Goal: Transaction & Acquisition: Purchase product/service

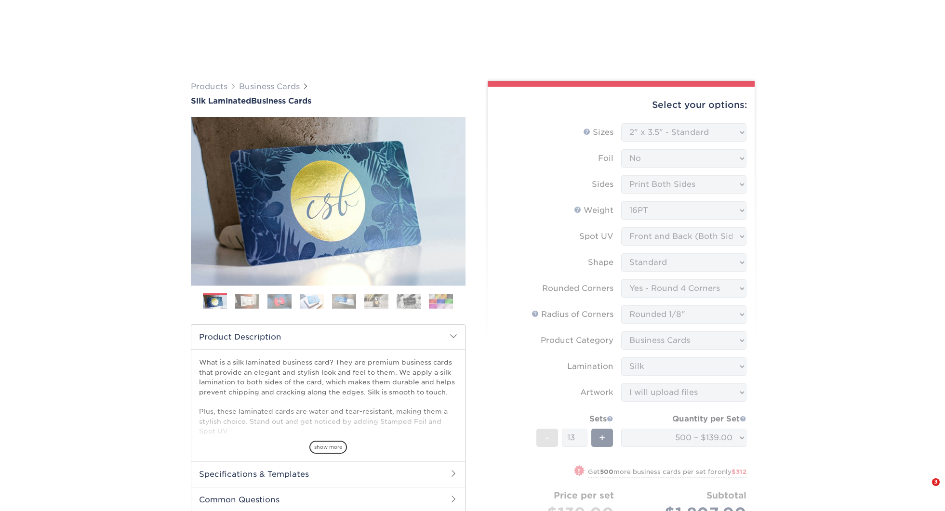
select select "2.00x3.50"
select select "7672df9e-0e0a-464d-8e1f-920c575e4da3"
select select "589680c7-ee9a-431b-9d12-d7aeb1386a97"
select select "3b5148f1-0588-4f88-a218-97bcfdce65c1"
select select "ccacb42f-45f7-42d3-bbd3-7c8421cf37f0"
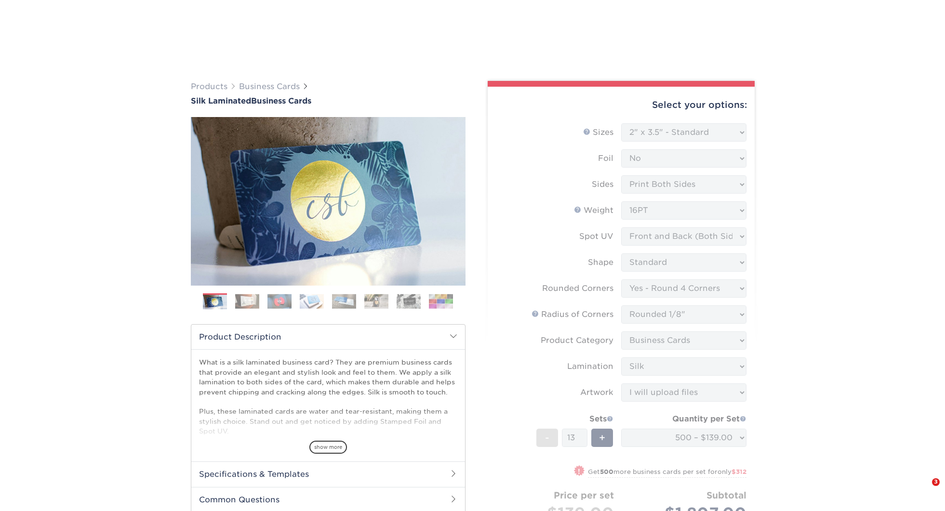
select select "upload"
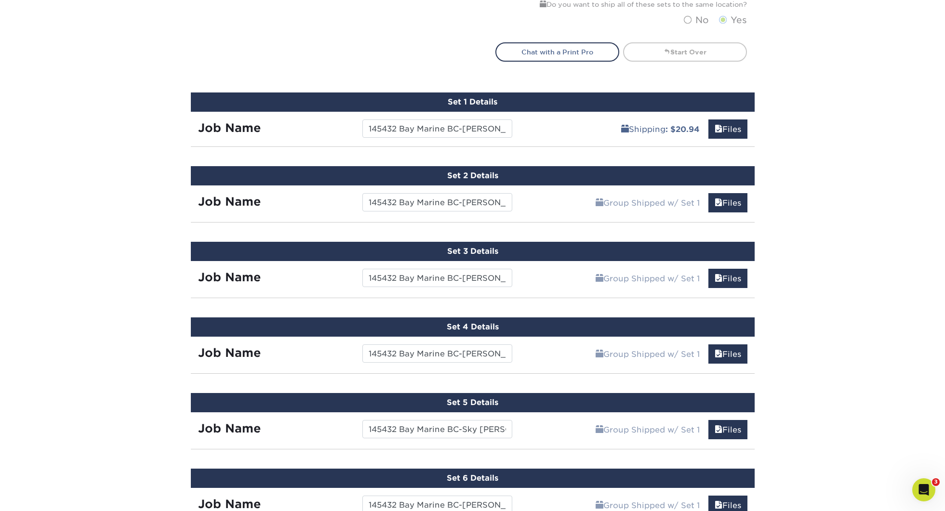
scroll to position [561, 0]
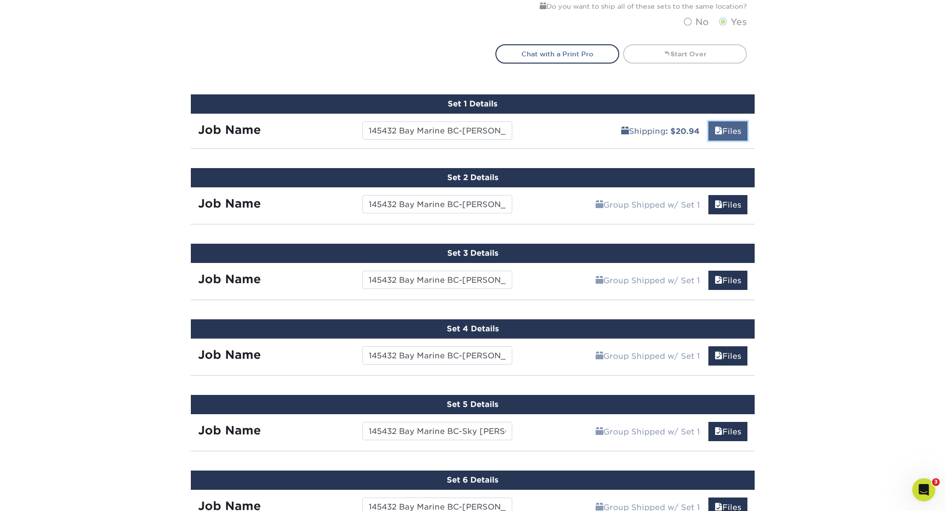
click at [722, 135] on link "Files" at bounding box center [728, 130] width 39 height 19
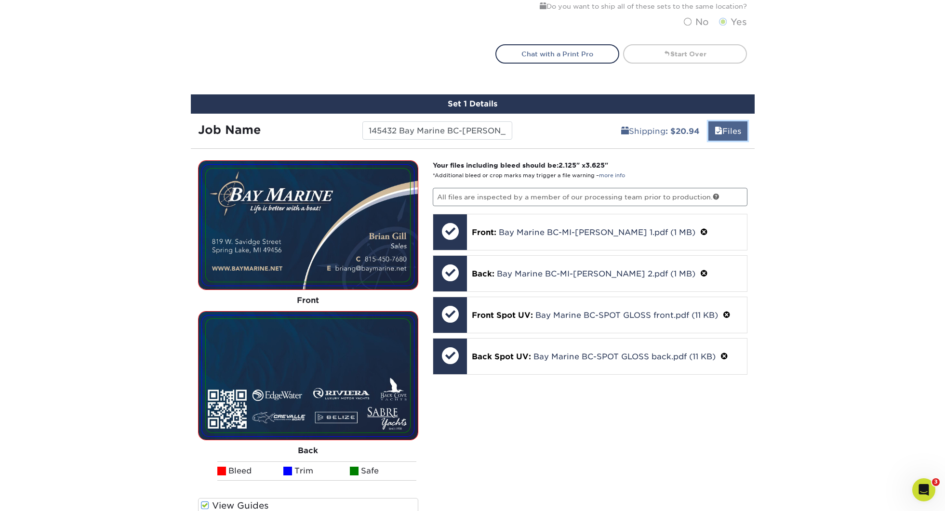
click at [744, 132] on link "Files" at bounding box center [728, 130] width 39 height 19
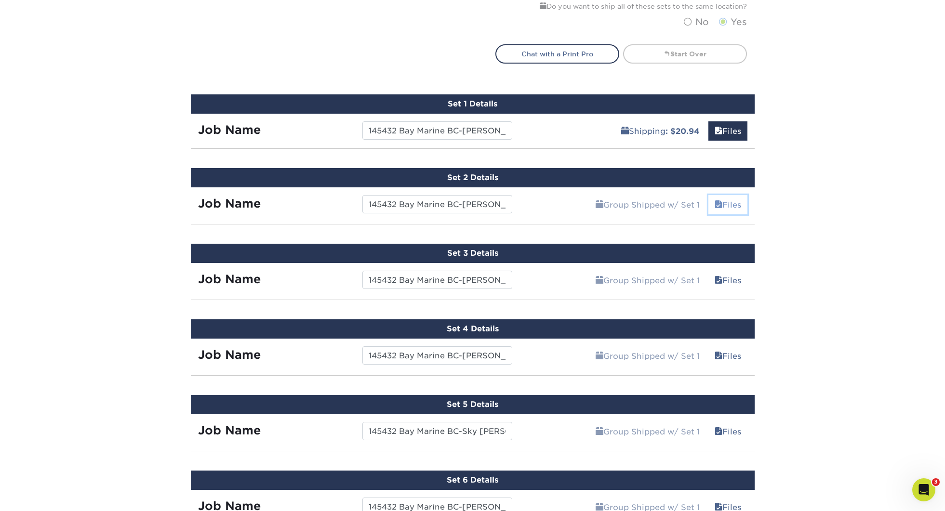
click at [731, 200] on link "Files" at bounding box center [728, 204] width 39 height 19
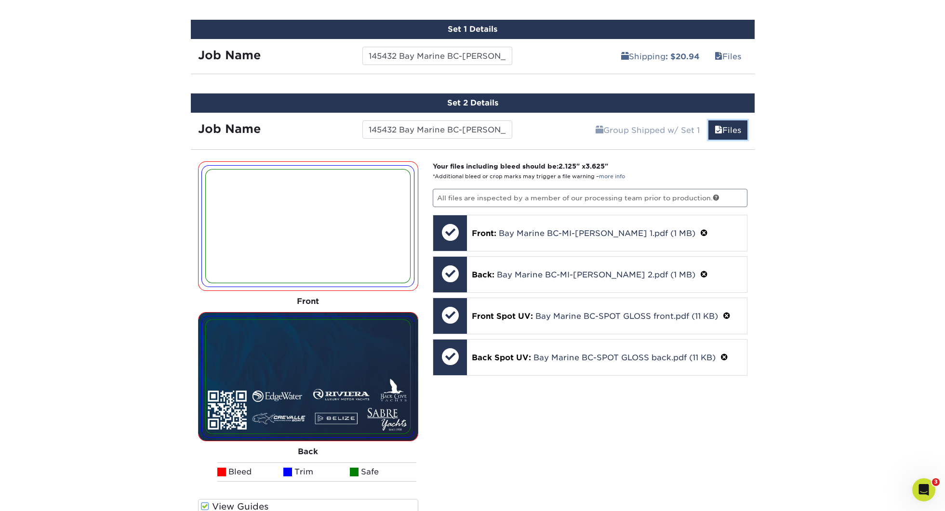
scroll to position [636, 0]
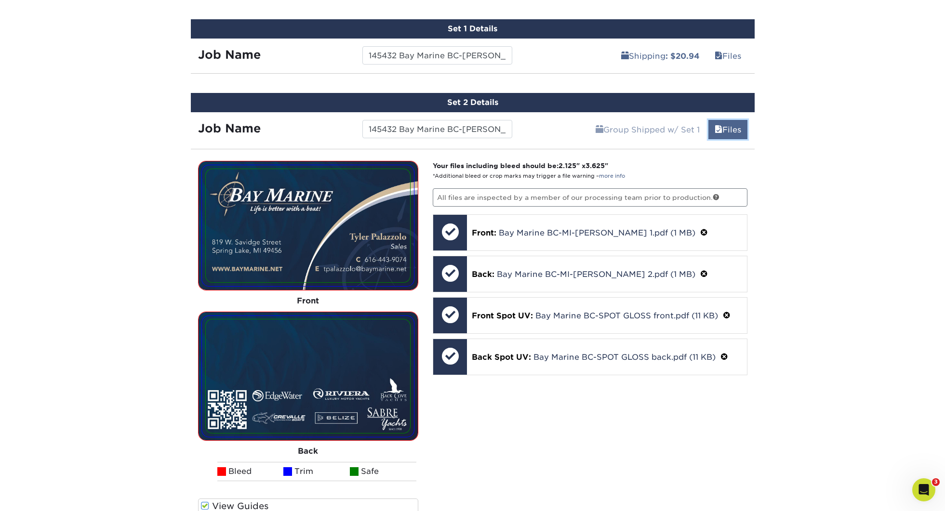
click at [730, 130] on link "Files" at bounding box center [728, 129] width 39 height 19
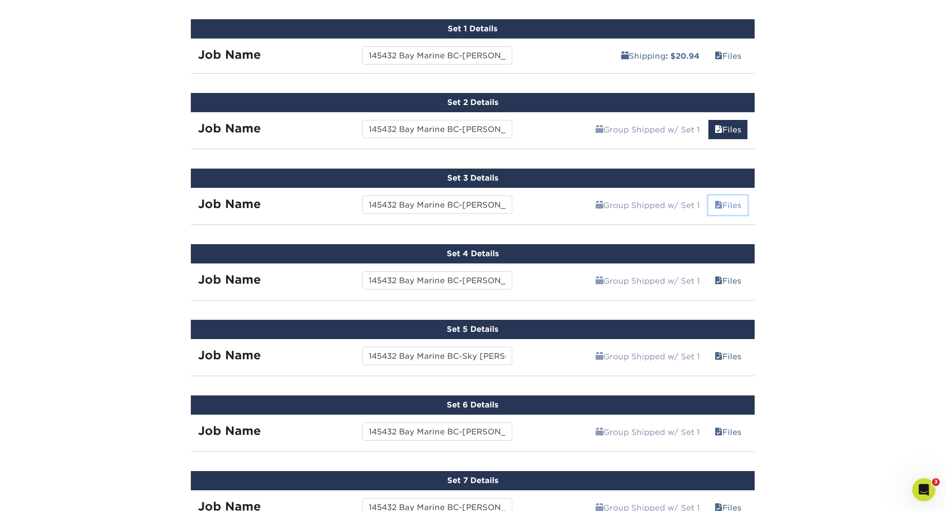
click at [726, 204] on link "Files" at bounding box center [728, 205] width 39 height 19
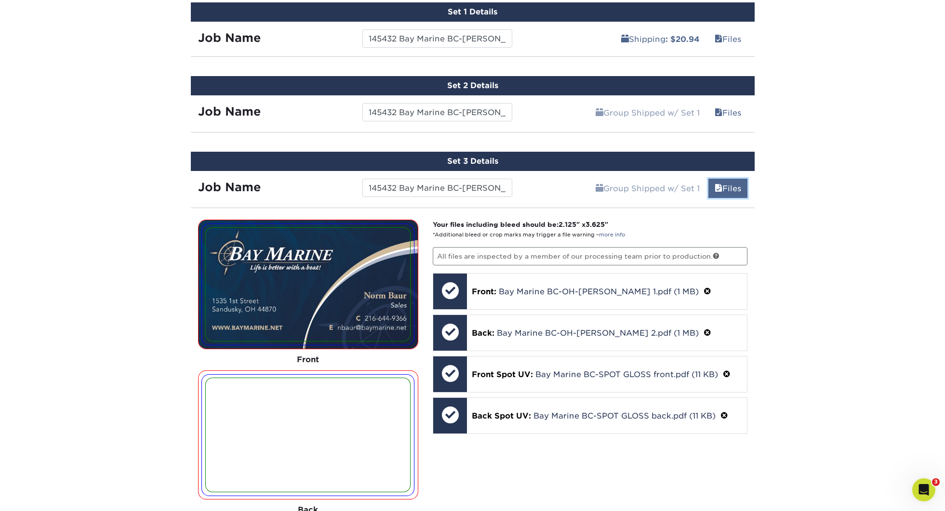
scroll to position [654, 0]
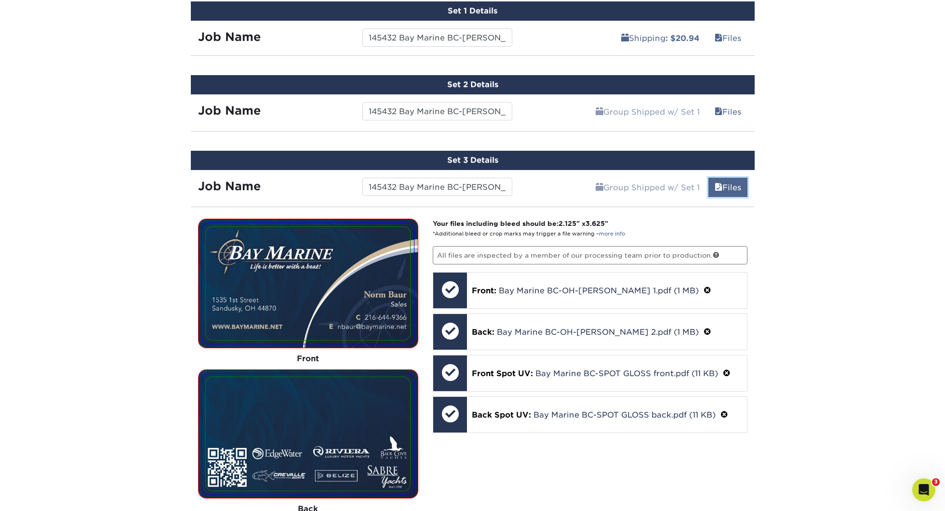
click at [728, 187] on link "Files" at bounding box center [728, 187] width 39 height 19
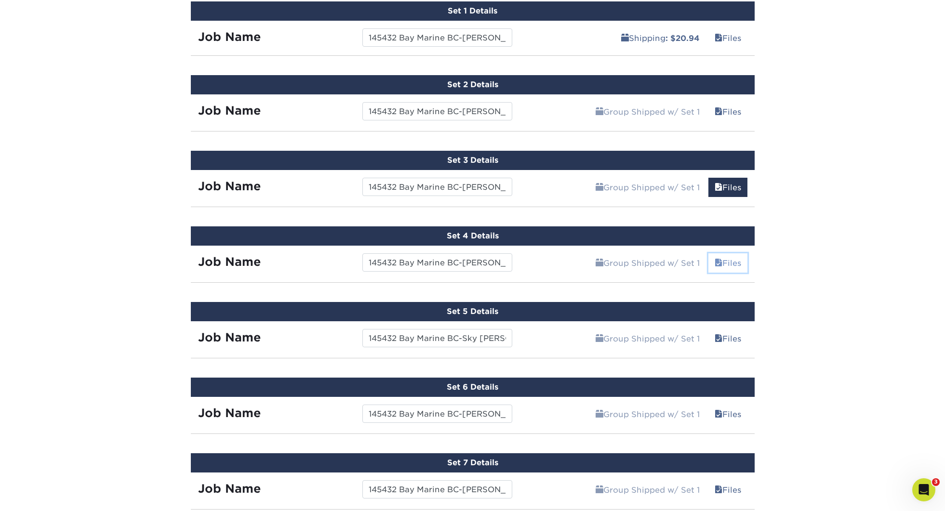
click at [737, 262] on link "Files" at bounding box center [728, 263] width 39 height 19
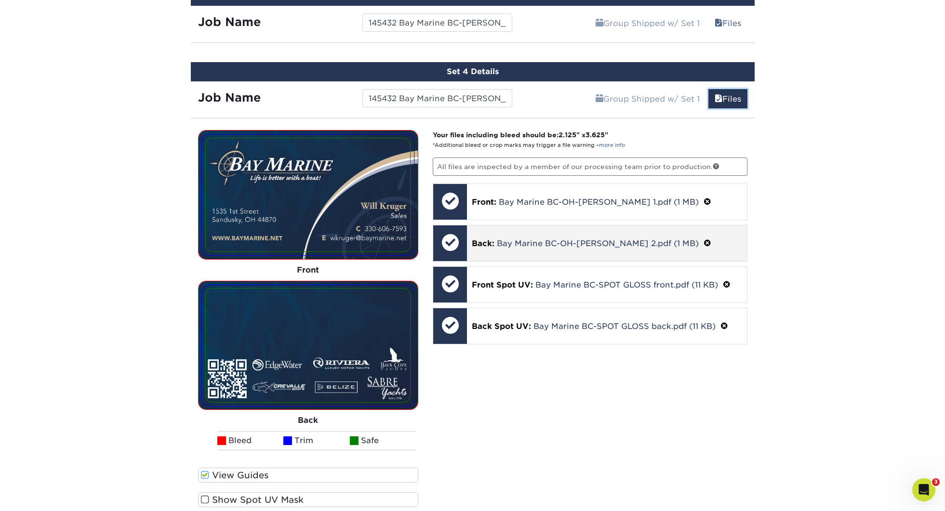
scroll to position [819, 0]
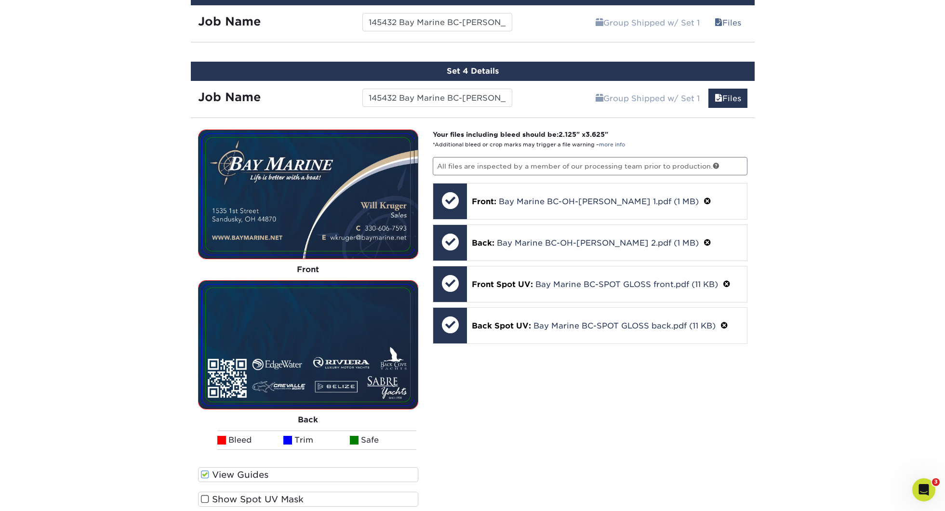
click at [726, 86] on div "Group Shipped w/ Set 1 Files Continue" at bounding box center [637, 95] width 235 height 29
drag, startPoint x: 727, startPoint y: 93, endPoint x: 732, endPoint y: 105, distance: 13.4
click at [727, 93] on link "Files" at bounding box center [728, 98] width 39 height 19
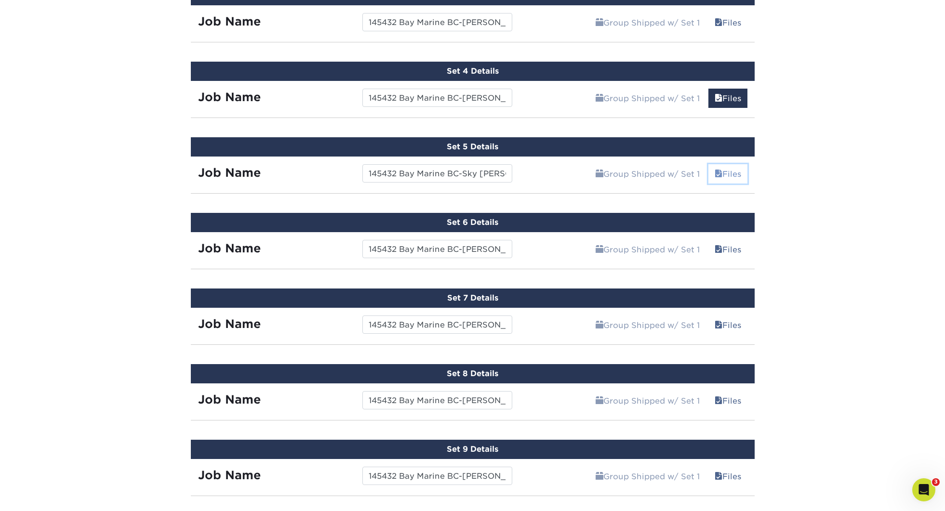
click at [731, 174] on link "Files" at bounding box center [728, 173] width 39 height 19
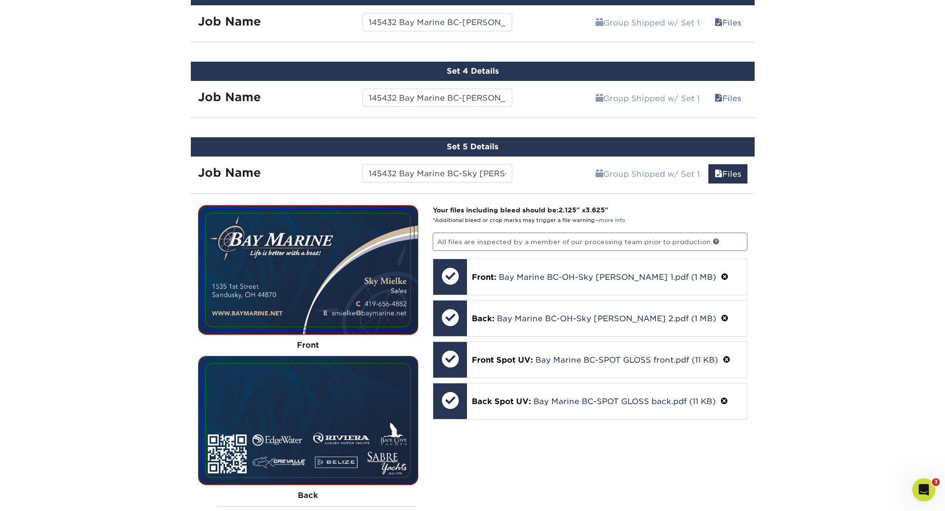
click at [751, 166] on div "Group Shipped w/ Set 1 Files Continue" at bounding box center [637, 171] width 235 height 29
click at [742, 171] on link "Files" at bounding box center [728, 173] width 39 height 19
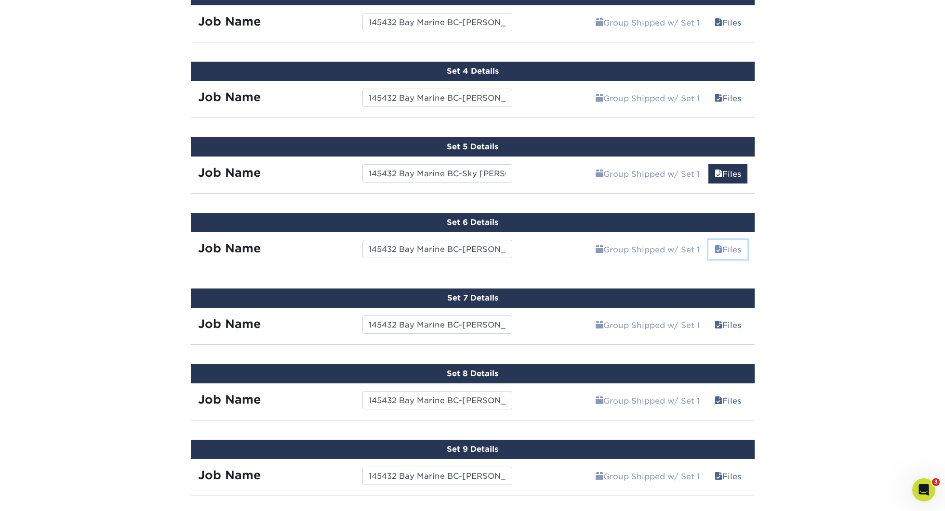
click at [736, 250] on link "Files" at bounding box center [728, 249] width 39 height 19
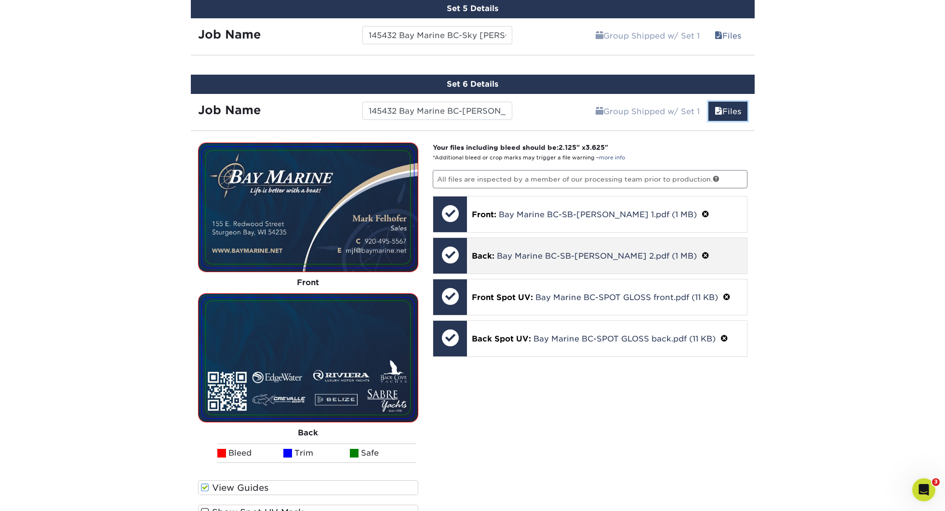
scroll to position [960, 0]
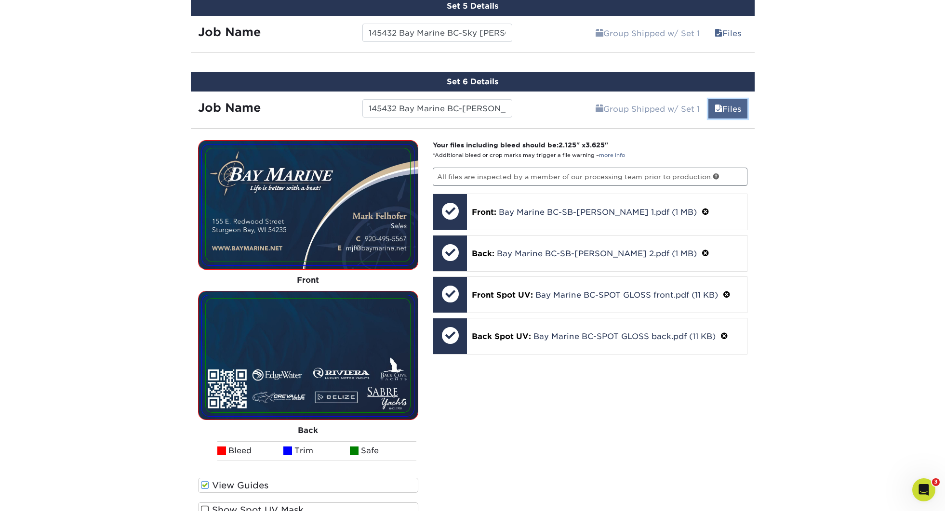
click at [731, 112] on link "Files" at bounding box center [728, 108] width 39 height 19
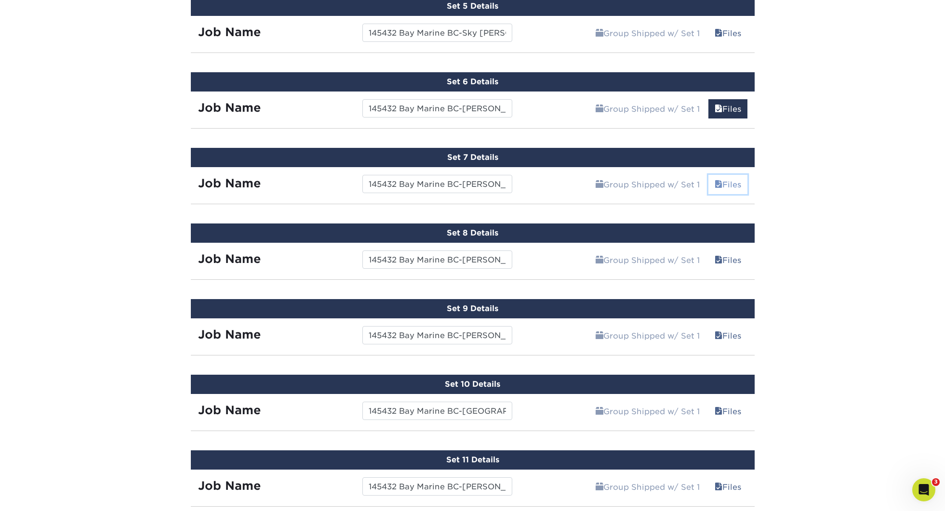
click at [730, 183] on link "Files" at bounding box center [728, 184] width 39 height 19
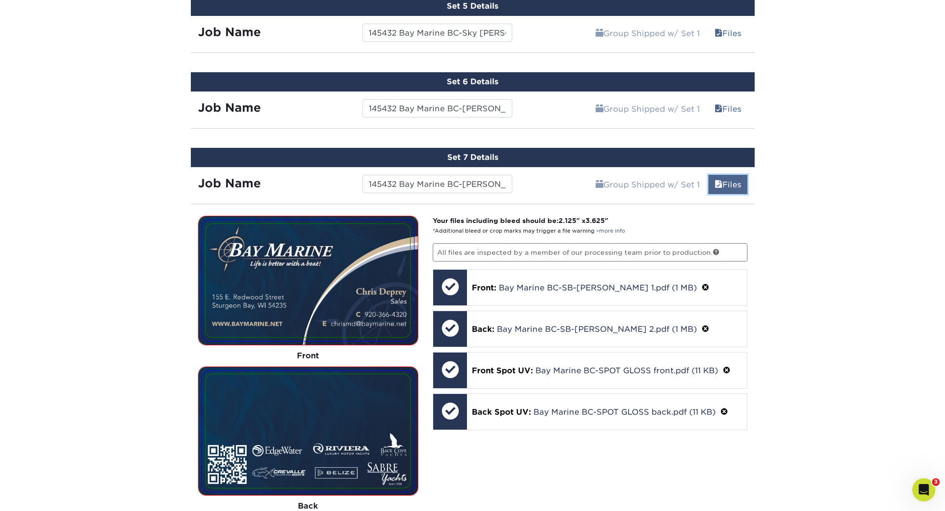
click at [724, 182] on link "Files" at bounding box center [728, 184] width 39 height 19
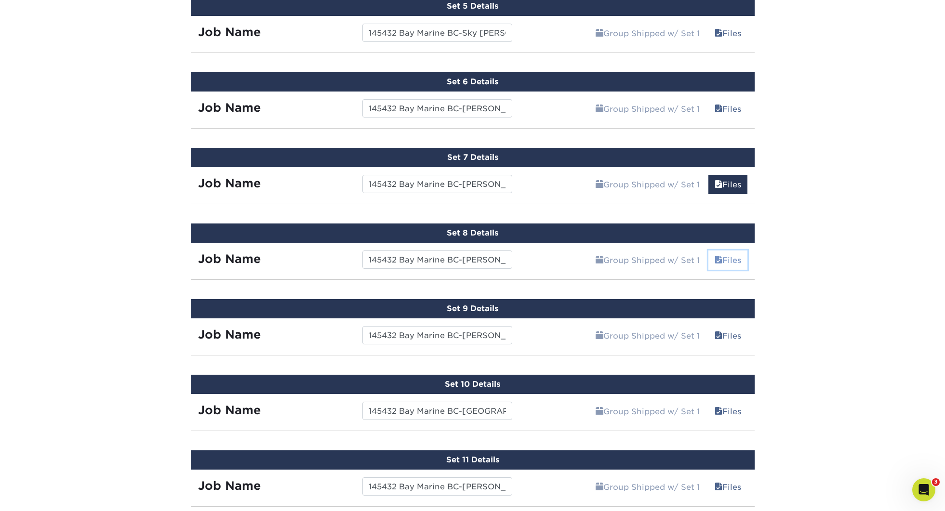
click at [732, 257] on link "Files" at bounding box center [728, 260] width 39 height 19
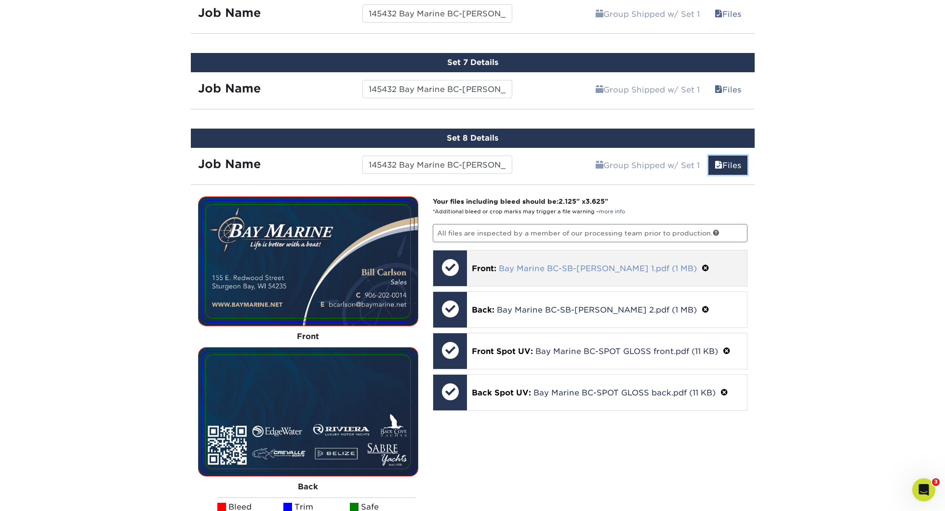
scroll to position [1097, 0]
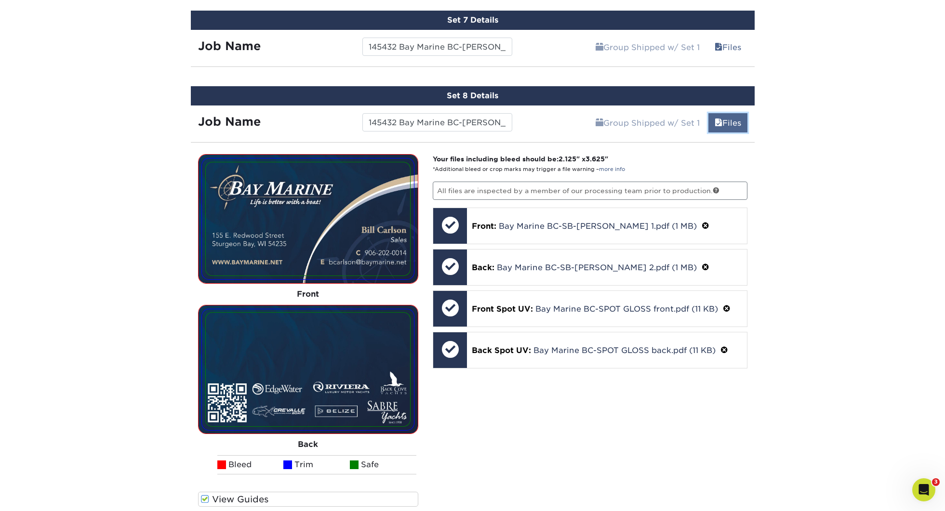
click at [734, 126] on link "Files" at bounding box center [728, 122] width 39 height 19
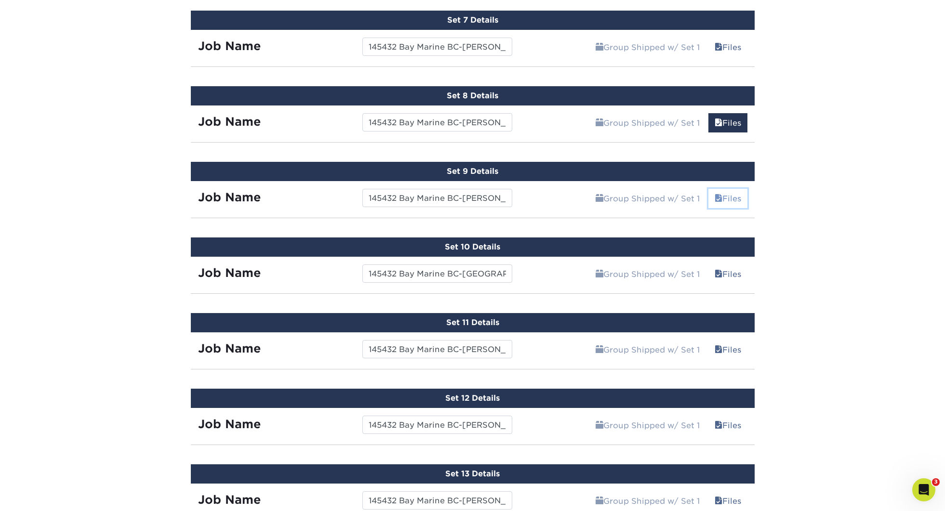
click at [728, 201] on link "Files" at bounding box center [728, 198] width 39 height 19
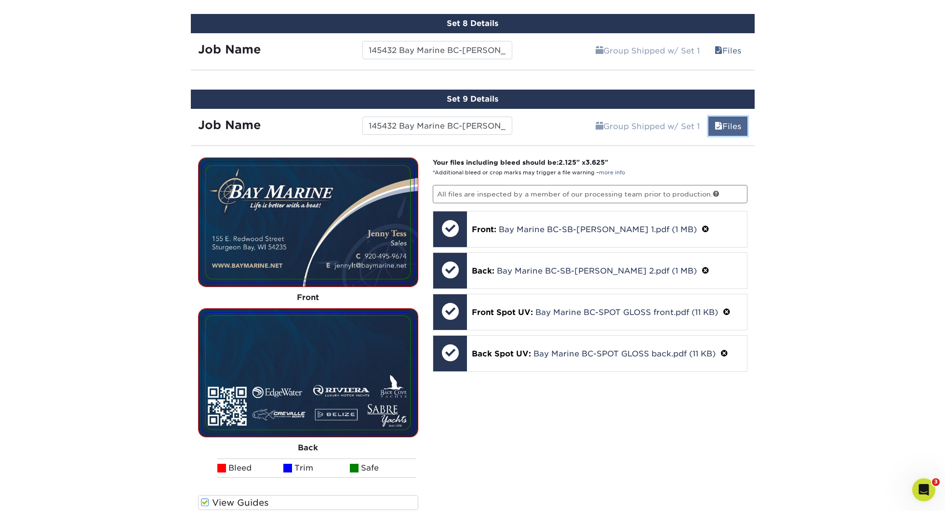
scroll to position [1170, 0]
click at [736, 129] on link "Files" at bounding box center [728, 125] width 39 height 19
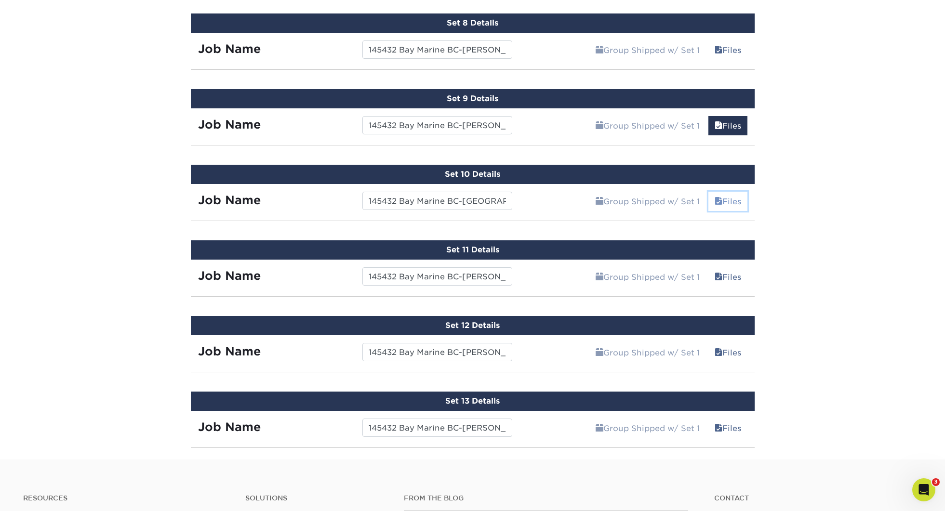
click at [732, 202] on link "Files" at bounding box center [728, 201] width 39 height 19
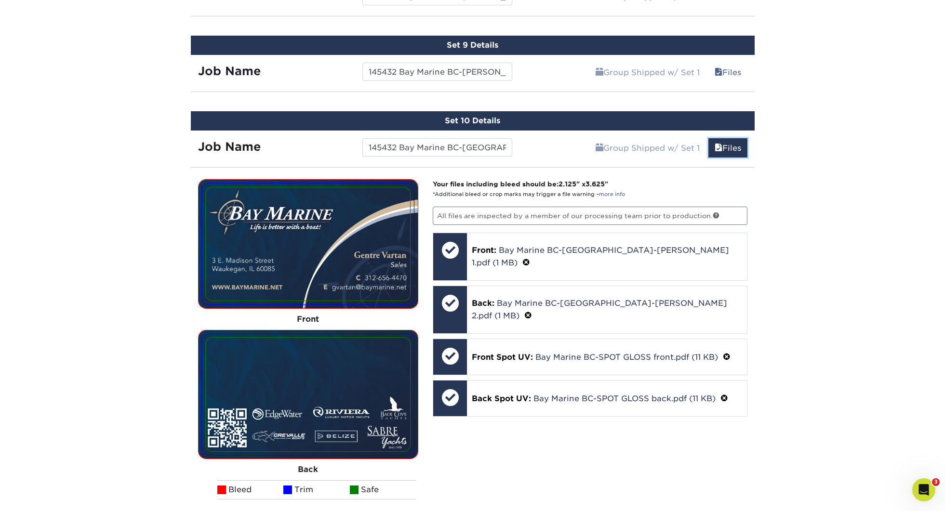
scroll to position [1221, 0]
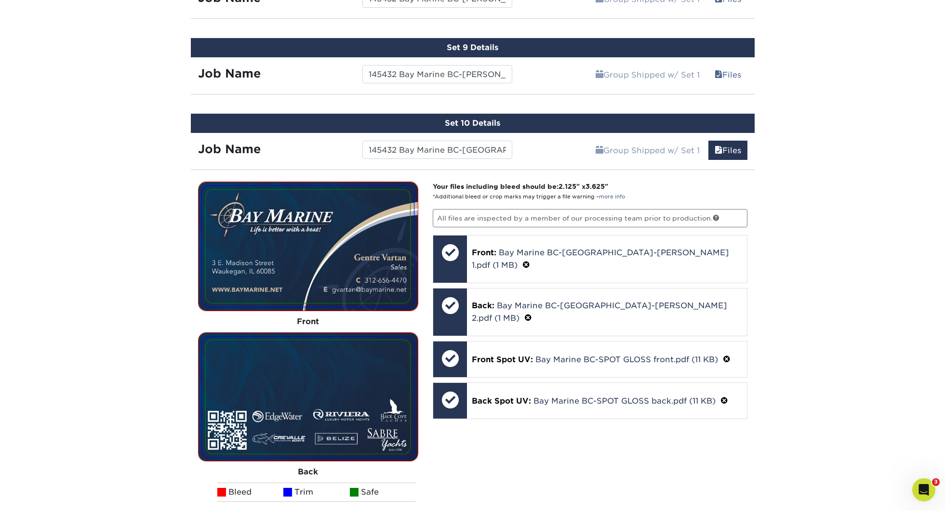
click at [736, 158] on div "Group Shipped w/ Set 1 Files Continue" at bounding box center [637, 147] width 235 height 29
click at [732, 147] on link "Files" at bounding box center [728, 150] width 39 height 19
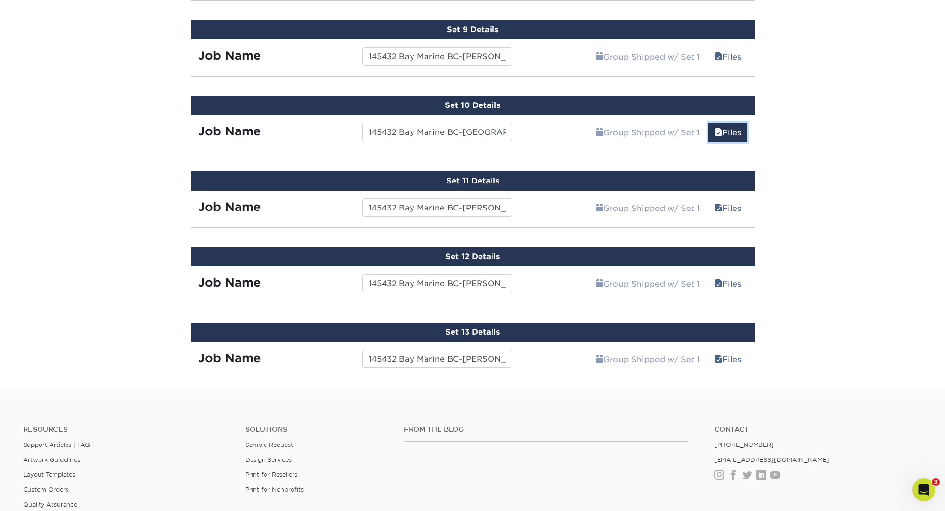
scroll to position [1247, 0]
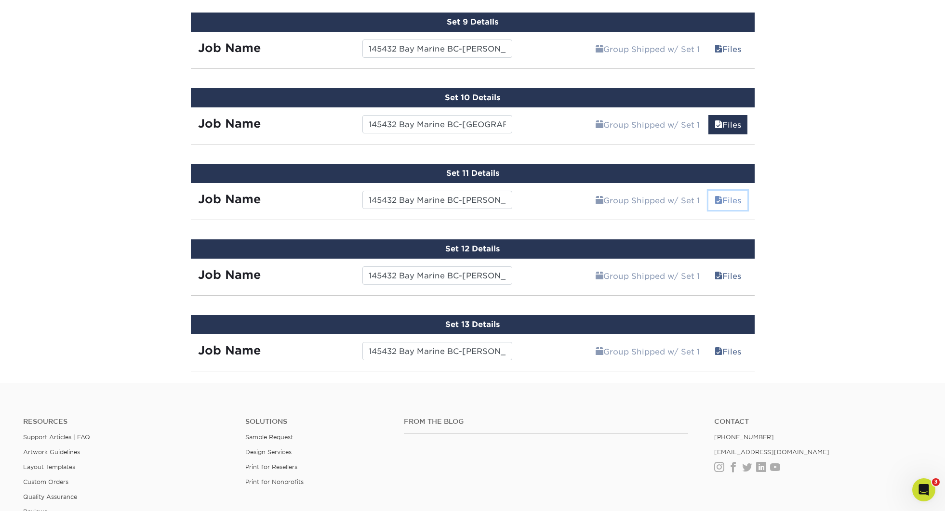
click at [735, 200] on link "Files" at bounding box center [728, 200] width 39 height 19
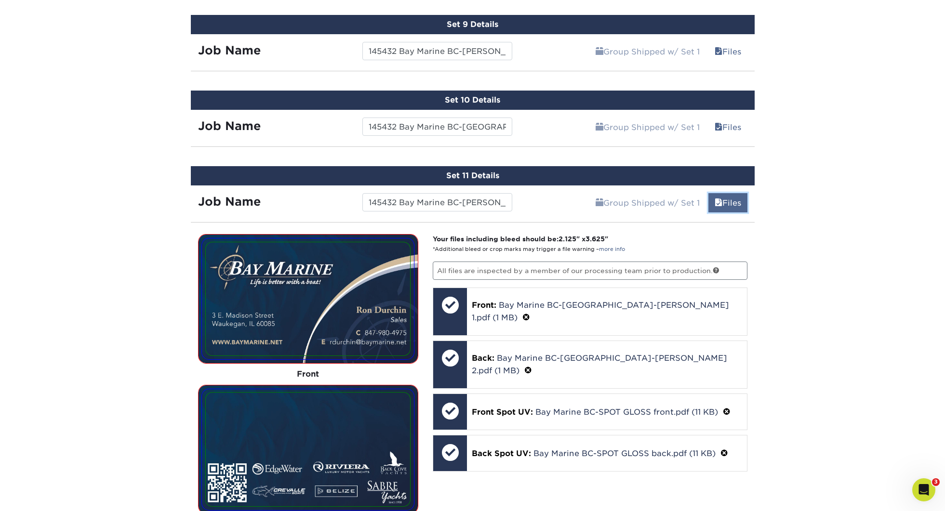
scroll to position [1244, 0]
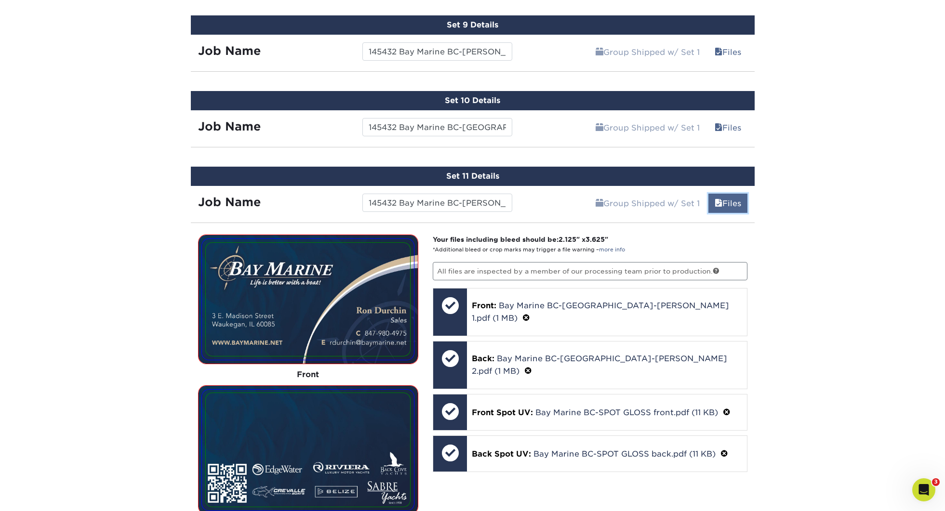
click at [736, 199] on link "Files" at bounding box center [728, 203] width 39 height 19
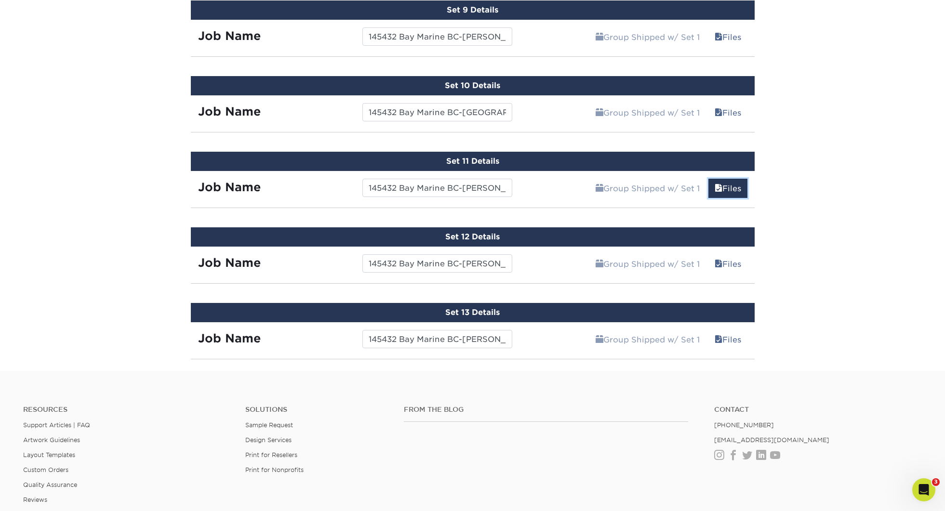
scroll to position [1271, 0]
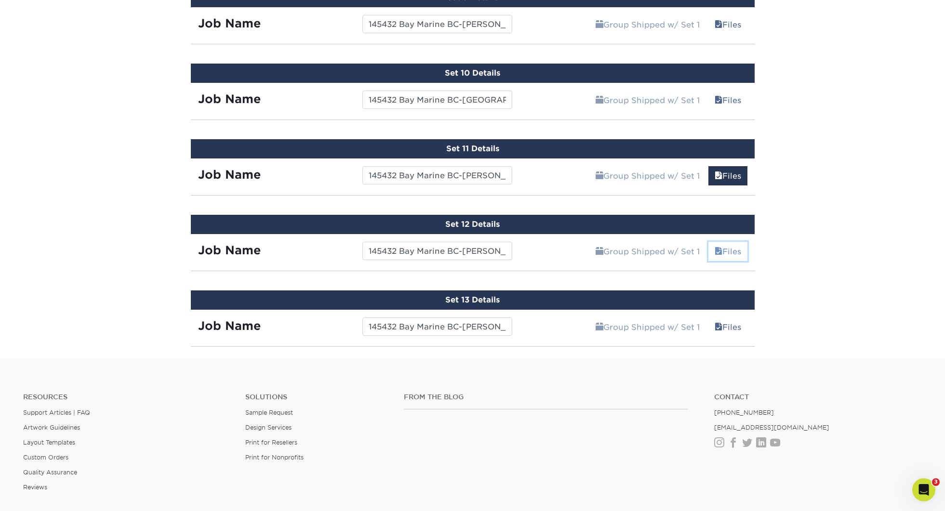
click at [736, 250] on link "Files" at bounding box center [728, 251] width 39 height 19
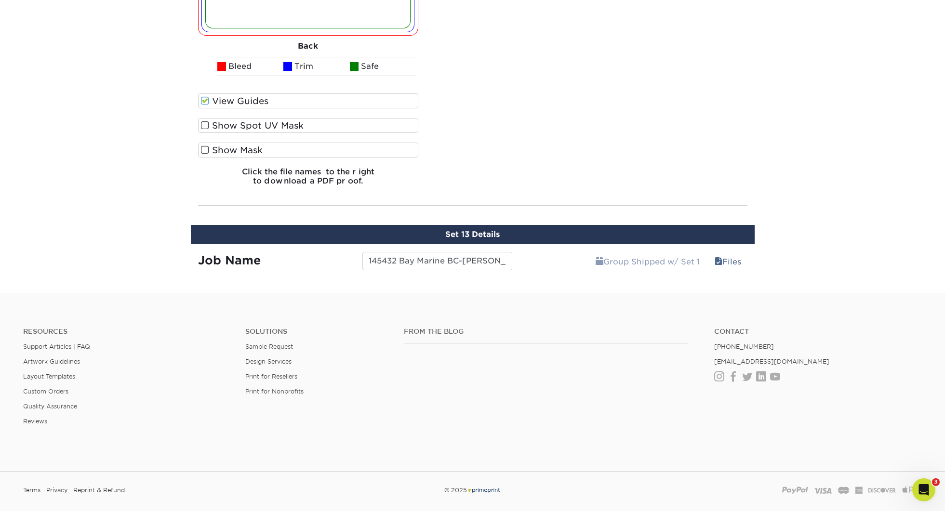
scroll to position [1799, 0]
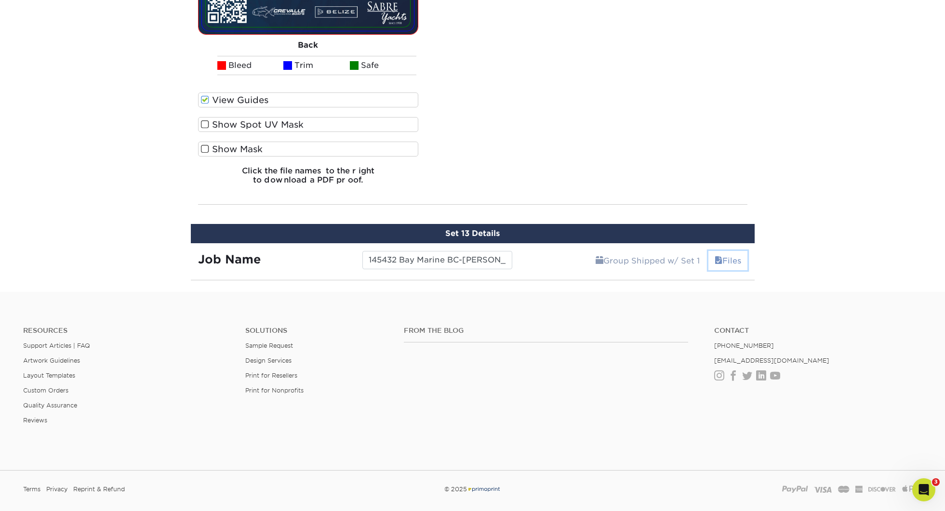
click at [731, 257] on link "Files" at bounding box center [728, 260] width 39 height 19
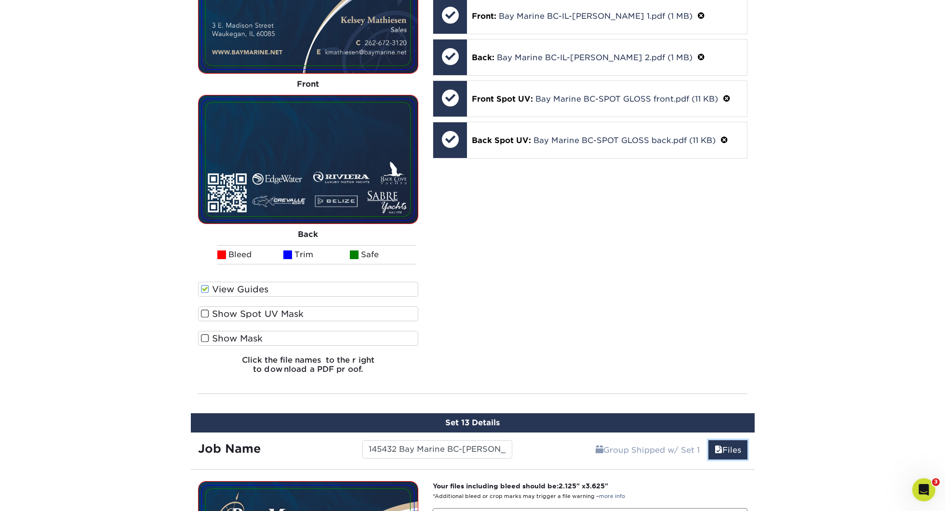
scroll to position [1621, 0]
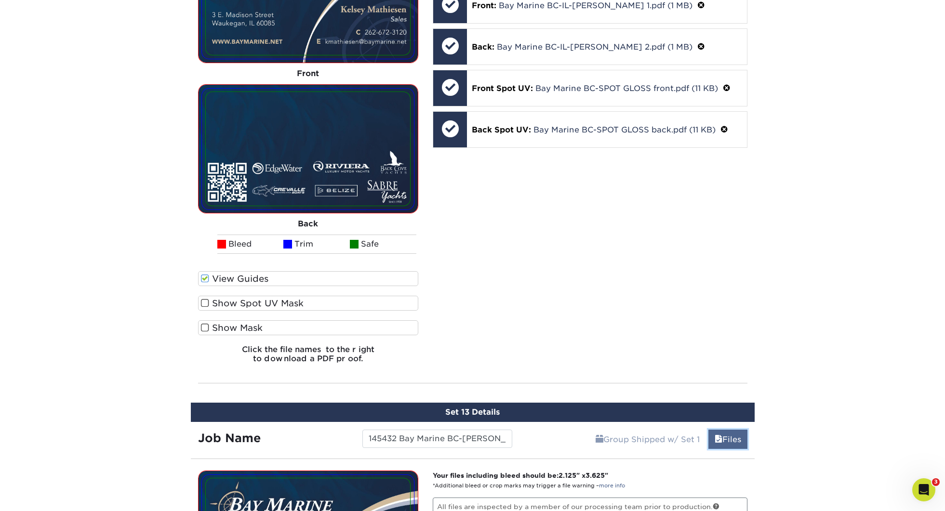
drag, startPoint x: 725, startPoint y: 437, endPoint x: 733, endPoint y: 429, distance: 11.3
click at [725, 436] on link "Files" at bounding box center [728, 439] width 39 height 19
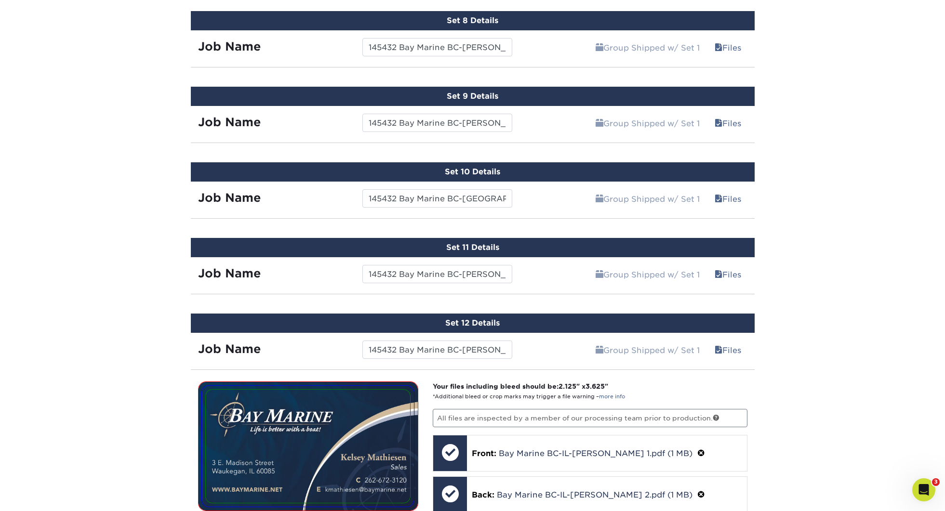
scroll to position [1127, 0]
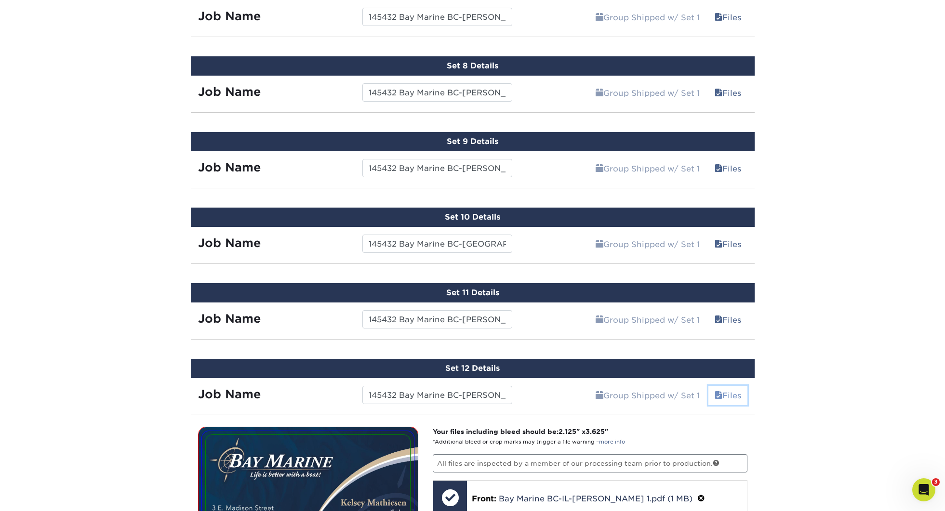
click at [730, 386] on link "Files" at bounding box center [728, 395] width 39 height 19
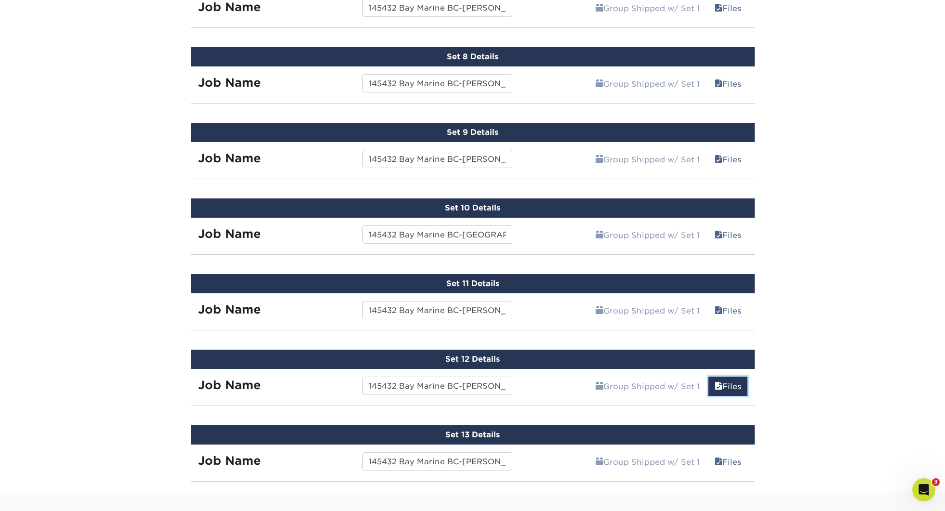
scroll to position [1137, 0]
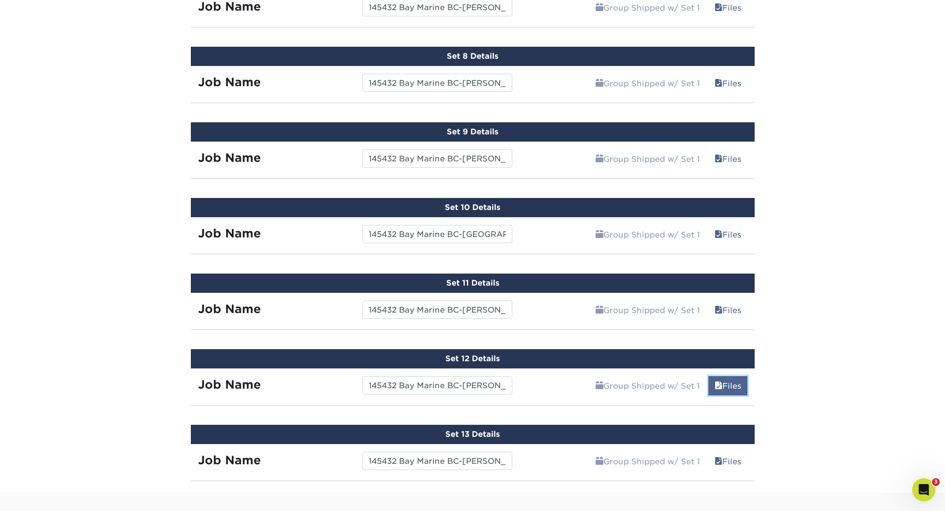
click at [740, 376] on link "Files" at bounding box center [728, 385] width 39 height 19
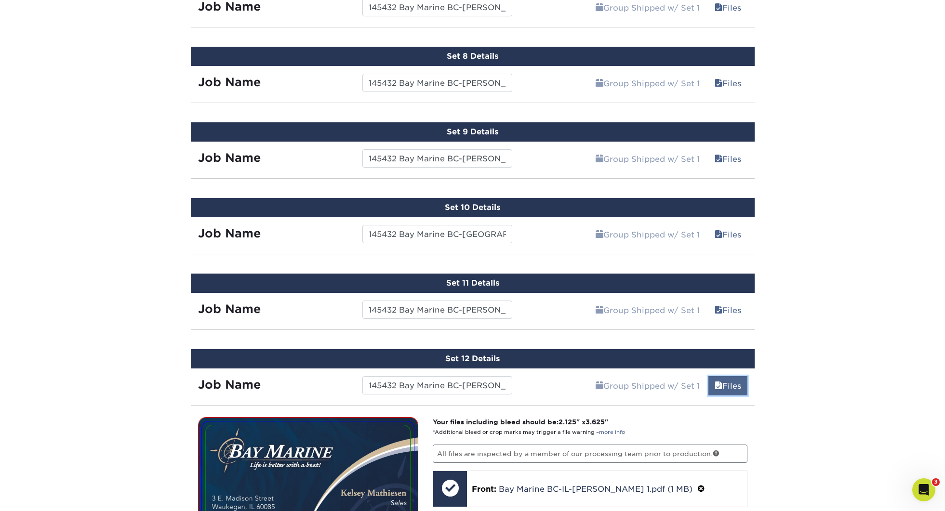
drag, startPoint x: 732, startPoint y: 381, endPoint x: 746, endPoint y: 382, distance: 13.5
click at [733, 381] on link "Files" at bounding box center [728, 385] width 39 height 19
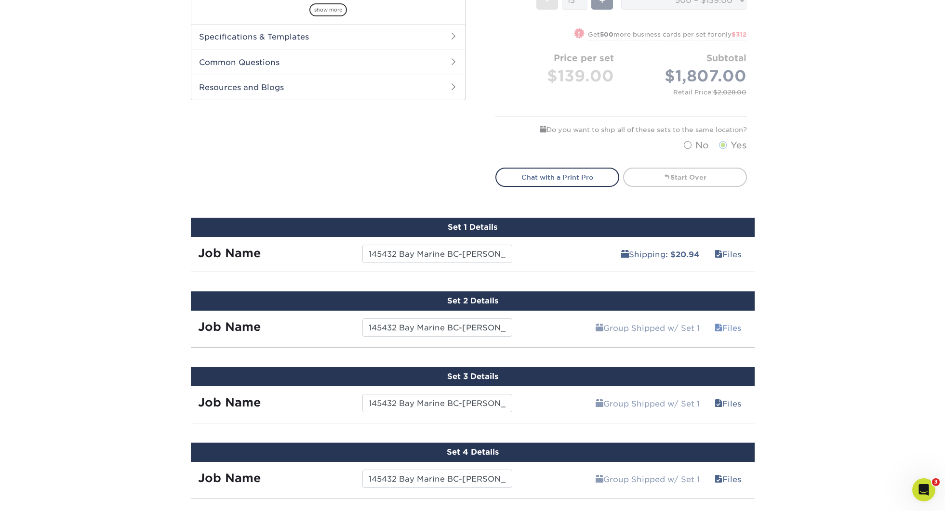
scroll to position [390, 0]
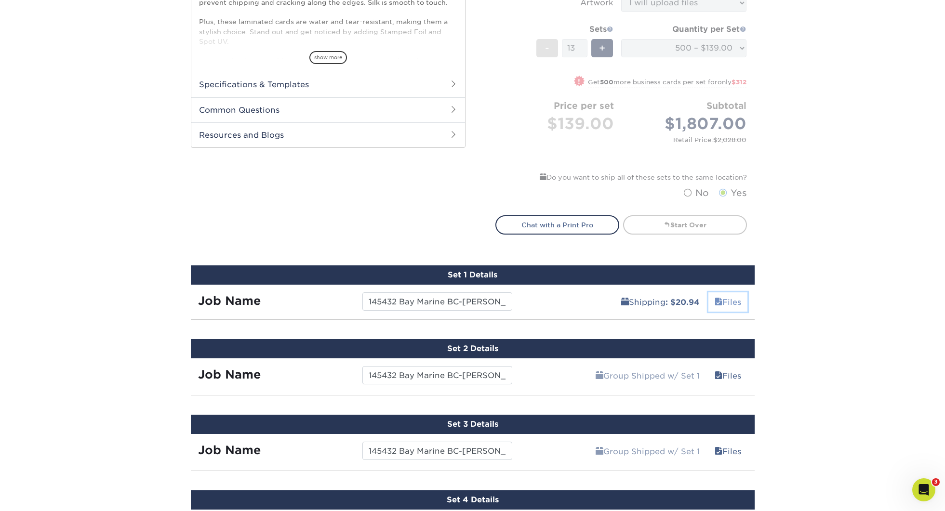
click at [726, 296] on link "Files" at bounding box center [728, 302] width 39 height 19
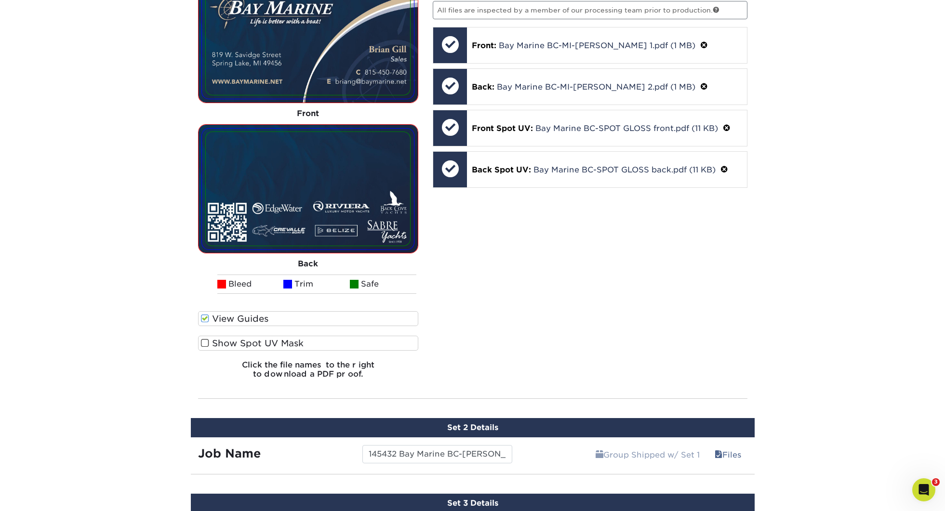
scroll to position [751, 0]
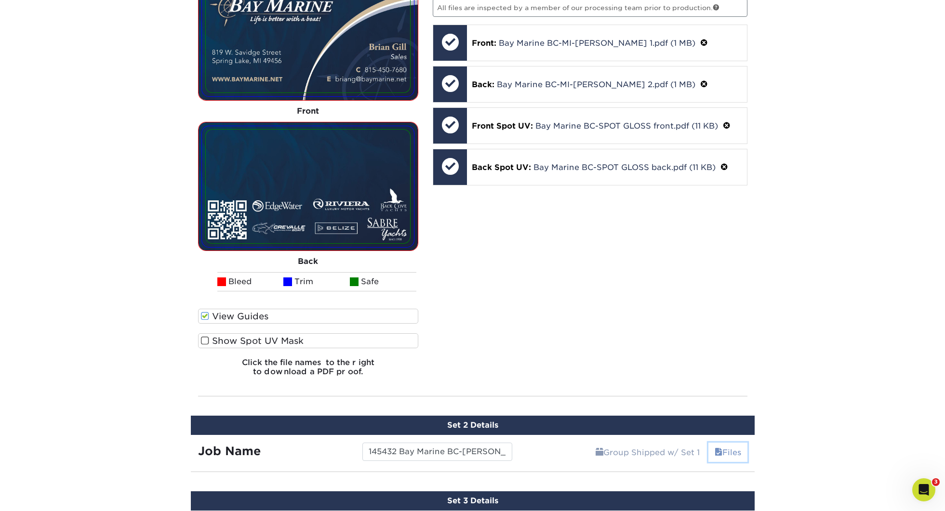
click at [721, 451] on link "Files" at bounding box center [728, 452] width 39 height 19
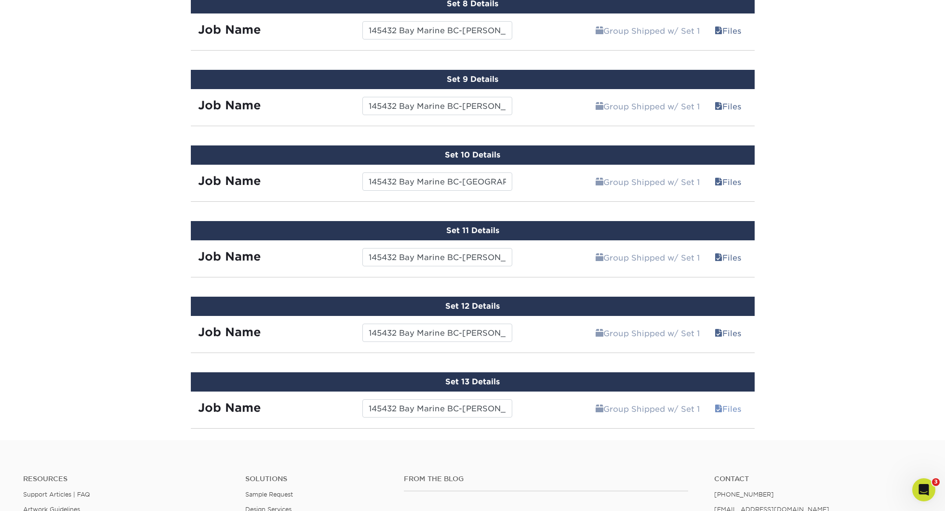
scroll to position [2295, 0]
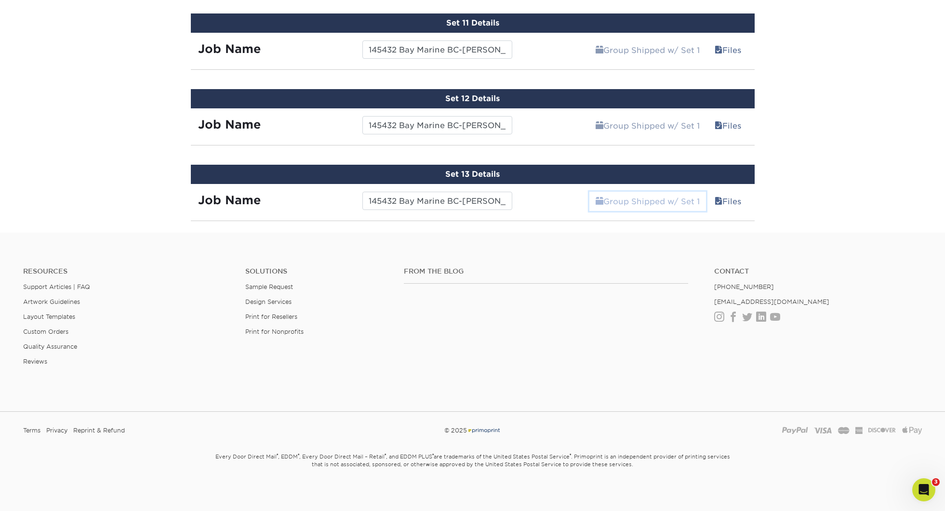
click at [675, 200] on link "Group Shipped w/ Set 1" at bounding box center [648, 201] width 117 height 19
click at [727, 196] on link "Files" at bounding box center [728, 201] width 39 height 19
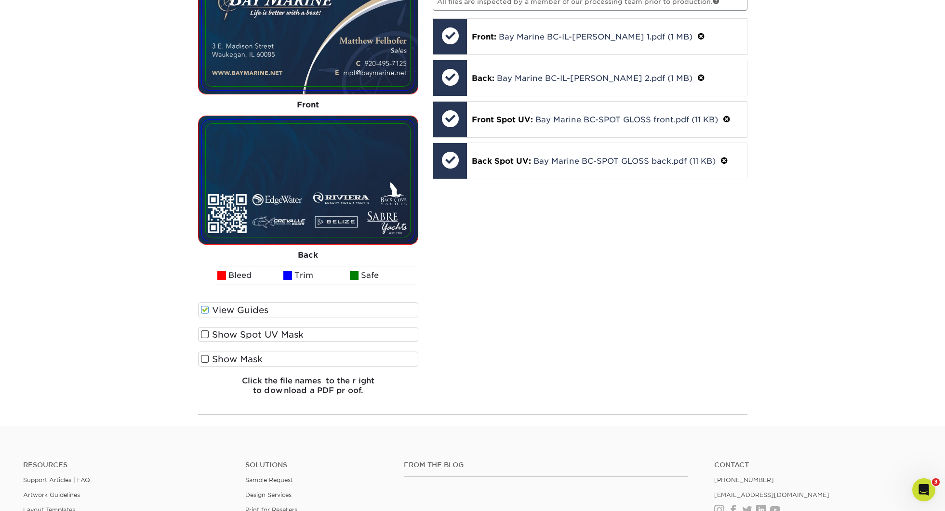
scroll to position [2609, 0]
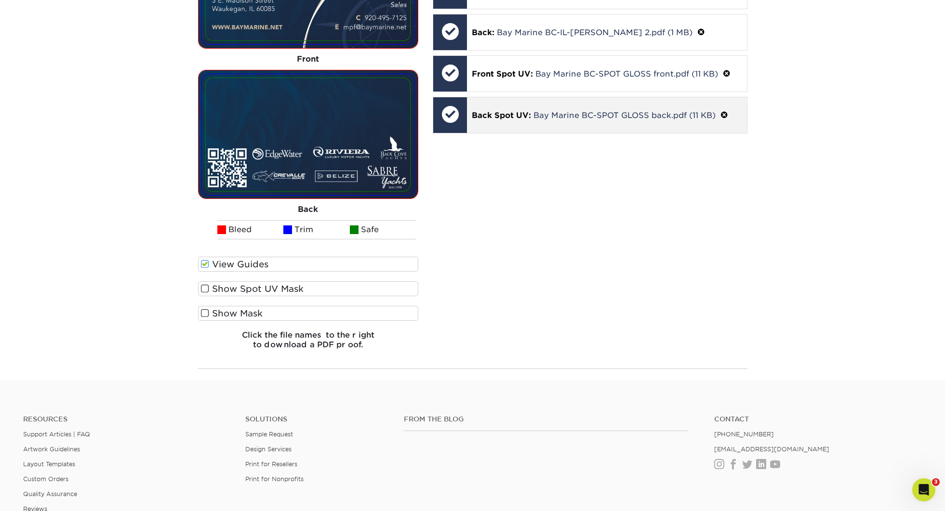
click at [724, 111] on span at bounding box center [725, 115] width 8 height 9
click at [479, 124] on span at bounding box center [478, 127] width 7 height 7
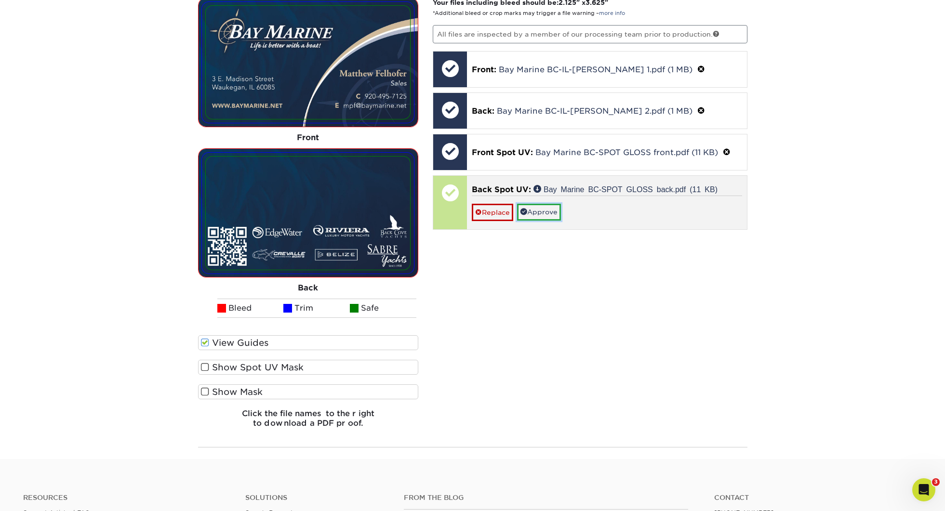
scroll to position [2528, 0]
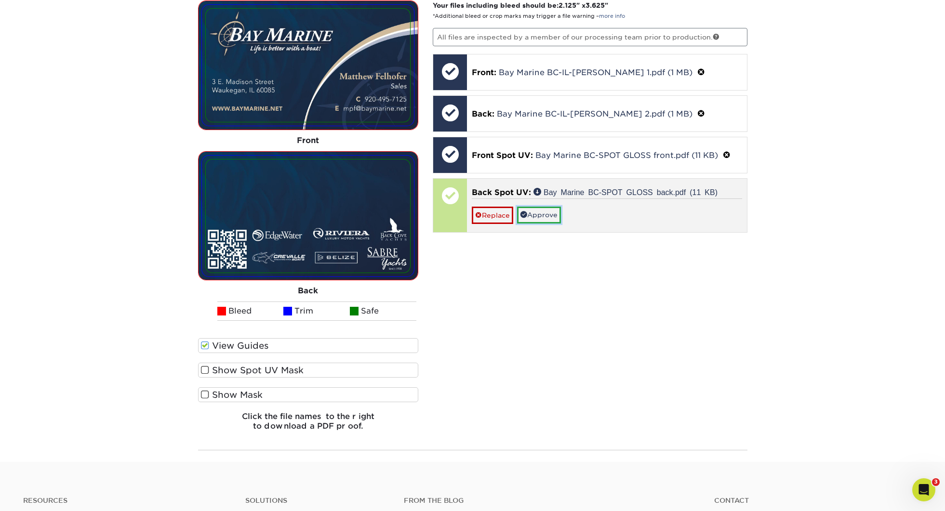
click at [559, 211] on link "Approve" at bounding box center [539, 215] width 44 height 16
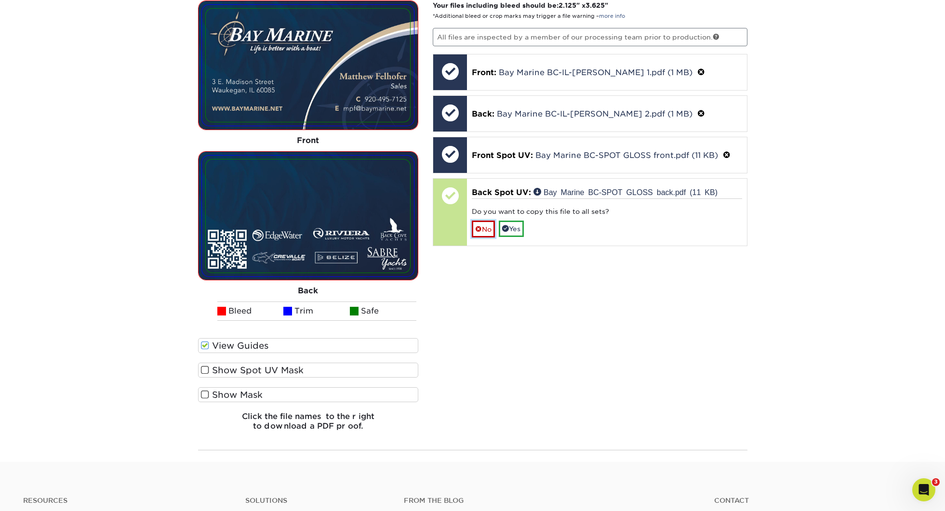
click at [489, 228] on link "No" at bounding box center [483, 229] width 23 height 17
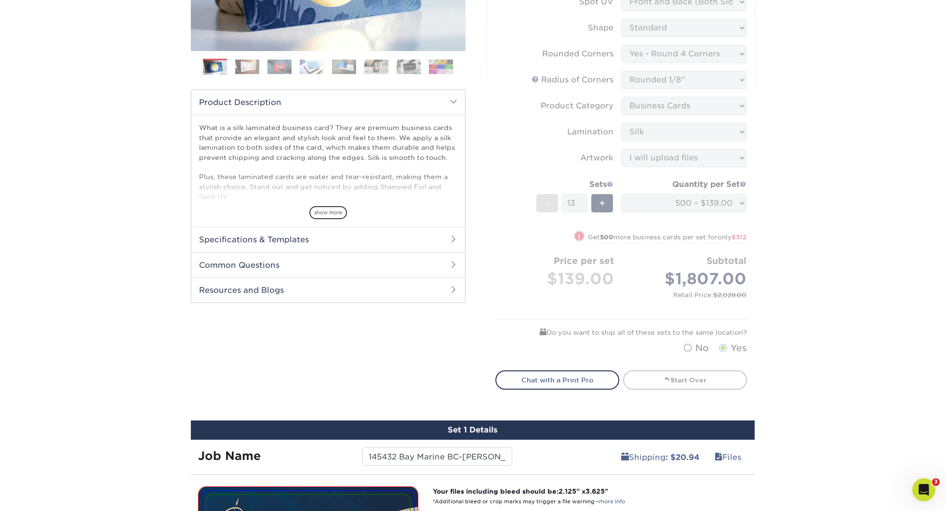
scroll to position [236, 0]
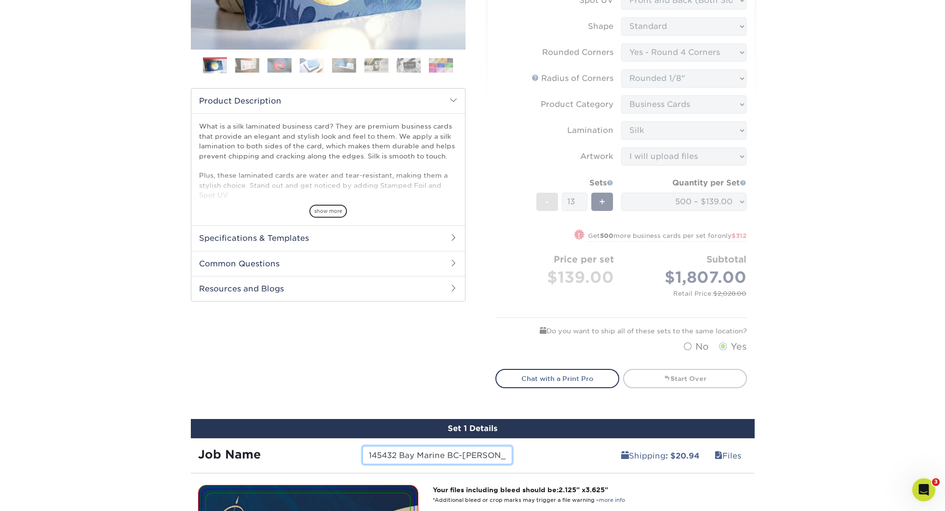
click at [478, 450] on input "145432 Bay Marine BC-Brian Gill" at bounding box center [437, 455] width 150 height 18
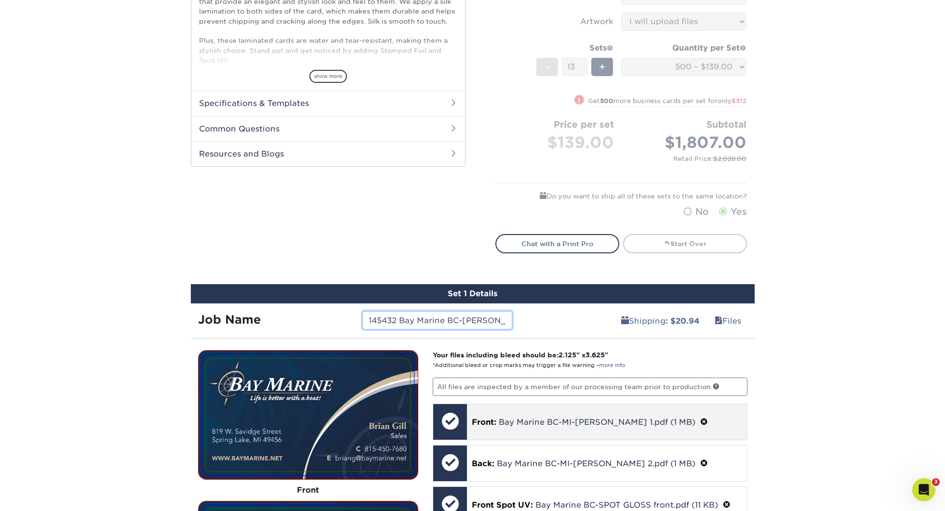
scroll to position [370, 0]
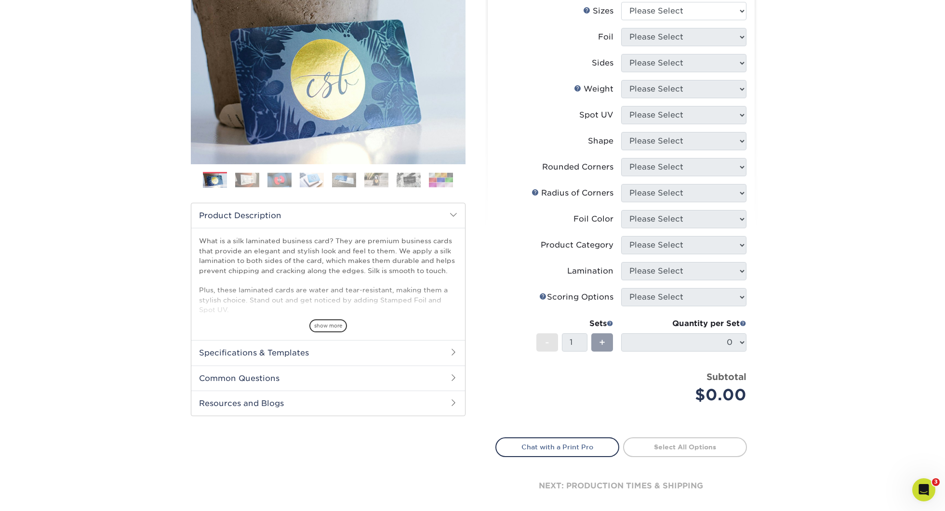
scroll to position [114, 0]
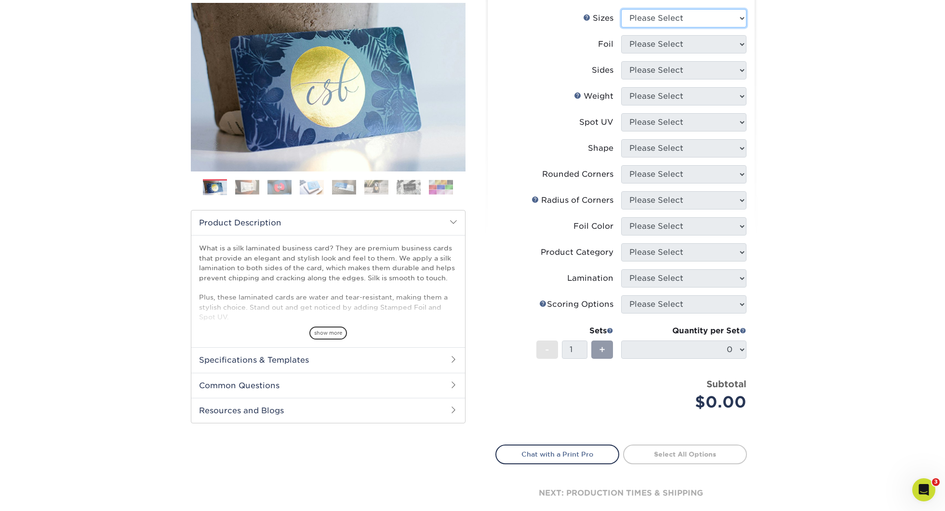
click at [642, 16] on select "Please Select 1.5" x 3.5" - Mini 1.75" x 3.5" - Mini 2" x 2" - Square 2" x 3" -…" at bounding box center [683, 18] width 125 height 18
select select "2.00x3.50"
click at [677, 43] on select "Please Select Yes No" at bounding box center [683, 44] width 125 height 18
select select "0"
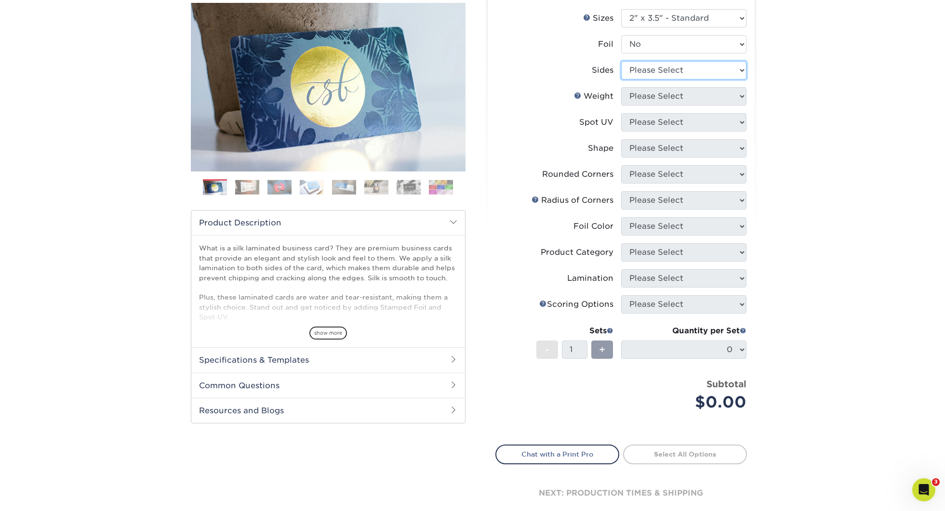
click at [649, 72] on select "Please Select Print Both Sides Print Front Only" at bounding box center [683, 70] width 125 height 18
select select "13abbda7-1d64-4f25-8bb2-c179b224825d"
click at [642, 99] on select "Please Select 16PT" at bounding box center [683, 96] width 125 height 18
select select "16PT"
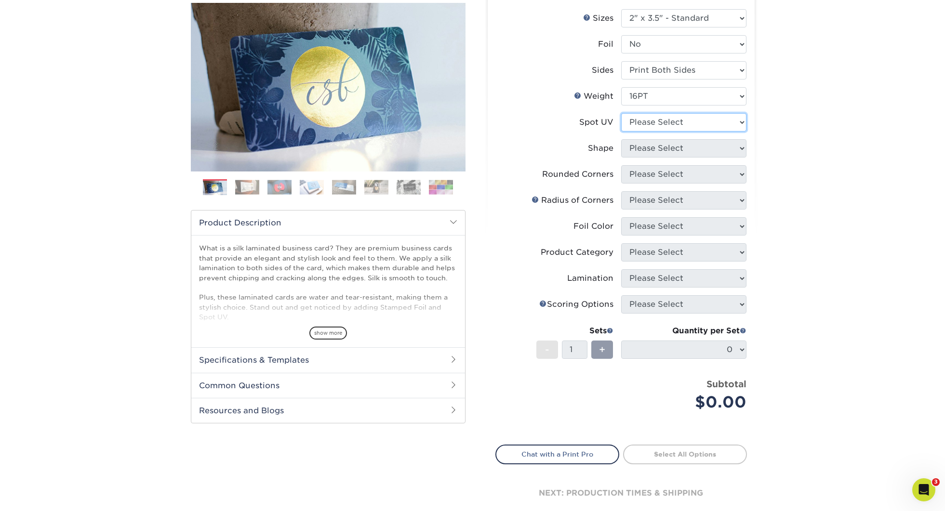
click at [646, 125] on select "Please Select No Spot UV Front and Back (Both Sides) Front Only Back Only" at bounding box center [683, 122] width 125 height 18
select select "0"
click at [647, 145] on select "Please Select Standard" at bounding box center [683, 148] width 125 height 18
select select "standard"
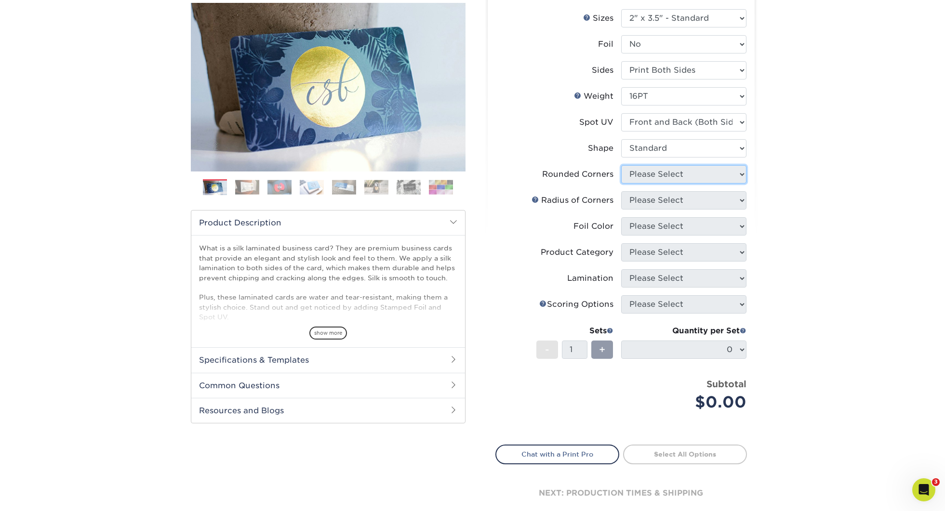
click at [646, 173] on select "Please Select Yes - Round 2 Corners Yes - Round 4 Corners No" at bounding box center [683, 174] width 125 height 18
select select "7672df9e-0e0a-464d-8e1f-920c575e4da3"
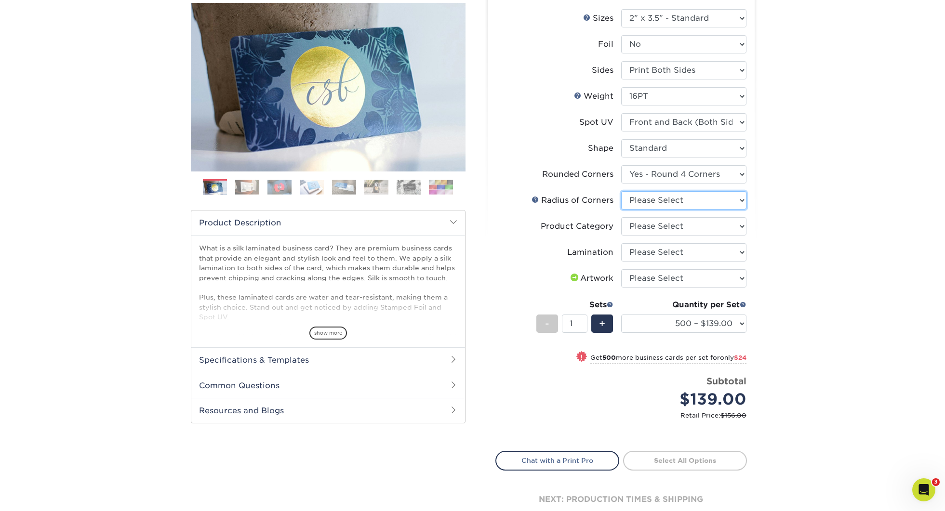
click at [650, 197] on select "Please Select Rounded 1/8" Rounded 1/4"" at bounding box center [683, 200] width 125 height 18
select select "589680c7-ee9a-431b-9d12-d7aeb1386a97"
click at [653, 226] on select "Please Select Business Cards" at bounding box center [683, 226] width 125 height 18
select select "3b5148f1-0588-4f88-a218-97bcfdce65c1"
click at [651, 254] on select "Please Select Silk" at bounding box center [683, 252] width 125 height 18
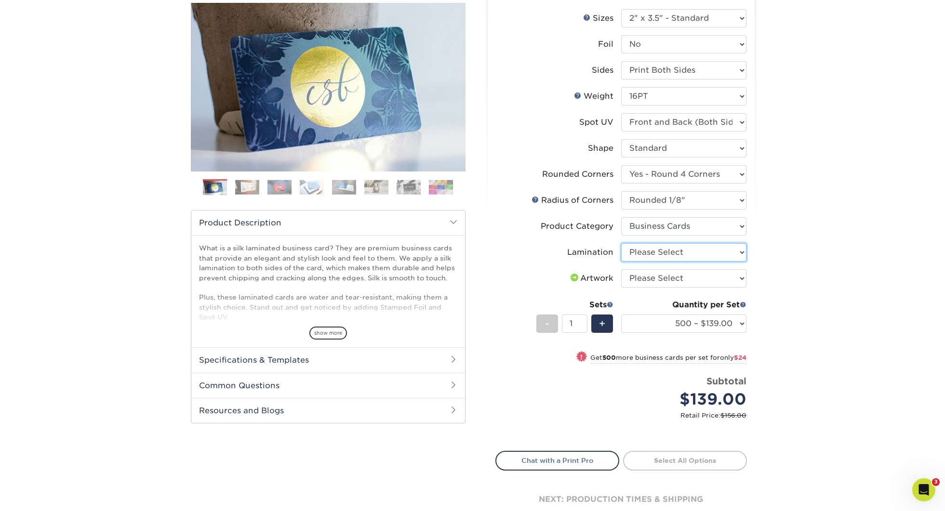
select select "ccacb42f-45f7-42d3-bbd3-7c8421cf37f0"
click at [654, 276] on select "Please Select I will upload files I need a design - $100" at bounding box center [683, 278] width 125 height 18
select select "upload"
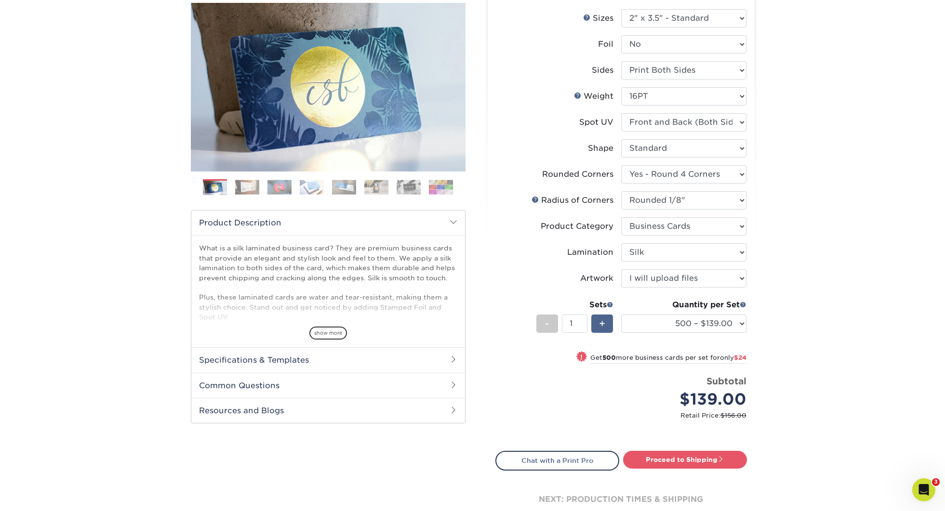
click at [605, 323] on div "+" at bounding box center [602, 324] width 22 height 18
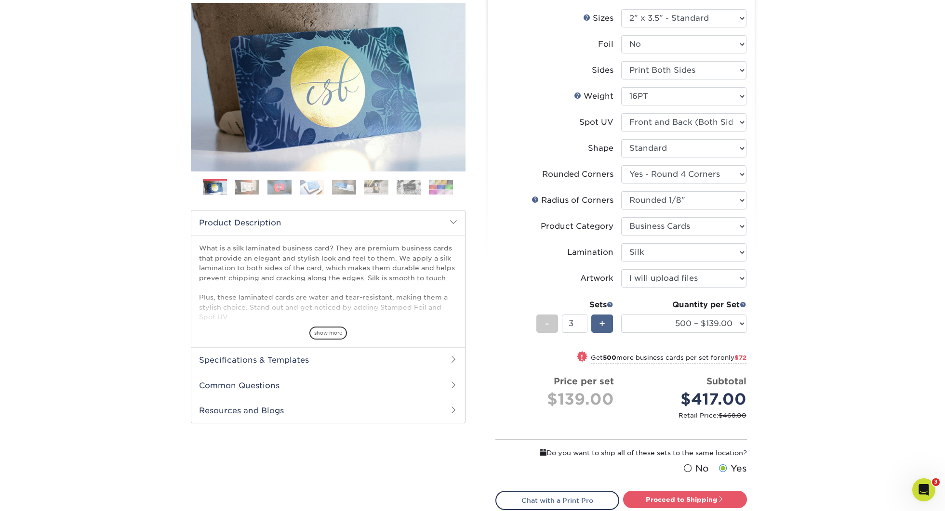
click at [605, 323] on div "+" at bounding box center [602, 324] width 22 height 18
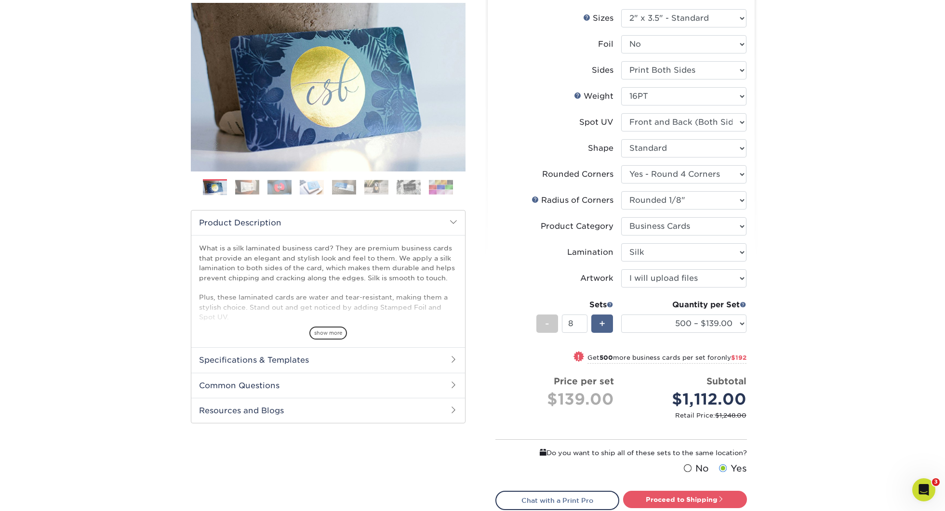
click at [605, 323] on div "+" at bounding box center [602, 324] width 22 height 18
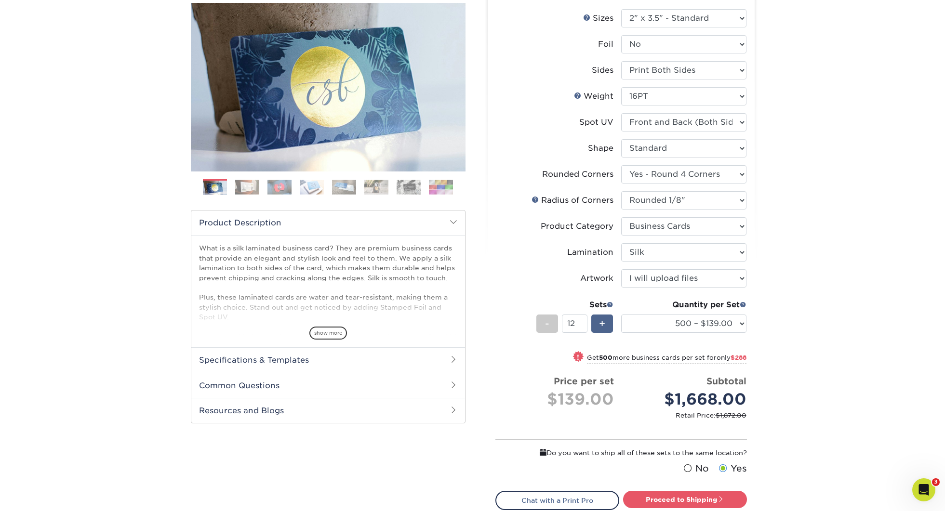
type input "13"
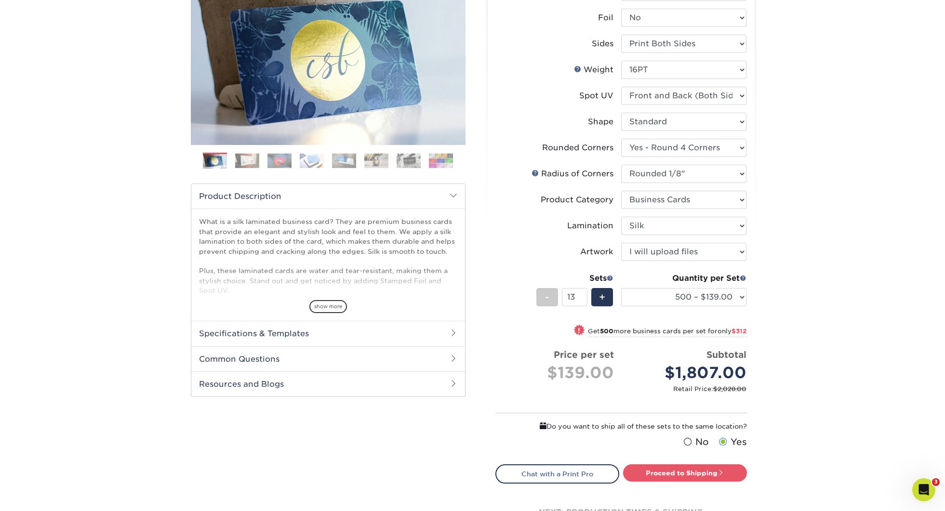
scroll to position [144, 0]
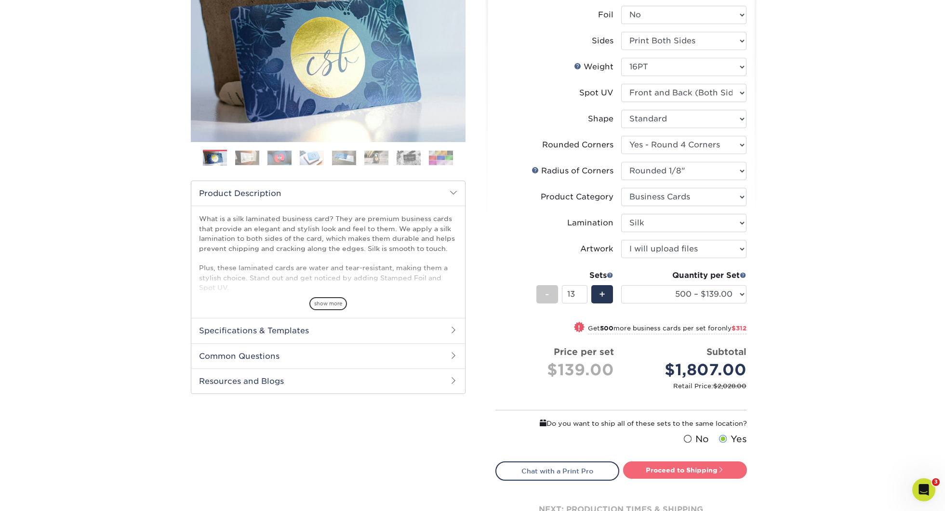
click at [707, 468] on link "Proceed to Shipping" at bounding box center [685, 470] width 124 height 17
type input "Set 1"
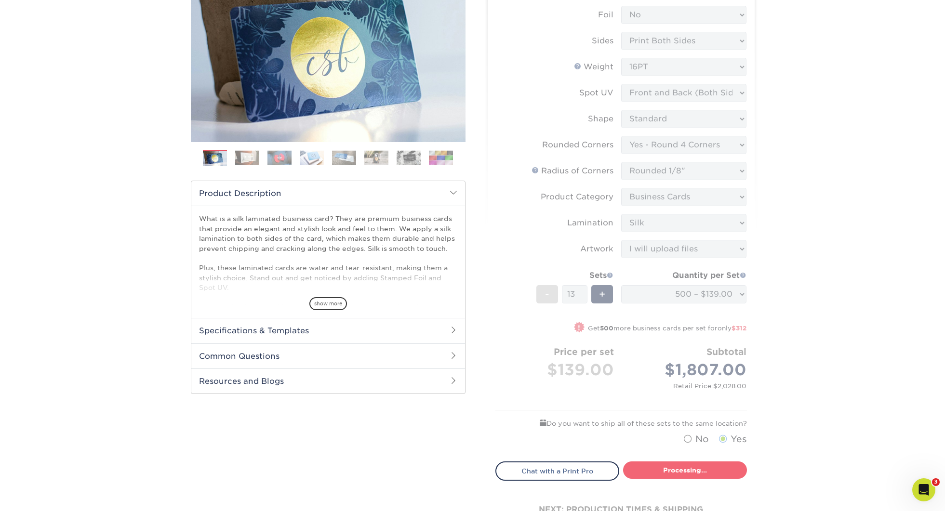
select select "24b86a38-505b-4ae3-9429-29aefd3b6f92"
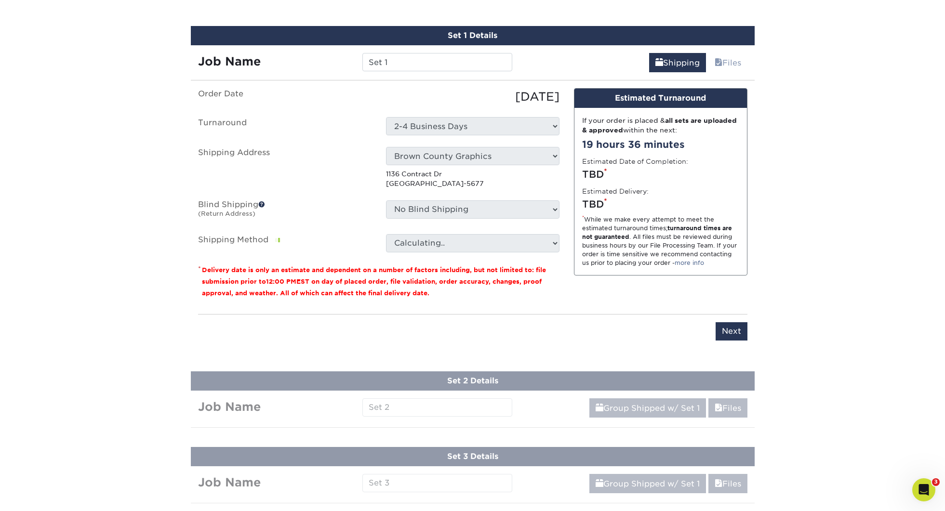
scroll to position [631, 0]
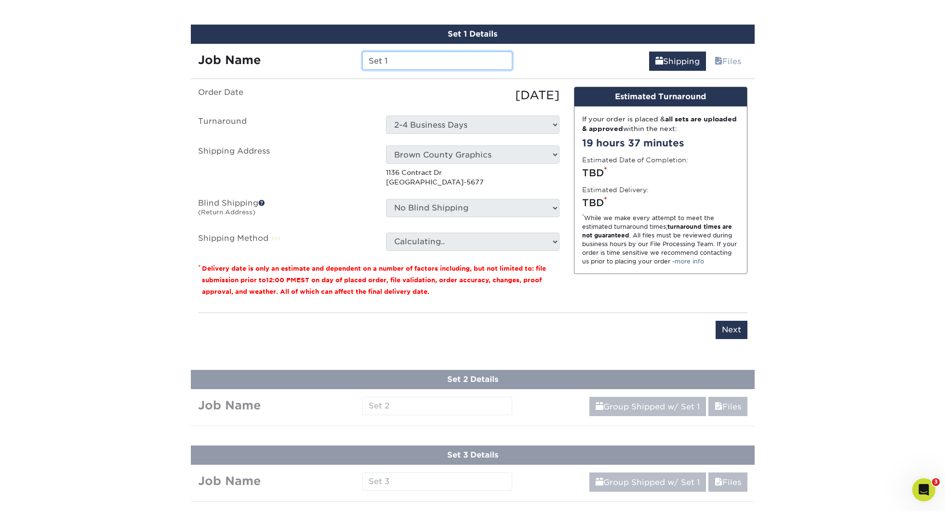
click at [422, 59] on input "Set 1" at bounding box center [437, 61] width 150 height 18
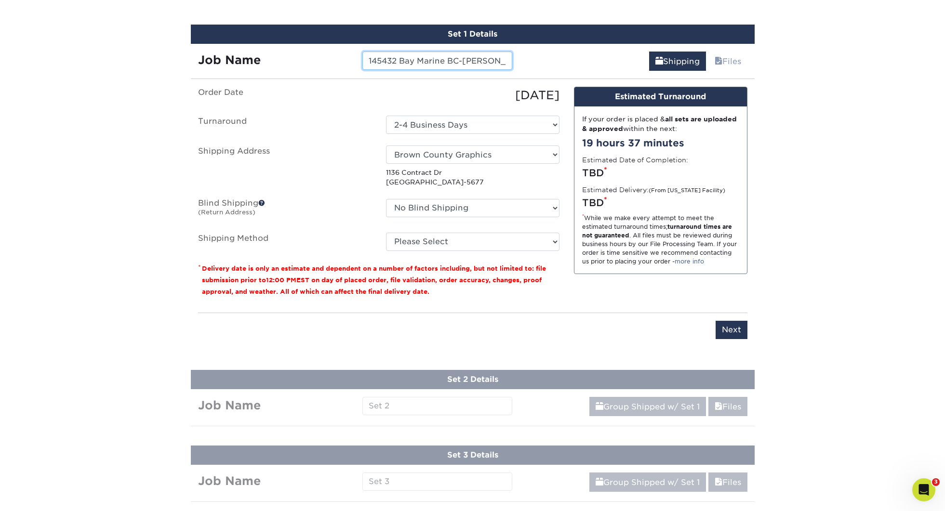
type input "145432 Bay Marine BC-Brian Gill"
click at [464, 234] on select "Please Select Ground Shipping (+$20.94) 3 Day Shipping Service (+$32.21) 2 Day …" at bounding box center [473, 242] width 174 height 18
select select "03"
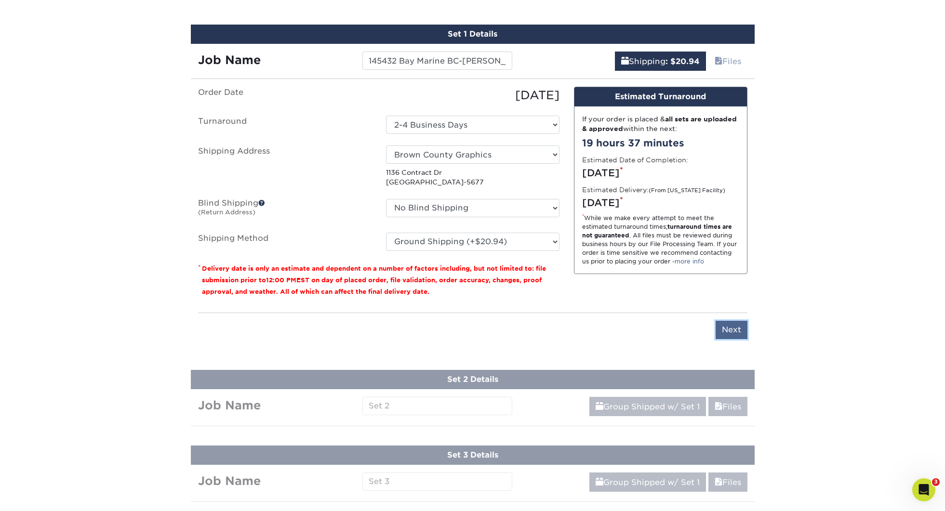
click at [740, 328] on input "Next" at bounding box center [732, 330] width 32 height 18
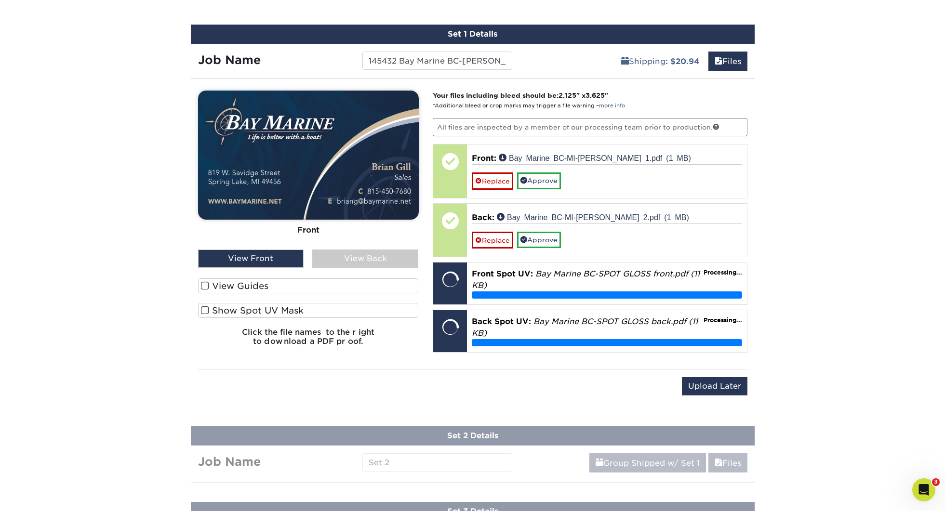
click at [258, 287] on label "View Guides" at bounding box center [308, 286] width 221 height 15
click at [0, 0] on input "View Guides" at bounding box center [0, 0] width 0 height 0
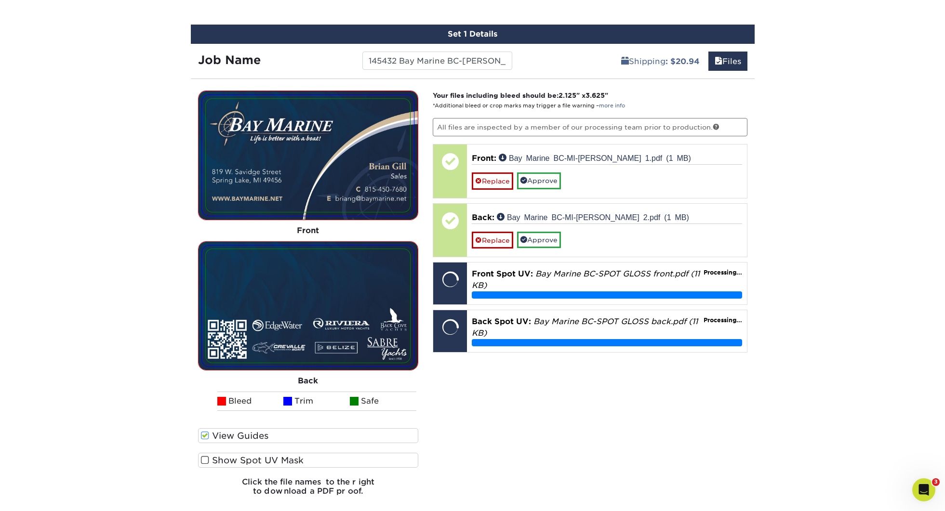
click at [284, 455] on label "Show Spot UV Mask" at bounding box center [308, 460] width 221 height 15
click at [0, 0] on input "Show Spot UV Mask" at bounding box center [0, 0] width 0 height 0
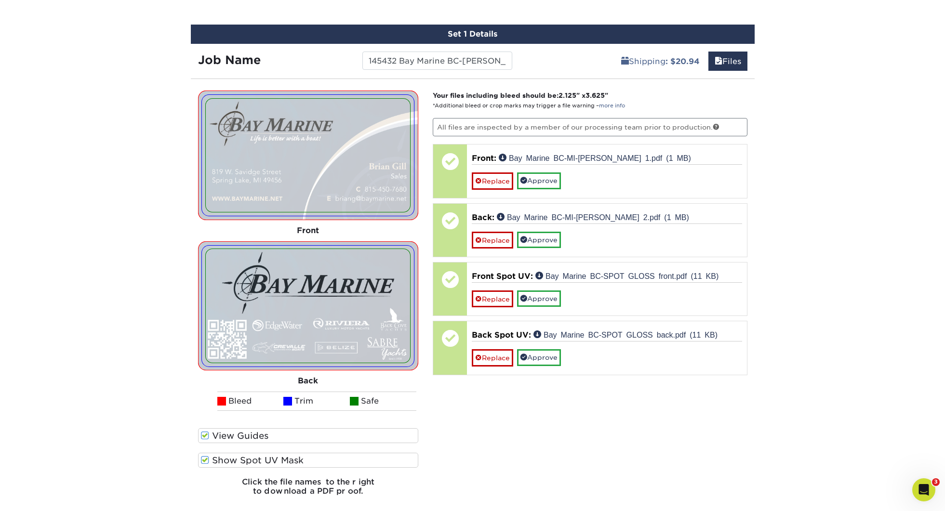
click at [293, 460] on label "Show Spot UV Mask" at bounding box center [308, 460] width 221 height 15
click at [0, 0] on input "Show Spot UV Mask" at bounding box center [0, 0] width 0 height 0
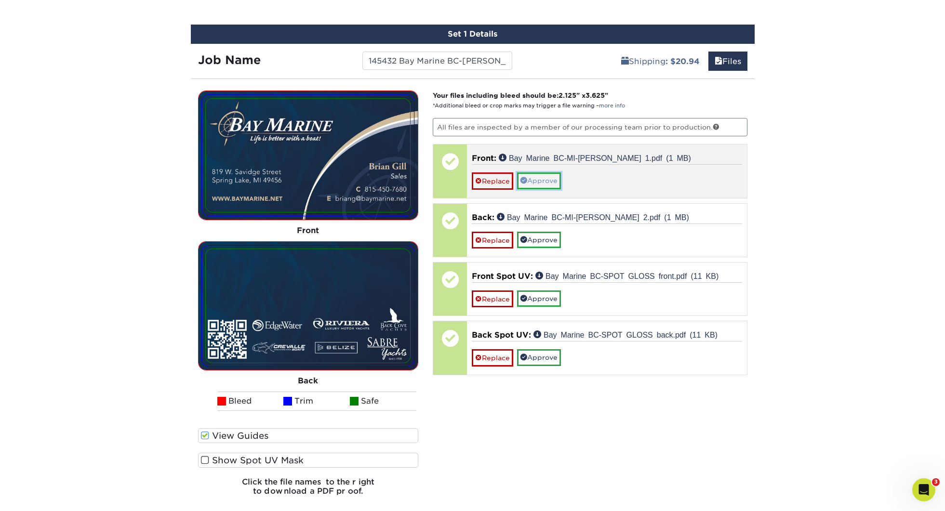
click at [550, 178] on link "Approve" at bounding box center [539, 181] width 44 height 16
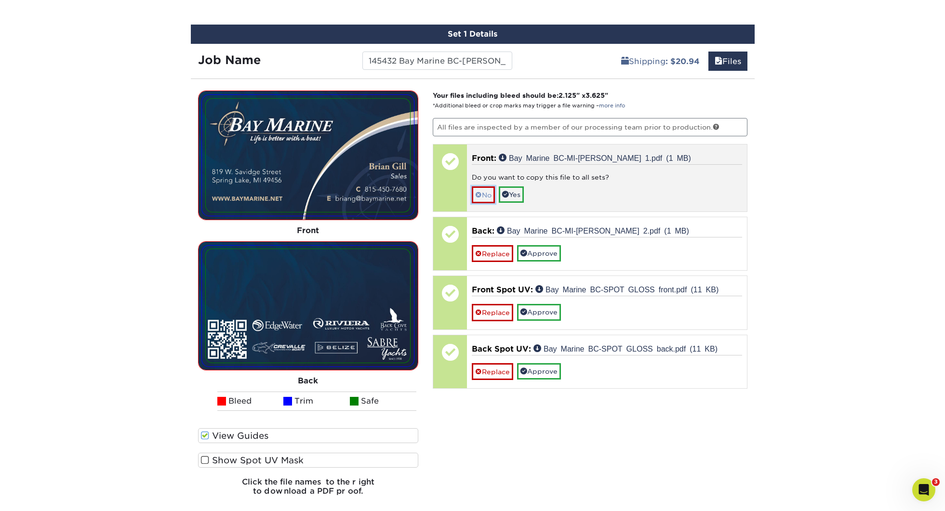
click at [487, 193] on link "No" at bounding box center [483, 195] width 23 height 17
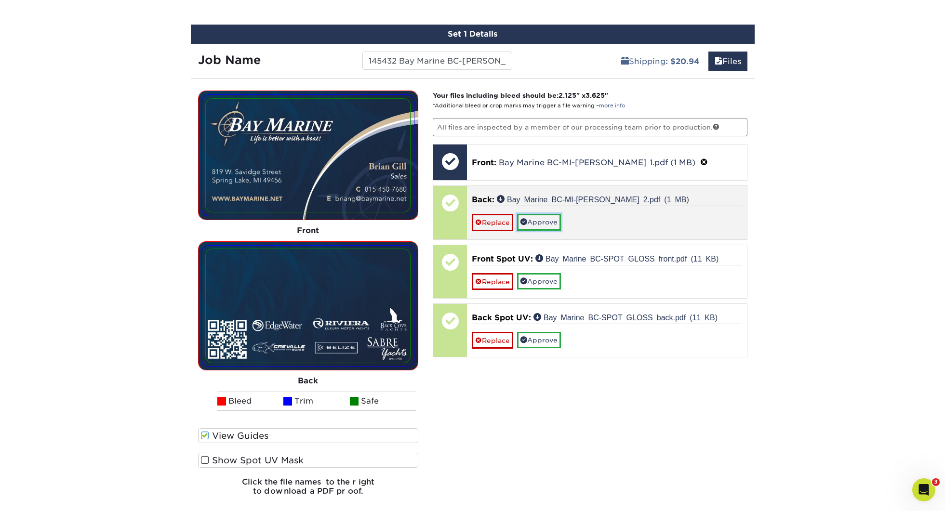
click at [546, 220] on link "Approve" at bounding box center [539, 222] width 44 height 16
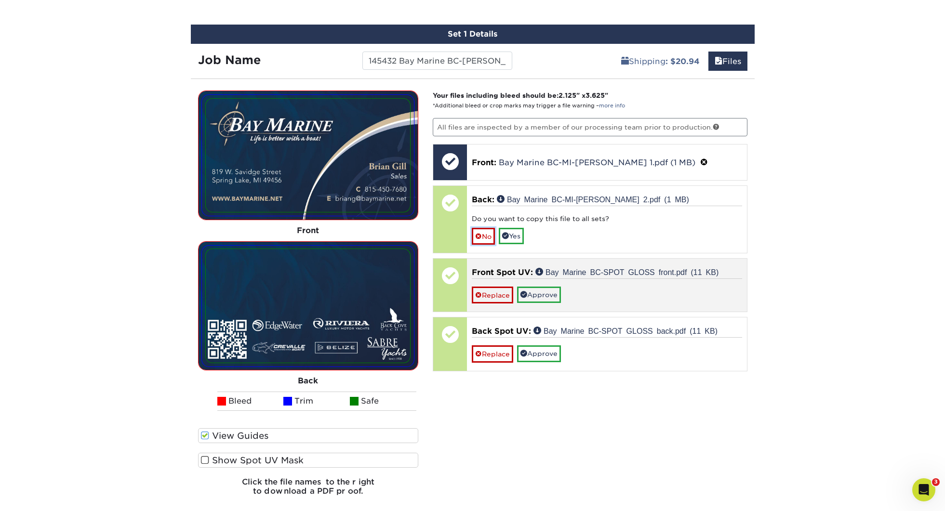
drag, startPoint x: 491, startPoint y: 237, endPoint x: 497, endPoint y: 244, distance: 9.2
click at [491, 237] on link "No" at bounding box center [483, 236] width 23 height 17
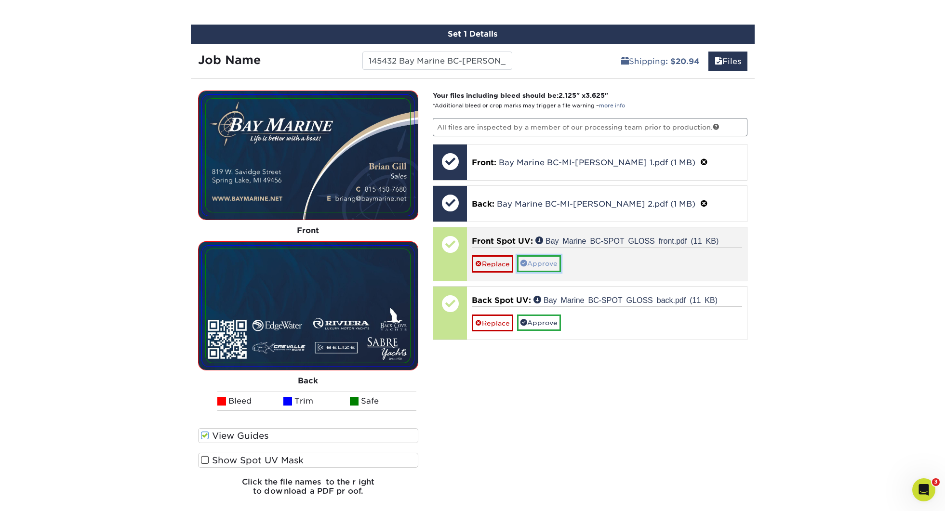
click at [536, 264] on link "Approve" at bounding box center [539, 263] width 44 height 16
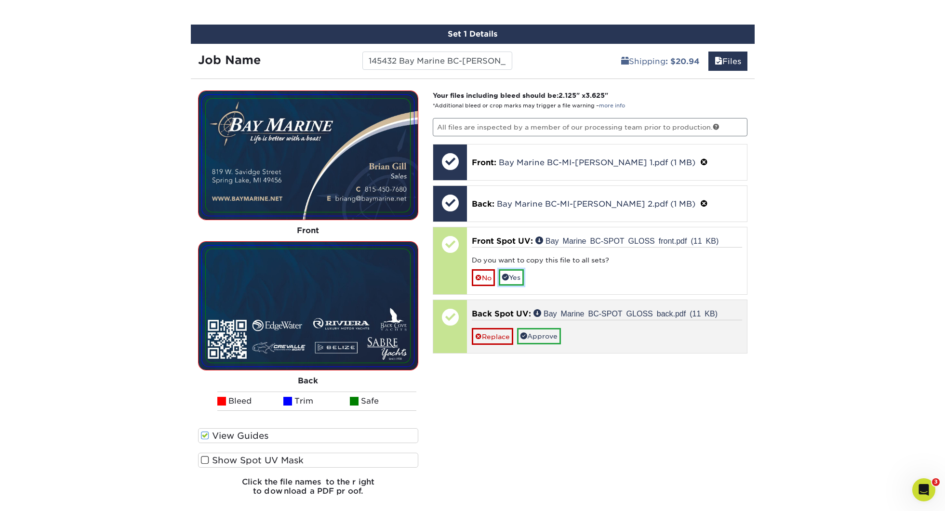
click at [521, 275] on link "Yes" at bounding box center [511, 277] width 25 height 16
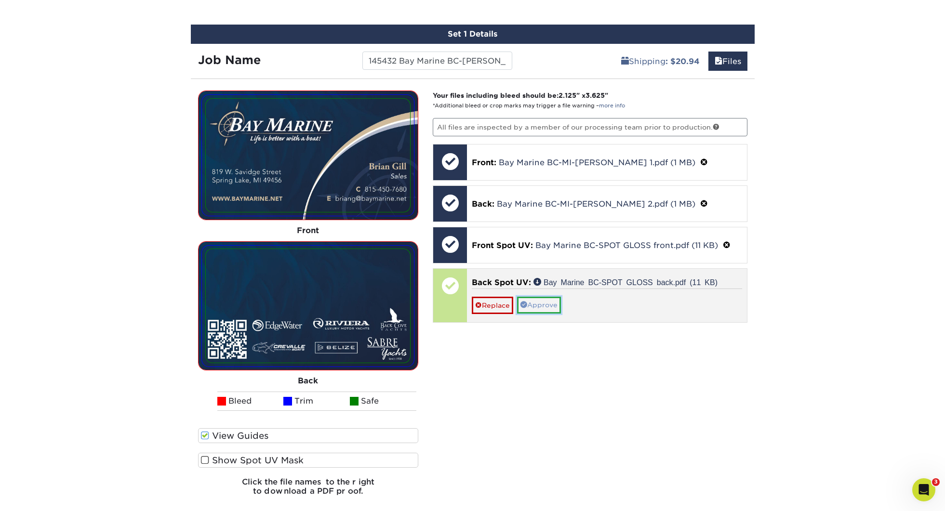
click at [548, 308] on link "Approve" at bounding box center [539, 305] width 44 height 16
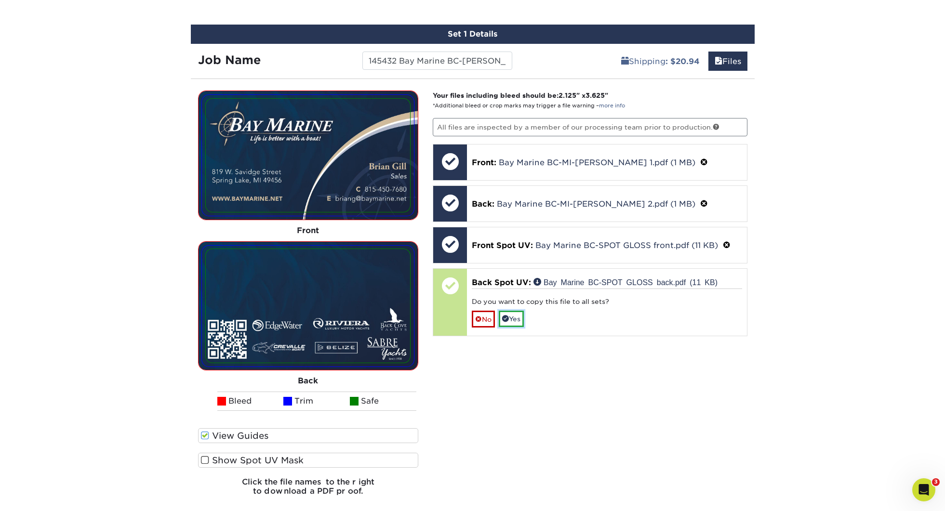
click at [519, 317] on link "Yes" at bounding box center [511, 319] width 25 height 16
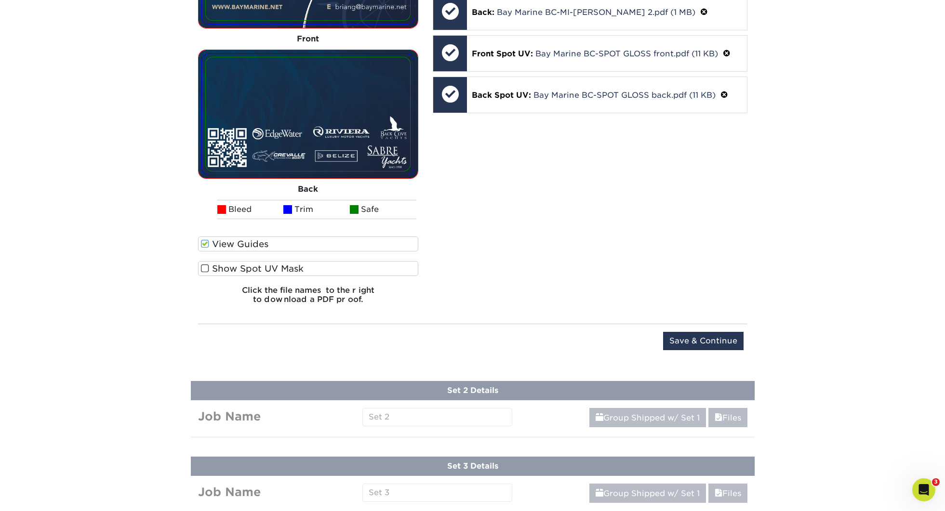
click at [692, 354] on div "Upload Later Save & Continue Continue" at bounding box center [473, 347] width 550 height 30
click at [692, 344] on input "Save & Continue" at bounding box center [703, 341] width 80 height 18
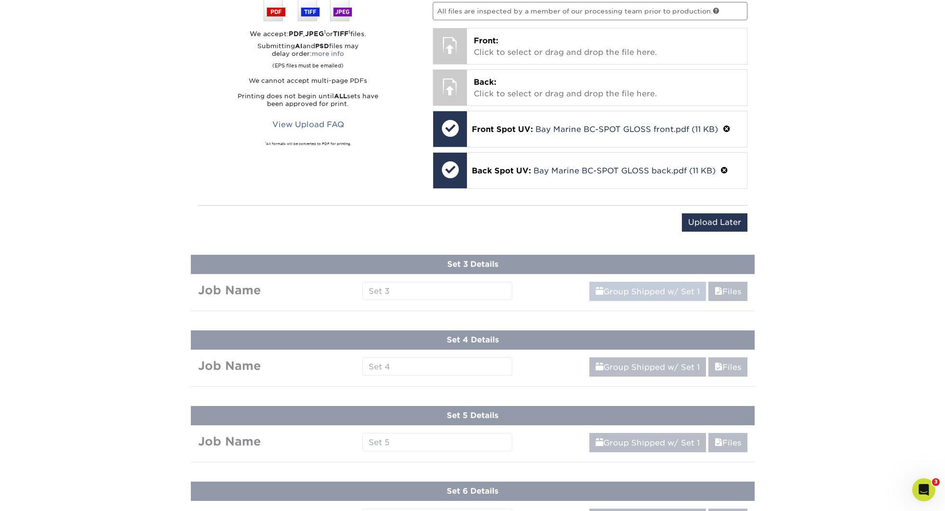
scroll to position [509, 0]
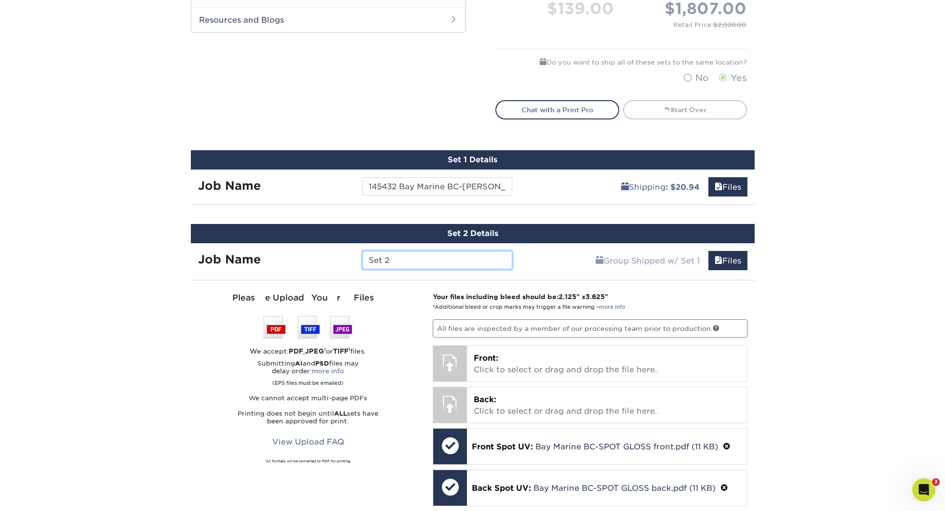
click at [445, 258] on input "Set 2" at bounding box center [437, 260] width 150 height 18
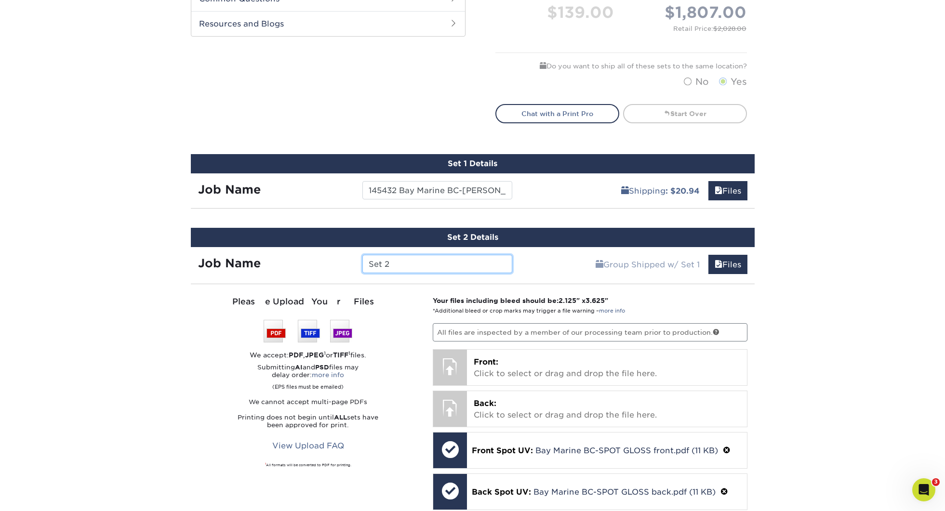
paste input "145432 Bay Marine BC-"
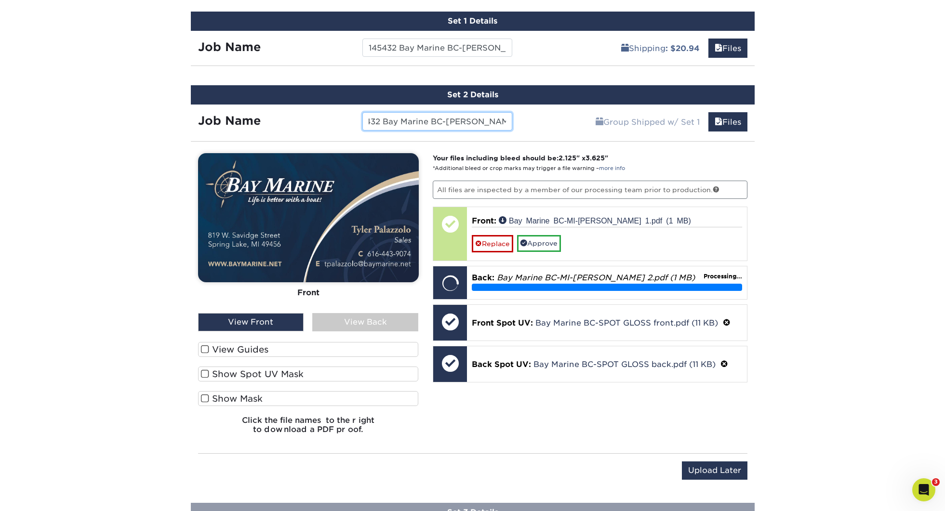
scroll to position [646, 0]
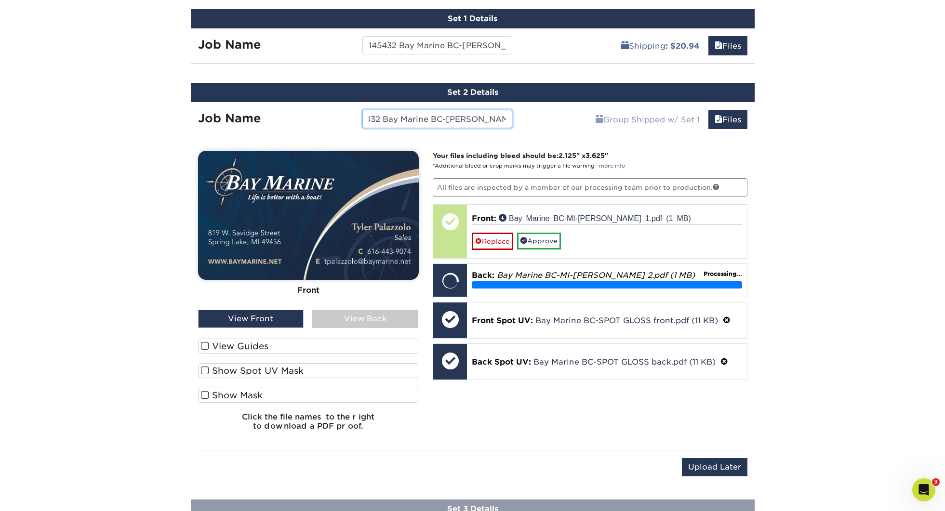
type input "145432 Bay Marine BC-Tyler Palazzolo"
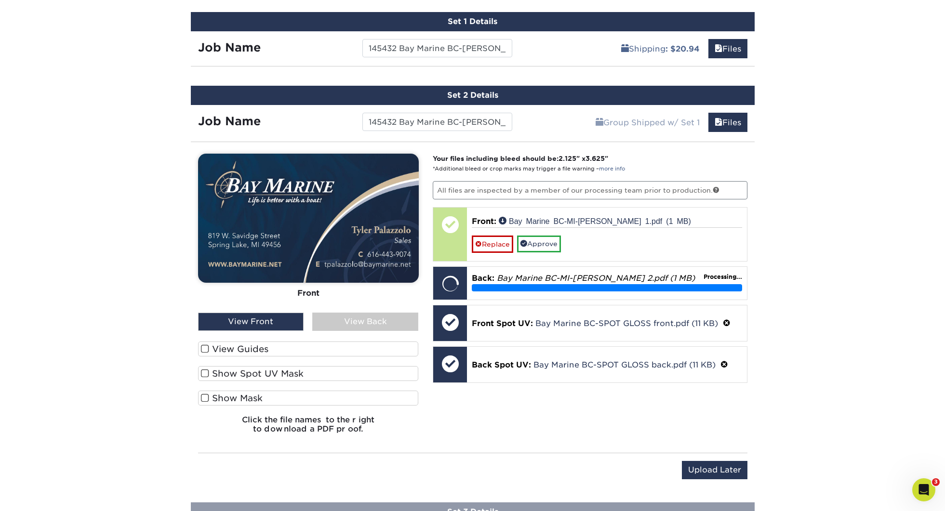
click at [262, 335] on div "Front Back View Front View Back Front Back" at bounding box center [308, 298] width 221 height 288
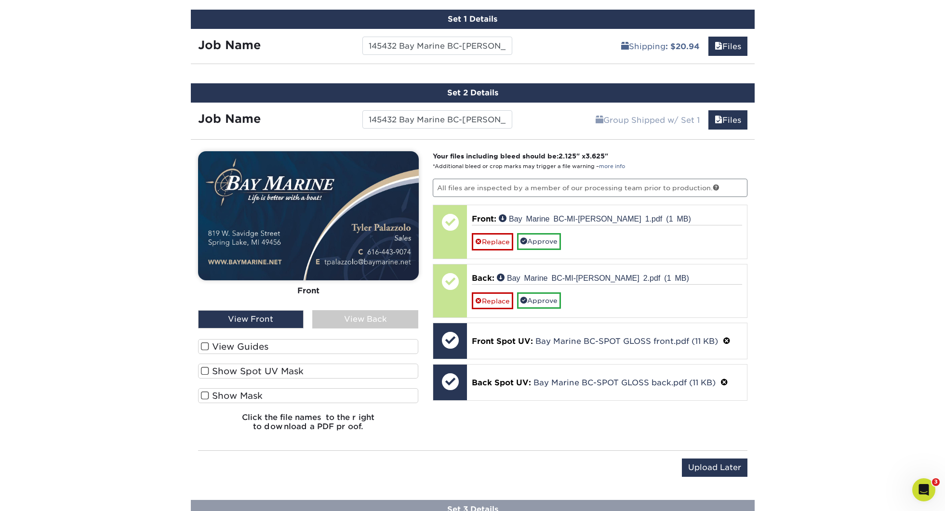
click at [254, 348] on label "View Guides" at bounding box center [308, 346] width 221 height 15
click at [0, 0] on input "View Guides" at bounding box center [0, 0] width 0 height 0
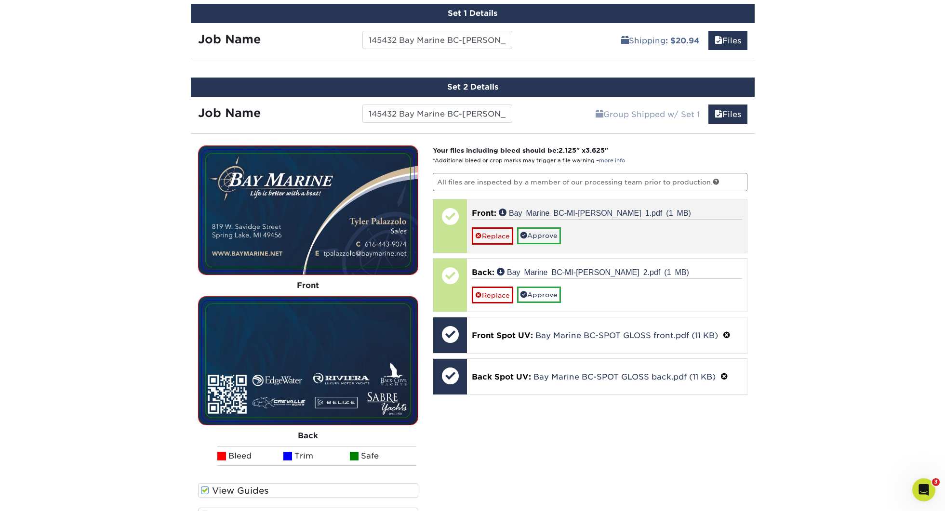
scroll to position [653, 0]
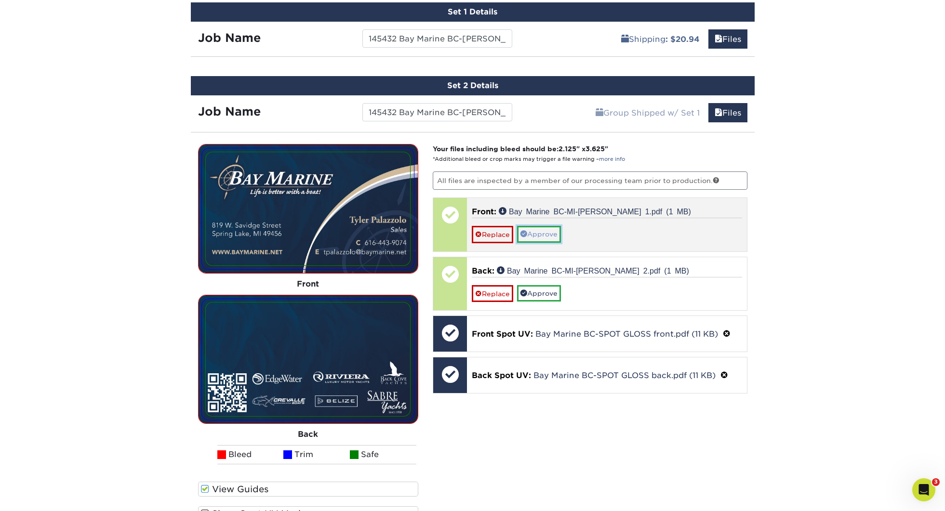
click at [558, 241] on link "Approve" at bounding box center [539, 234] width 44 height 16
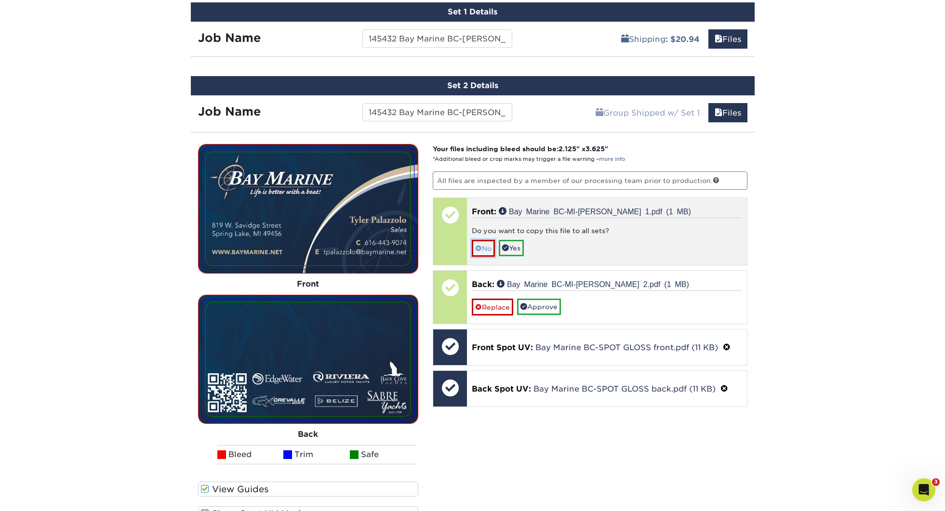
click at [493, 251] on link "No" at bounding box center [483, 248] width 23 height 17
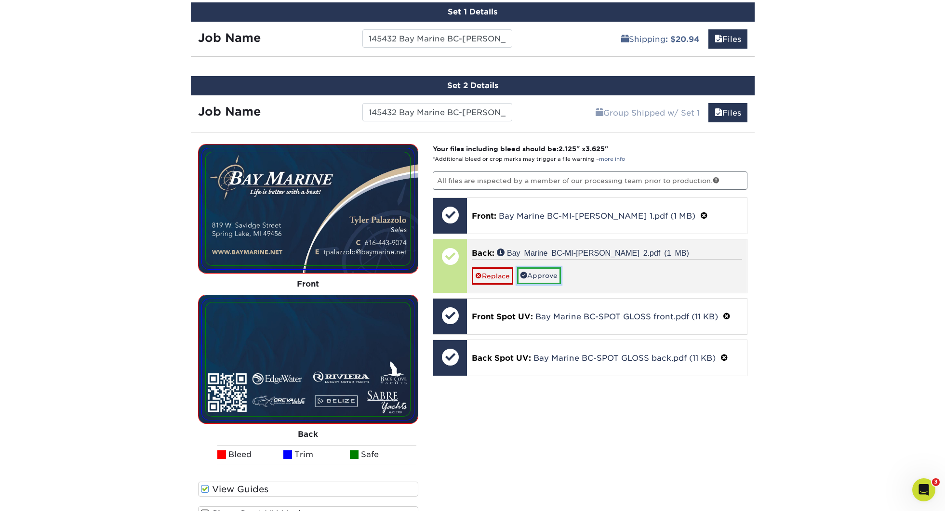
drag, startPoint x: 552, startPoint y: 272, endPoint x: 502, endPoint y: 279, distance: 50.0
click at [552, 272] on link "Approve" at bounding box center [539, 276] width 44 height 16
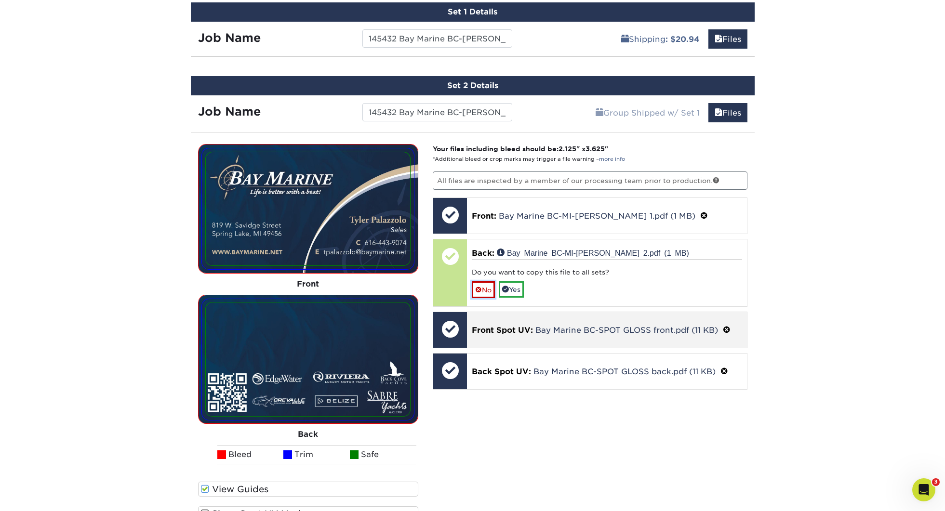
drag, startPoint x: 477, startPoint y: 287, endPoint x: 501, endPoint y: 290, distance: 23.7
click at [478, 287] on span at bounding box center [478, 290] width 7 height 8
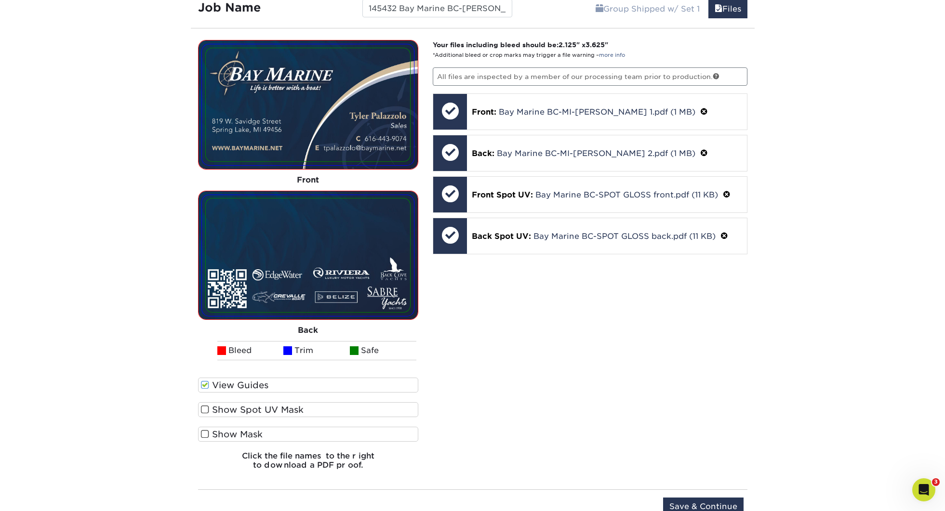
scroll to position [789, 0]
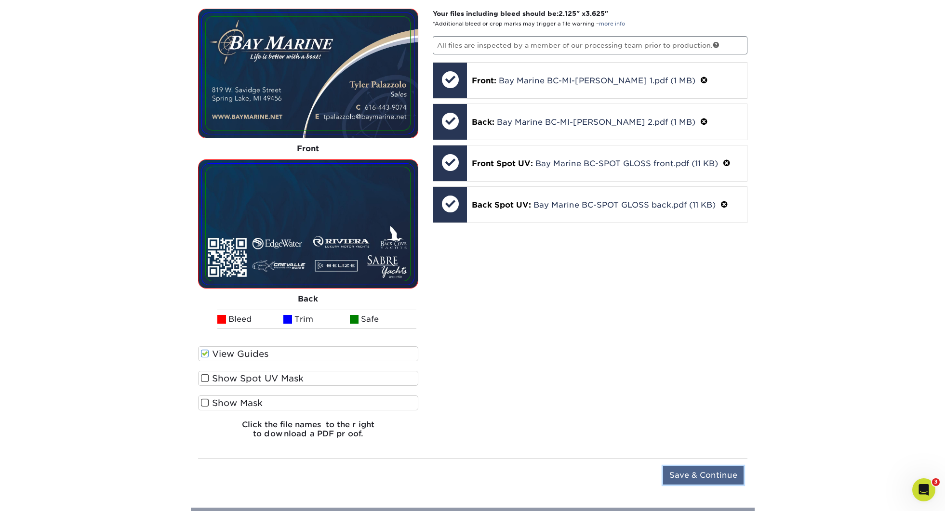
click at [704, 472] on input "Save & Continue" at bounding box center [703, 476] width 80 height 18
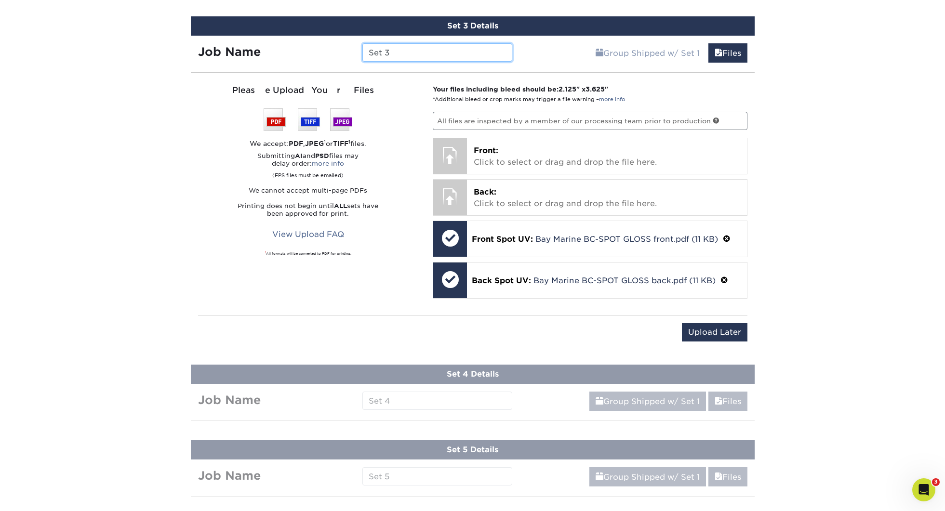
paste input "145432 Bay Marine BC-"
type input "145432 Bay Marine BC-Norm Baur"
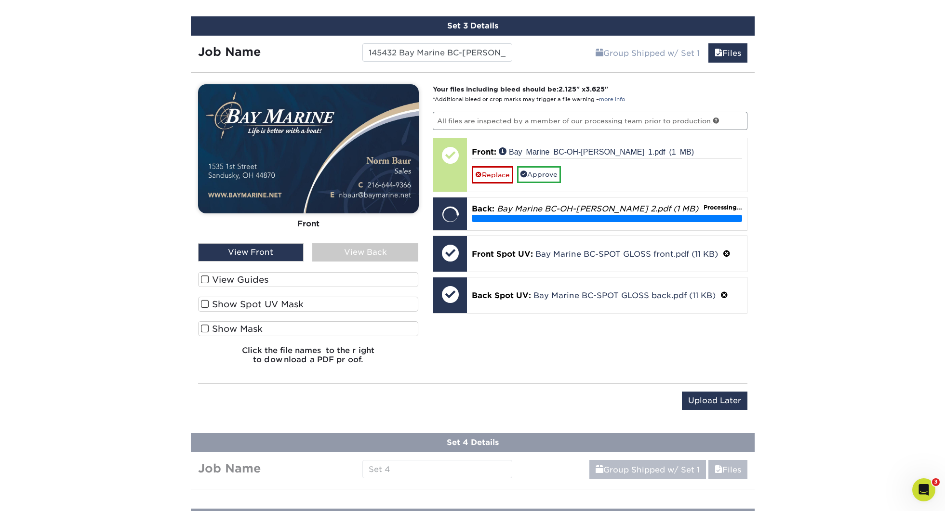
click at [257, 277] on label "View Guides" at bounding box center [308, 279] width 221 height 15
click at [0, 0] on input "View Guides" at bounding box center [0, 0] width 0 height 0
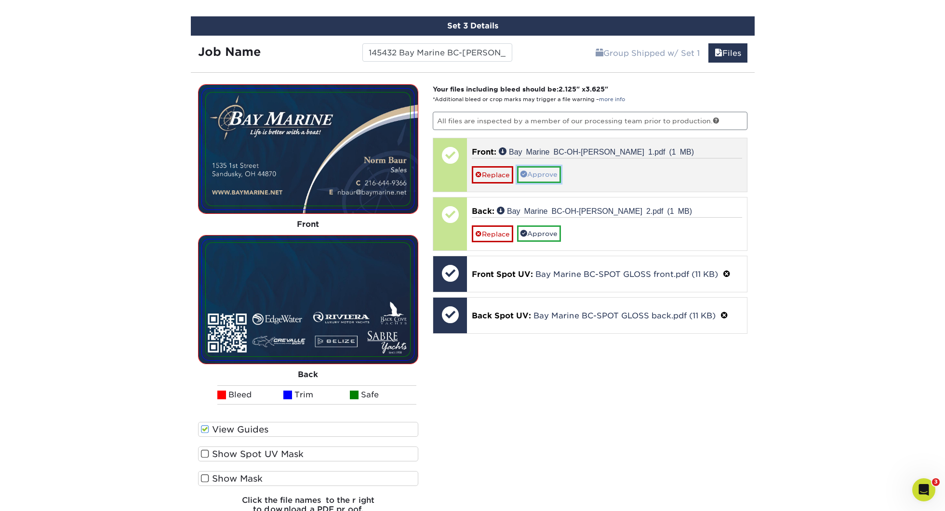
click at [536, 172] on link "Approve" at bounding box center [539, 174] width 44 height 16
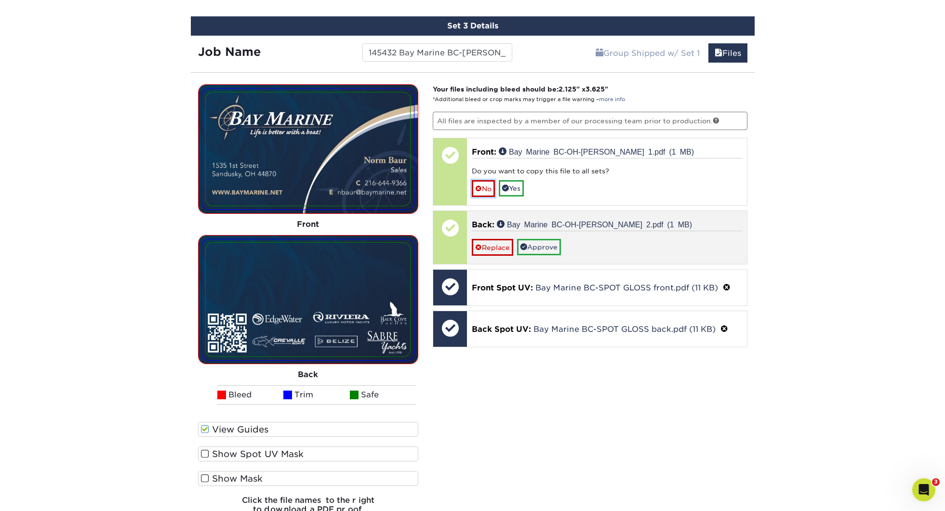
click at [492, 187] on link "No" at bounding box center [483, 188] width 23 height 17
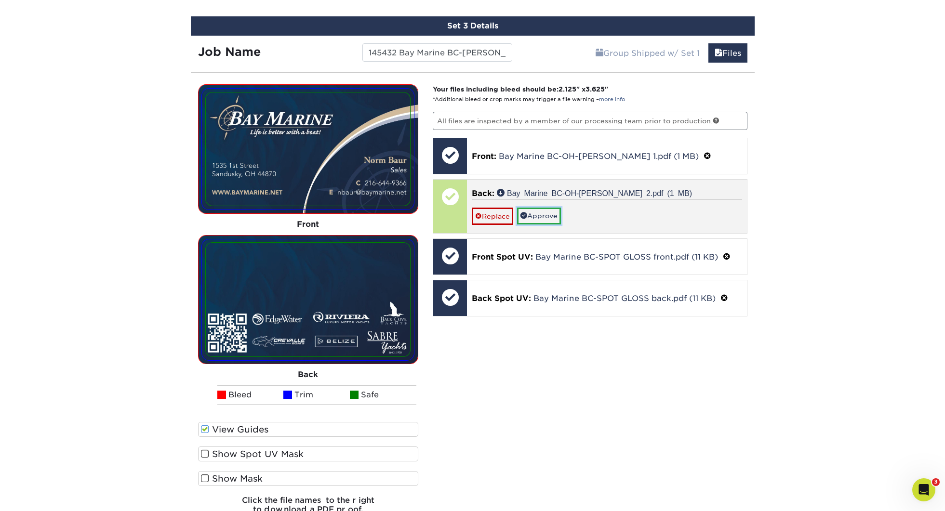
click at [539, 210] on link "Approve" at bounding box center [539, 216] width 44 height 16
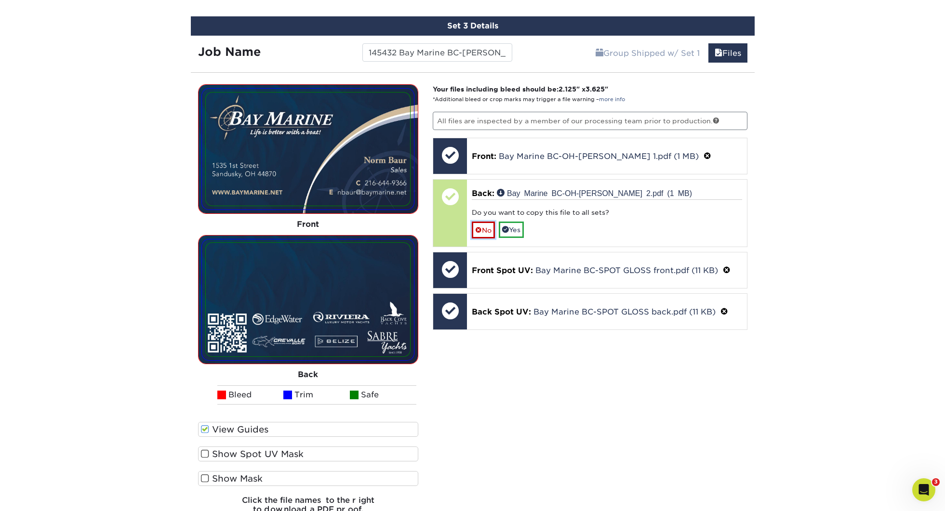
scroll to position [926, 0]
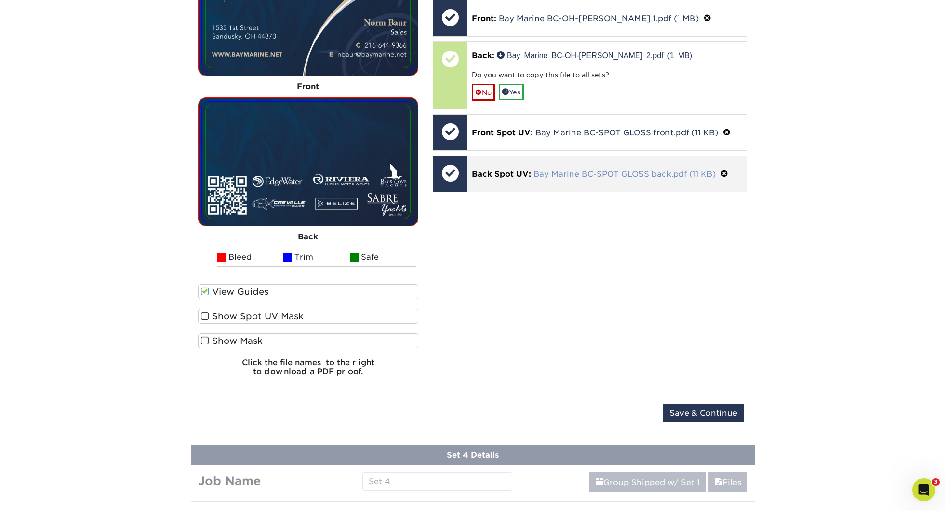
drag, startPoint x: 485, startPoint y: 100, endPoint x: 566, endPoint y: 173, distance: 109.2
click at [485, 100] on div "Back: Bay Marine BC-OH-Norm Baur 2.pdf (1 MB) Do you want to copy this file to …" at bounding box center [607, 75] width 280 height 67
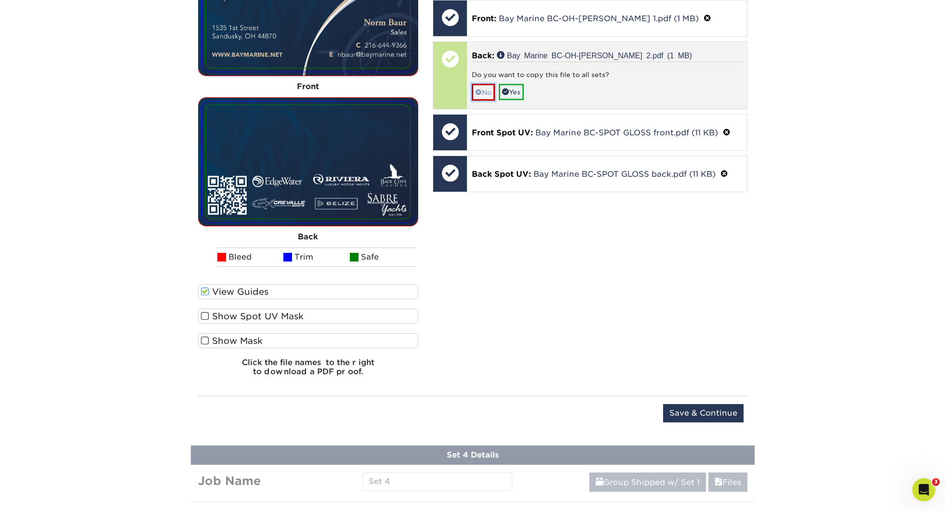
click at [484, 90] on link "No" at bounding box center [483, 92] width 23 height 17
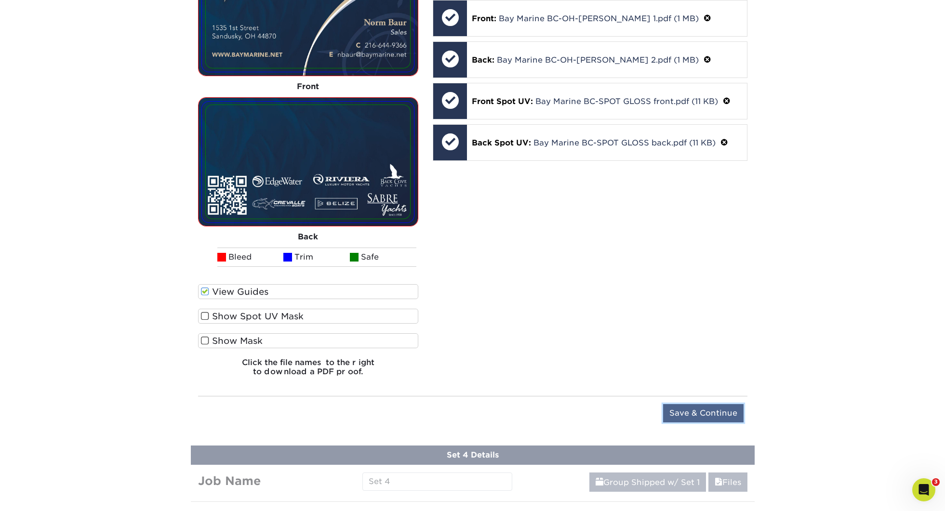
click at [698, 404] on input "Save & Continue" at bounding box center [703, 413] width 80 height 18
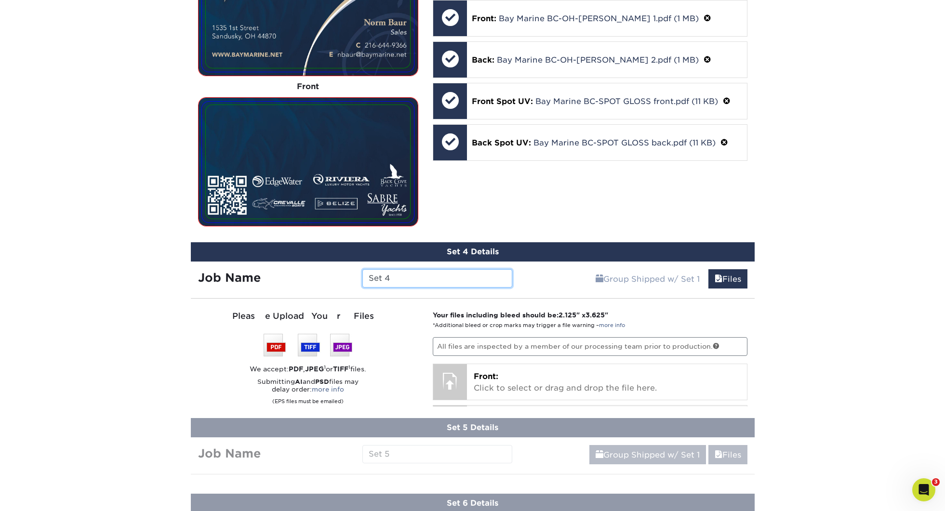
scroll to position [660, 0]
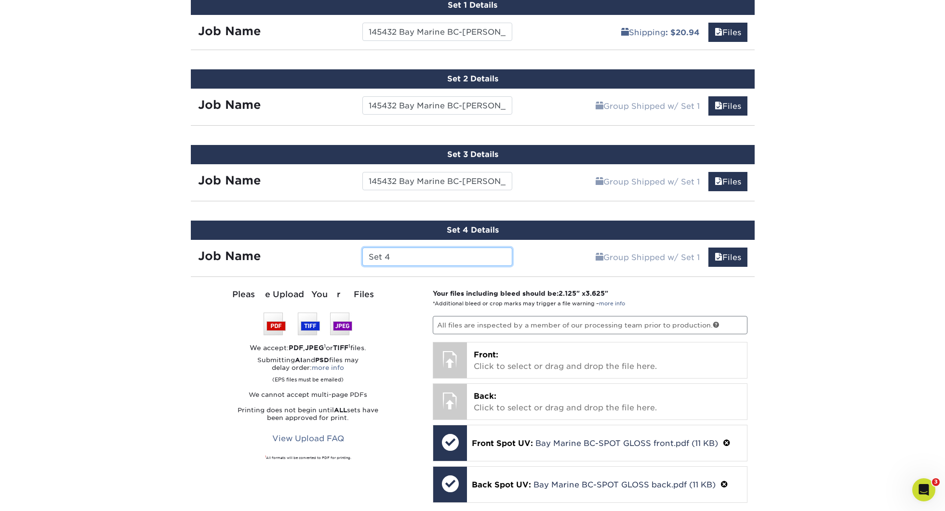
paste input "145432 Bay Marine BC-"
type input "145432 Bay Marine BC-Will Kruger"
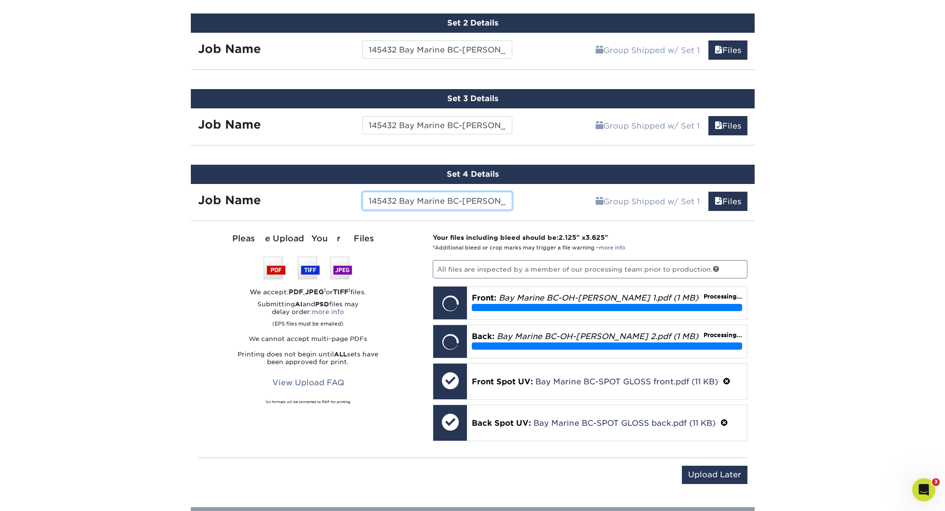
scroll to position [717, 0]
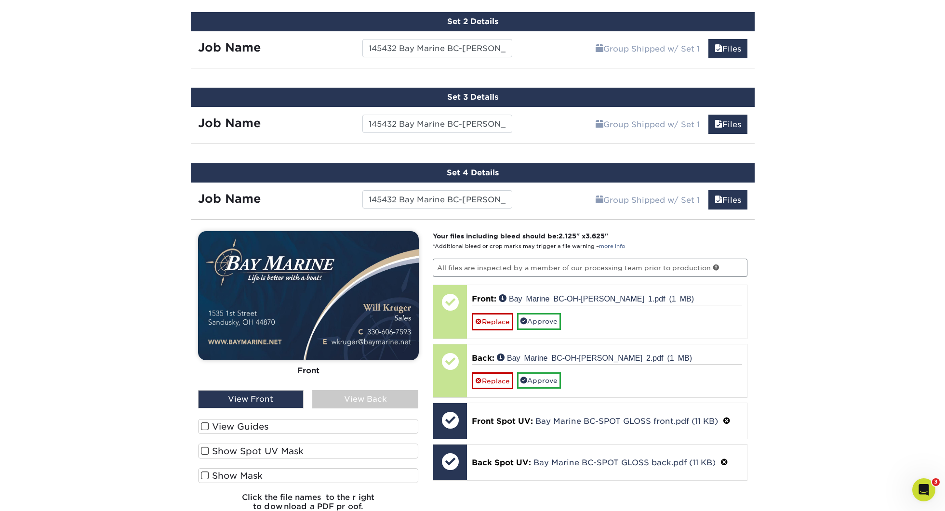
click at [238, 425] on label "View Guides" at bounding box center [308, 426] width 221 height 15
click at [0, 0] on input "View Guides" at bounding box center [0, 0] width 0 height 0
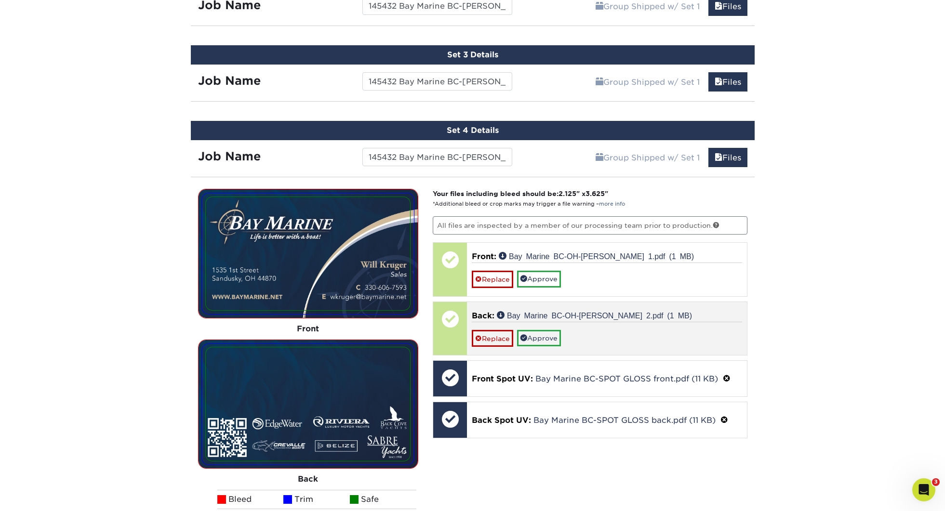
scroll to position [772, 0]
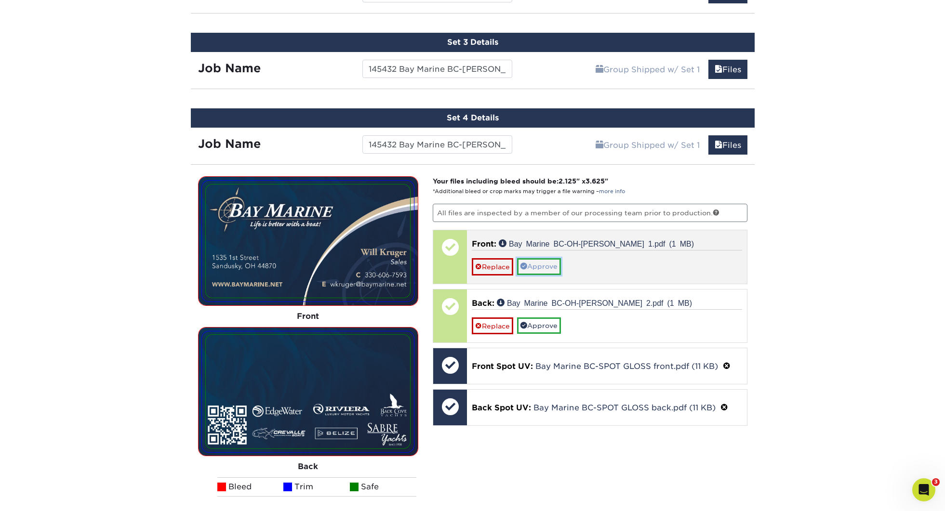
click at [550, 265] on link "Approve" at bounding box center [539, 266] width 44 height 16
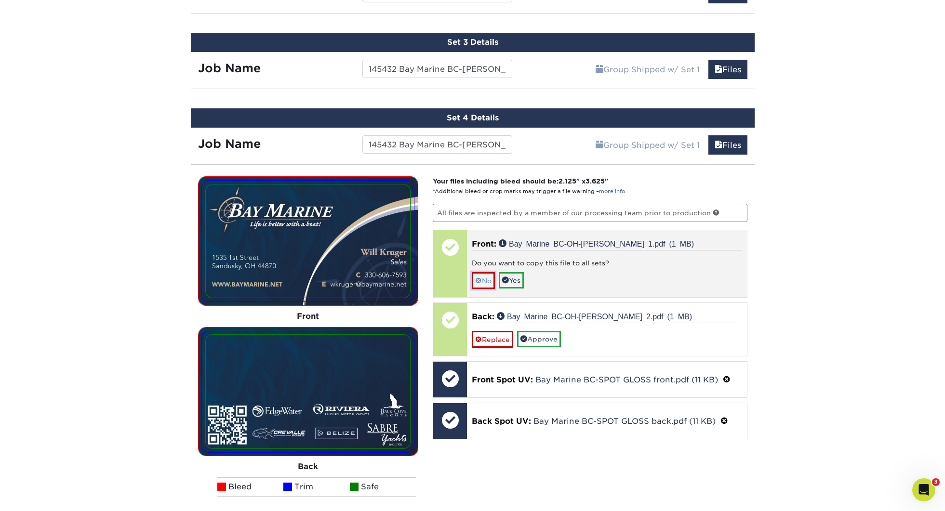
scroll to position [765, 0]
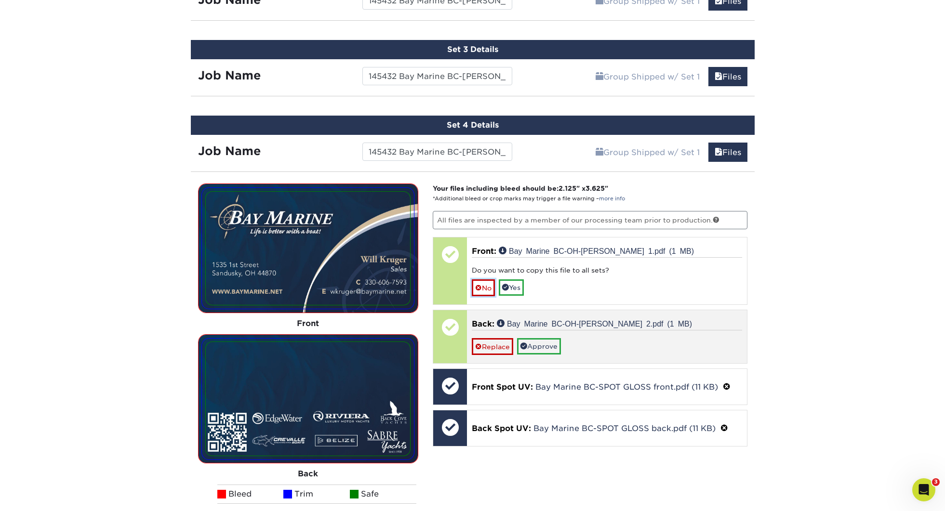
click at [489, 280] on link "No" at bounding box center [483, 288] width 23 height 17
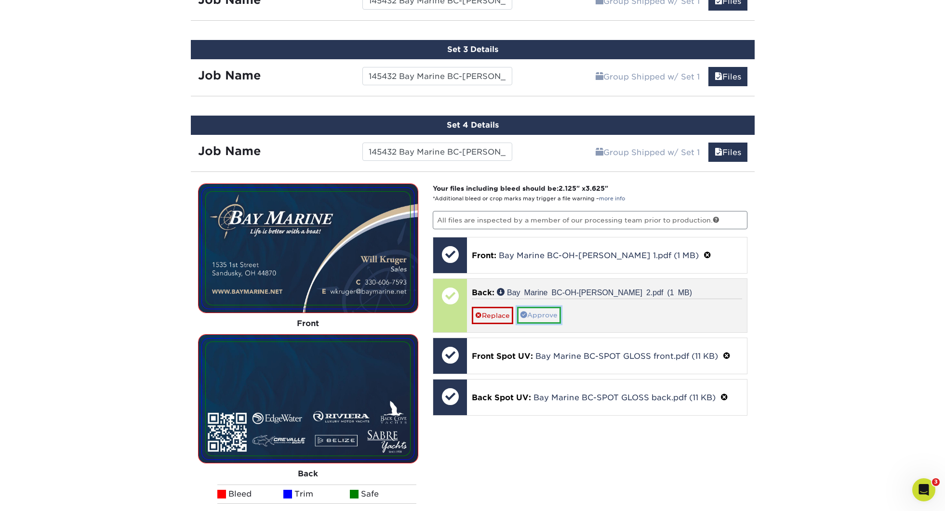
click at [554, 320] on link "Approve" at bounding box center [539, 315] width 44 height 16
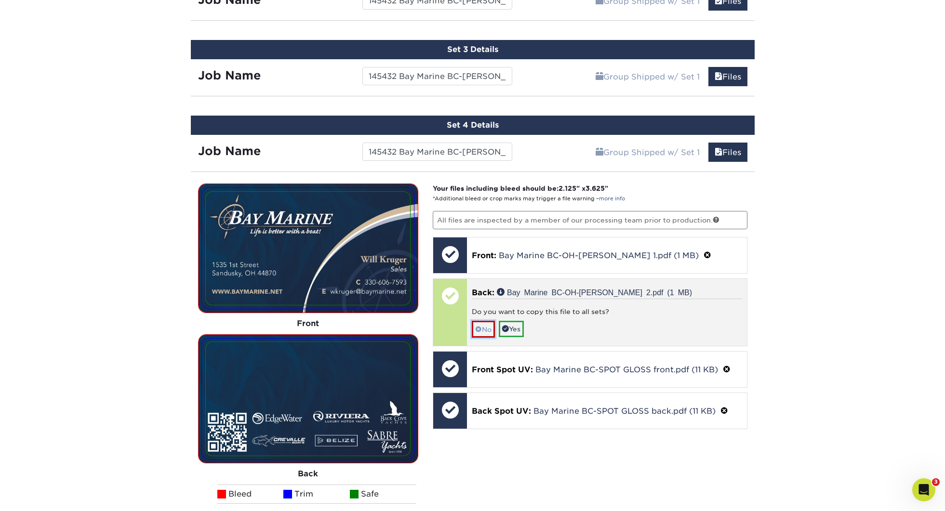
click at [481, 326] on span at bounding box center [478, 330] width 7 height 8
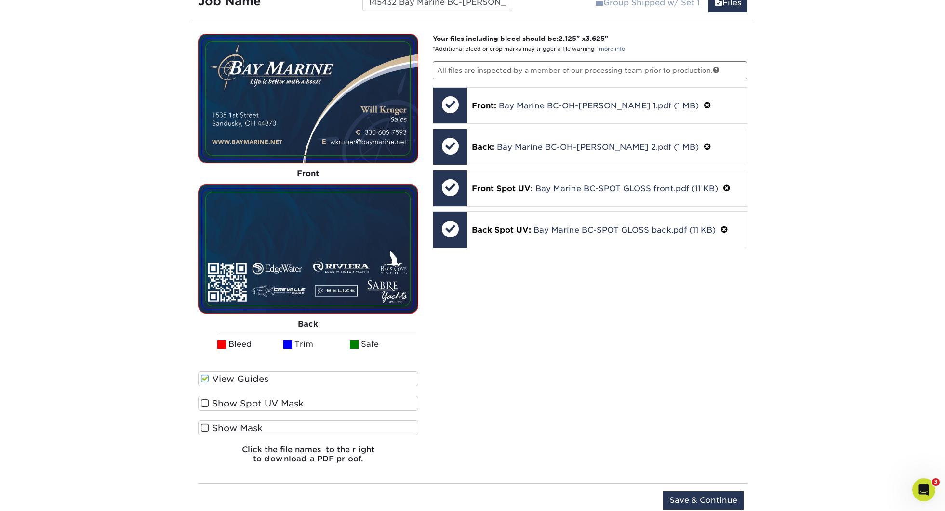
scroll to position [932, 0]
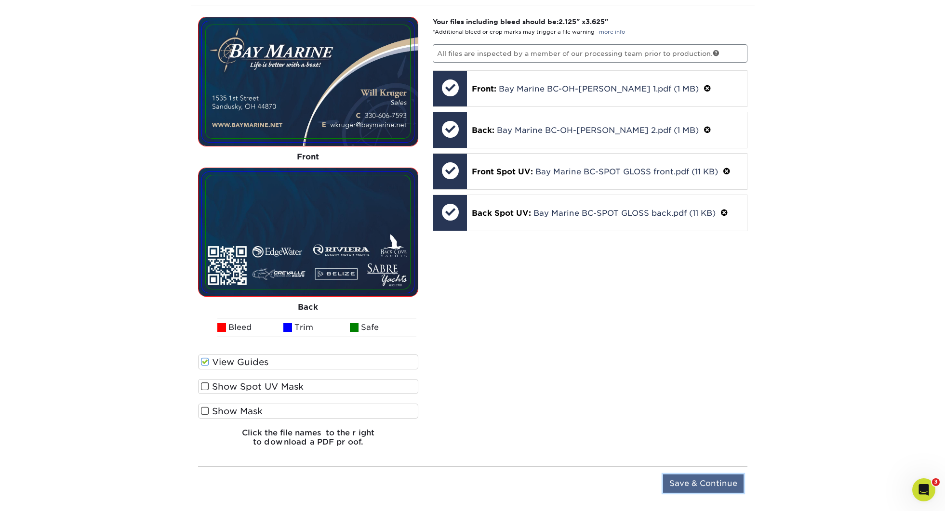
click at [712, 480] on input "Save & Continue" at bounding box center [703, 484] width 80 height 18
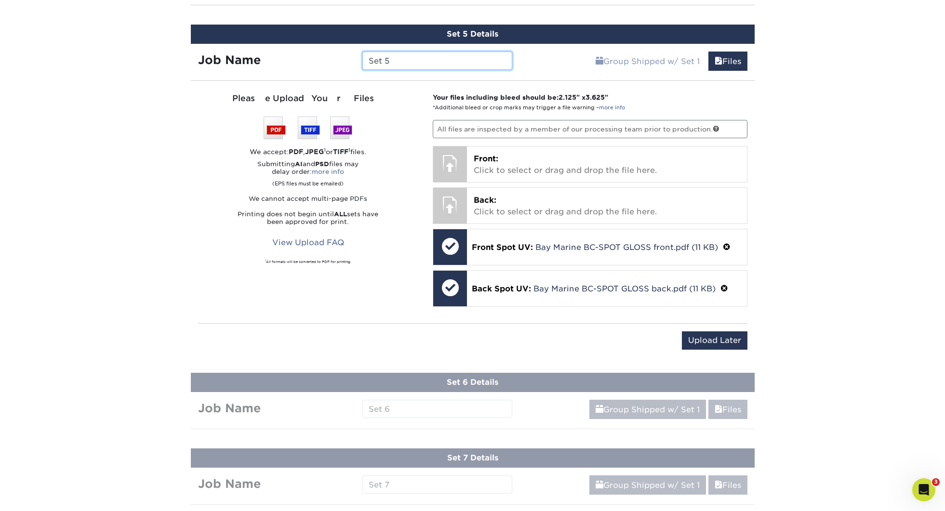
paste input "145432 Bay Marine BC-"
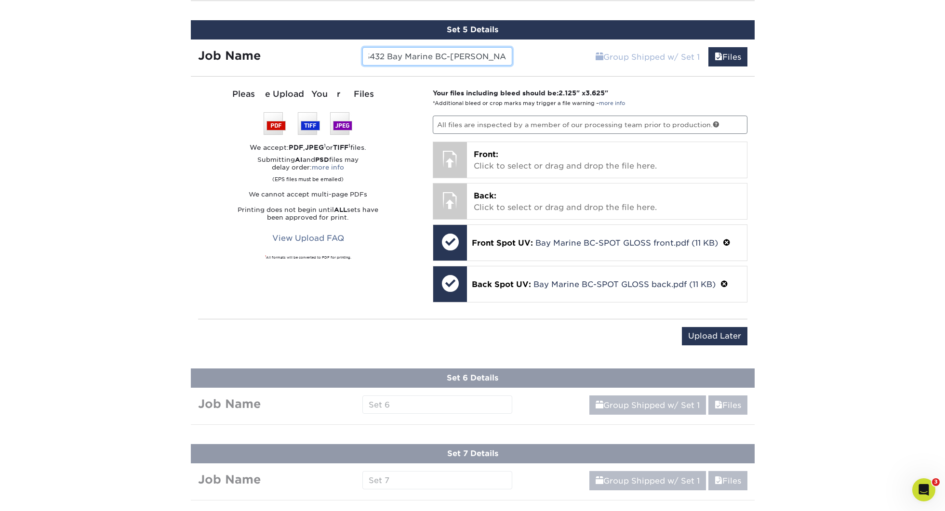
drag, startPoint x: 513, startPoint y: 57, endPoint x: 601, endPoint y: 61, distance: 87.8
click at [599, 61] on div "Job Name 145432 Bay Marine BC-Mark Felhofer Group Shipped w/ Set 1 Files Contin…" at bounding box center [473, 54] width 564 height 29
type input "145432 Bay Marine BC-Sky Mielke"
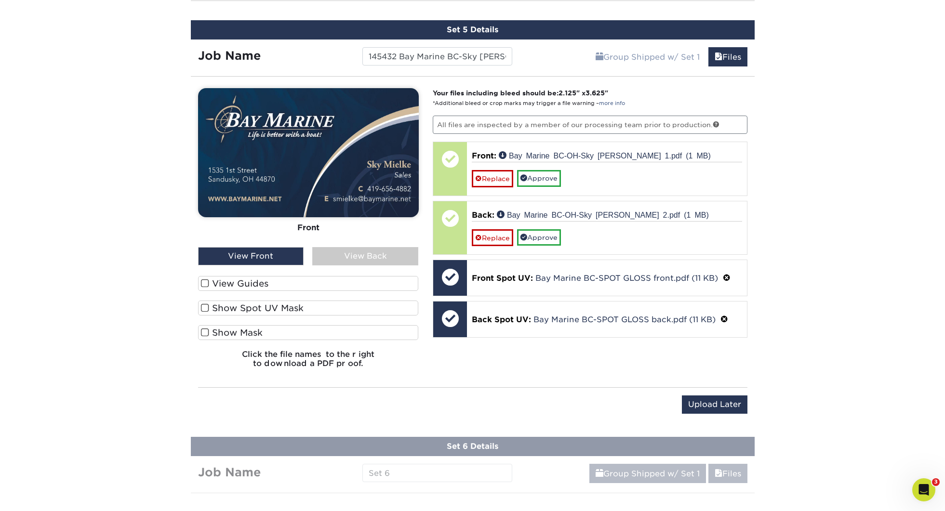
click at [261, 283] on label "View Guides" at bounding box center [308, 283] width 221 height 15
click at [0, 0] on input "View Guides" at bounding box center [0, 0] width 0 height 0
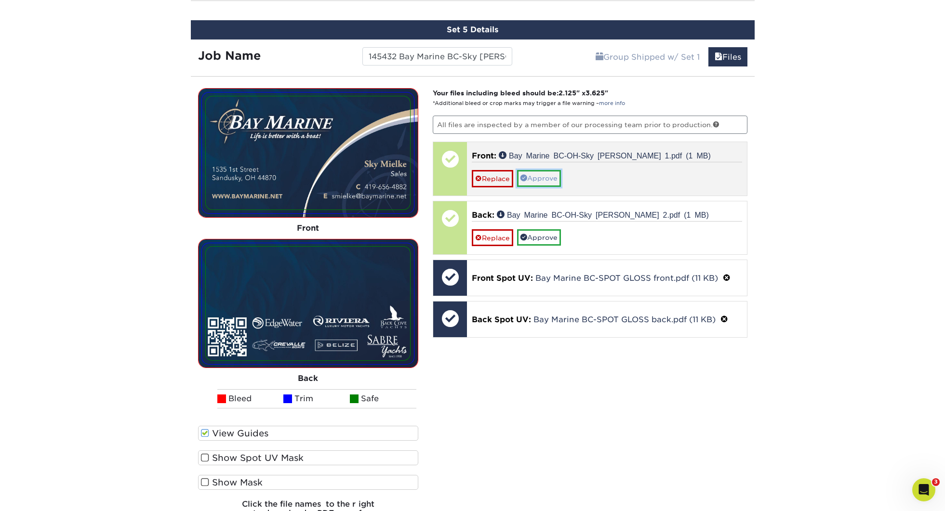
click at [534, 177] on link "Approve" at bounding box center [539, 178] width 44 height 16
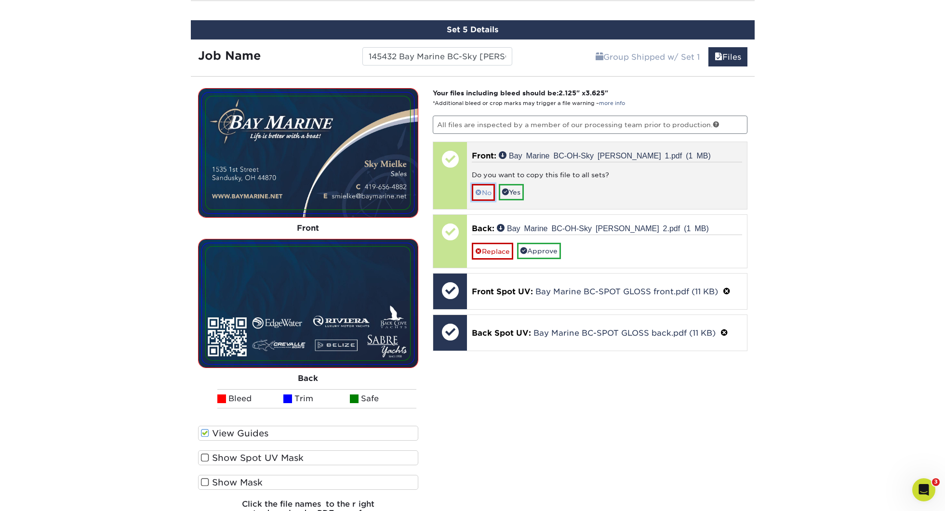
click at [472, 190] on link "No" at bounding box center [483, 192] width 23 height 17
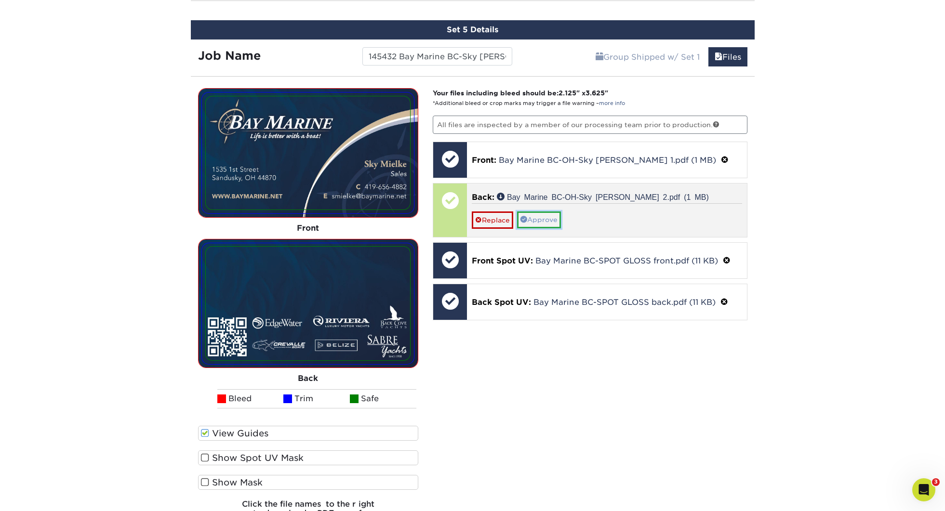
click at [548, 220] on link "Approve" at bounding box center [539, 220] width 44 height 16
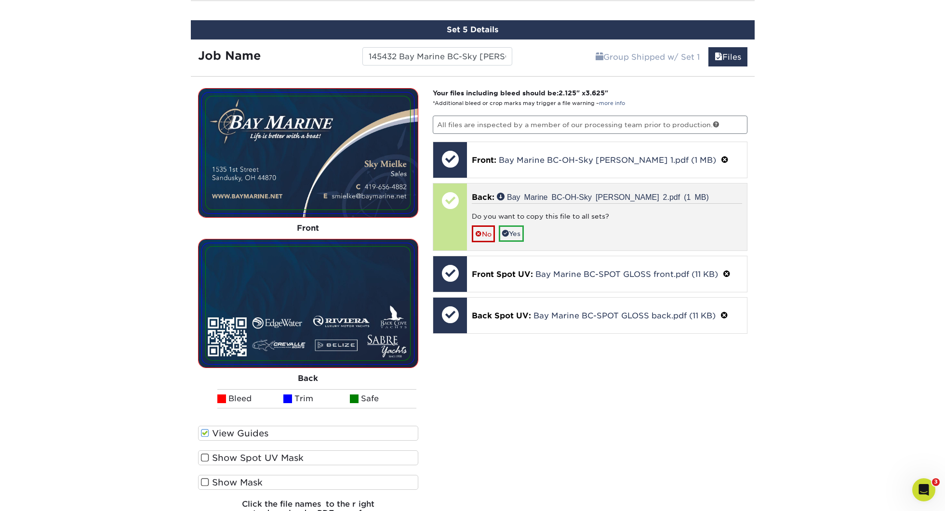
click at [478, 244] on div "Back: Bay Marine BC-OH-Sky Mielke 2.pdf (1 MB) Do you want to copy this file to…" at bounding box center [607, 217] width 280 height 67
click at [482, 232] on link "No" at bounding box center [483, 234] width 23 height 17
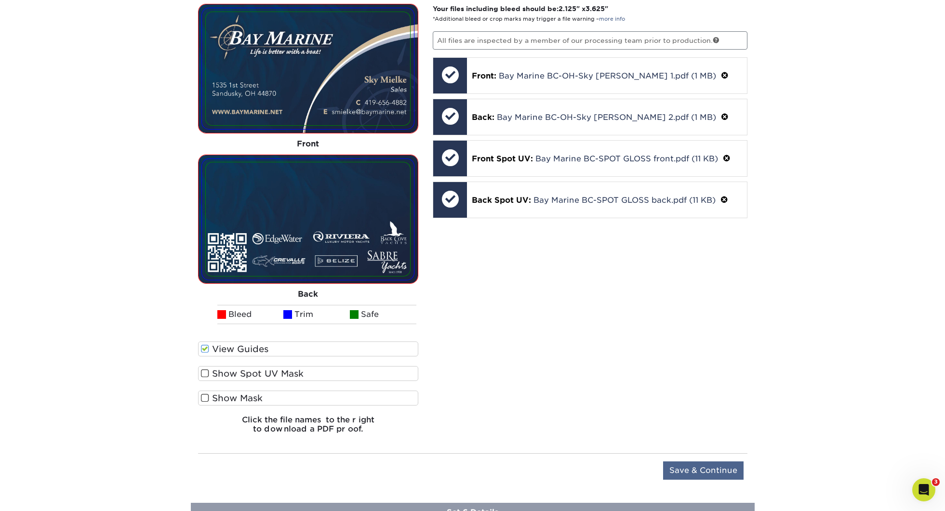
scroll to position [1019, 0]
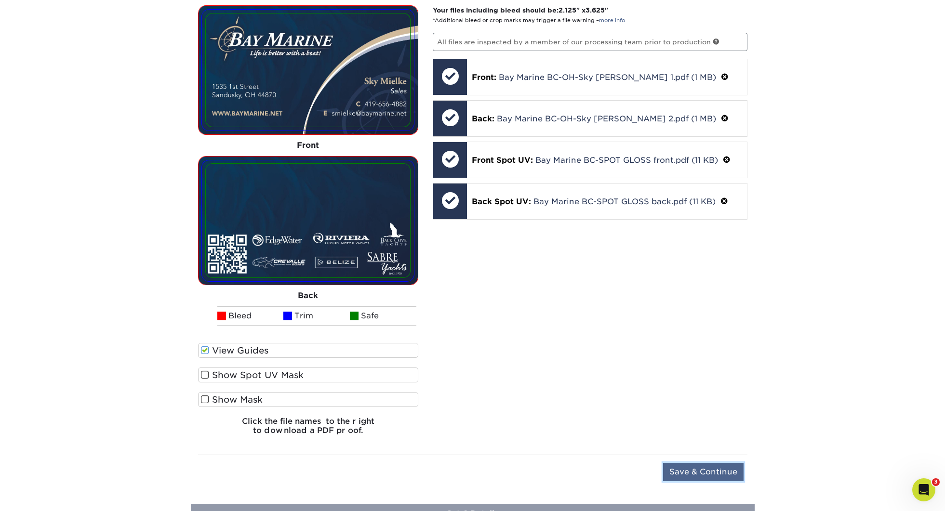
click at [719, 476] on input "Save & Continue" at bounding box center [703, 472] width 80 height 18
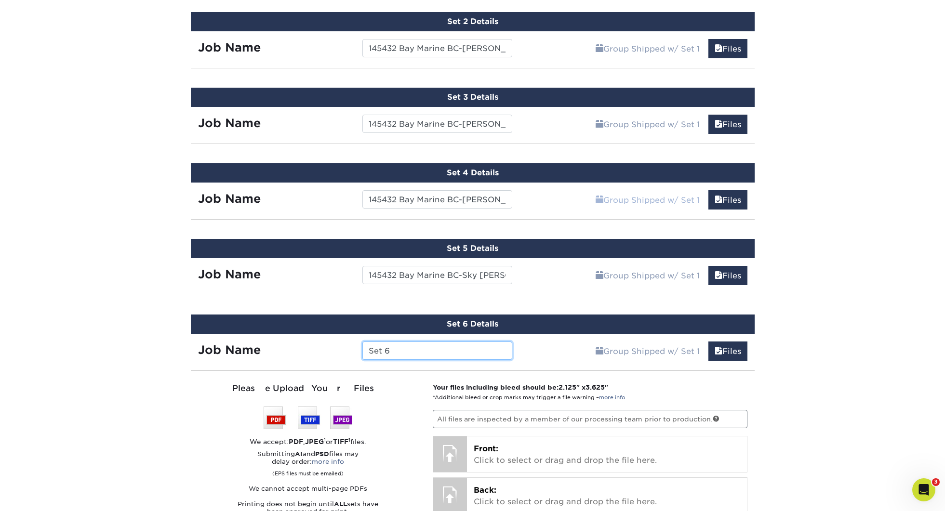
scroll to position [676, 0]
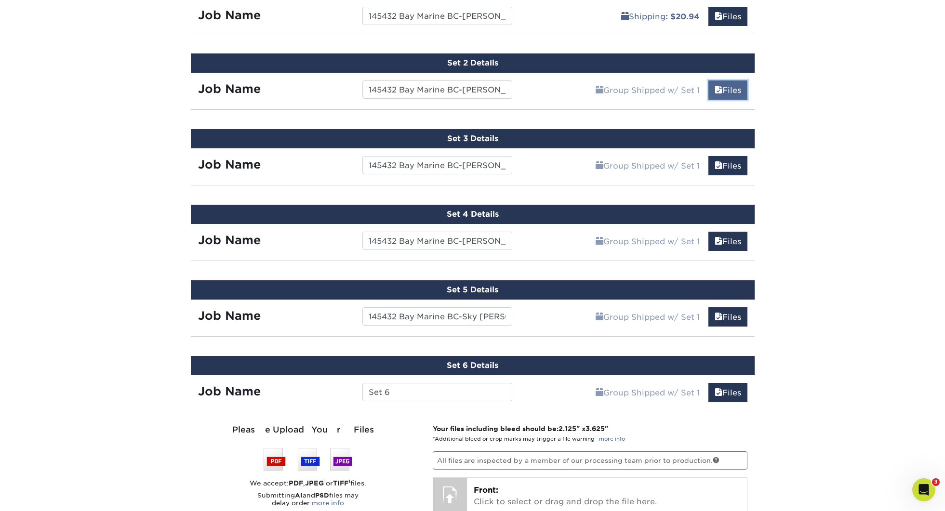
click at [729, 94] on link "Files" at bounding box center [728, 89] width 39 height 19
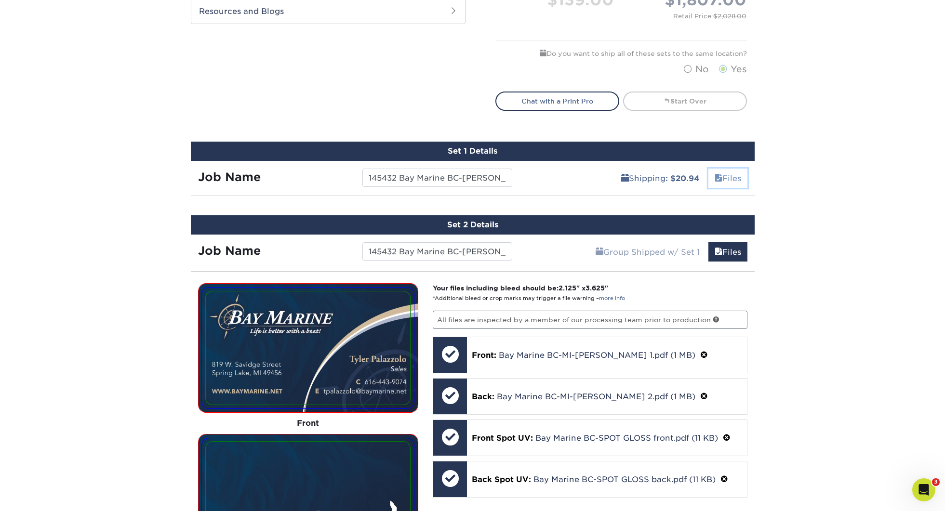
click at [730, 174] on link "Files" at bounding box center [728, 178] width 39 height 19
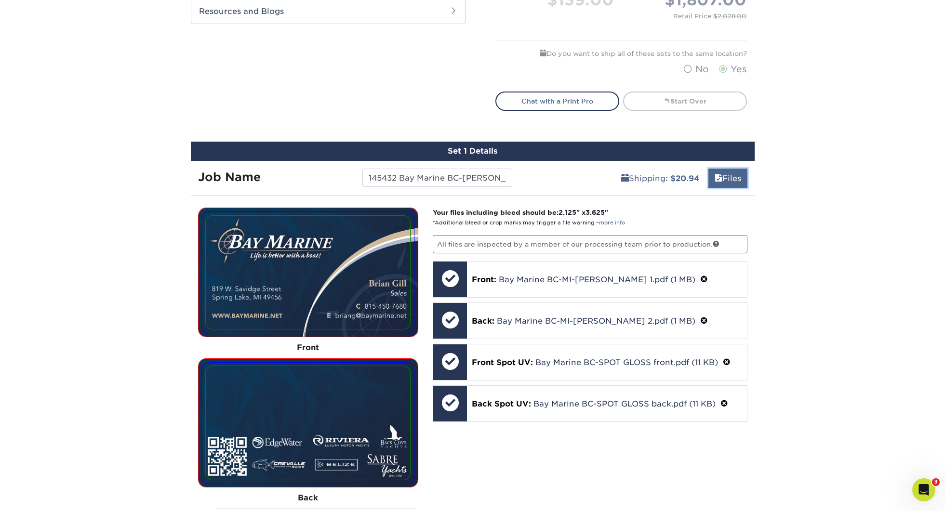
scroll to position [515, 0]
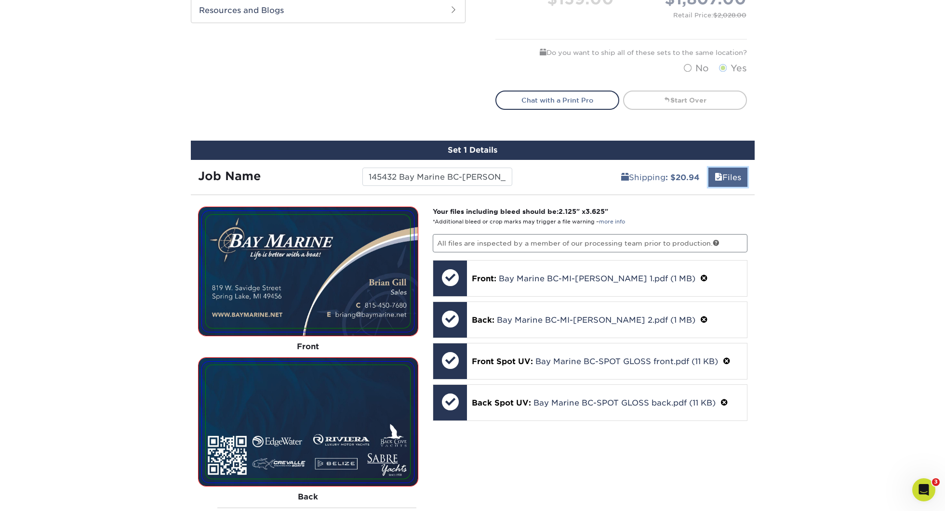
click at [728, 170] on link "Files" at bounding box center [728, 177] width 39 height 19
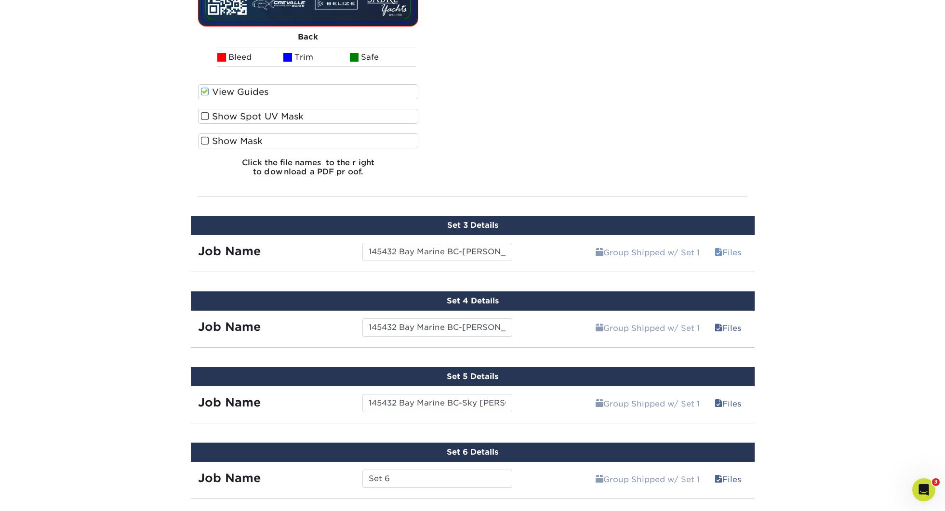
scroll to position [1052, 0]
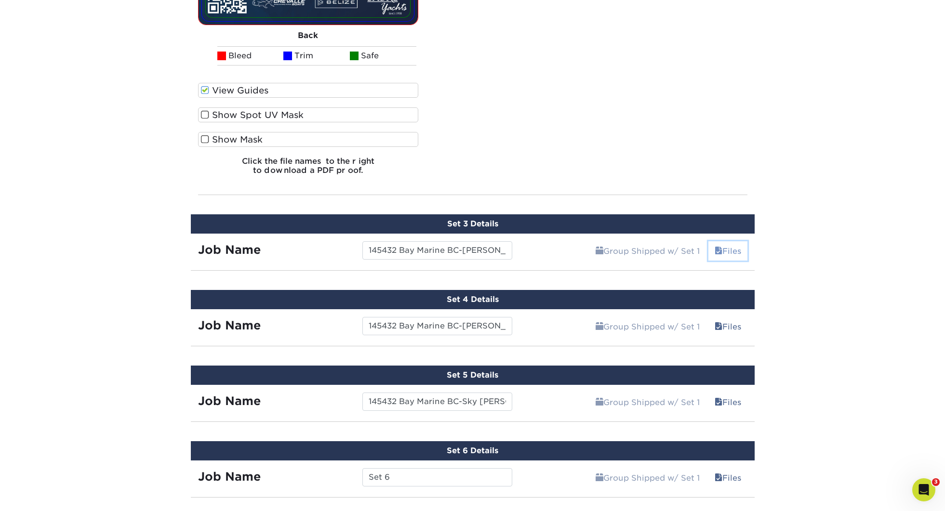
click at [736, 243] on link "Files" at bounding box center [728, 250] width 39 height 19
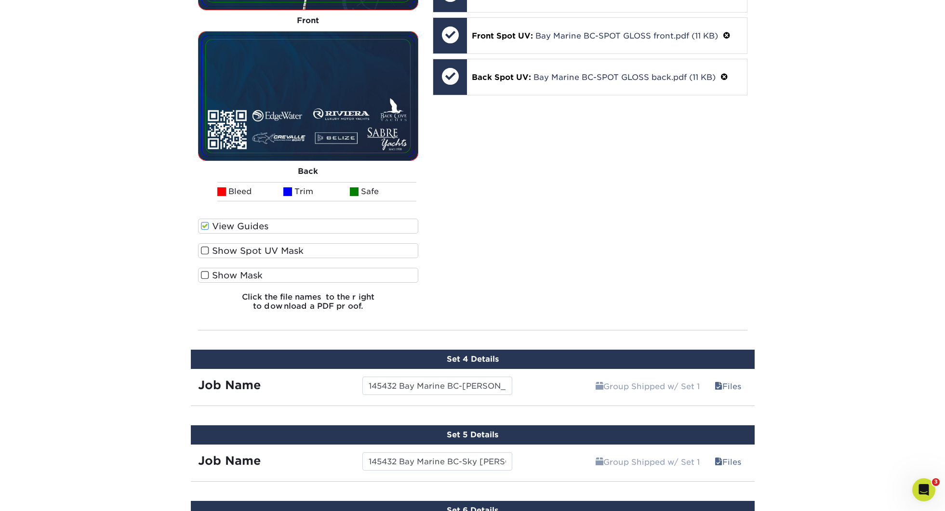
scroll to position [1462, 0]
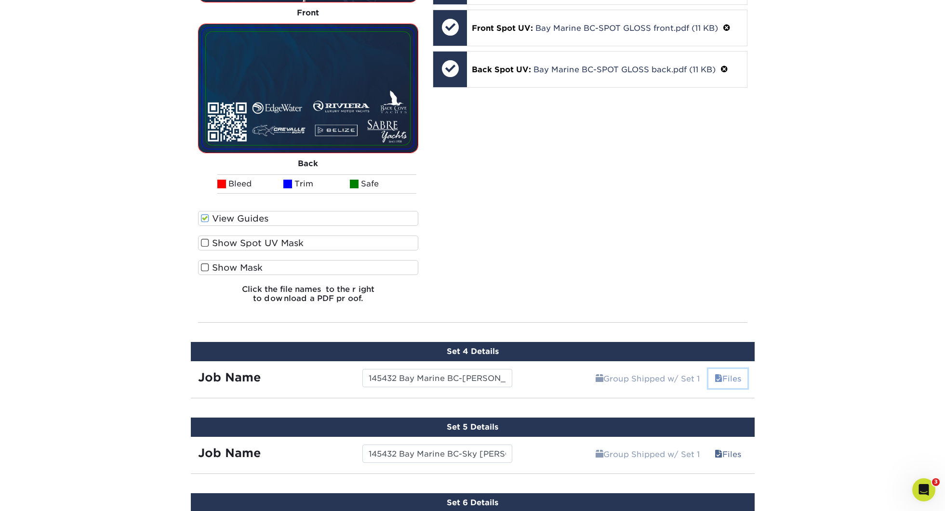
click at [738, 383] on link "Files" at bounding box center [728, 378] width 39 height 19
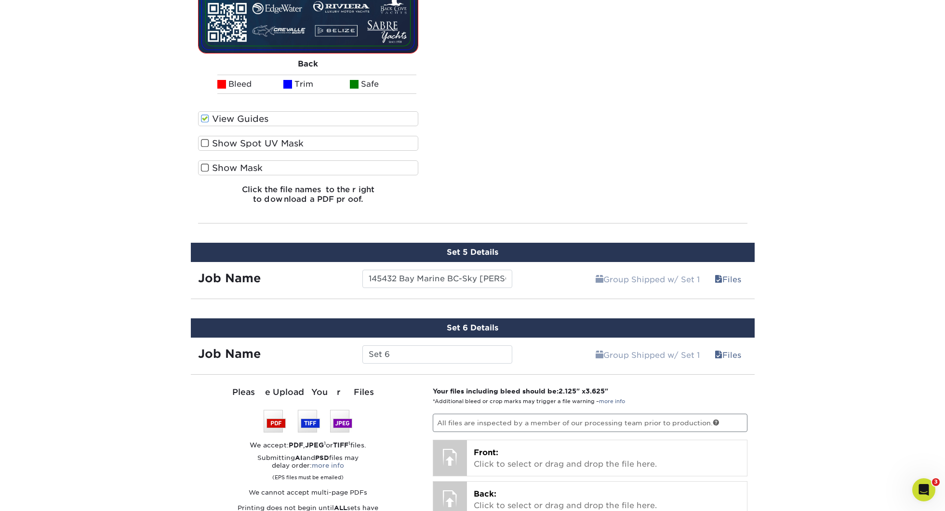
scroll to position [2097, 0]
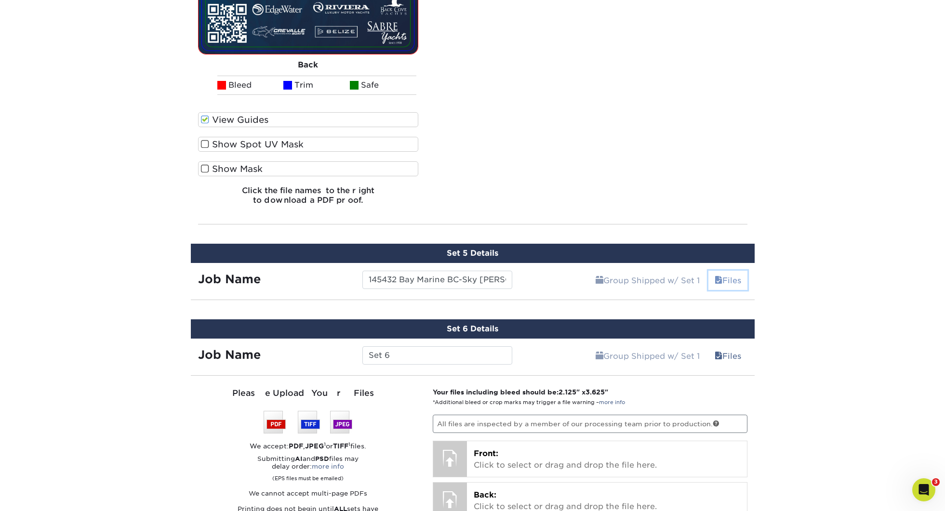
click at [735, 281] on link "Files" at bounding box center [728, 280] width 39 height 19
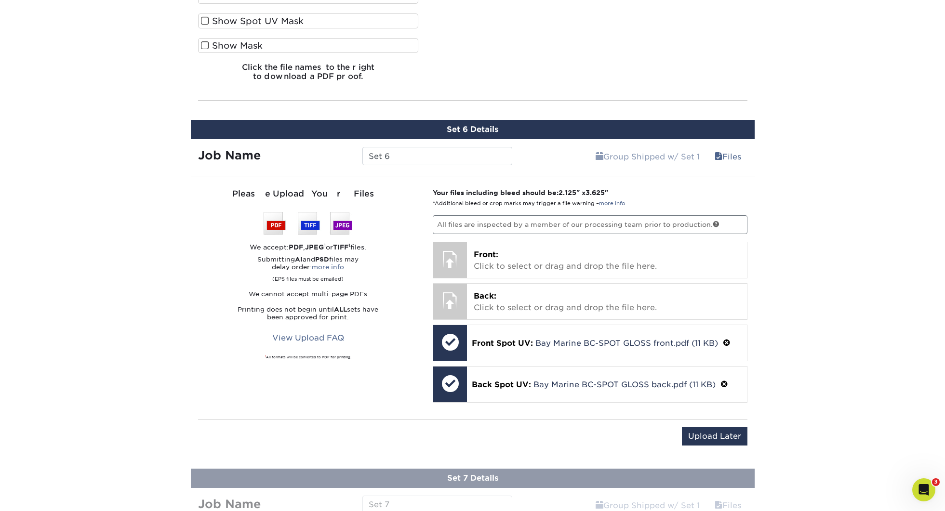
scroll to position [2698, 0]
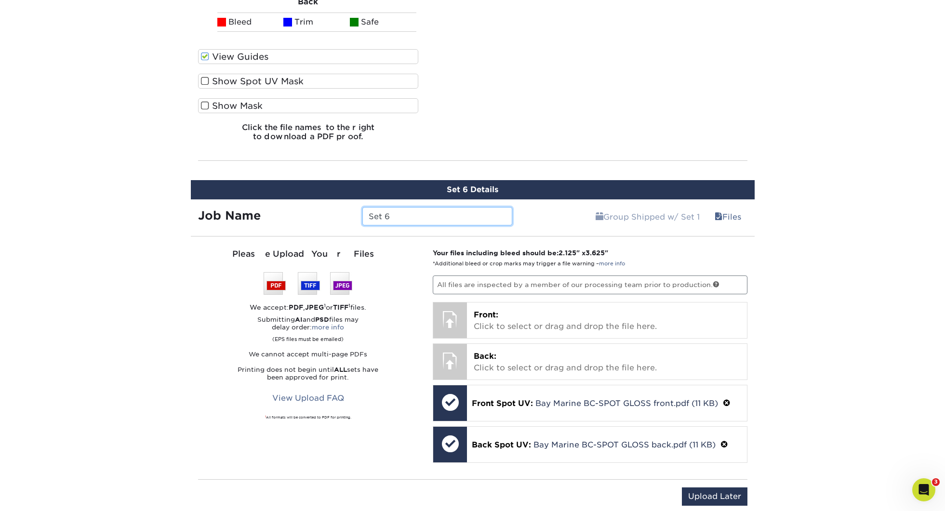
click at [416, 218] on input "Set 6" at bounding box center [437, 216] width 150 height 18
paste input "145432 Bay Marine BC-"
type input "145432 Bay Marine BC-[PERSON_NAME]"
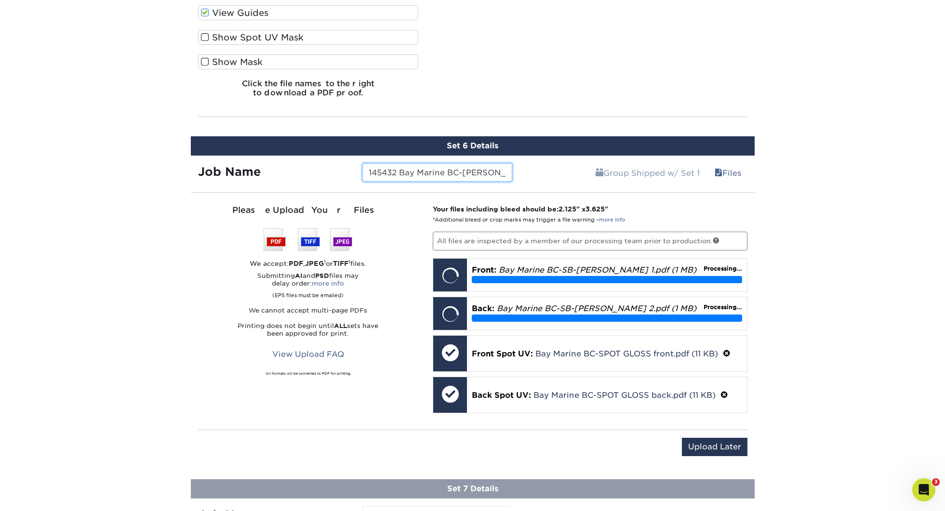
scroll to position [2742, 0]
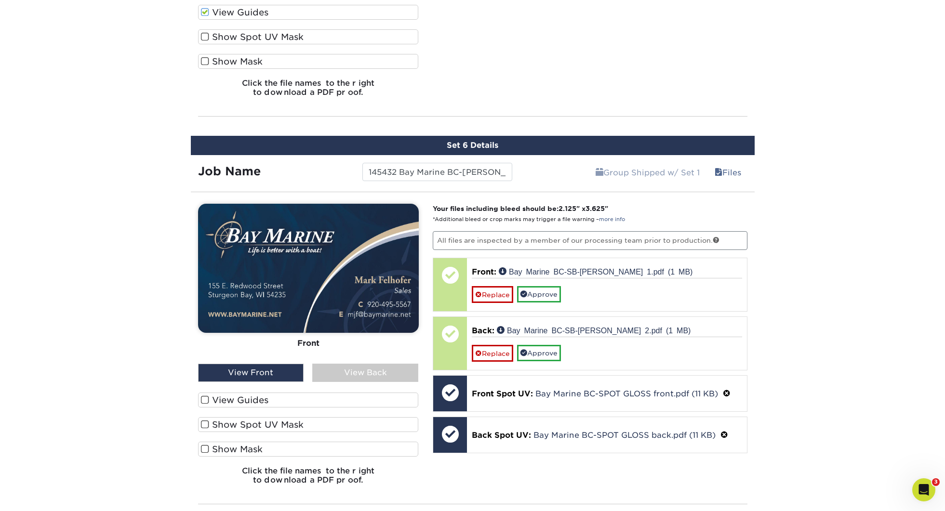
click at [241, 401] on label "View Guides" at bounding box center [308, 400] width 221 height 15
click at [0, 0] on input "View Guides" at bounding box center [0, 0] width 0 height 0
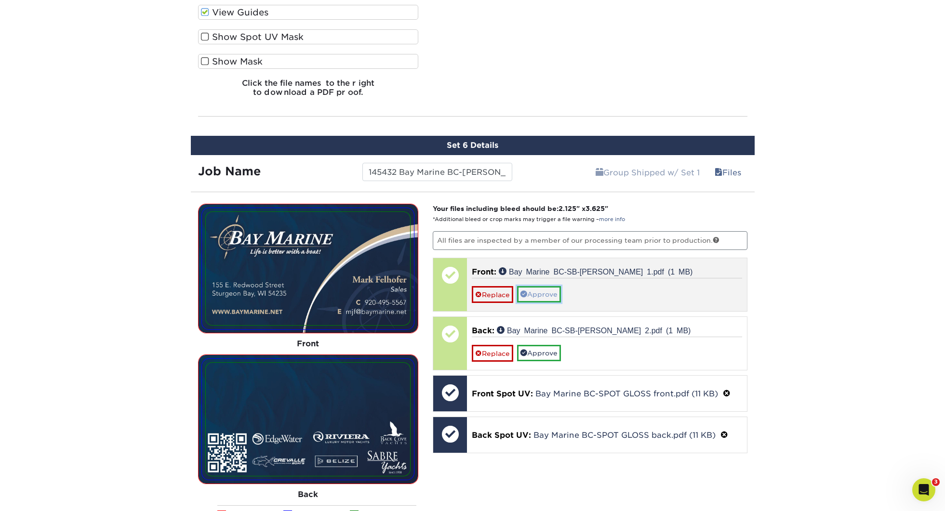
click at [549, 292] on link "Approve" at bounding box center [539, 294] width 44 height 16
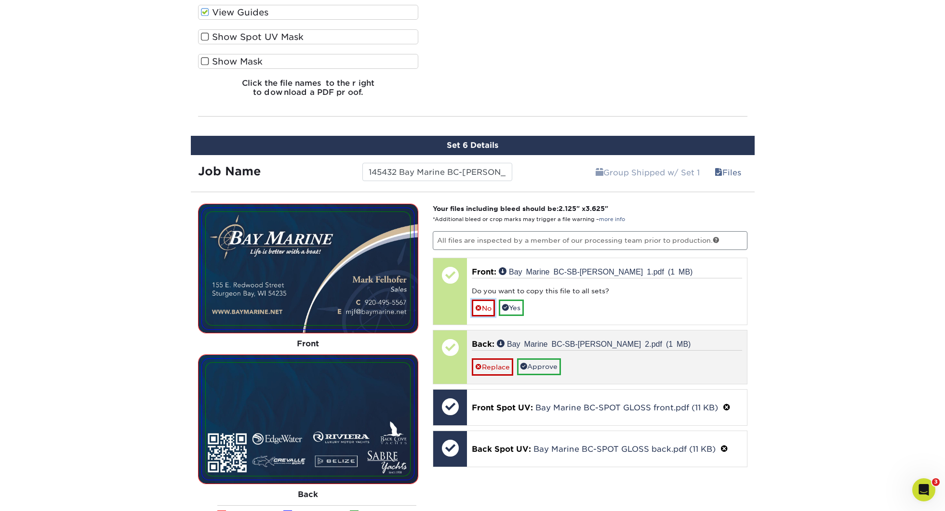
drag, startPoint x: 486, startPoint y: 304, endPoint x: 494, endPoint y: 309, distance: 8.7
click at [486, 305] on link "No" at bounding box center [483, 308] width 23 height 17
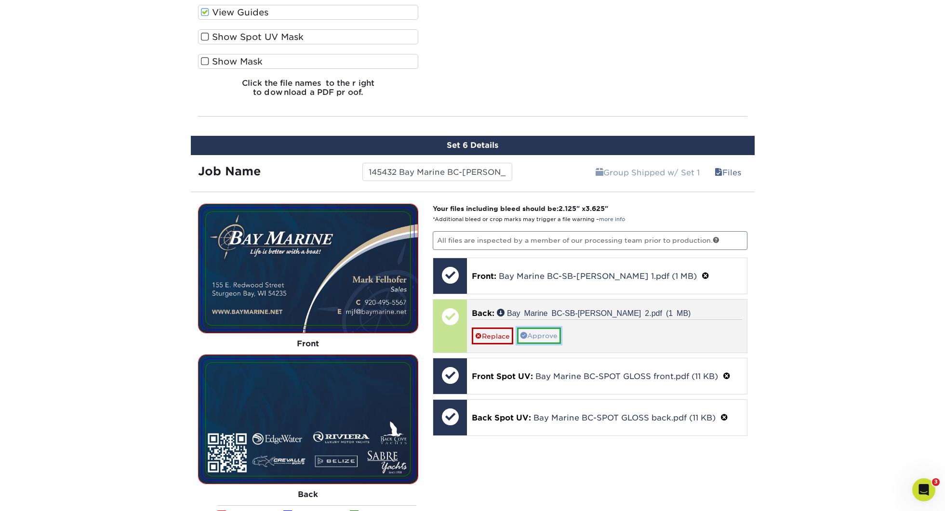
click at [537, 335] on link "Approve" at bounding box center [539, 336] width 44 height 16
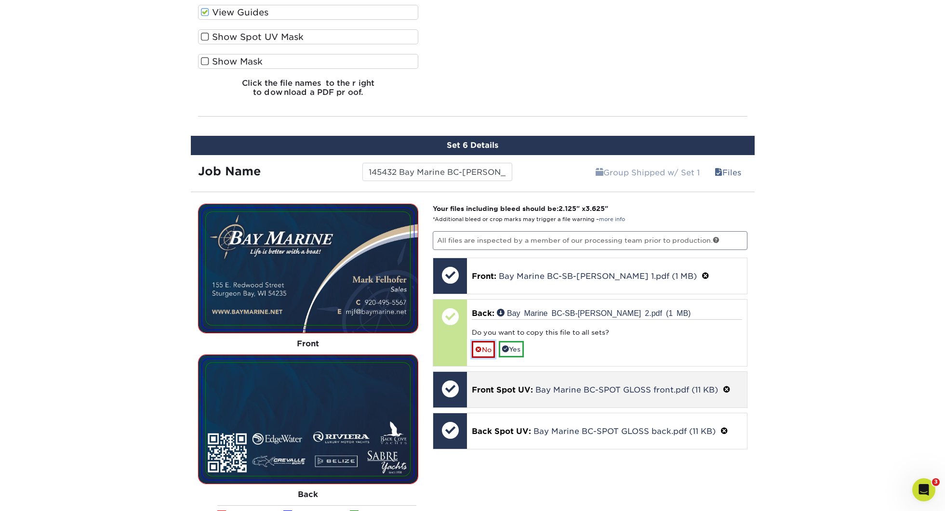
click at [482, 349] on link "No" at bounding box center [483, 349] width 23 height 17
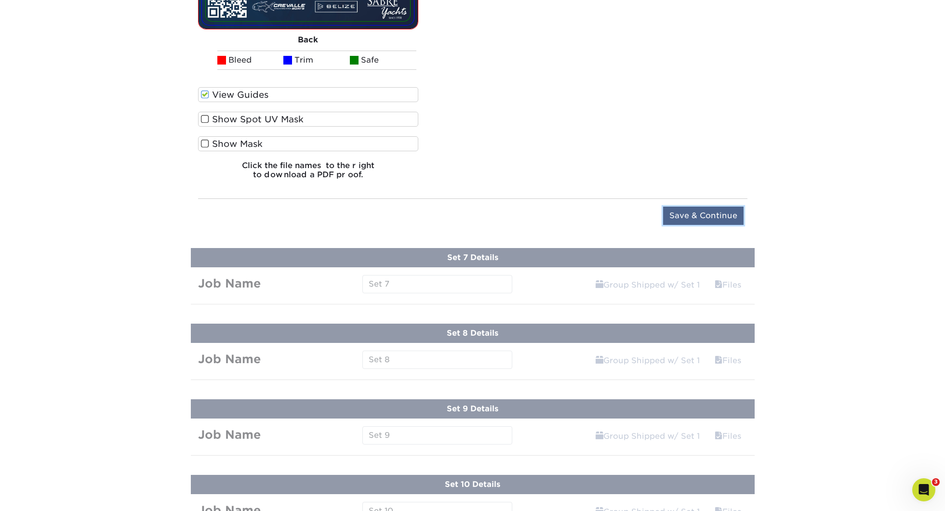
click at [698, 222] on input "Save & Continue" at bounding box center [703, 216] width 80 height 18
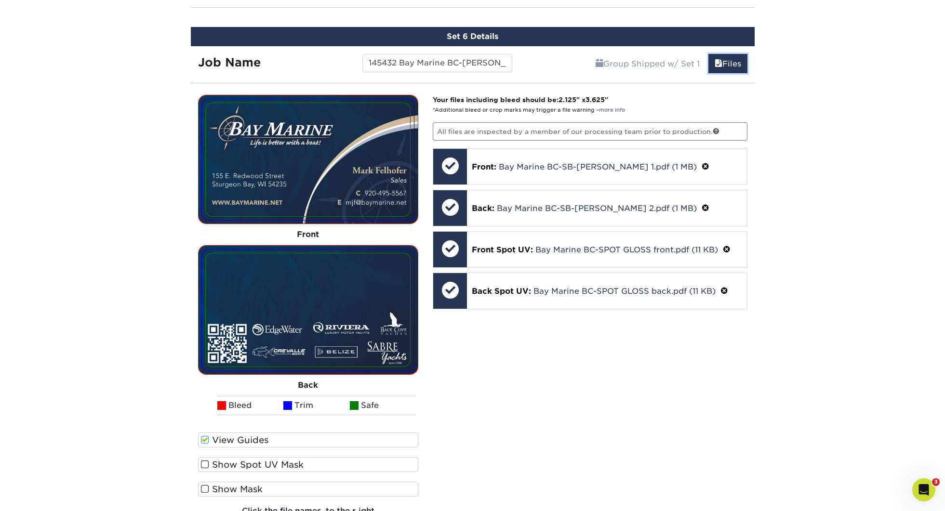
scroll to position [2375, 0]
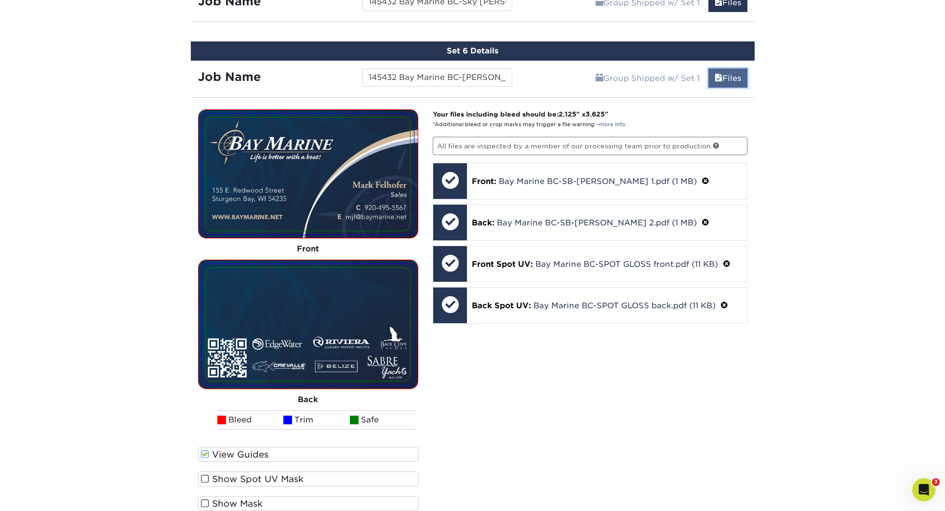
click at [733, 78] on link "Files" at bounding box center [728, 77] width 39 height 19
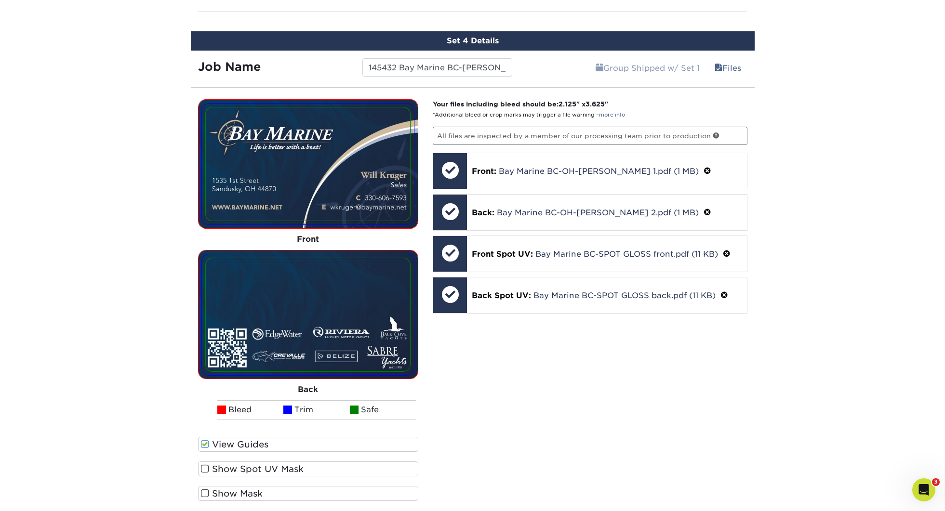
scroll to position [1740, 0]
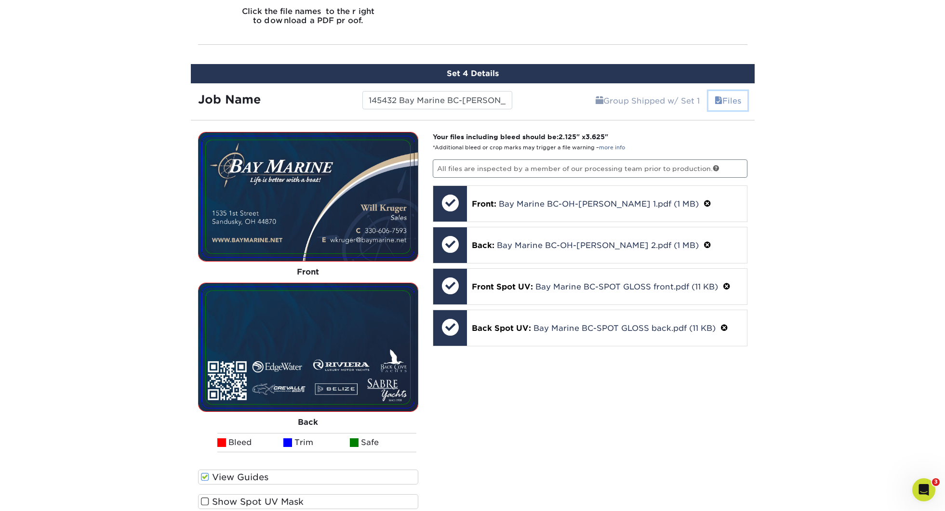
drag, startPoint x: 727, startPoint y: 97, endPoint x: 733, endPoint y: 104, distance: 8.2
click at [727, 97] on link "Files" at bounding box center [728, 100] width 39 height 19
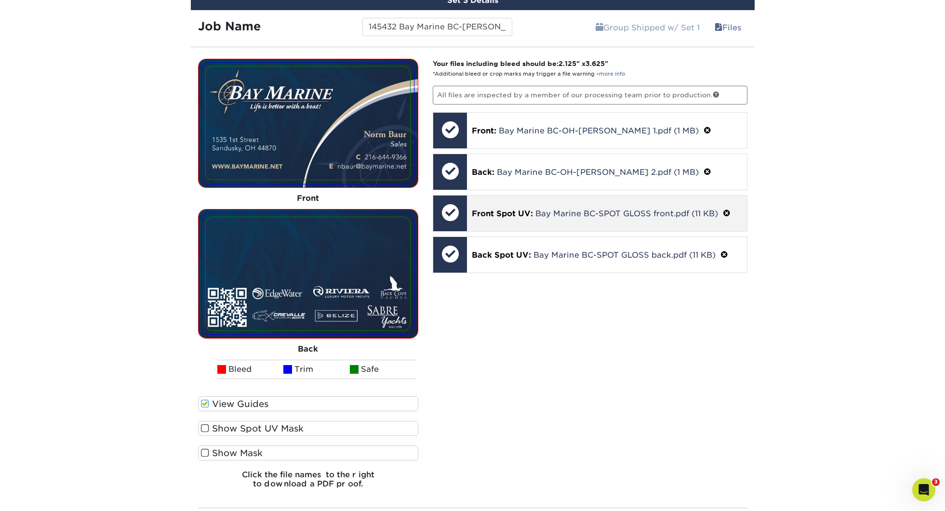
scroll to position [1269, 0]
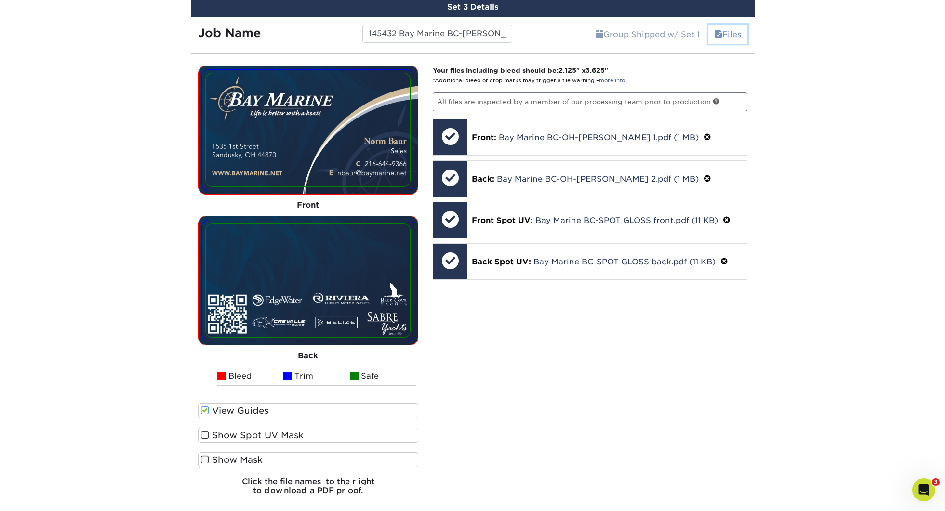
click at [715, 32] on span at bounding box center [719, 34] width 8 height 9
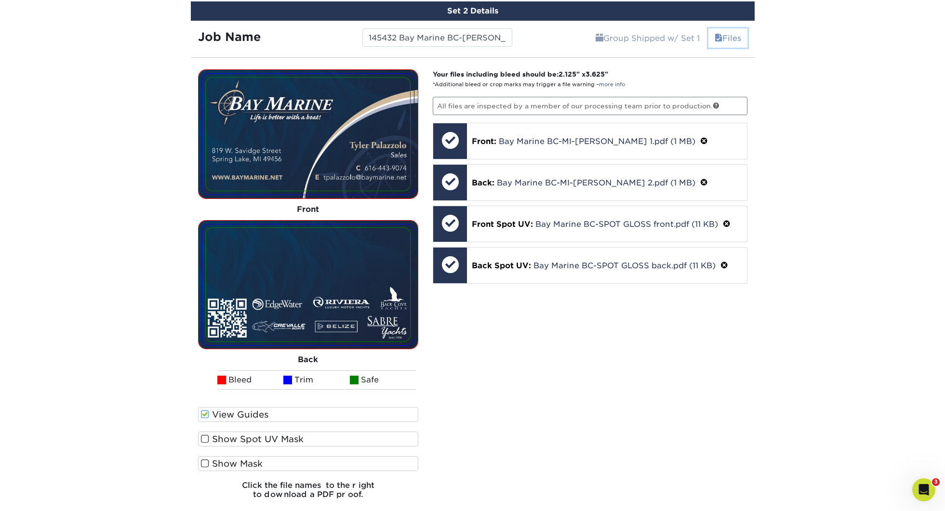
click at [726, 43] on link "Files" at bounding box center [728, 37] width 39 height 19
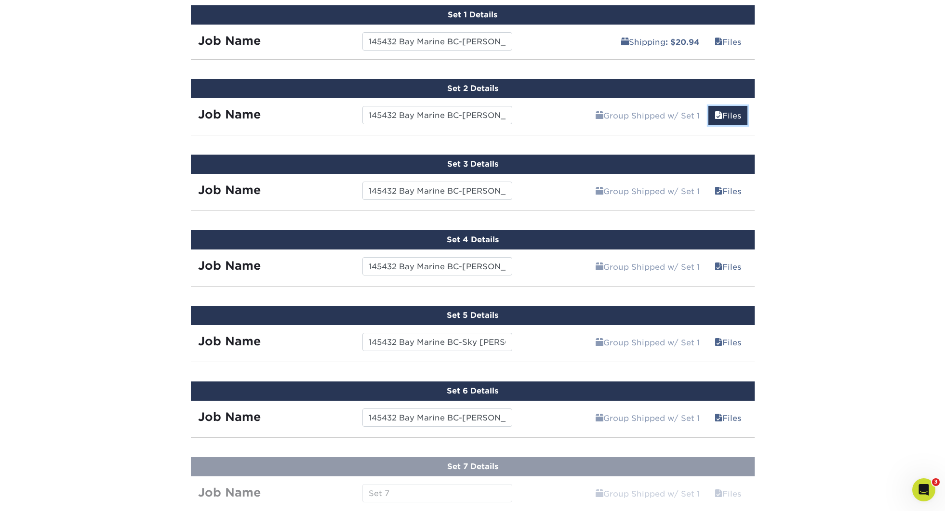
scroll to position [715, 0]
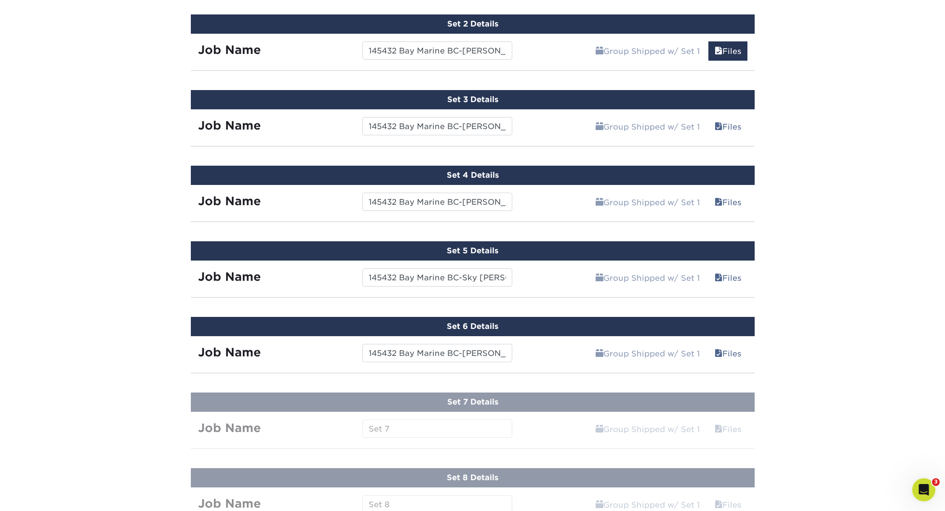
click at [724, 38] on div "Group Shipped w/ Set 1 Files Continue" at bounding box center [637, 48] width 235 height 29
click at [725, 42] on link "Files" at bounding box center [728, 50] width 39 height 19
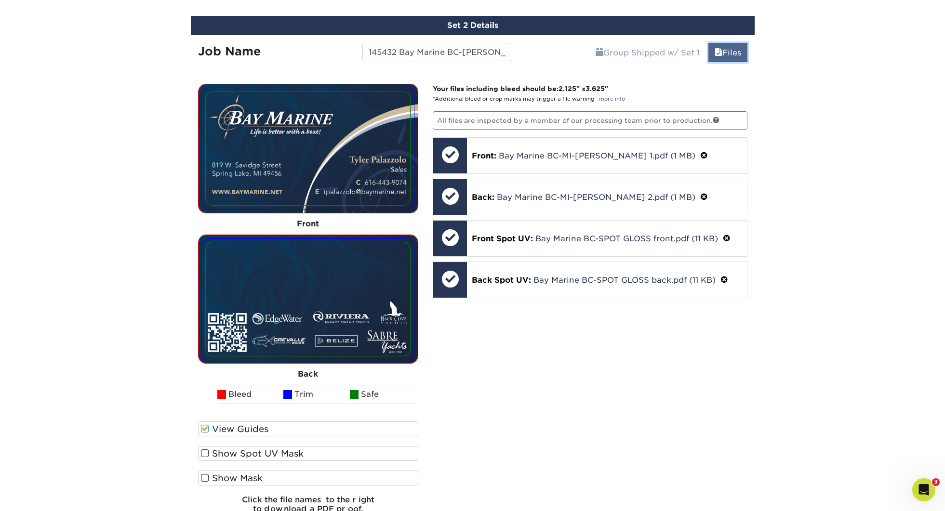
scroll to position [705, 0]
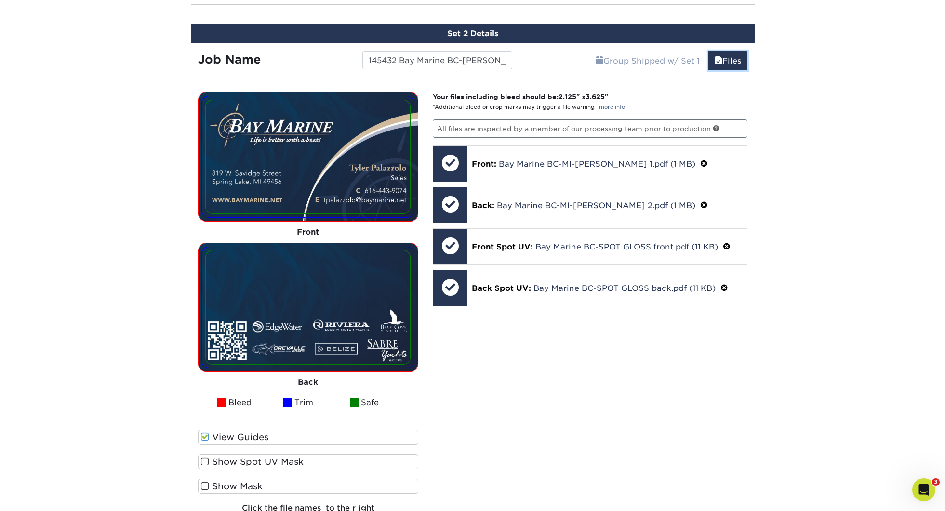
click at [729, 49] on div "Group Shipped w/ Set 1 Files Continue" at bounding box center [637, 57] width 235 height 29
click at [709, 70] on div "Group Shipped w/ Set 1 Files Continue" at bounding box center [637, 57] width 235 height 29
click at [719, 66] on link "Files" at bounding box center [728, 60] width 39 height 19
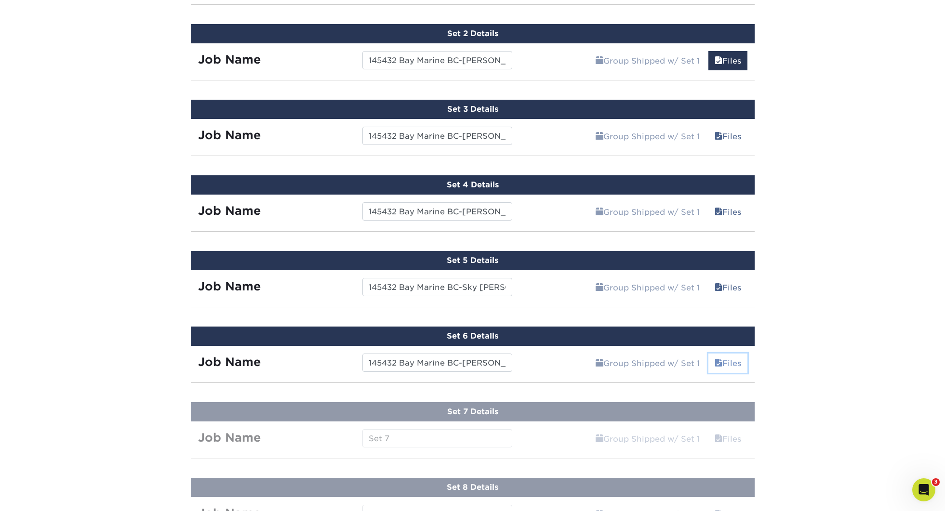
click at [736, 357] on link "Files" at bounding box center [728, 363] width 39 height 19
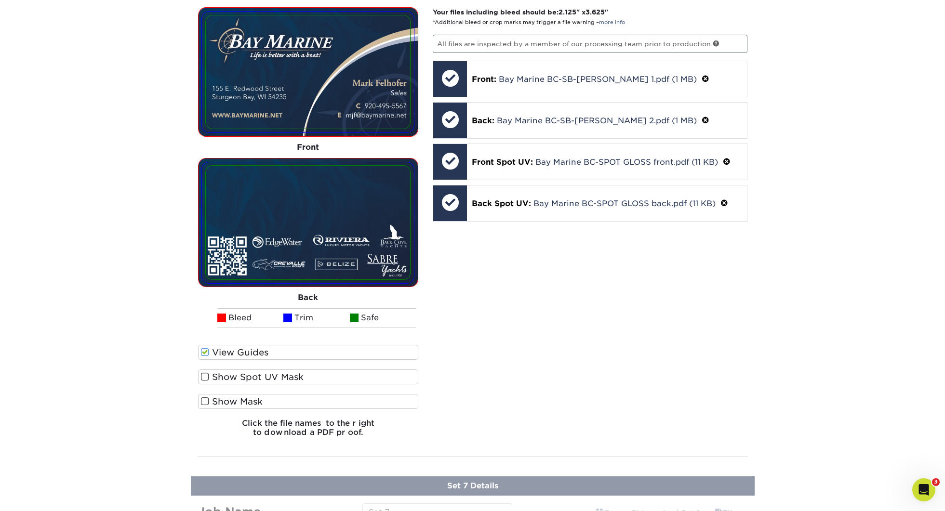
scroll to position [1094, 0]
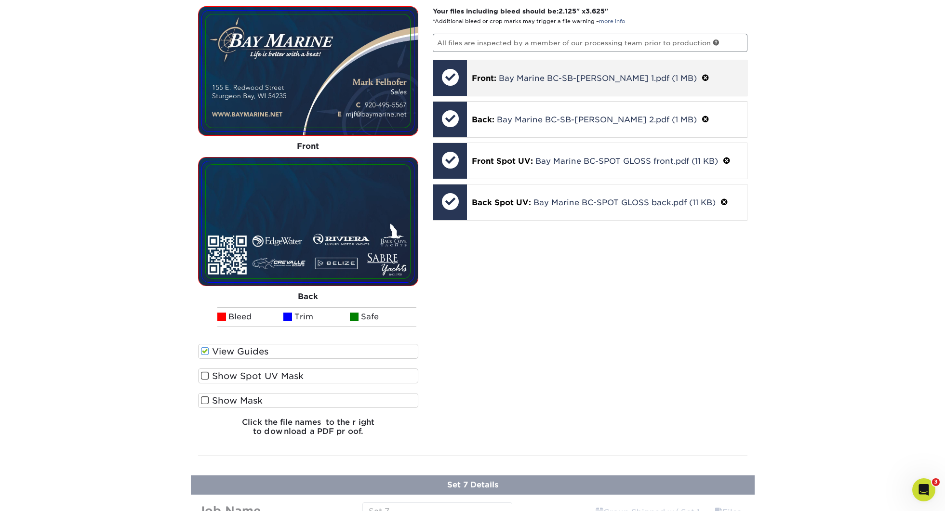
click at [702, 78] on span at bounding box center [706, 78] width 8 height 9
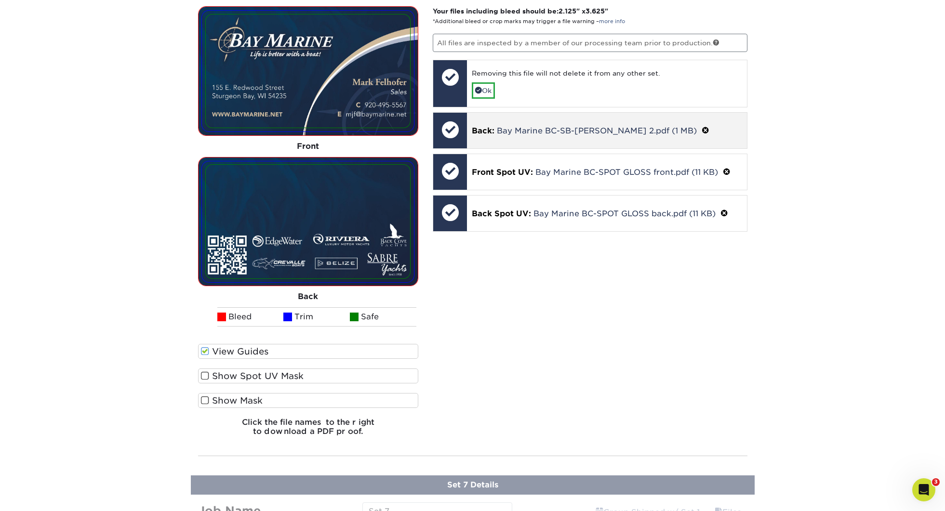
drag, startPoint x: 688, startPoint y: 131, endPoint x: 629, endPoint y: 128, distance: 59.4
click at [702, 131] on span at bounding box center [706, 130] width 8 height 9
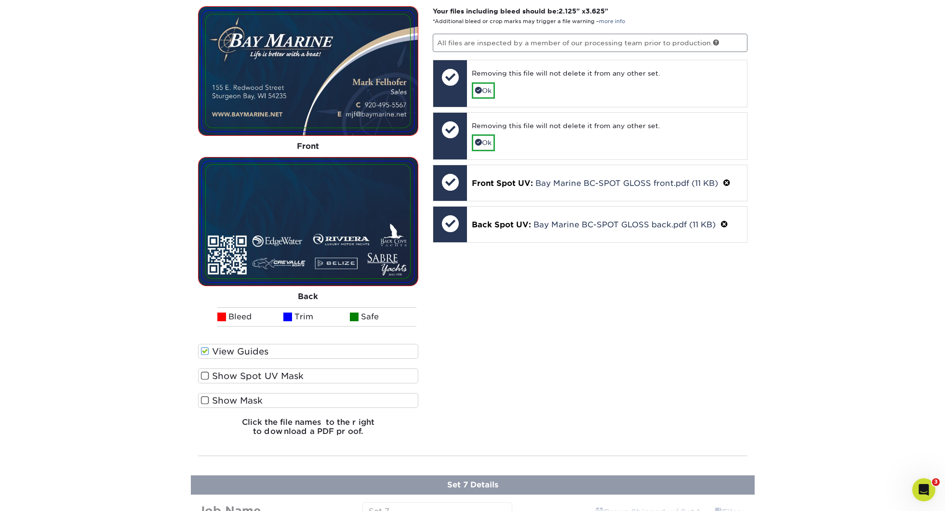
click at [483, 140] on link "Ok" at bounding box center [483, 142] width 23 height 16
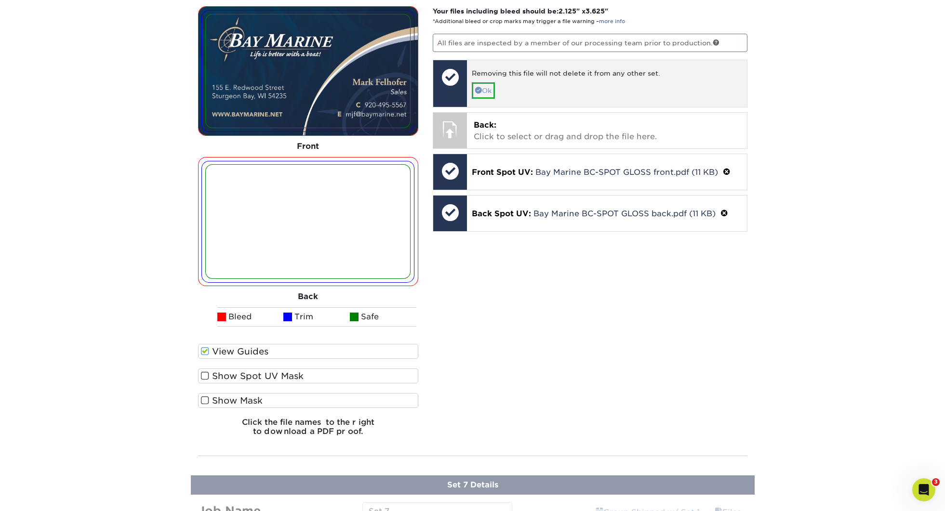
click at [484, 95] on div "Removing this file will not delete it from any other set. Ok" at bounding box center [607, 83] width 280 height 47
click at [488, 86] on link "Ok" at bounding box center [483, 90] width 23 height 16
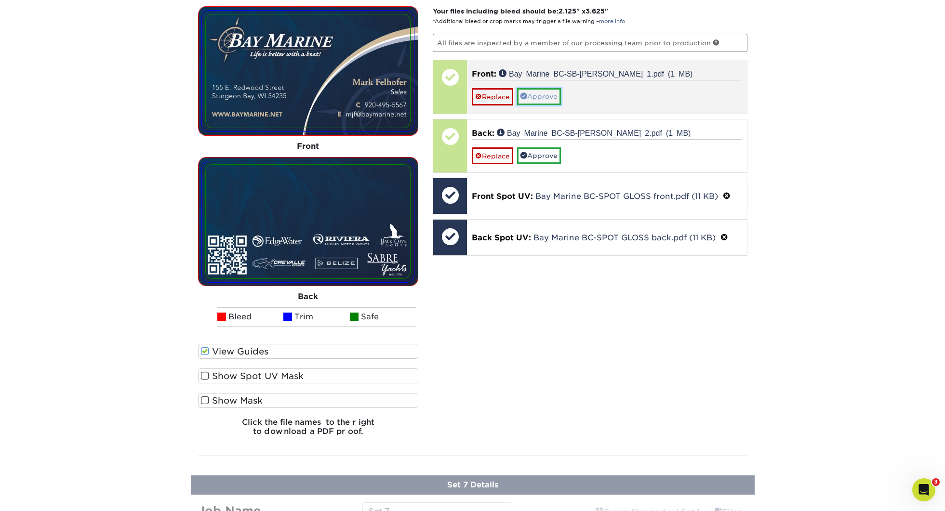
click at [543, 94] on link "Approve" at bounding box center [539, 96] width 44 height 16
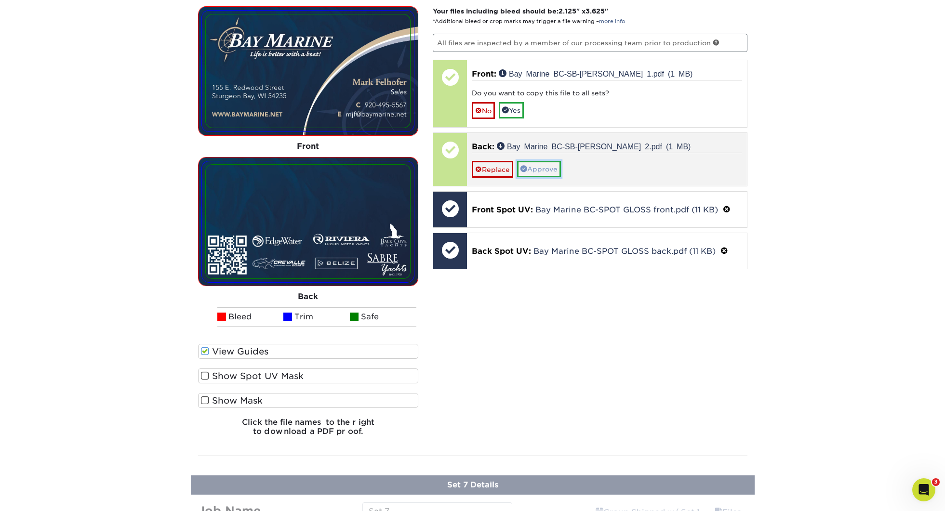
click at [539, 171] on link "Approve" at bounding box center [539, 169] width 44 height 16
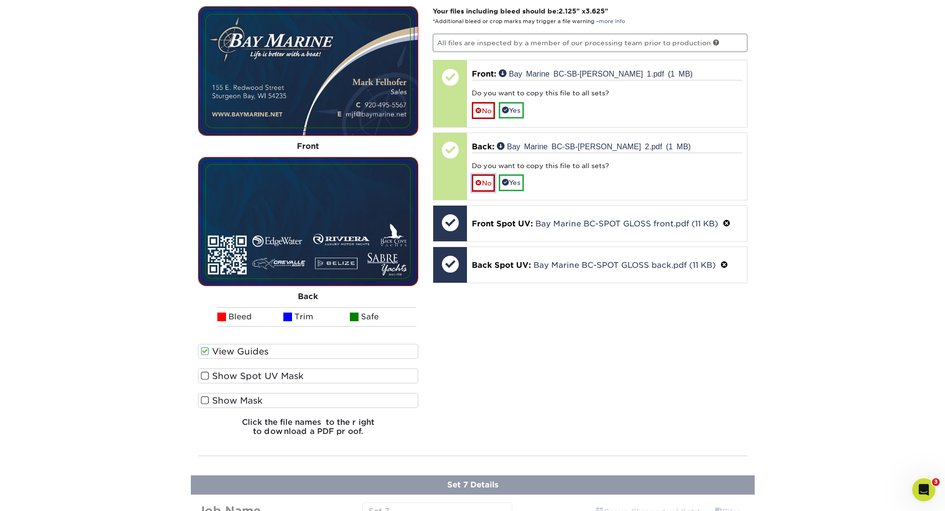
drag, startPoint x: 487, startPoint y: 188, endPoint x: 485, endPoint y: 129, distance: 59.3
click at [487, 188] on link "No" at bounding box center [483, 182] width 23 height 17
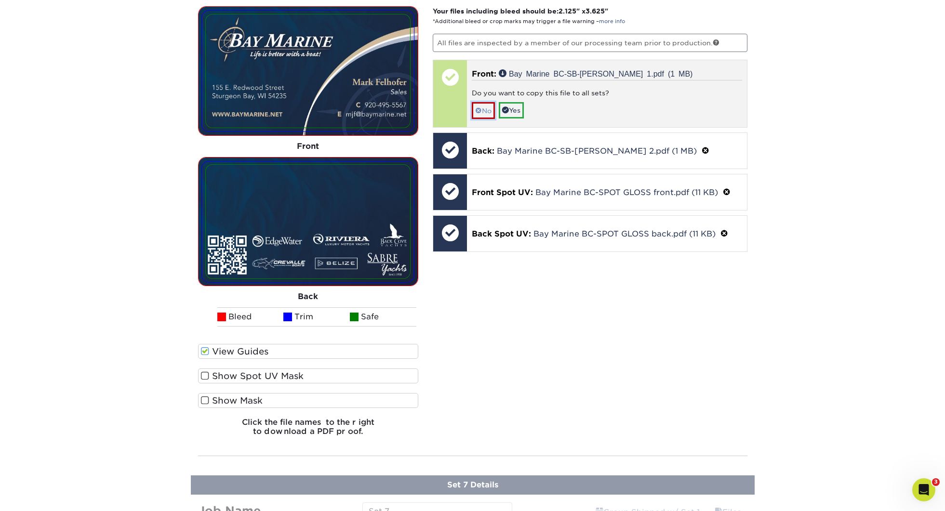
click at [485, 105] on link "No" at bounding box center [483, 110] width 23 height 17
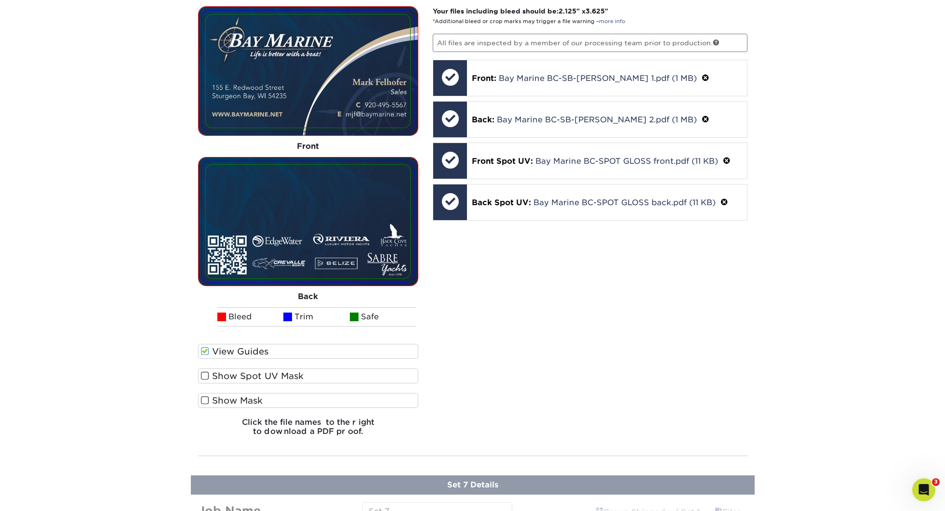
click at [678, 354] on div "Your files including bleed should be: 2.125 " x 3.625 " *Additional bleed or cr…" at bounding box center [590, 225] width 329 height 438
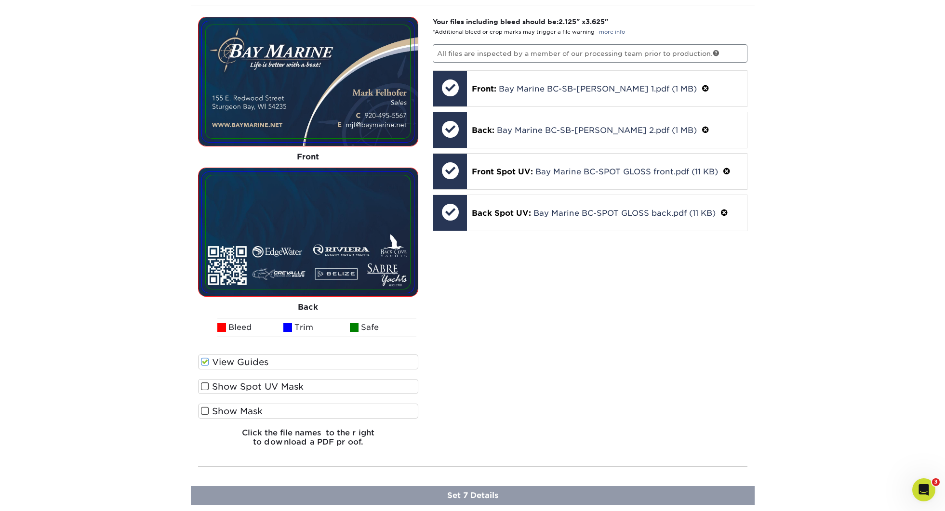
scroll to position [1078, 0]
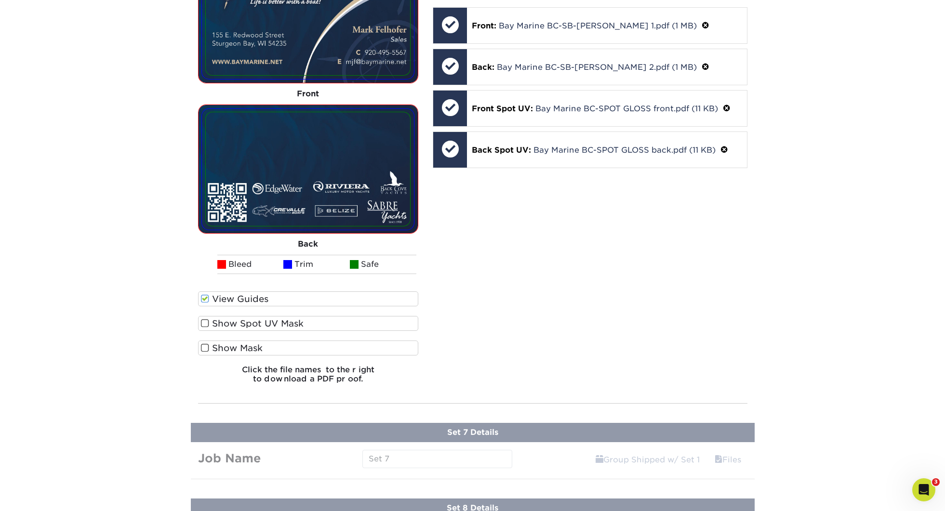
scroll to position [1164, 0]
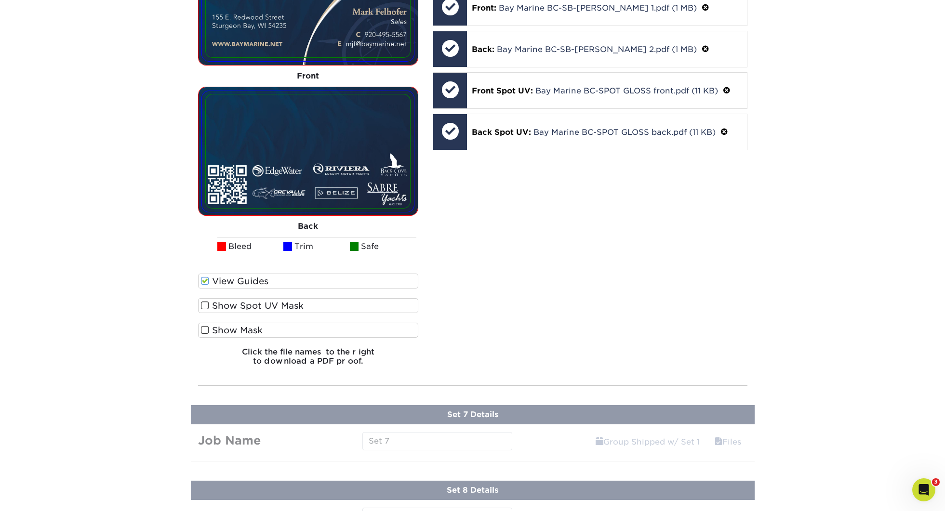
drag, startPoint x: 466, startPoint y: 436, endPoint x: 560, endPoint y: 438, distance: 94.5
click at [725, 440] on link "Files" at bounding box center [728, 441] width 39 height 19
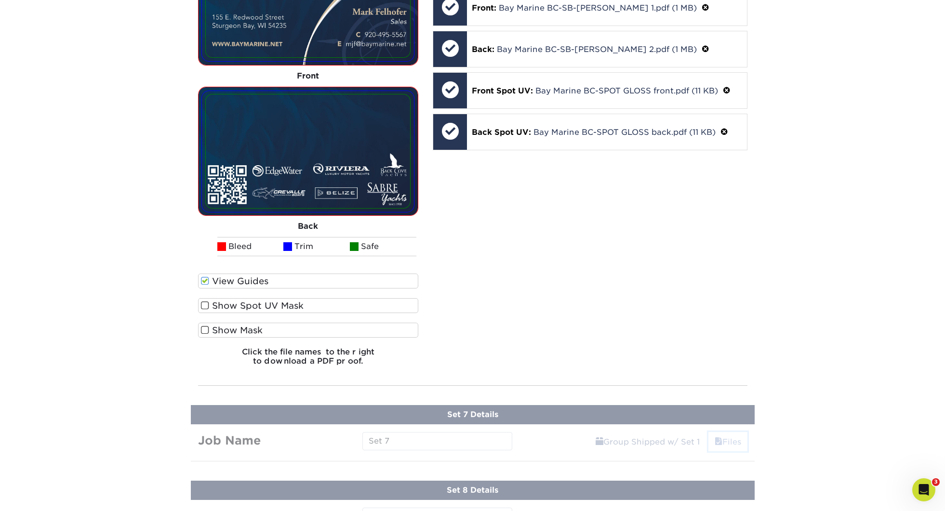
click at [725, 441] on link "Files" at bounding box center [728, 441] width 39 height 19
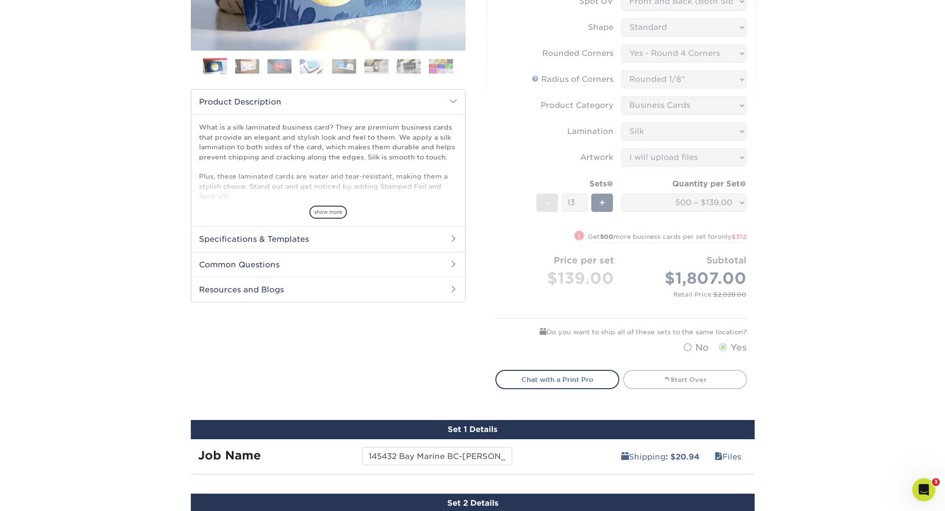
scroll to position [169, 0]
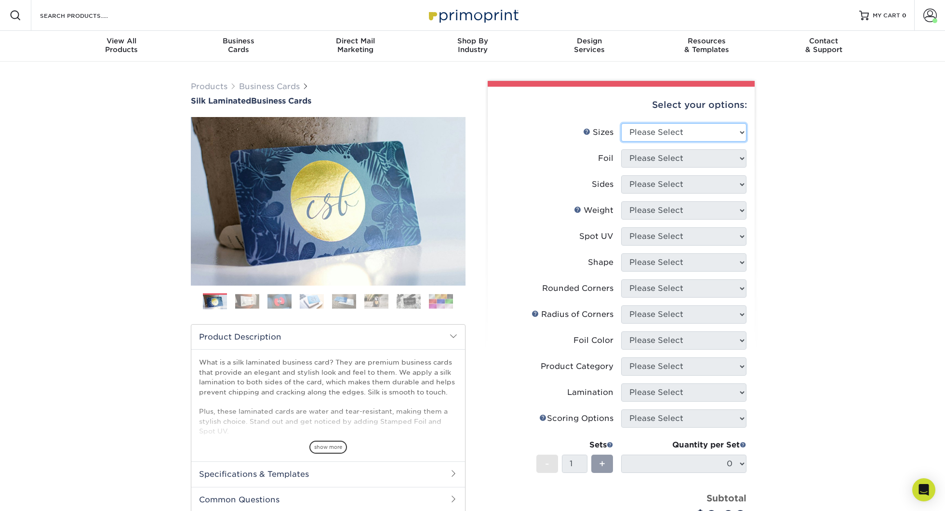
click at [713, 130] on select "Please Select 1.5" x 3.5" - Mini 1.75" x 3.5" - Mini 2" x 2" - Square 2" x 3" -…" at bounding box center [683, 132] width 125 height 18
select select "2.00x3.50"
click at [665, 153] on select "Please Select Yes No" at bounding box center [683, 158] width 125 height 18
select select "0"
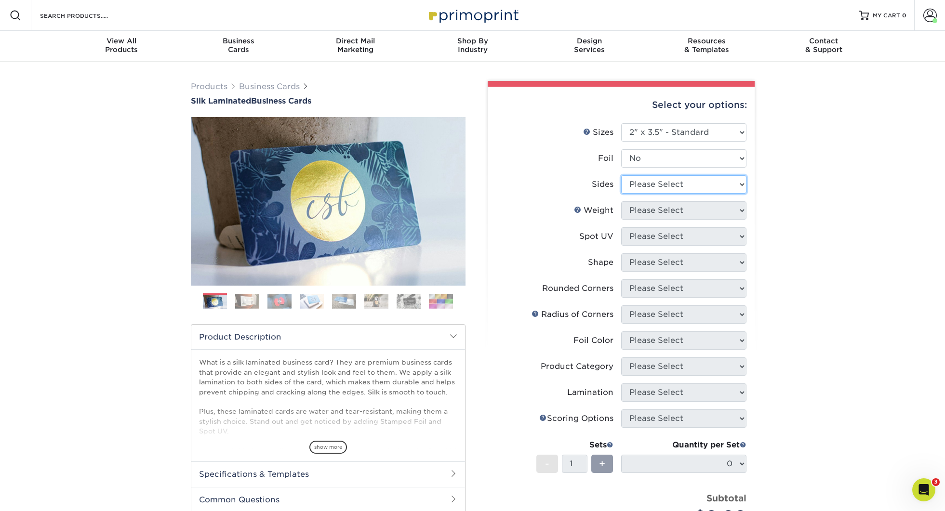
click at [659, 187] on select "Please Select Print Both Sides Print Front Only" at bounding box center [683, 184] width 125 height 18
select select "13abbda7-1d64-4f25-8bb2-c179b224825d"
click at [651, 217] on select "Please Select 16PT" at bounding box center [683, 210] width 125 height 18
click at [656, 207] on select "Please Select 16PT" at bounding box center [683, 210] width 125 height 18
select select "16PT"
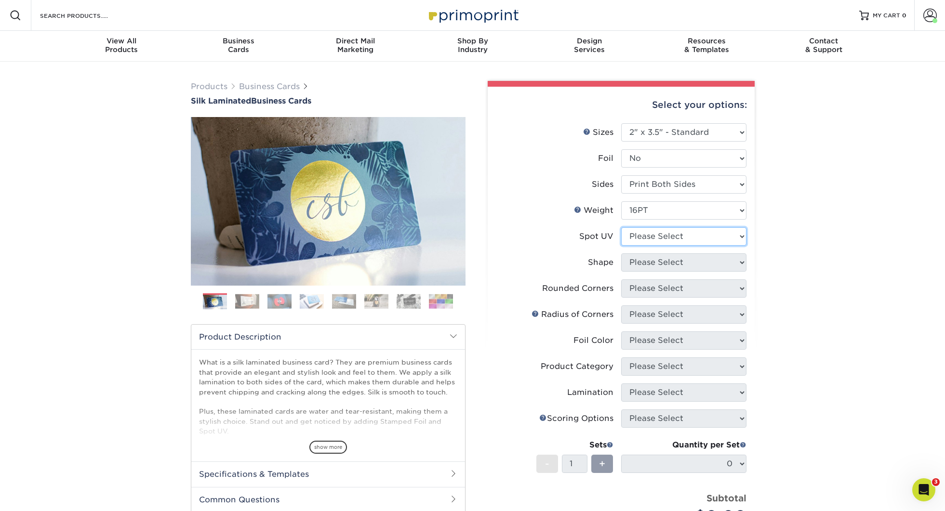
click at [657, 238] on select "Please Select No Spot UV Front and Back (Both Sides) Front Only Back Only" at bounding box center [683, 237] width 125 height 18
select select "0"
click at [653, 266] on select "Please Select Standard" at bounding box center [683, 263] width 125 height 18
select select "standard"
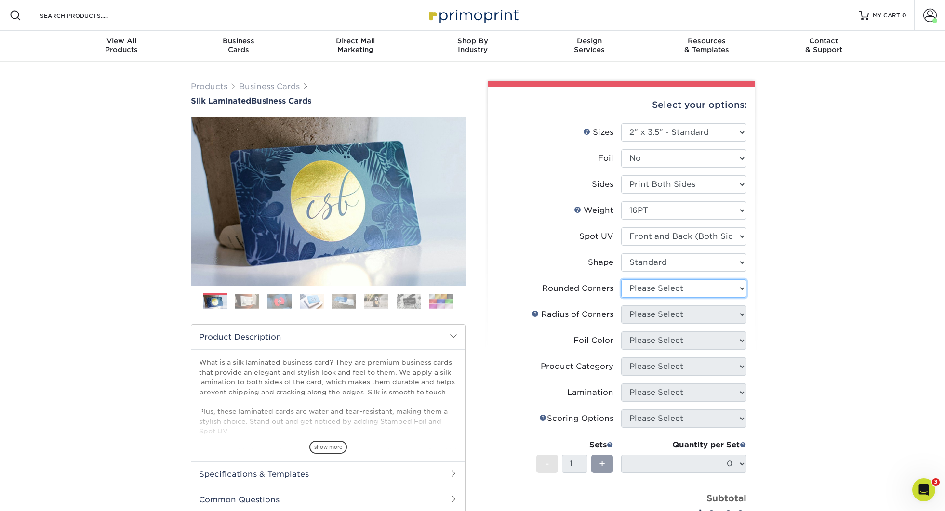
click at [644, 289] on select "Please Select Yes - Round 2 Corners Yes - Round 4 Corners No" at bounding box center [683, 289] width 125 height 18
select select "7672df9e-0e0a-464d-8e1f-920c575e4da3"
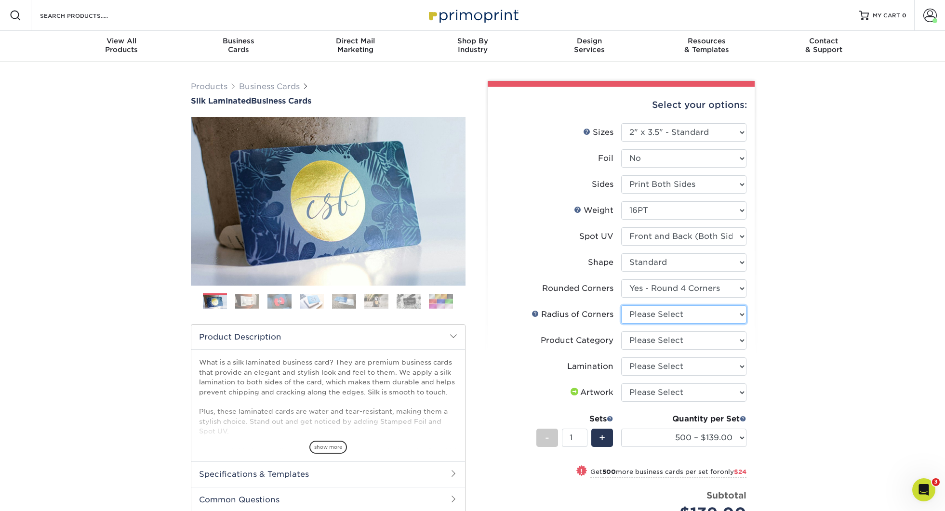
click at [659, 318] on select "Please Select Rounded 1/8" Rounded 1/4"" at bounding box center [683, 315] width 125 height 18
select select "589680c7-ee9a-431b-9d12-d7aeb1386a97"
click at [668, 347] on select "Please Select Business Cards" at bounding box center [683, 341] width 125 height 18
select select "3b5148f1-0588-4f88-a218-97bcfdce65c1"
click at [655, 367] on select "Please Select Silk" at bounding box center [683, 367] width 125 height 18
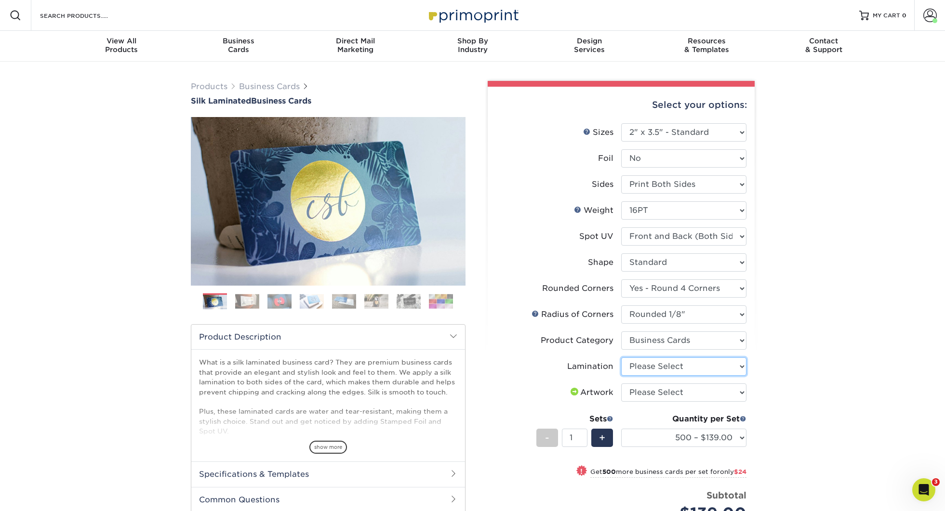
select select "ccacb42f-45f7-42d3-bbd3-7c8421cf37f0"
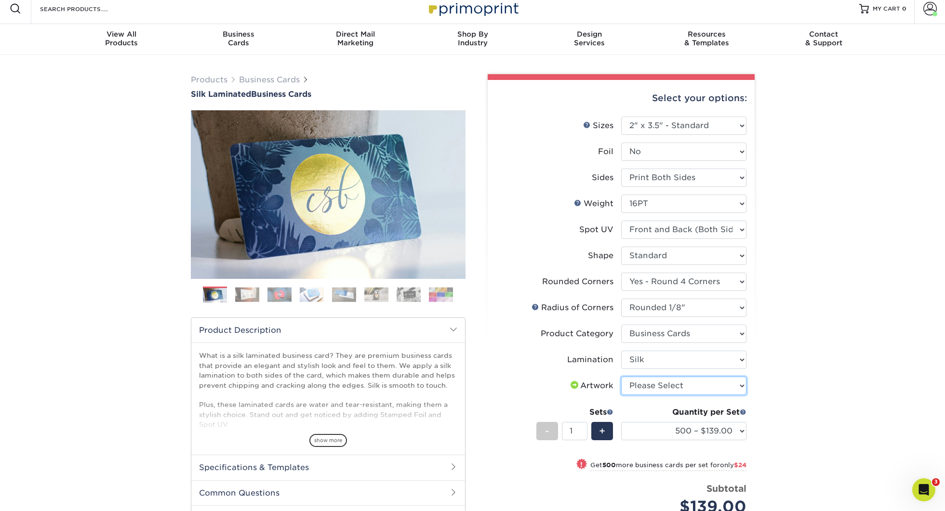
click at [644, 390] on select "Please Select I will upload files I need a design - $100" at bounding box center [683, 386] width 125 height 18
select select "upload"
click at [579, 434] on input "1" at bounding box center [575, 431] width 26 height 18
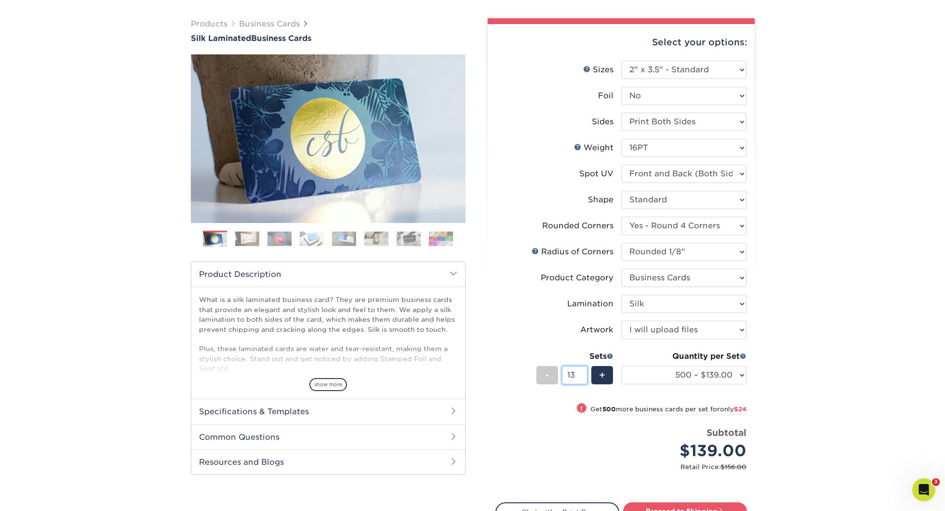
scroll to position [64, 0]
type input "13"
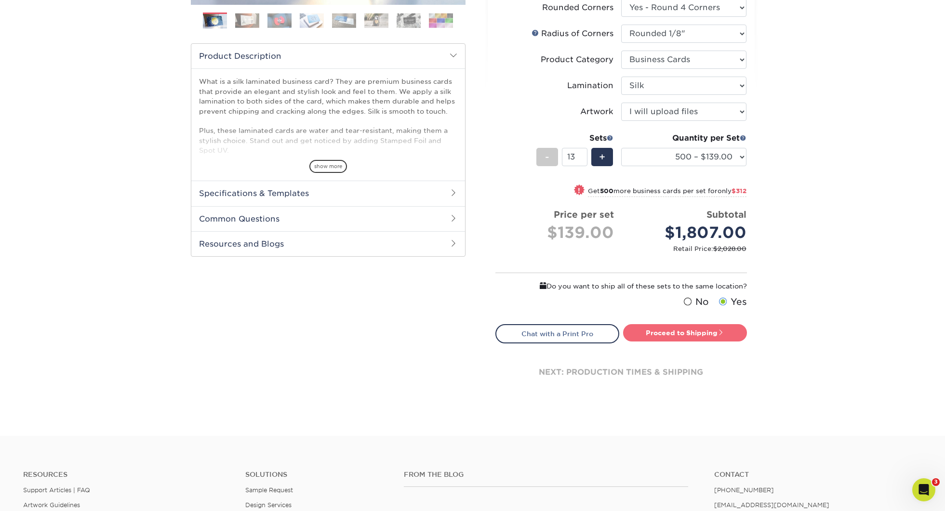
click at [712, 335] on link "Proceed to Shipping" at bounding box center [685, 332] width 124 height 17
type input "Set 1"
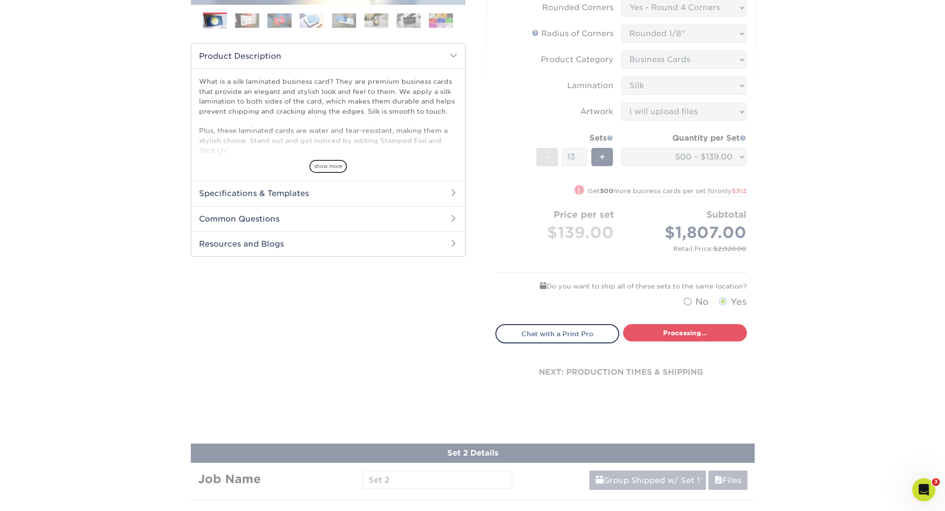
select select "24b86a38-505b-4ae3-9429-29aefd3b6f92"
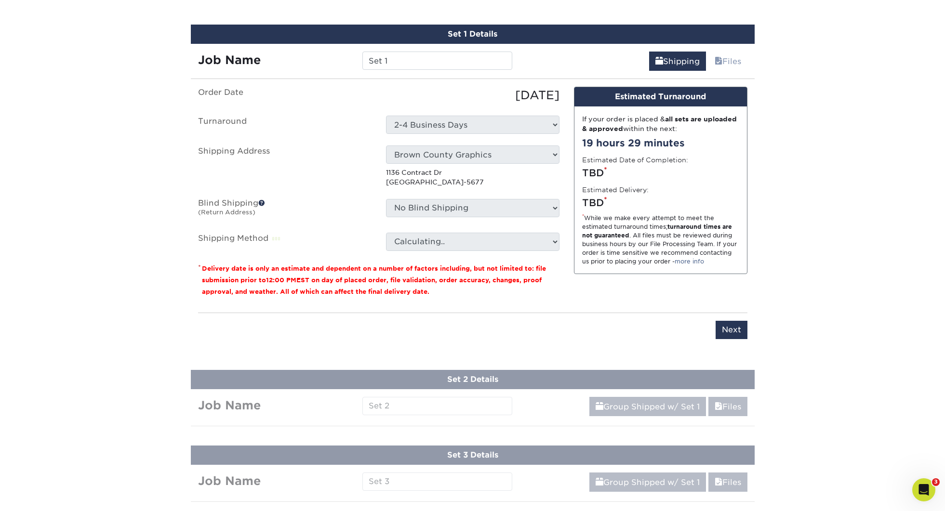
scroll to position [631, 0]
click at [392, 58] on input "Set 1" at bounding box center [437, 61] width 150 height 18
paste input "145432 Bay Marine BC-"
click at [480, 58] on input "145432 Bay Marine BC-" at bounding box center [437, 61] width 150 height 18
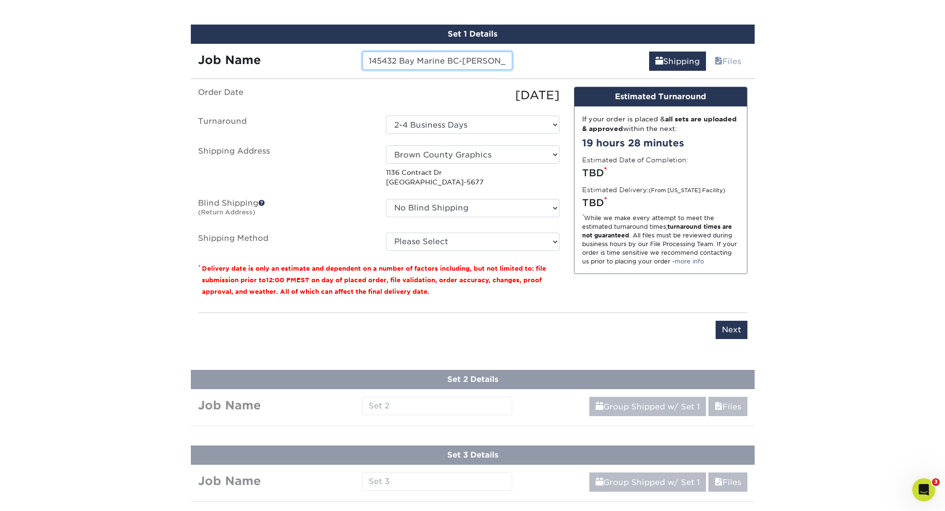
type input "145432 Bay Marine BC-Brian Gill"
click at [423, 241] on select "Please Select Ground Shipping (+$20.94) 3 Day Shipping Service (+$32.21) 2 Day …" at bounding box center [473, 242] width 174 height 18
select select "03"
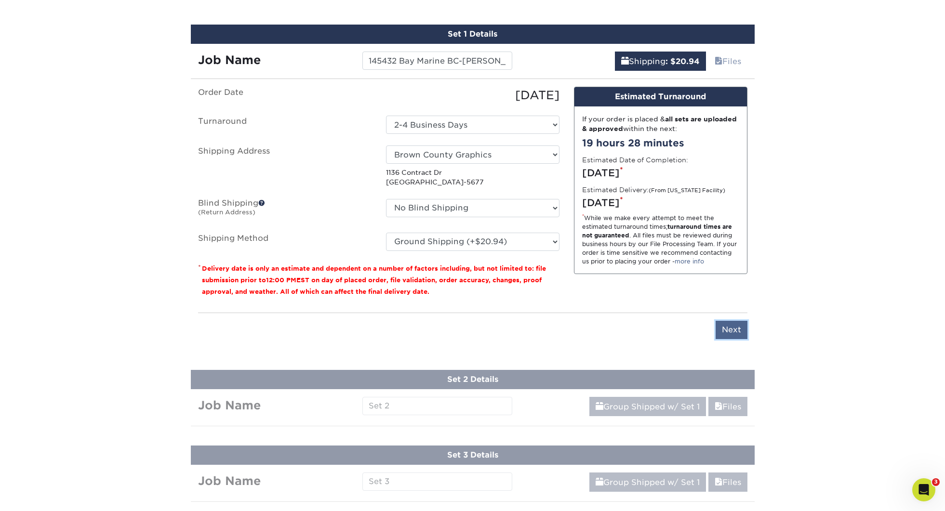
click at [731, 333] on input "Next" at bounding box center [732, 330] width 32 height 18
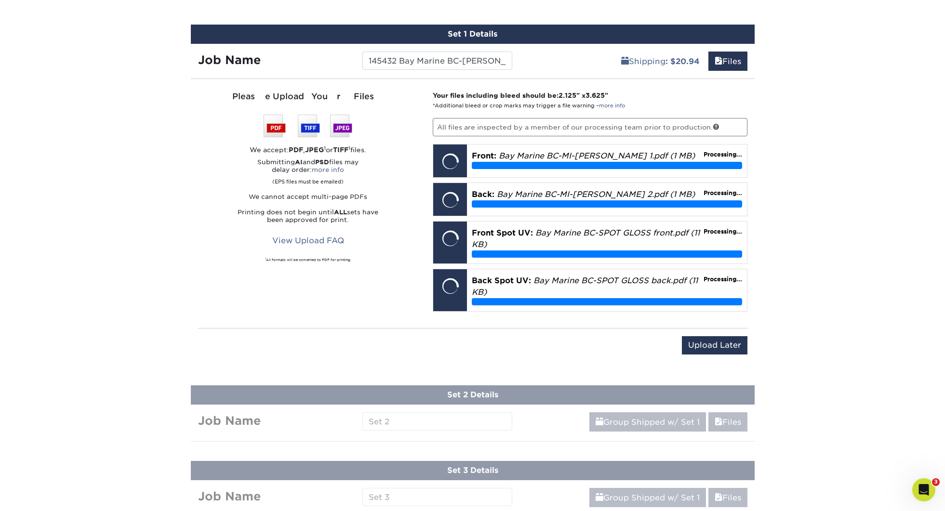
scroll to position [629, 0]
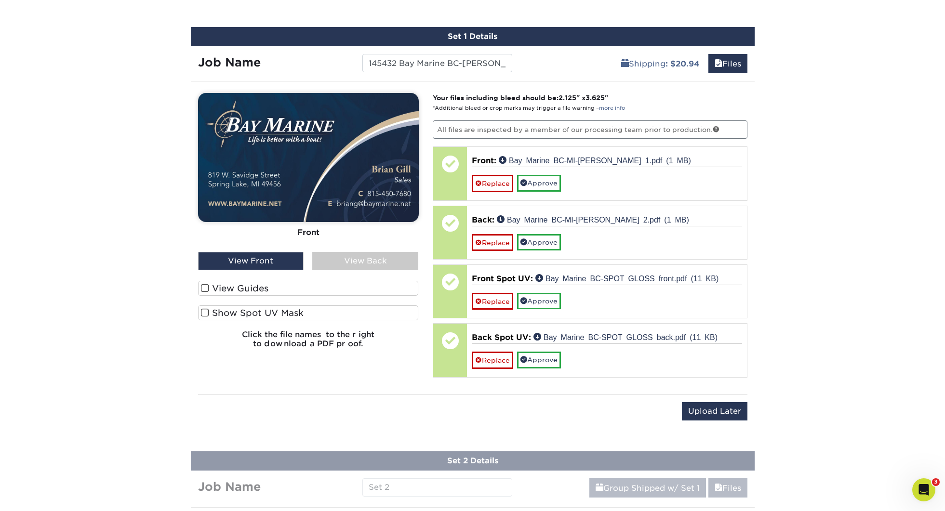
click at [236, 288] on label "View Guides" at bounding box center [308, 288] width 221 height 15
click at [0, 0] on input "View Guides" at bounding box center [0, 0] width 0 height 0
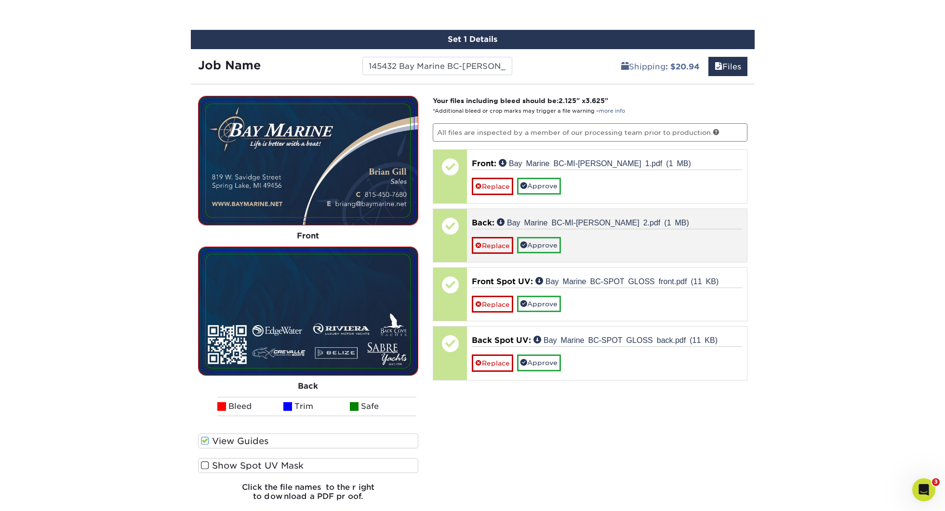
scroll to position [627, 0]
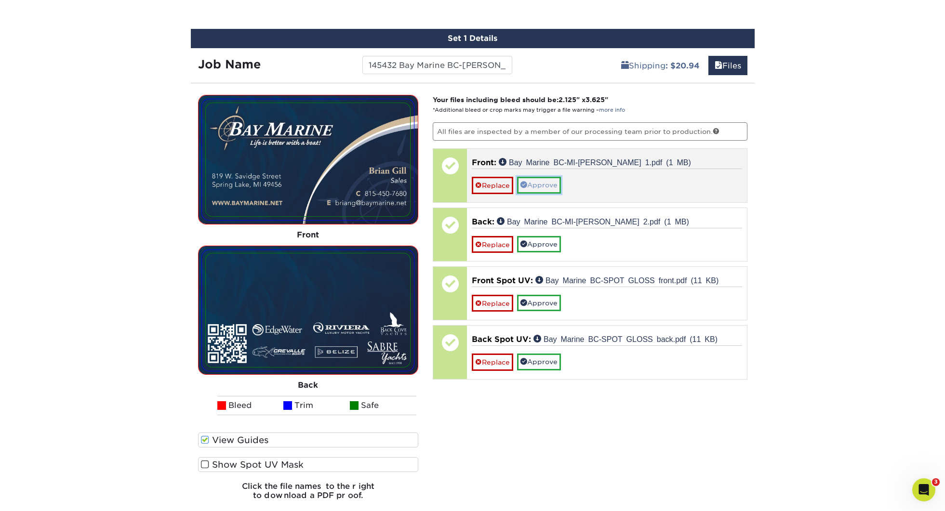
click at [554, 191] on link "Approve" at bounding box center [539, 185] width 44 height 16
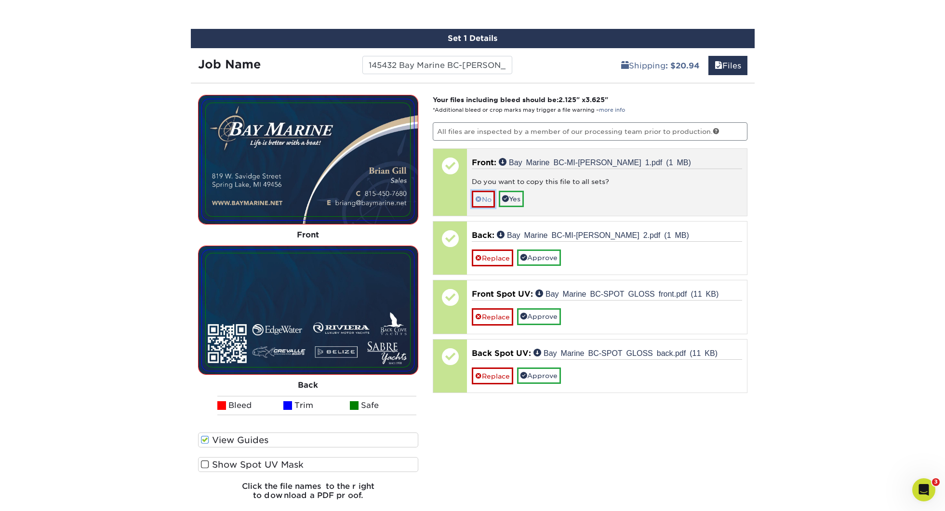
click at [487, 201] on link "No" at bounding box center [483, 199] width 23 height 17
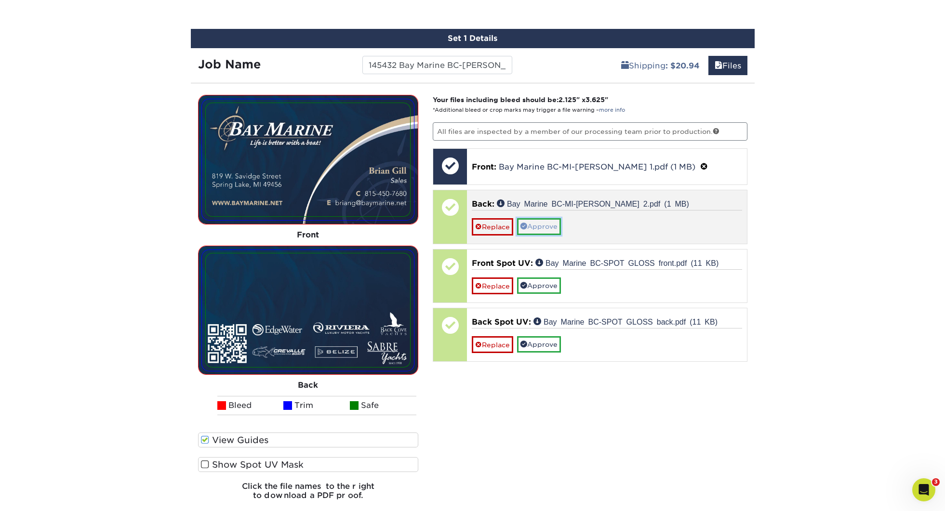
click at [541, 225] on link "Approve" at bounding box center [539, 226] width 44 height 16
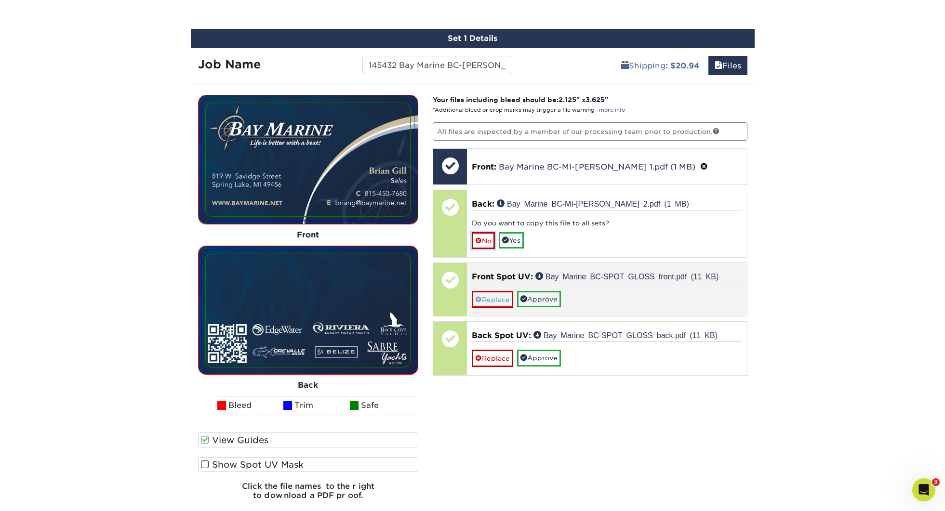
drag, startPoint x: 492, startPoint y: 240, endPoint x: 509, endPoint y: 264, distance: 29.4
click at [492, 240] on link "No" at bounding box center [483, 240] width 23 height 17
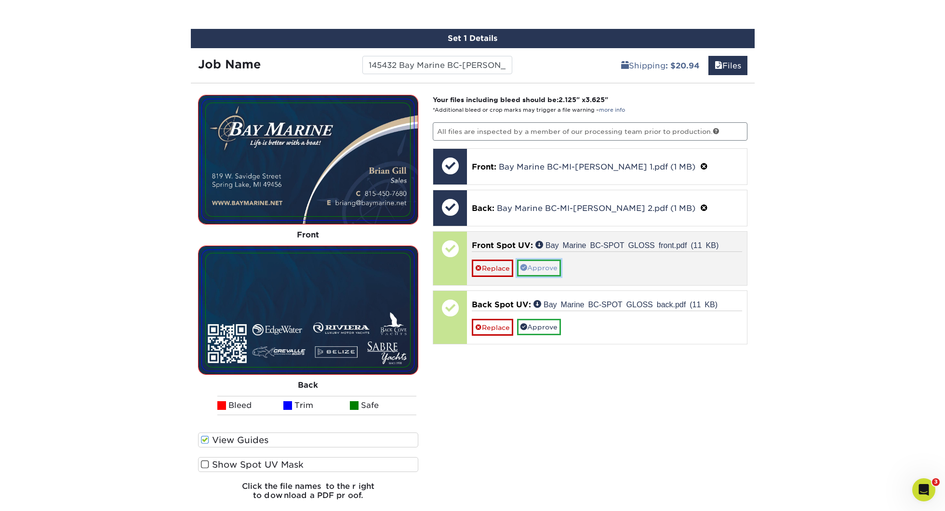
click at [542, 274] on link "Approve" at bounding box center [539, 268] width 44 height 16
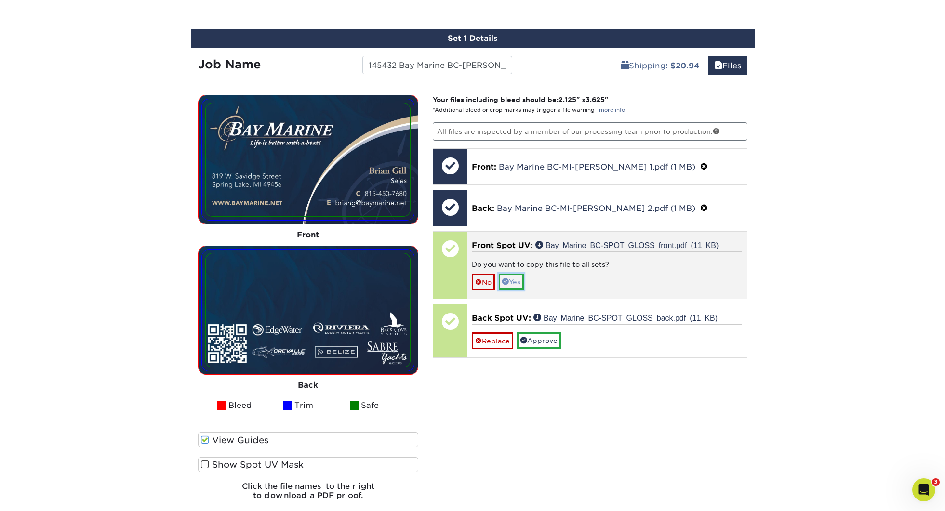
click at [514, 281] on link "Yes" at bounding box center [511, 282] width 25 height 16
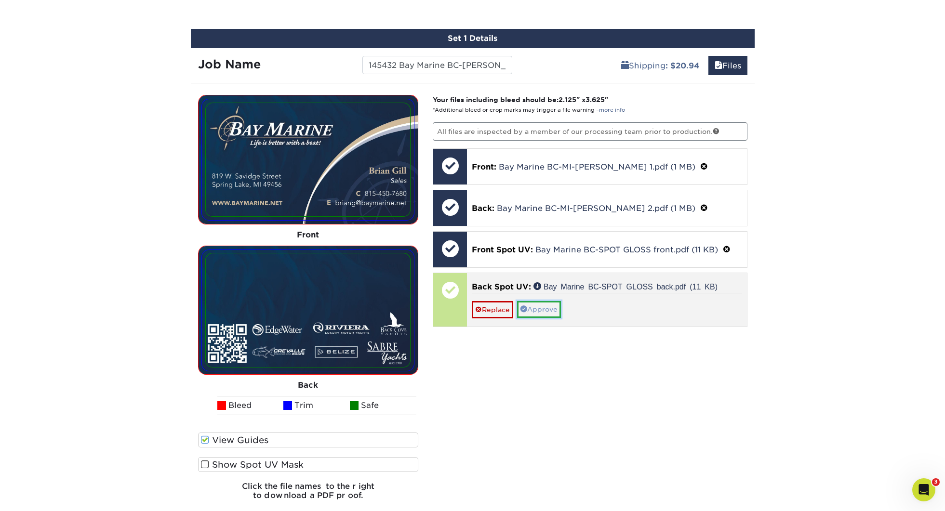
click at [544, 309] on link "Approve" at bounding box center [539, 309] width 44 height 16
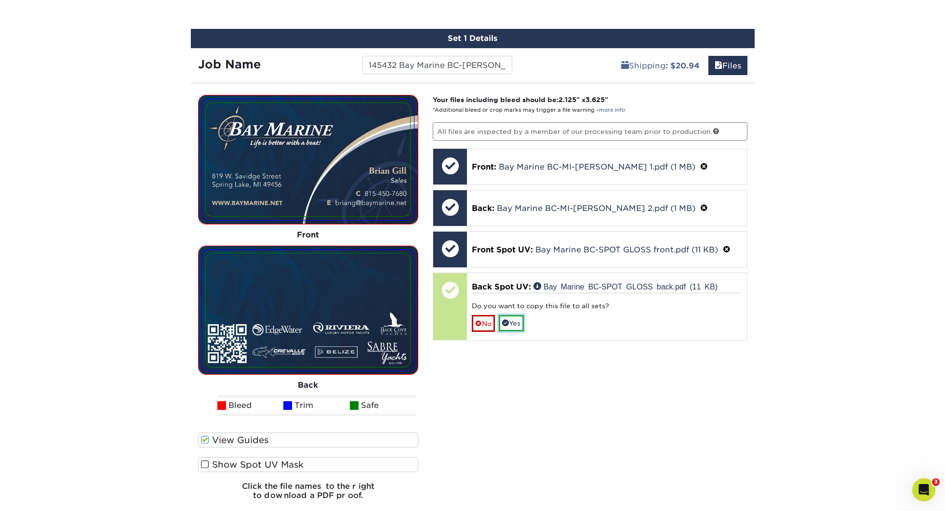
click at [522, 318] on link "Yes" at bounding box center [511, 323] width 25 height 16
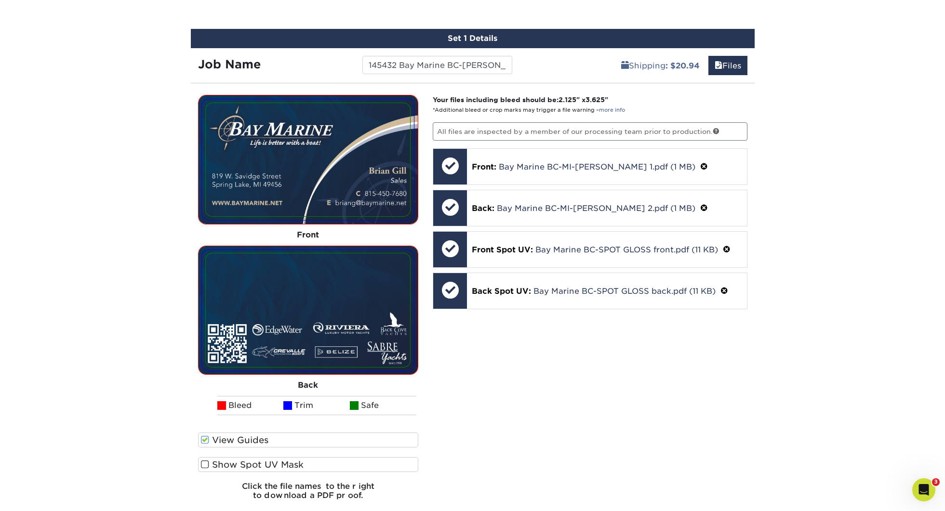
click at [254, 460] on label "Show Spot UV Mask" at bounding box center [308, 464] width 221 height 15
click at [0, 0] on input "Show Spot UV Mask" at bounding box center [0, 0] width 0 height 0
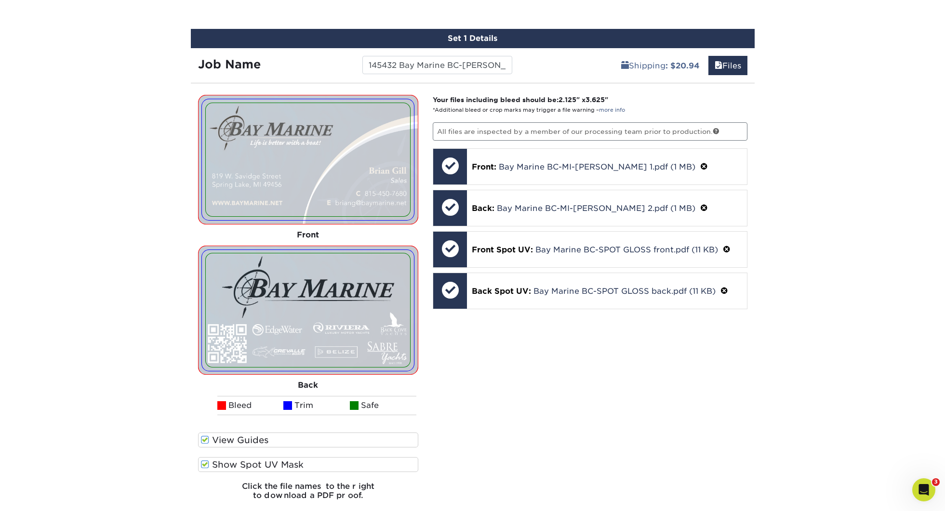
click at [254, 460] on label "Show Spot UV Mask" at bounding box center [308, 464] width 221 height 15
click at [0, 0] on input "Show Spot UV Mask" at bounding box center [0, 0] width 0 height 0
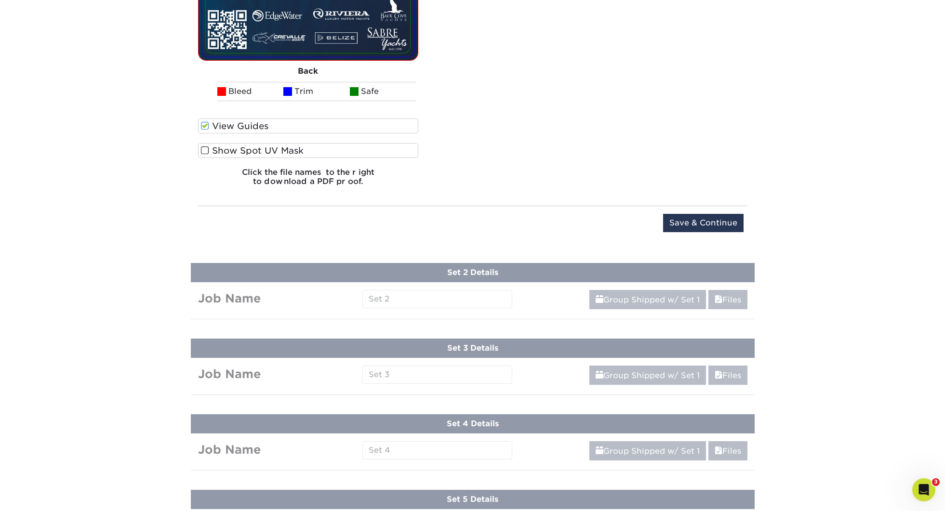
scroll to position [963, 0]
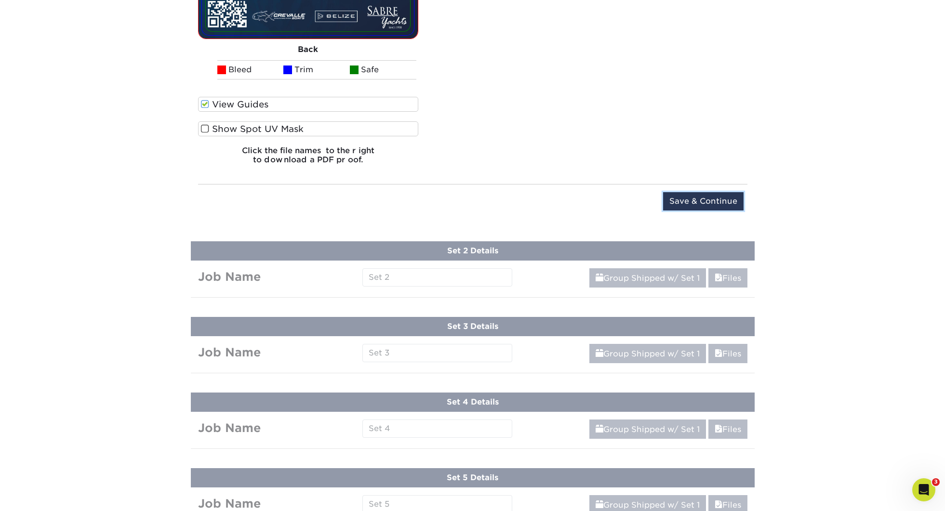
drag, startPoint x: 691, startPoint y: 202, endPoint x: 634, endPoint y: 224, distance: 61.3
click at [691, 202] on input "Save & Continue" at bounding box center [703, 201] width 80 height 18
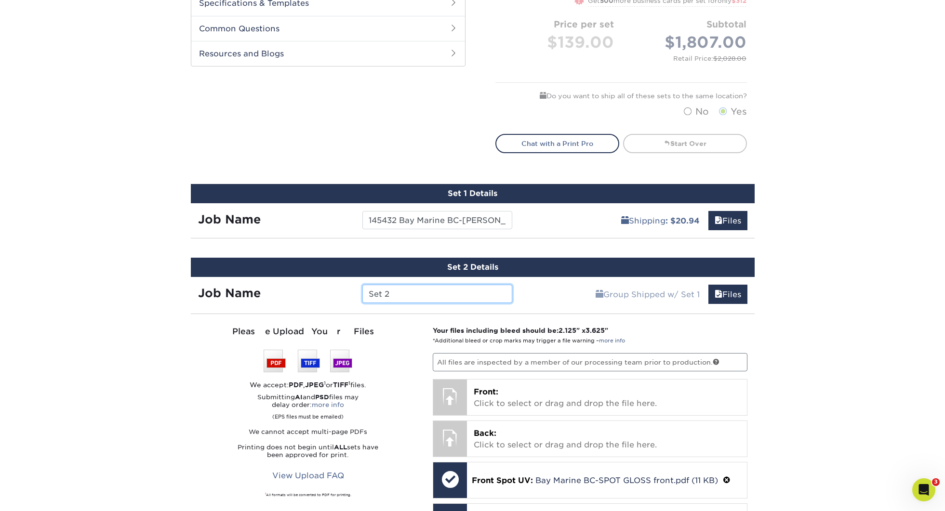
scroll to position [470, 0]
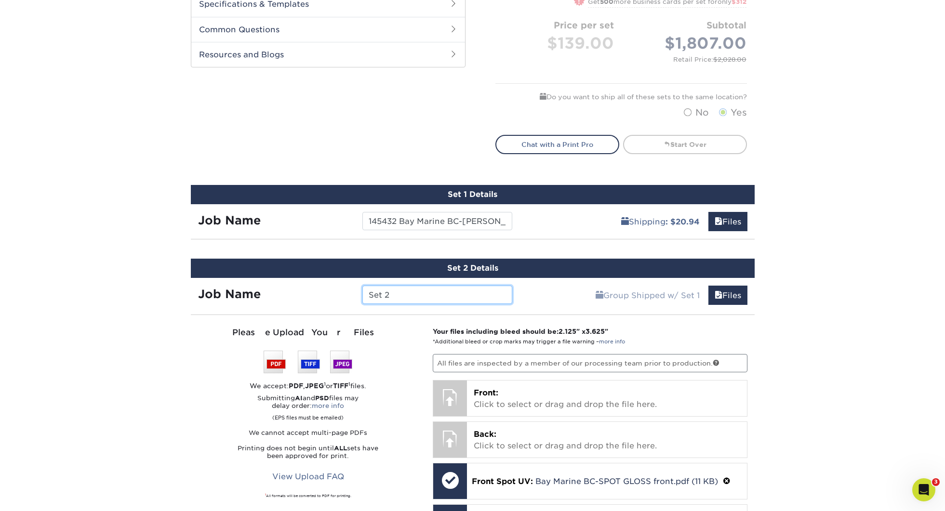
paste input "145432 Bay Marine BC-"
type input "145432 Bay Marine BC-Tyler Palazzolo"
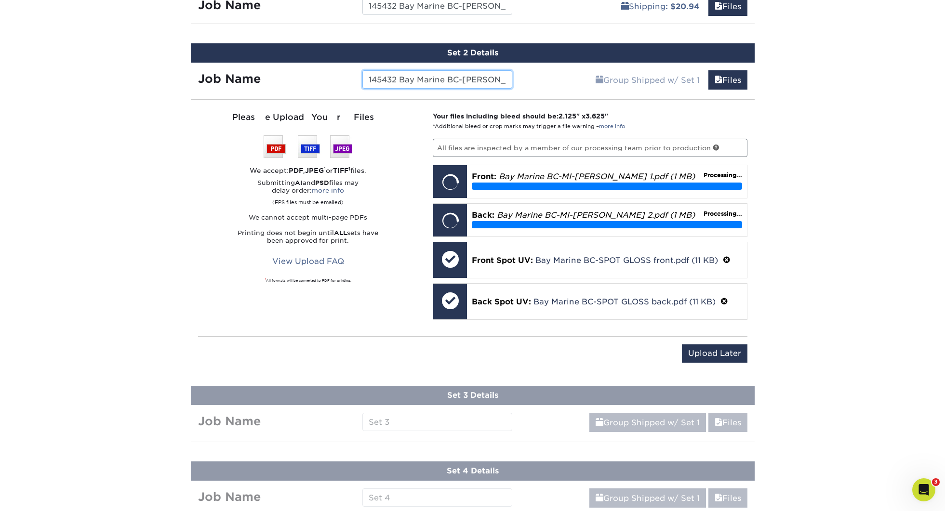
scroll to position [694, 0]
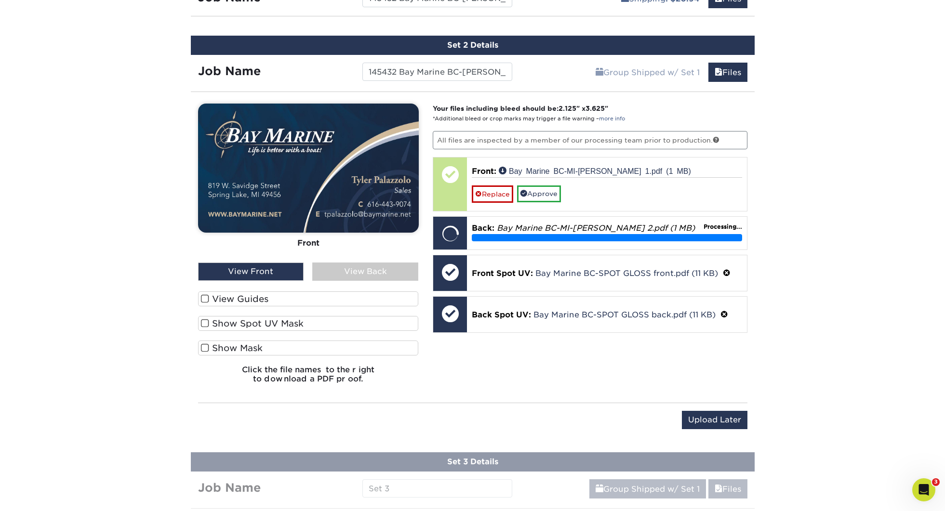
click at [252, 304] on label "View Guides" at bounding box center [308, 299] width 221 height 15
click at [0, 0] on input "View Guides" at bounding box center [0, 0] width 0 height 0
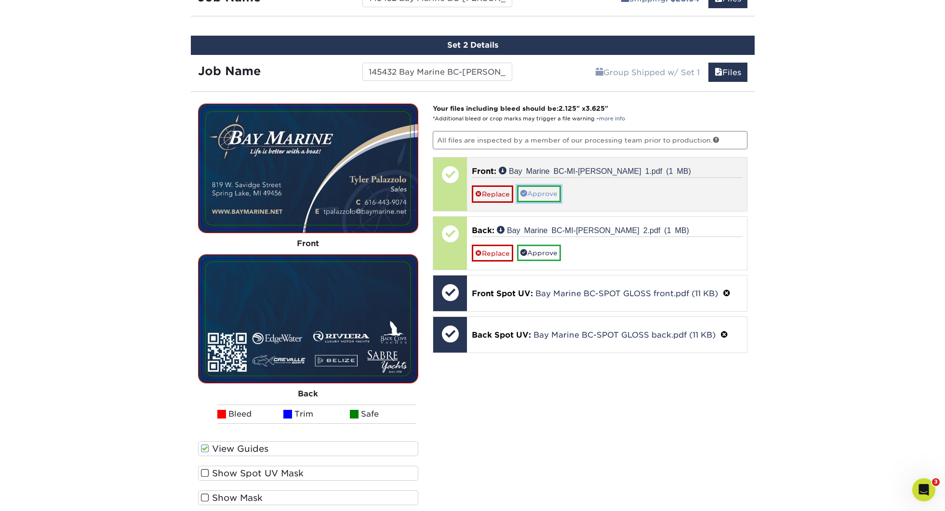
click at [535, 191] on link "Approve" at bounding box center [539, 194] width 44 height 16
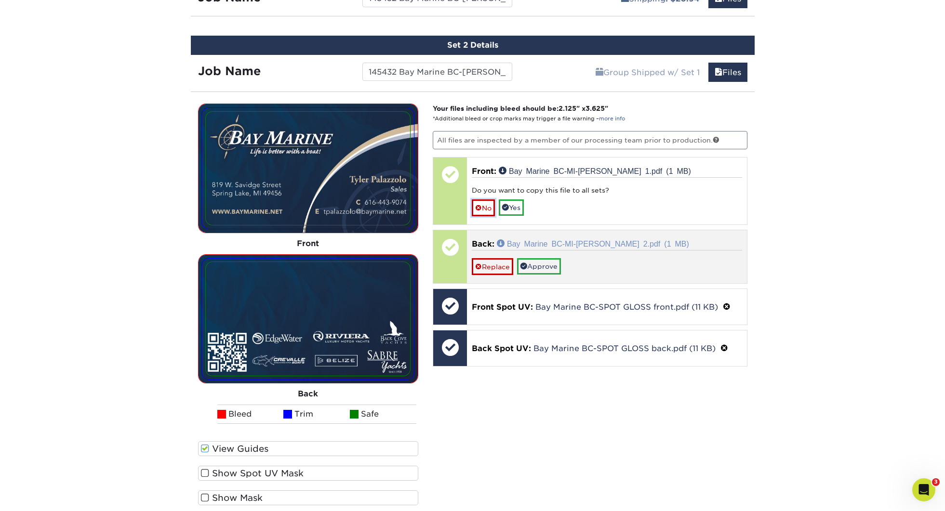
drag, startPoint x: 493, startPoint y: 206, endPoint x: 497, endPoint y: 211, distance: 6.9
click at [493, 206] on link "No" at bounding box center [483, 208] width 23 height 17
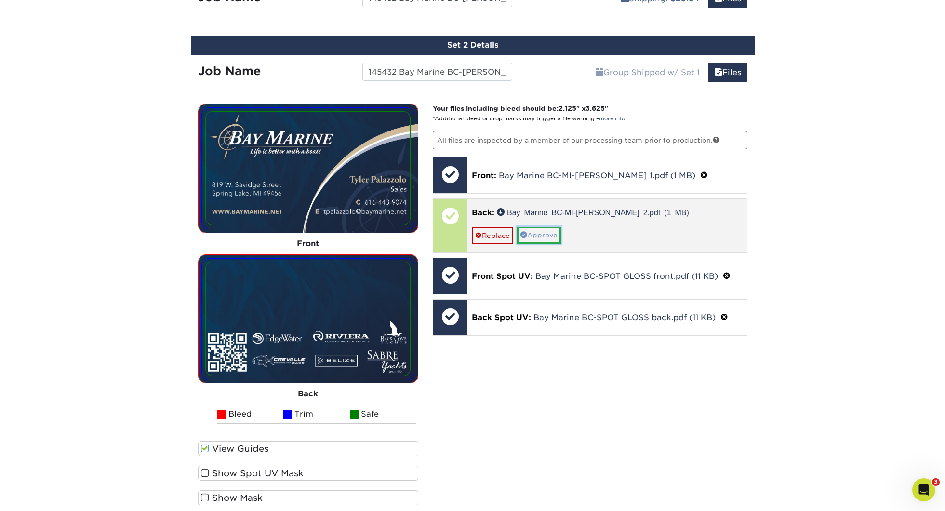
click at [548, 232] on link "Approve" at bounding box center [539, 235] width 44 height 16
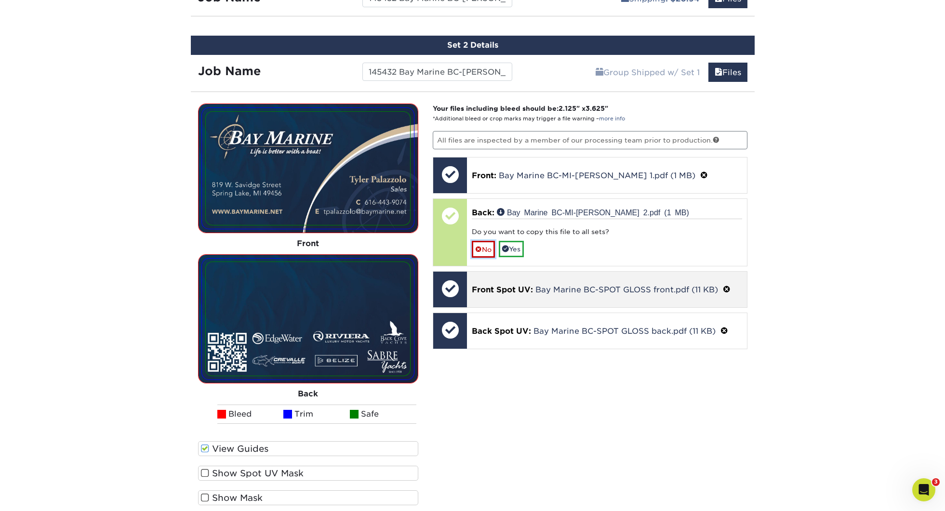
click at [490, 246] on link "No" at bounding box center [483, 249] width 23 height 17
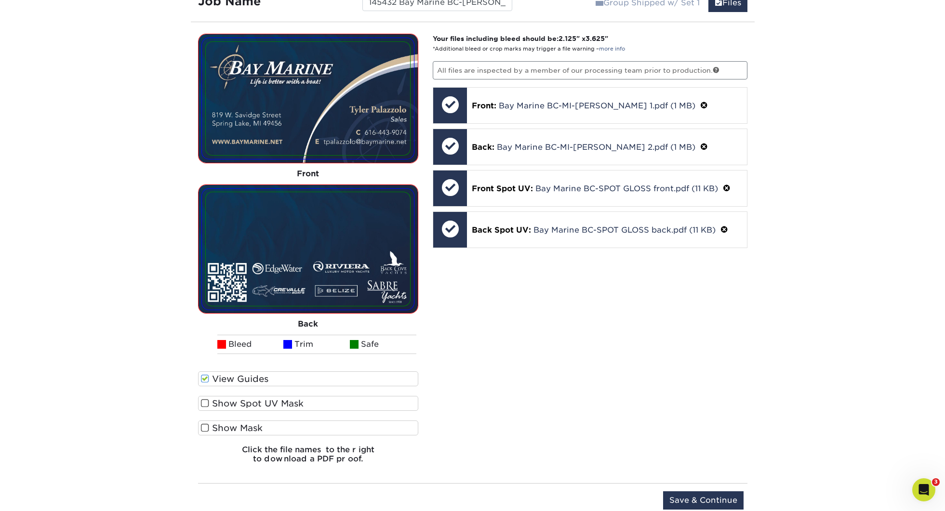
scroll to position [856, 0]
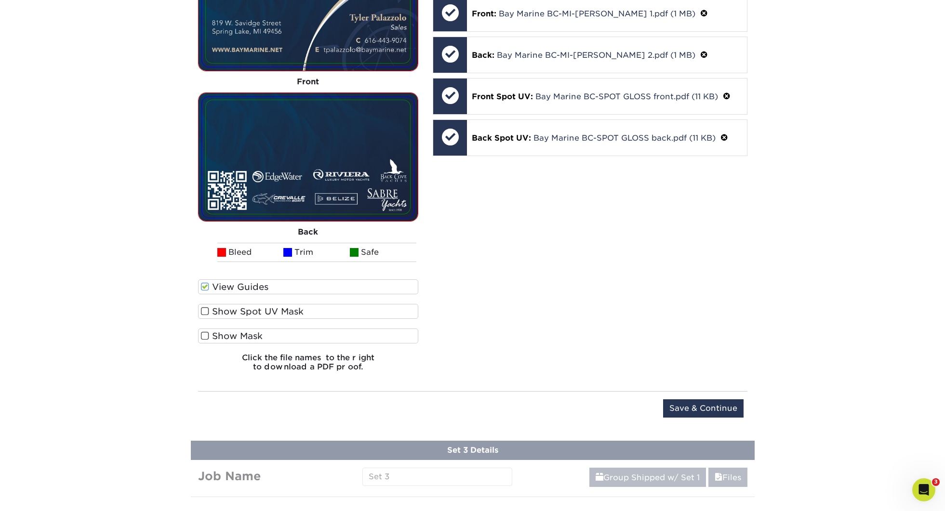
click at [716, 396] on div "Upload Later Save & Continue Continue" at bounding box center [473, 410] width 550 height 38
click at [717, 400] on input "Save & Continue" at bounding box center [703, 409] width 80 height 18
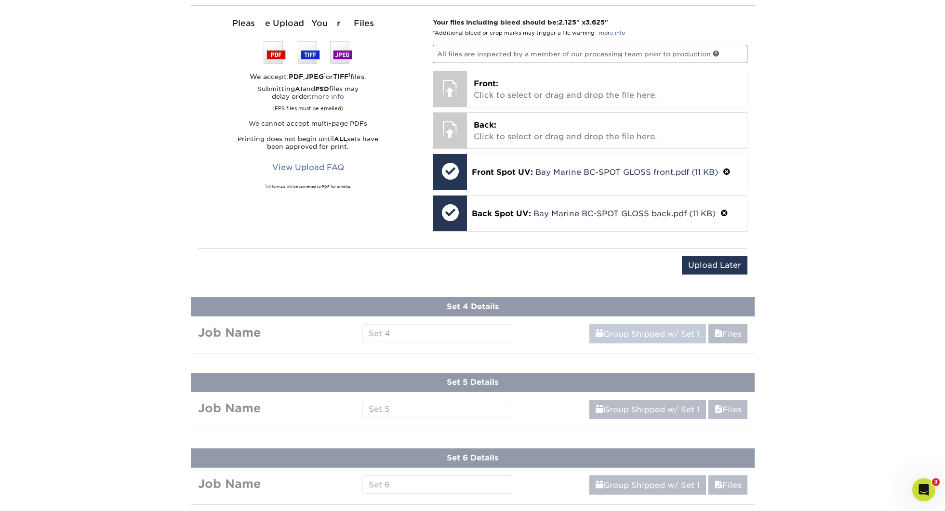
scroll to position [585, 0]
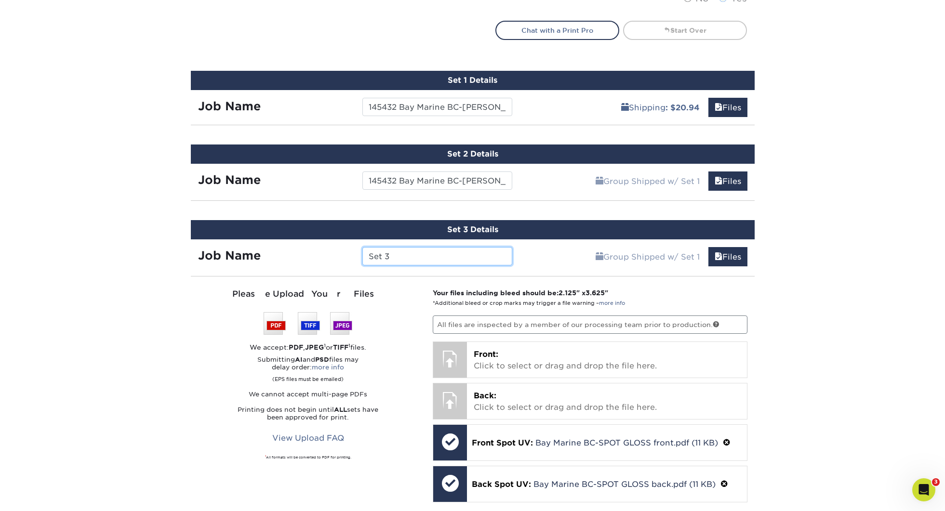
paste input "145432 Bay Marine BC-"
type input "145432 Bay Marine BC-Norm baur"
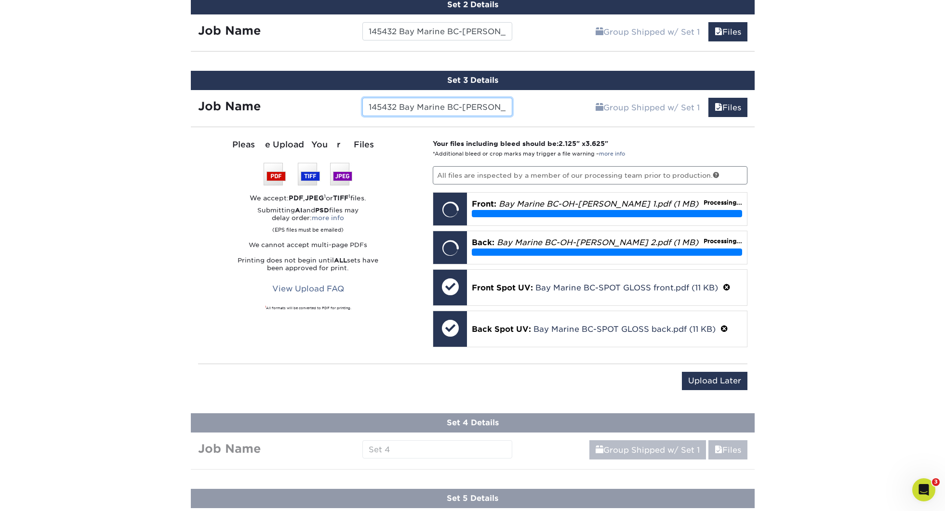
scroll to position [736, 0]
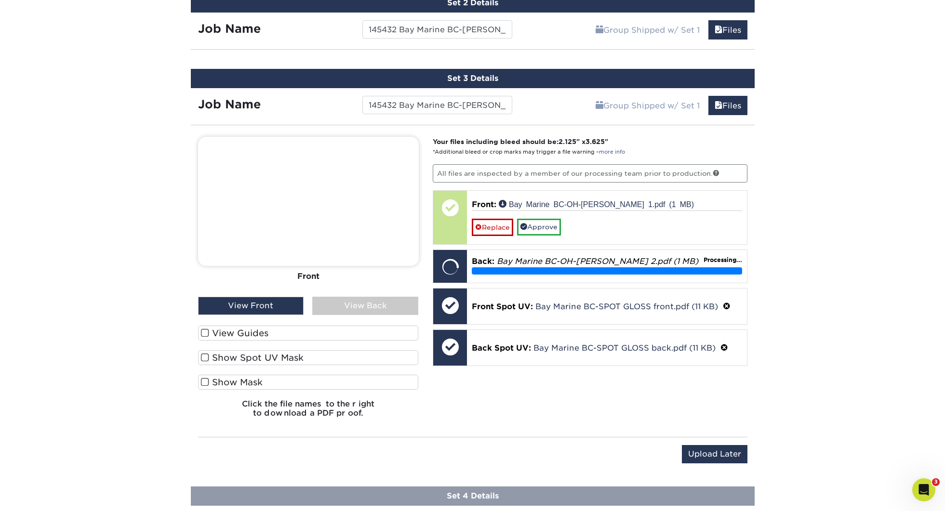
click at [250, 333] on label "View Guides" at bounding box center [308, 333] width 221 height 15
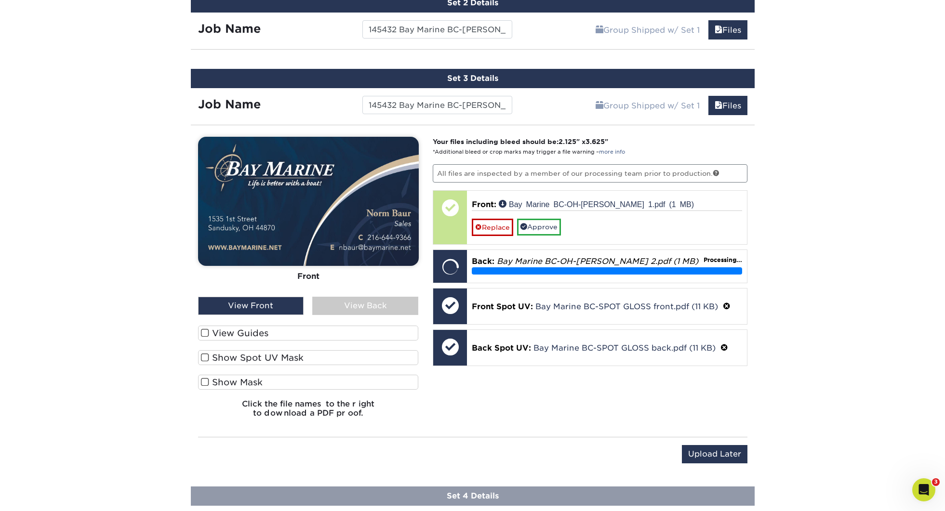
click at [0, 0] on input "View Guides" at bounding box center [0, 0] width 0 height 0
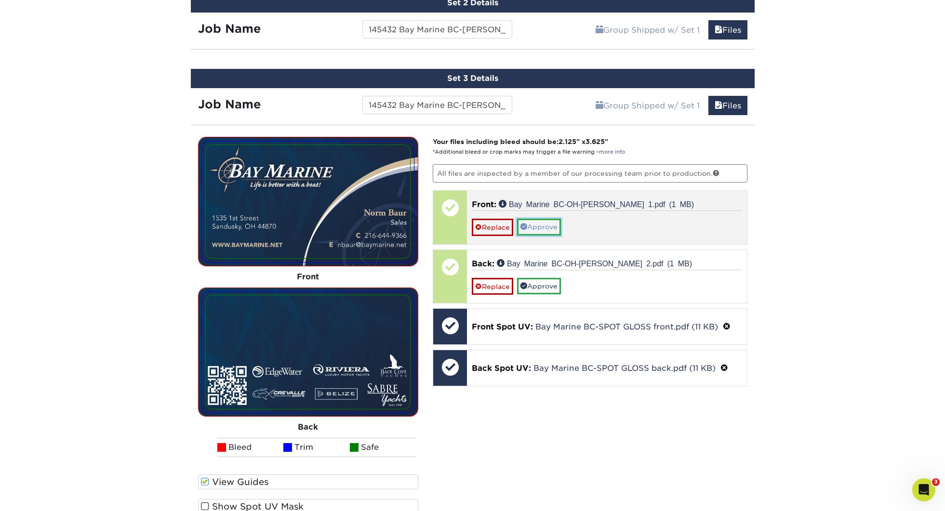
click at [546, 227] on link "Approve" at bounding box center [539, 227] width 44 height 16
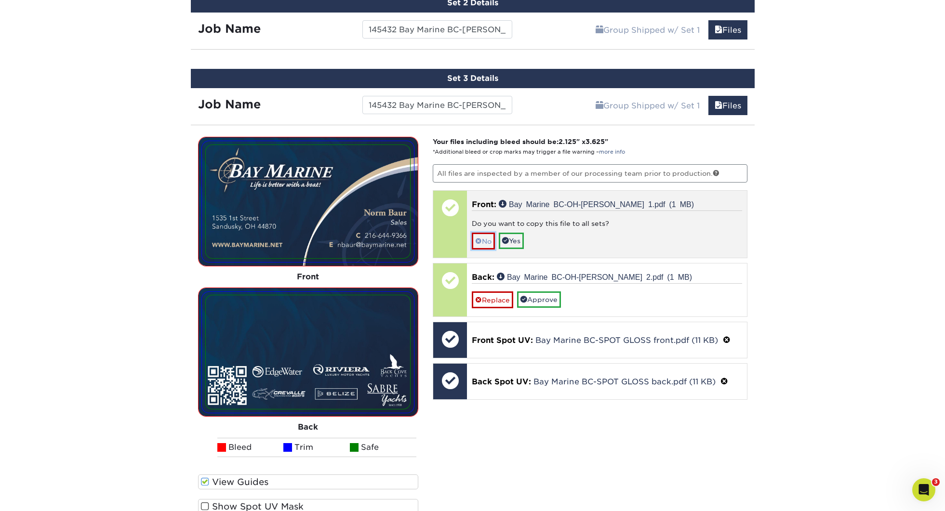
click at [479, 238] on span at bounding box center [478, 242] width 7 height 8
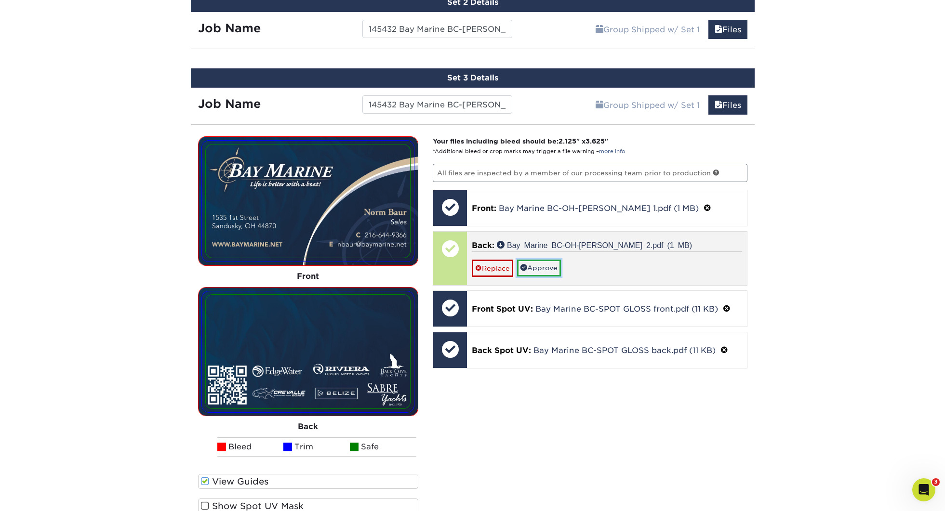
click at [538, 266] on link "Approve" at bounding box center [539, 268] width 44 height 16
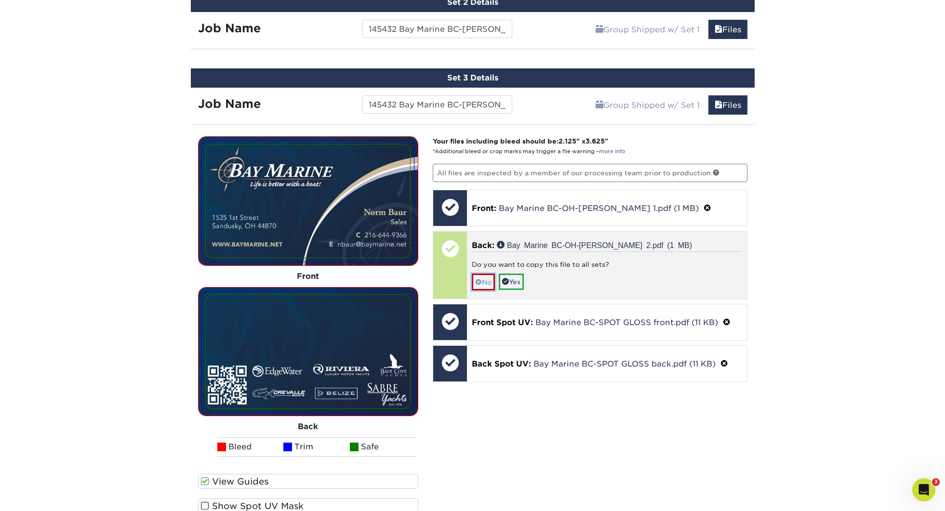
click at [493, 282] on link "No" at bounding box center [483, 282] width 23 height 17
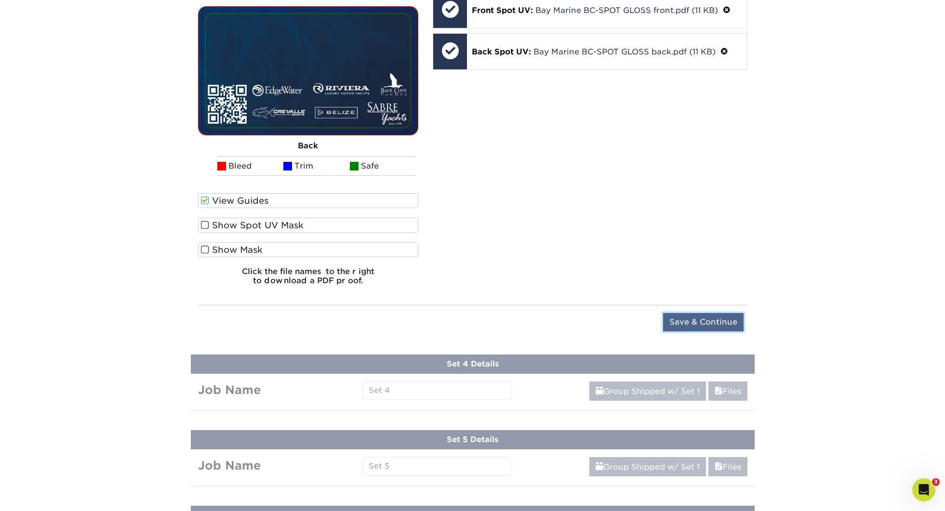
click at [703, 313] on input "Save & Continue" at bounding box center [703, 322] width 80 height 18
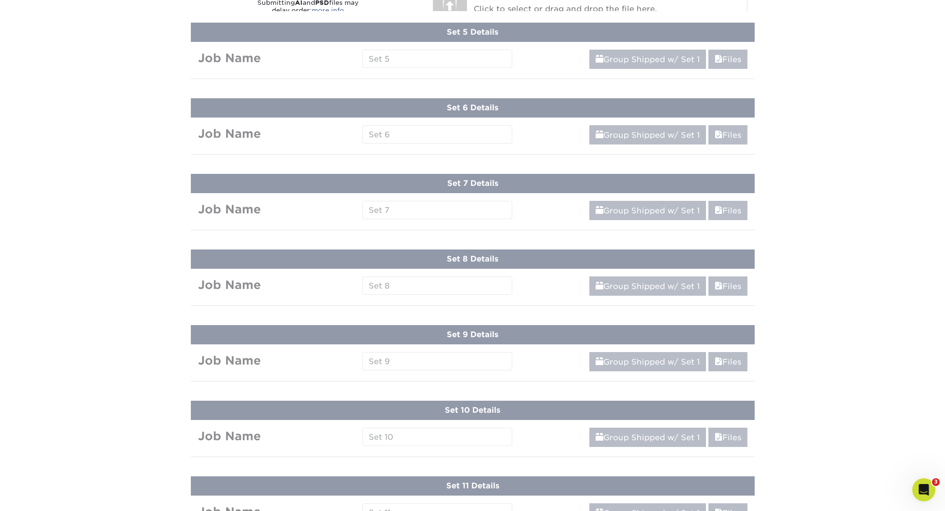
scroll to position [660, 0]
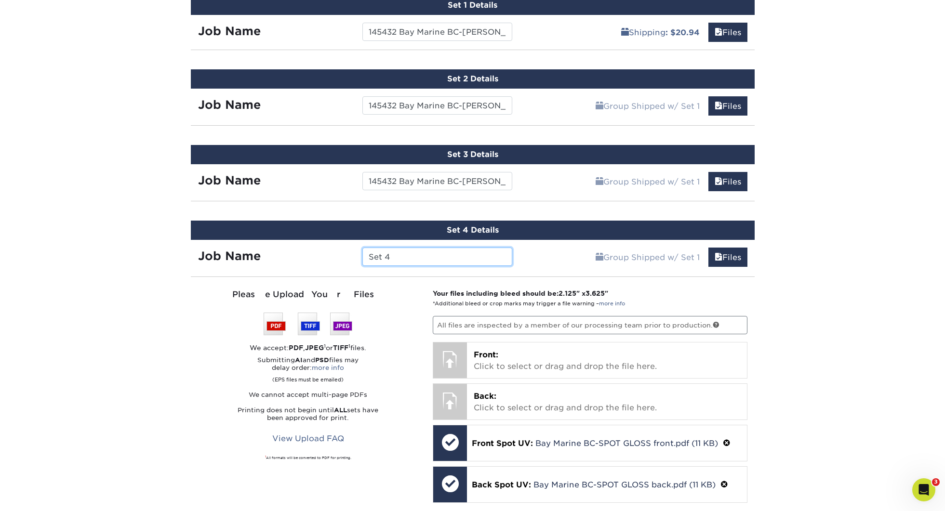
paste input "145432 Bay Marine BC-"
type input "145432 Bay Marine BC-Will Kruger"
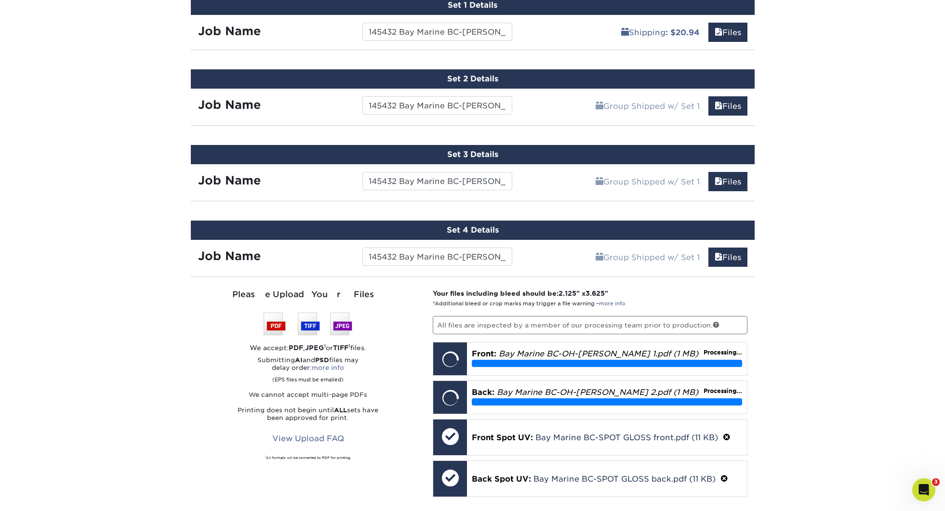
click at [829, 361] on div "Products Business Cards Silk Laminated Business Cards Previous Next" at bounding box center [472, 319] width 945 height 1835
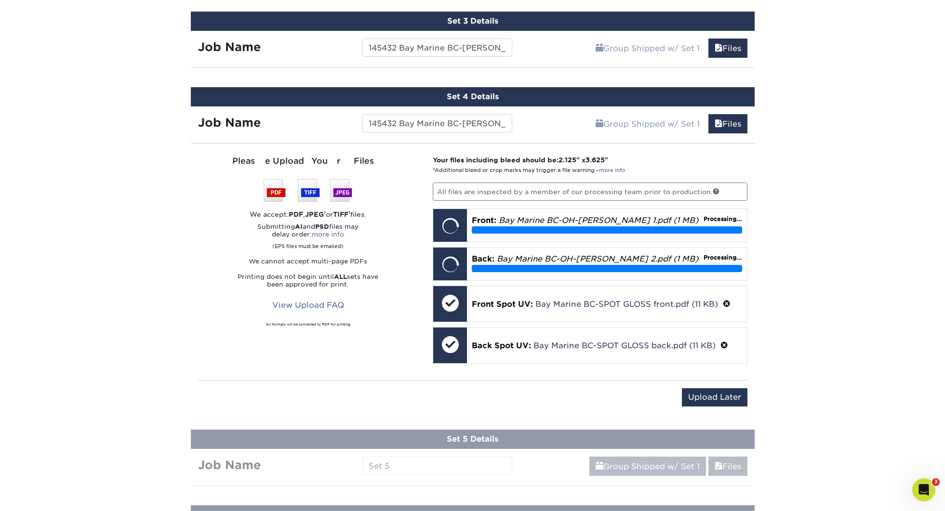
scroll to position [796, 0]
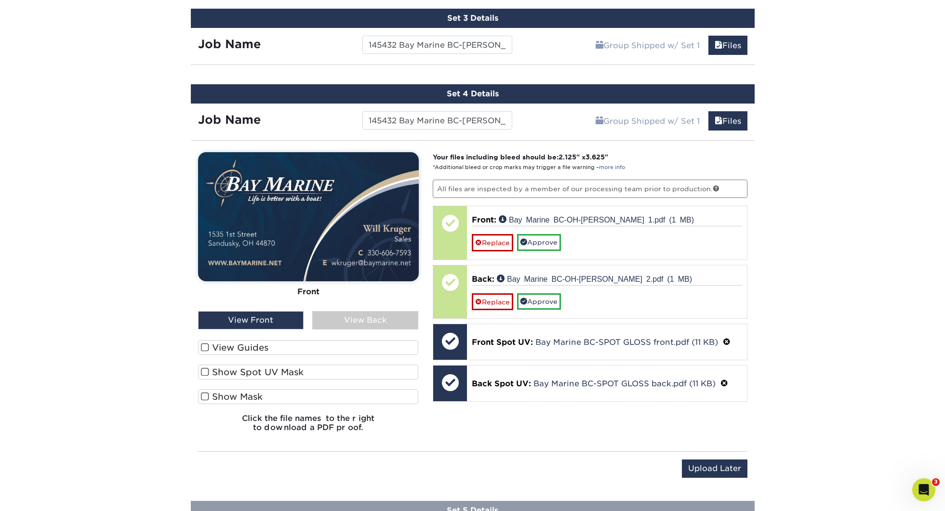
click at [254, 343] on label "View Guides" at bounding box center [308, 347] width 221 height 15
click at [0, 0] on input "View Guides" at bounding box center [0, 0] width 0 height 0
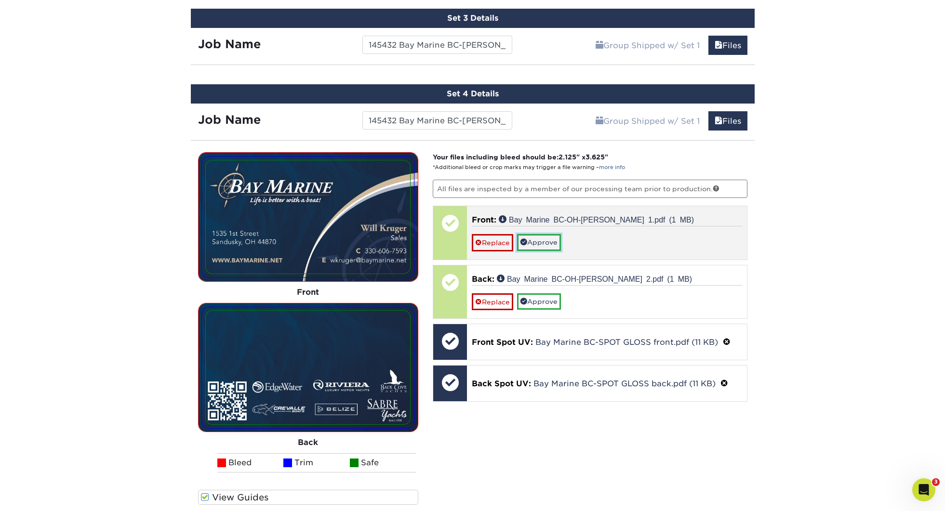
click at [540, 240] on link "Approve" at bounding box center [539, 242] width 44 height 16
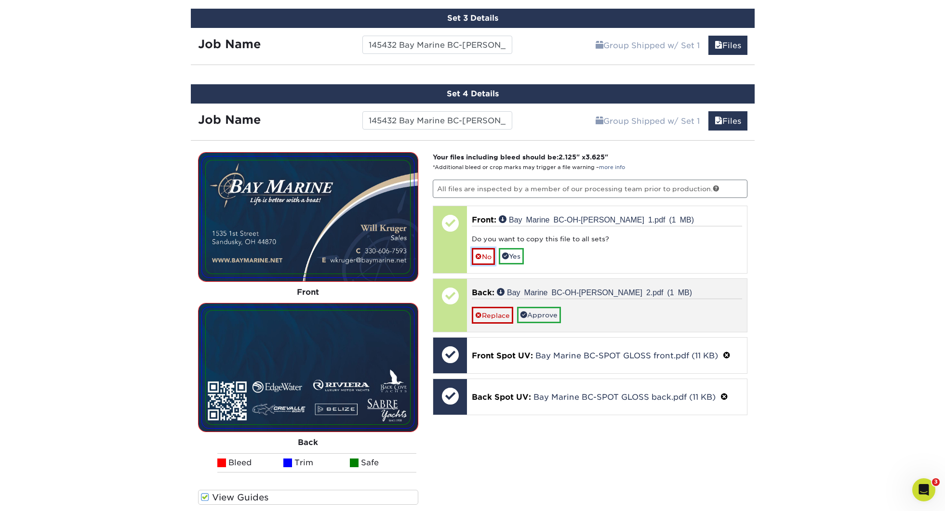
click at [489, 255] on link "No" at bounding box center [483, 256] width 23 height 17
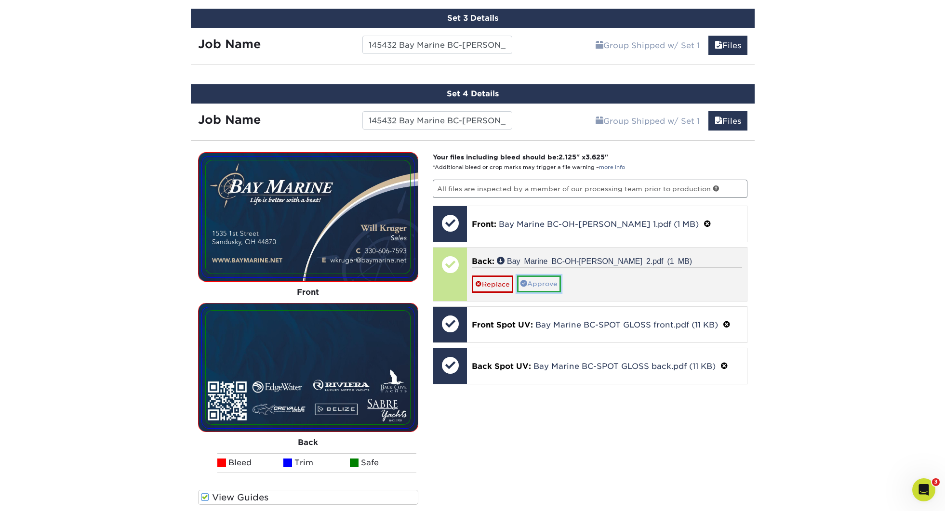
click at [544, 282] on link "Approve" at bounding box center [539, 284] width 44 height 16
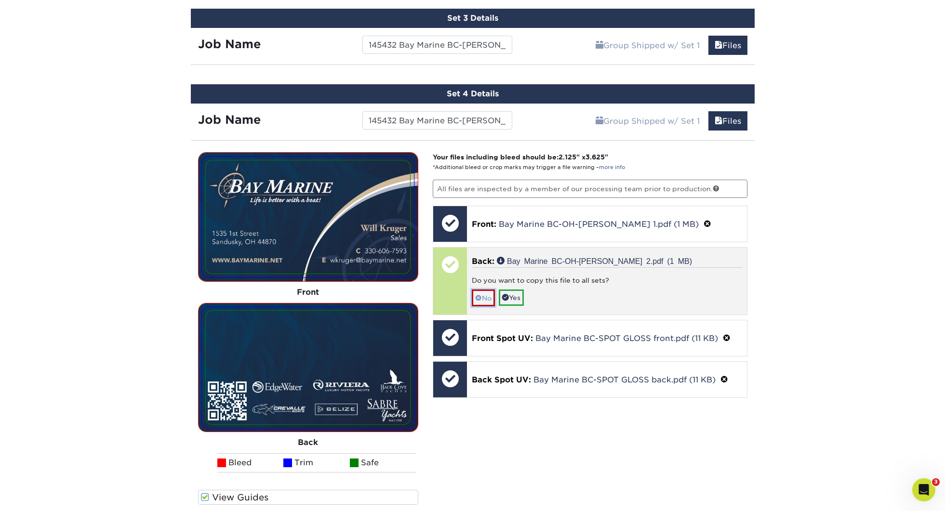
click at [490, 300] on link "No" at bounding box center [483, 298] width 23 height 17
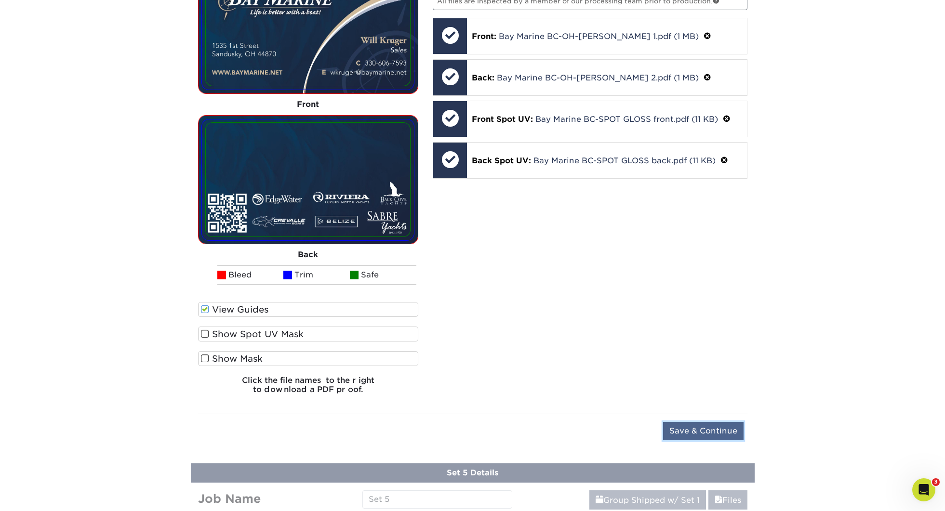
click at [710, 426] on input "Save & Continue" at bounding box center [703, 431] width 80 height 18
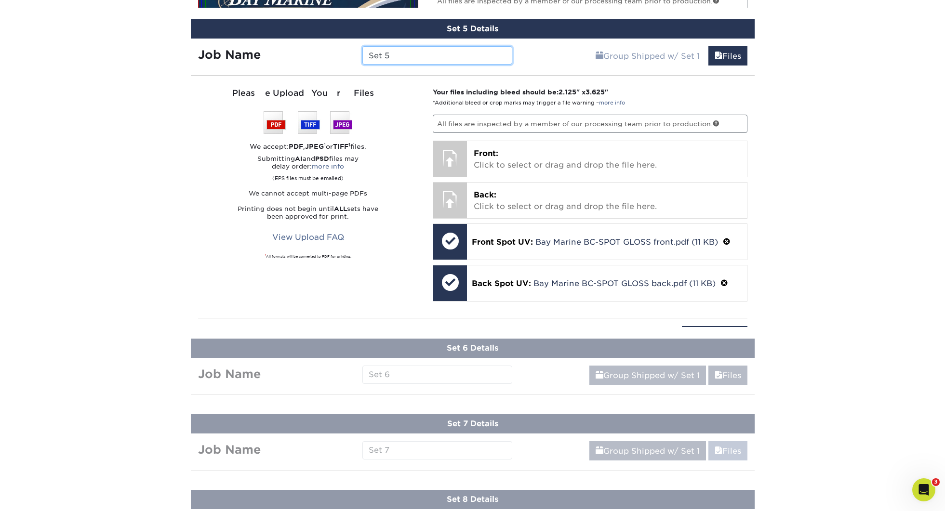
scroll to position [982, 0]
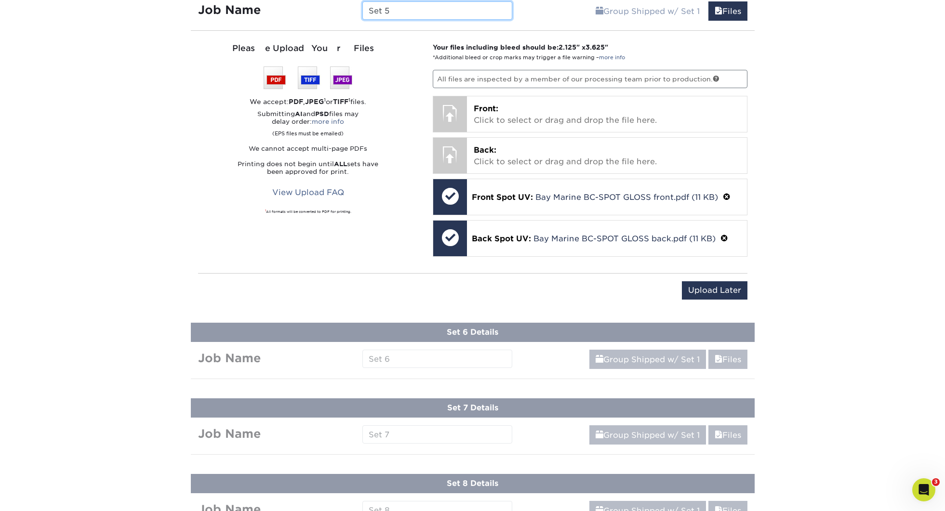
paste input "145432 Bay Marine BC-"
type input "145432 Bay Marine BC-Sky Mielke"
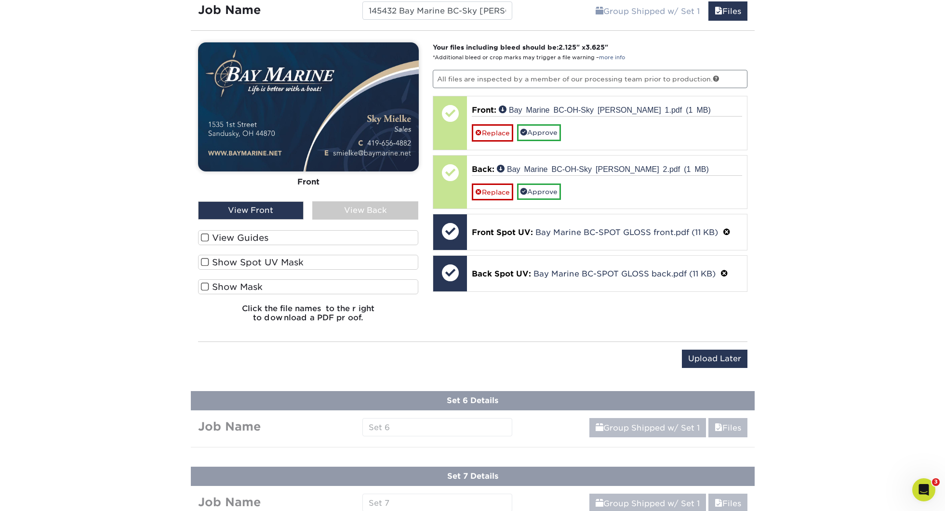
click at [264, 233] on label "View Guides" at bounding box center [308, 237] width 221 height 15
click at [0, 0] on input "View Guides" at bounding box center [0, 0] width 0 height 0
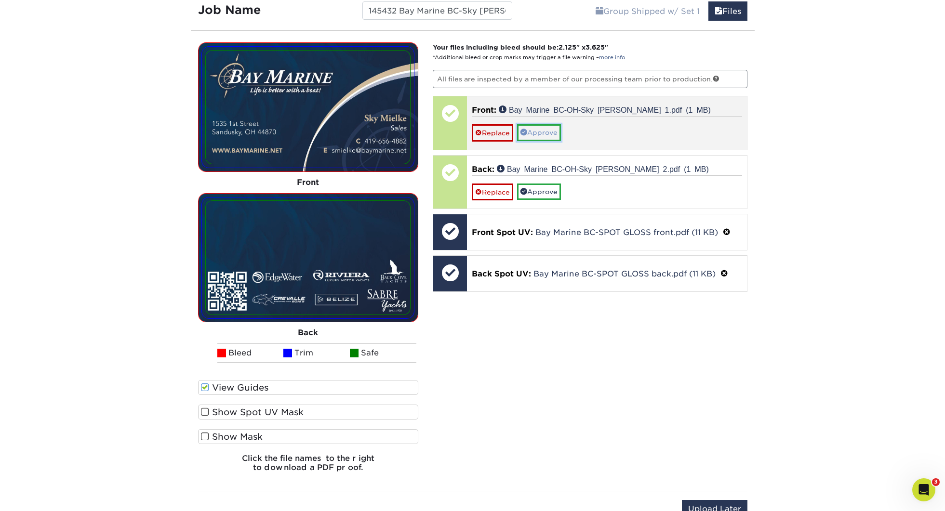
click at [548, 131] on link "Approve" at bounding box center [539, 132] width 44 height 16
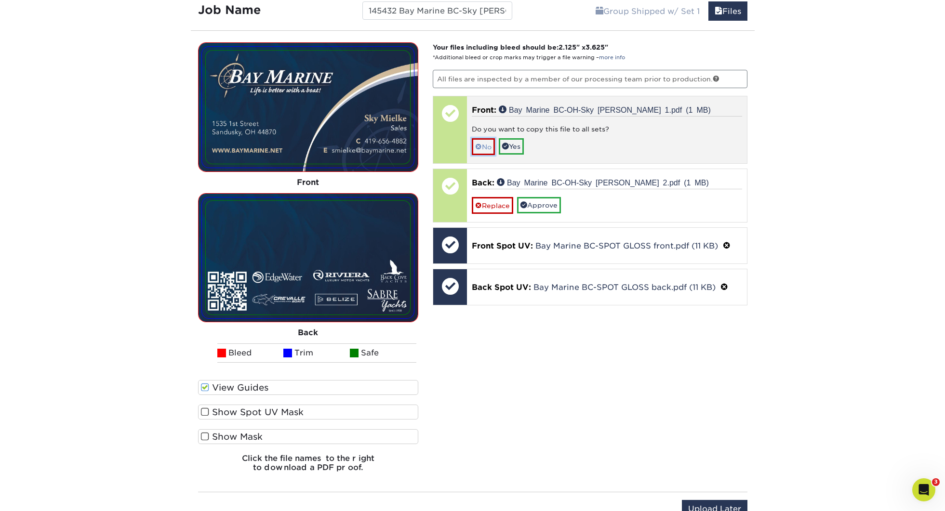
click at [487, 145] on link "No" at bounding box center [483, 146] width 23 height 17
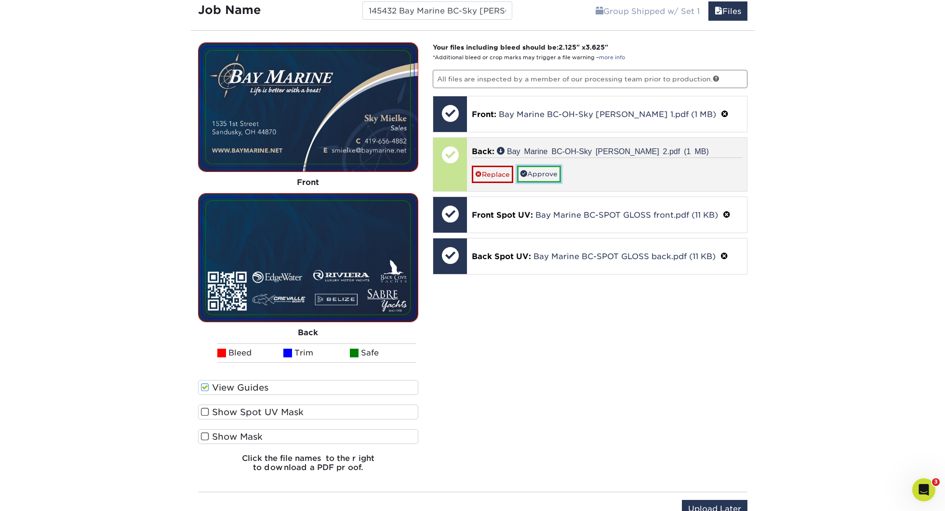
drag, startPoint x: 547, startPoint y: 175, endPoint x: 541, endPoint y: 177, distance: 6.1
click at [547, 175] on link "Approve" at bounding box center [539, 174] width 44 height 16
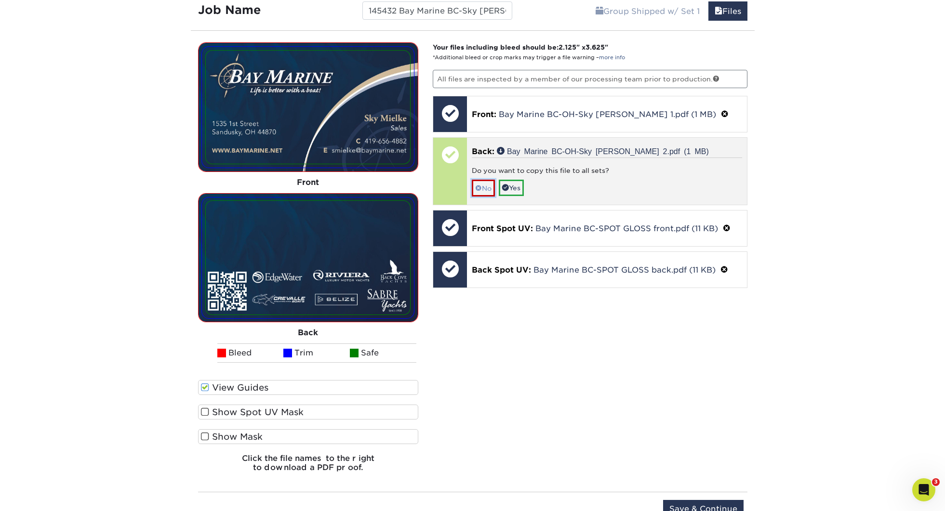
click at [489, 192] on link "No" at bounding box center [483, 188] width 23 height 17
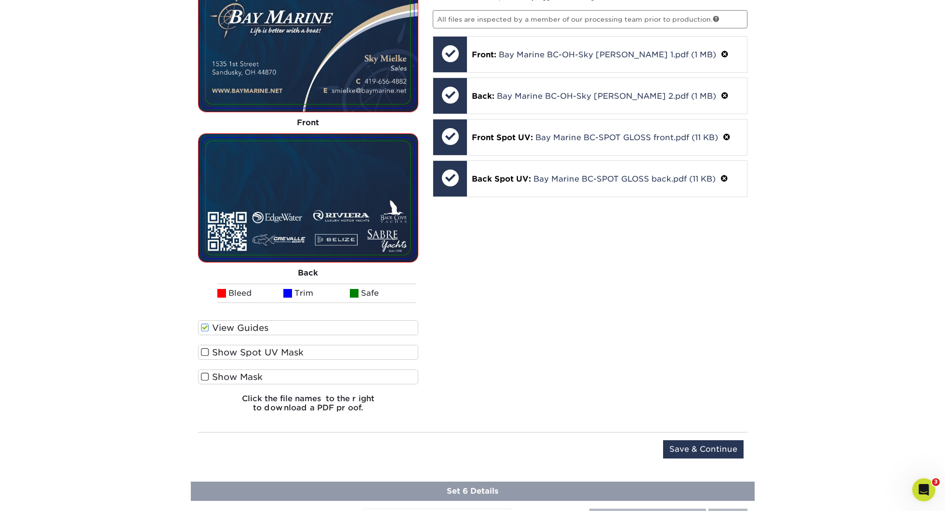
scroll to position [1045, 0]
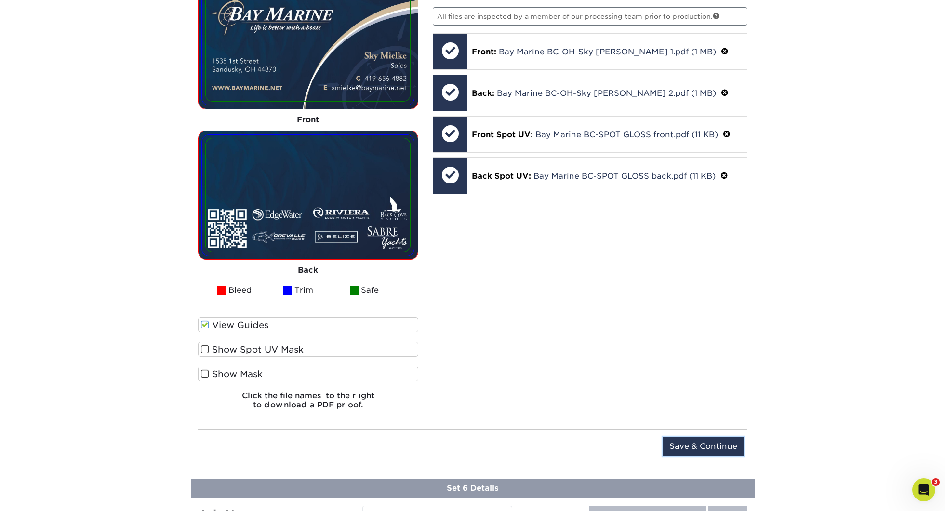
click at [712, 442] on input "Save & Continue" at bounding box center [703, 447] width 80 height 18
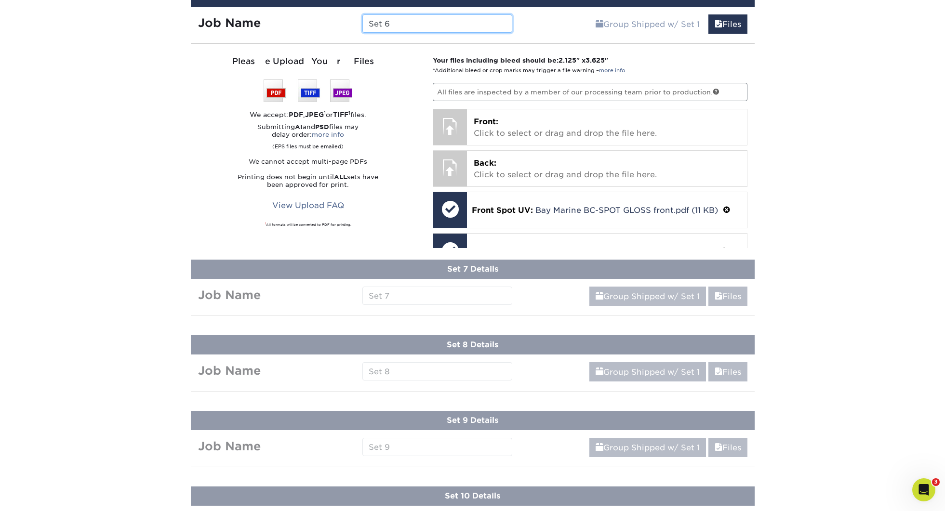
scroll to position [1042, 0]
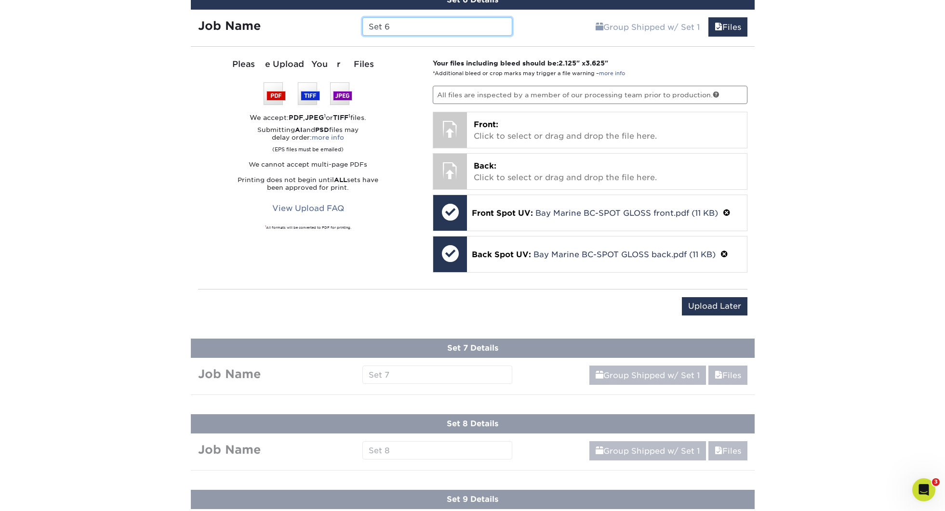
paste input "145432 Bay Marine BC-"
type input "145432 Bay Marine BC-Mark Felhofer"
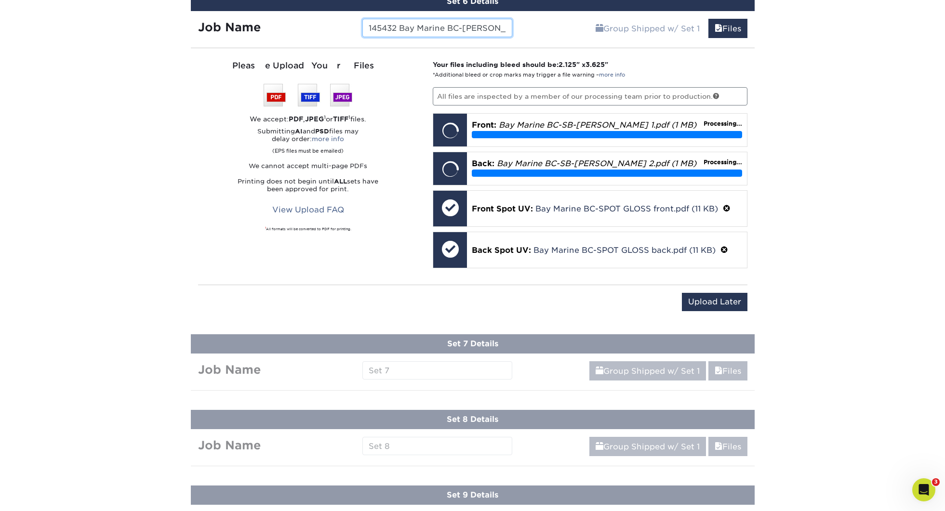
scroll to position [1044, 0]
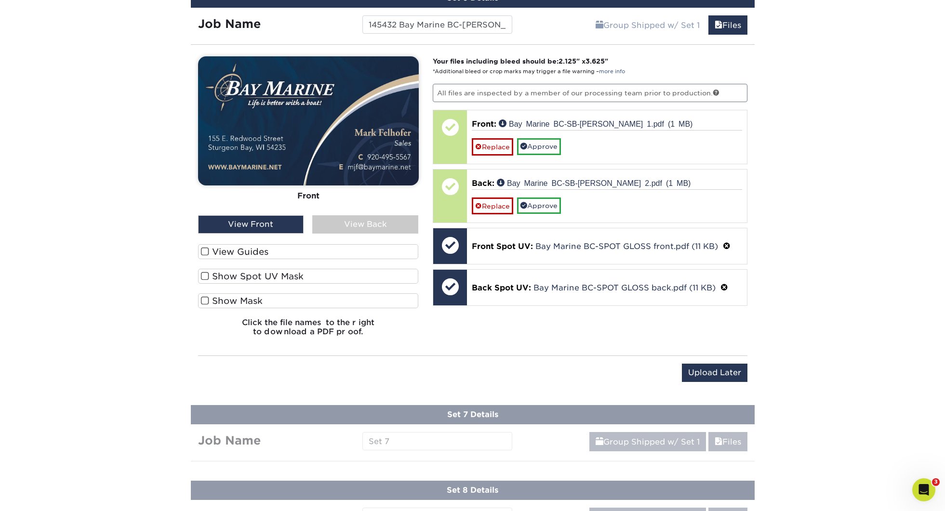
click at [243, 249] on label "View Guides" at bounding box center [308, 251] width 221 height 15
click at [0, 0] on input "View Guides" at bounding box center [0, 0] width 0 height 0
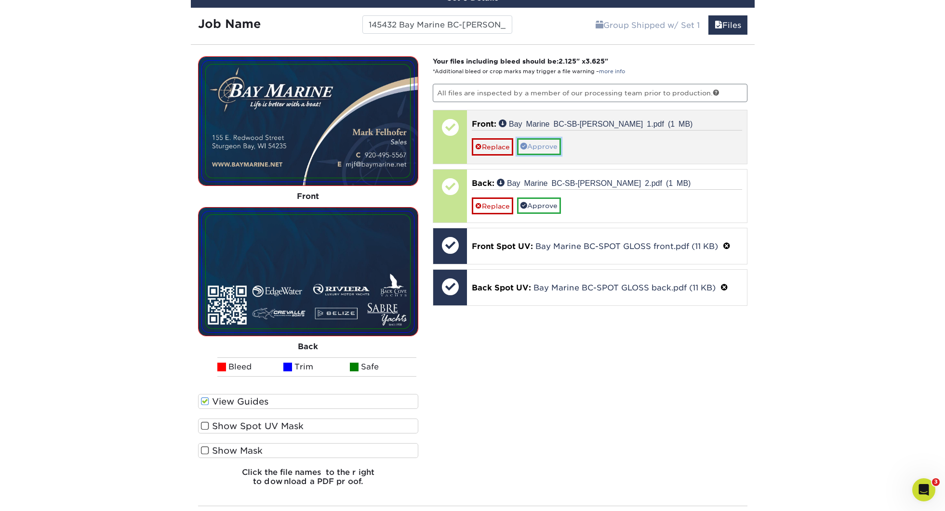
click at [550, 151] on link "Approve" at bounding box center [539, 146] width 44 height 16
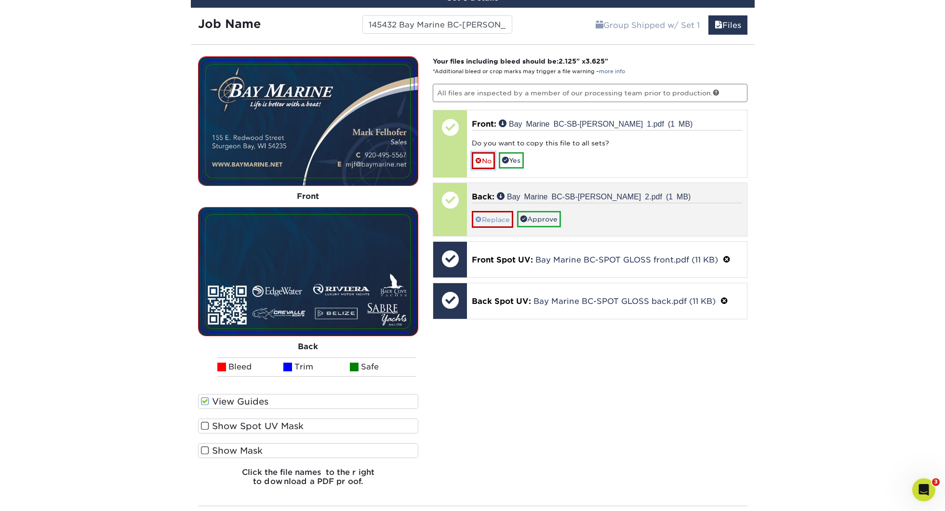
drag, startPoint x: 479, startPoint y: 159, endPoint x: 509, endPoint y: 186, distance: 40.3
click at [479, 159] on span at bounding box center [478, 161] width 7 height 8
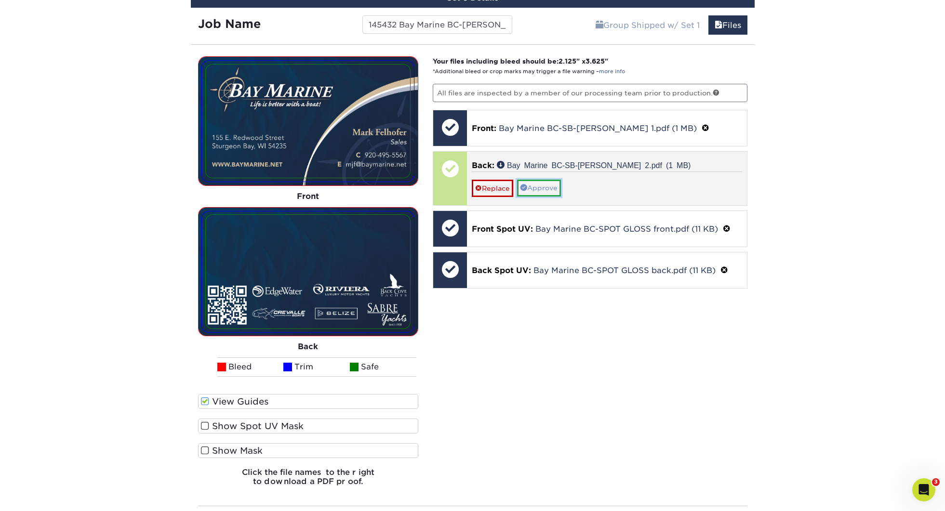
click at [554, 187] on link "Approve" at bounding box center [539, 188] width 44 height 16
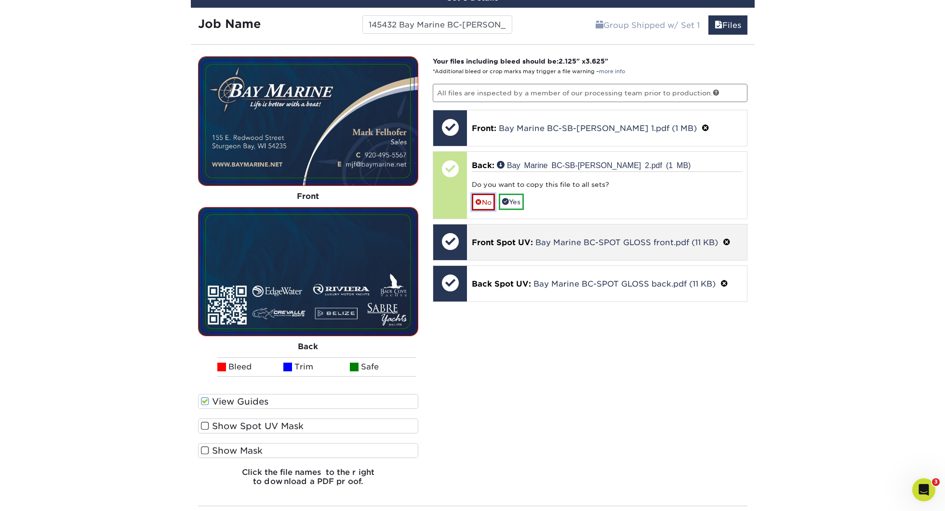
drag, startPoint x: 489, startPoint y: 200, endPoint x: 495, endPoint y: 201, distance: 6.0
click at [489, 200] on link "No" at bounding box center [483, 202] width 23 height 17
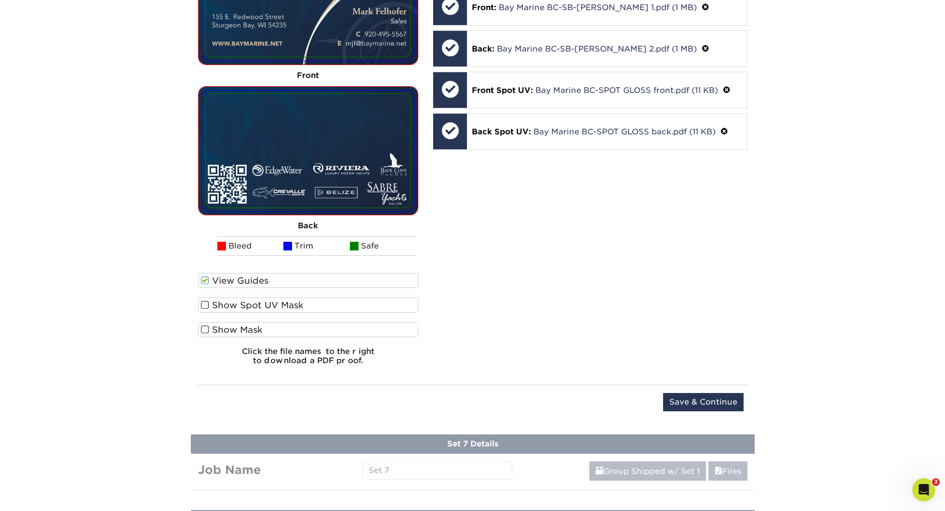
scroll to position [1171, 0]
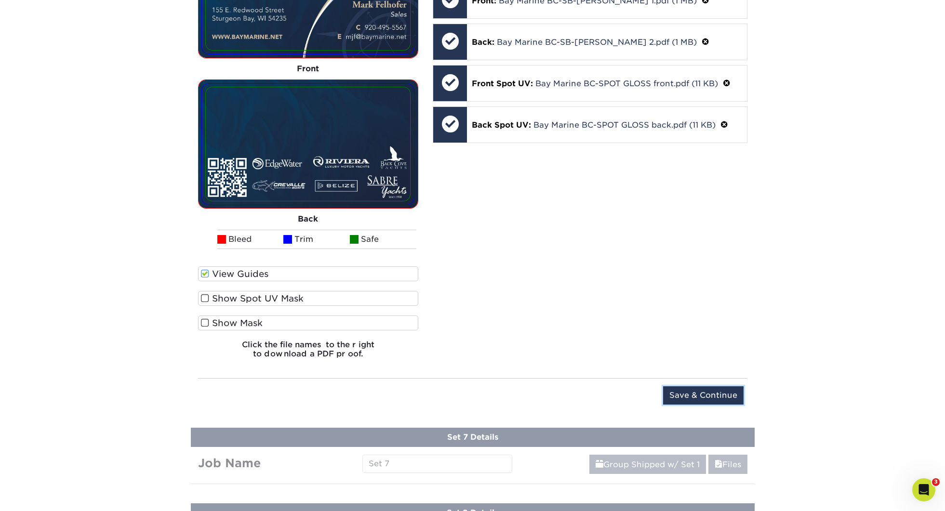
click at [689, 391] on input "Save & Continue" at bounding box center [703, 396] width 80 height 18
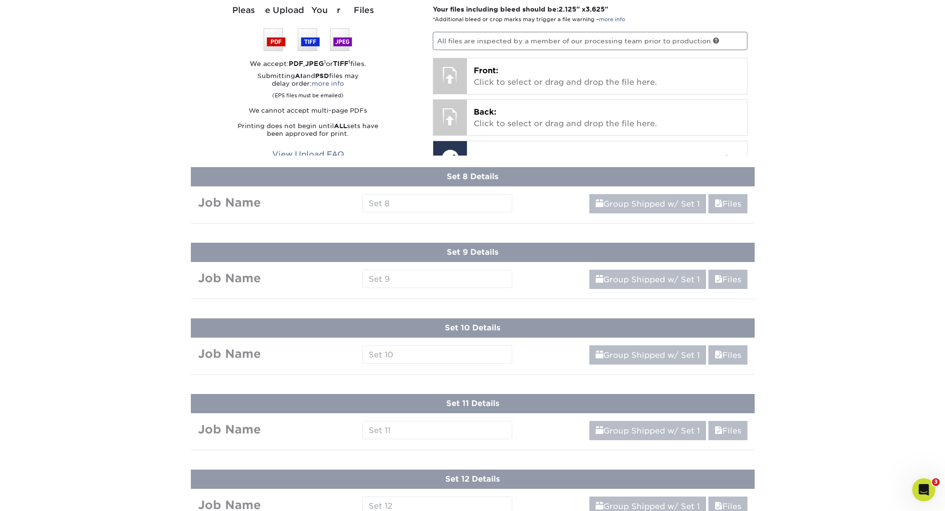
scroll to position [886, 0]
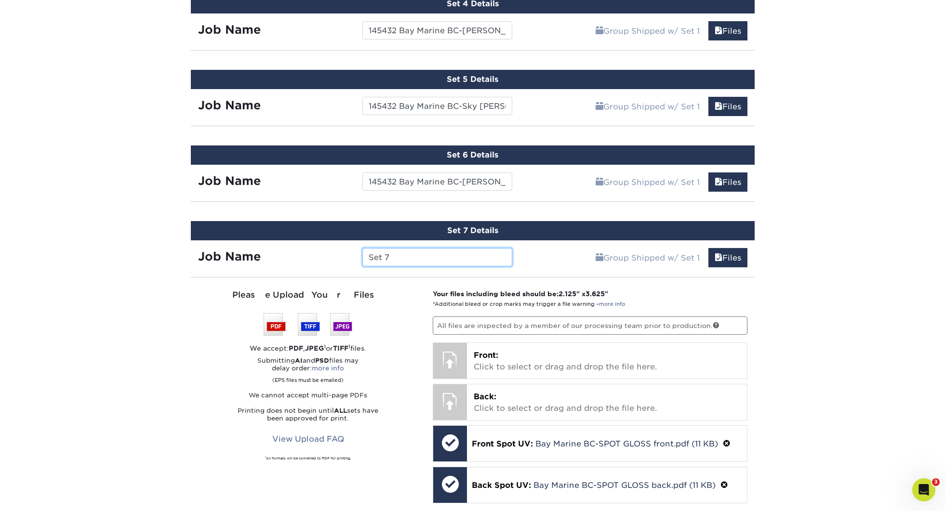
paste input "145432 Bay Marine BC-"
type input "145432 Bay Marine BC-Chris Deprey"
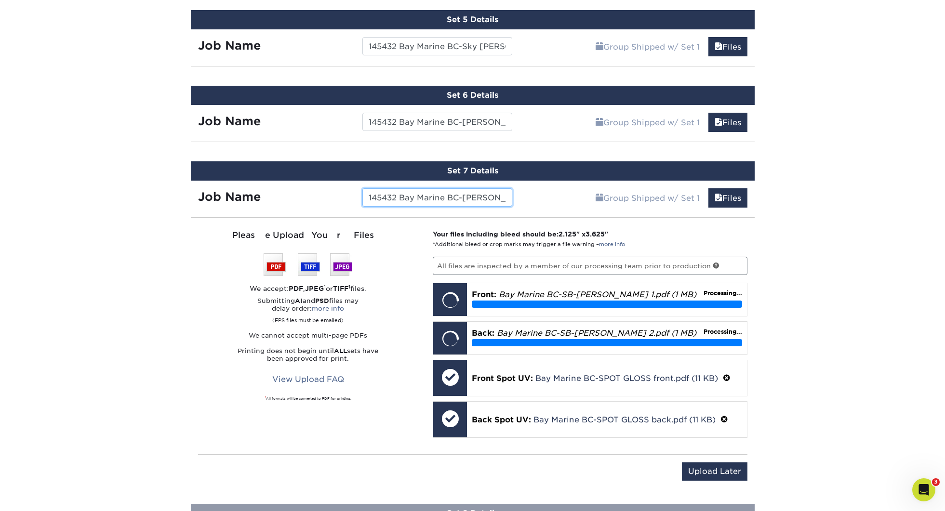
scroll to position [945, 0]
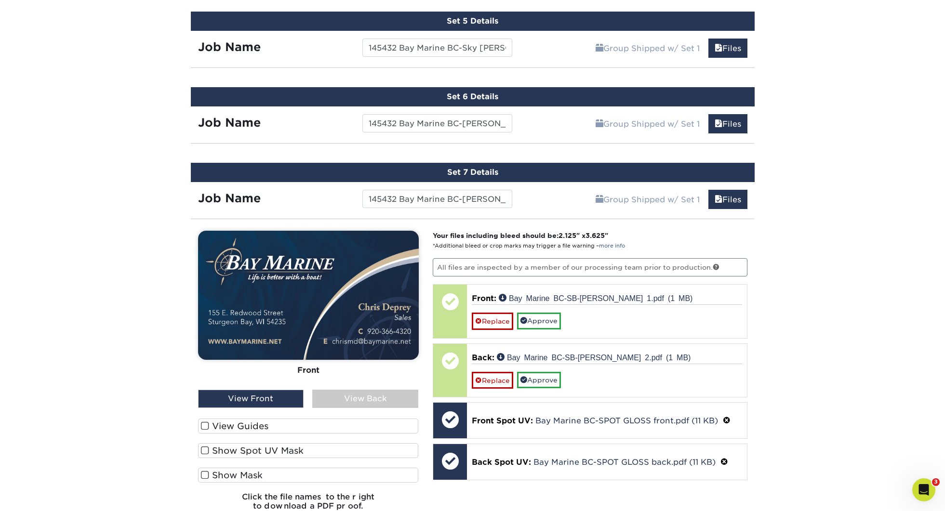
click at [308, 420] on label "View Guides" at bounding box center [308, 426] width 221 height 15
click at [0, 0] on input "View Guides" at bounding box center [0, 0] width 0 height 0
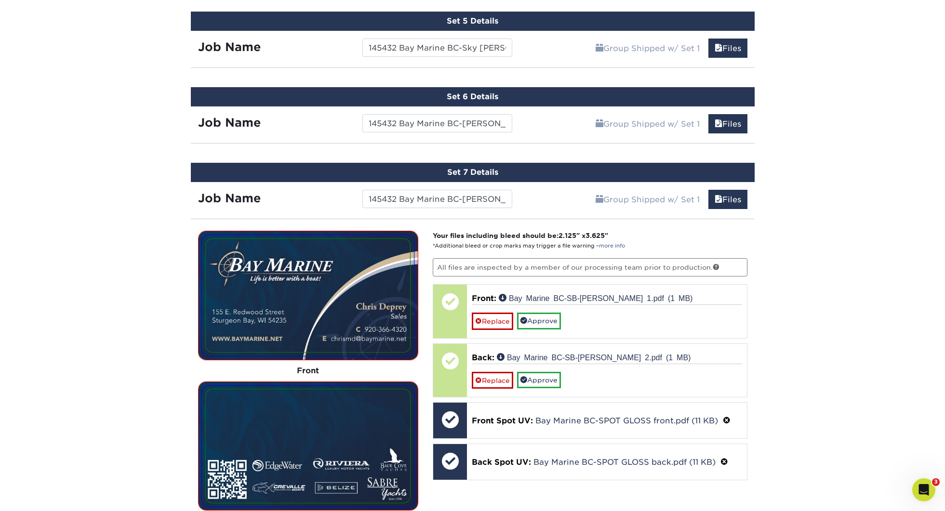
scroll to position [938, 0]
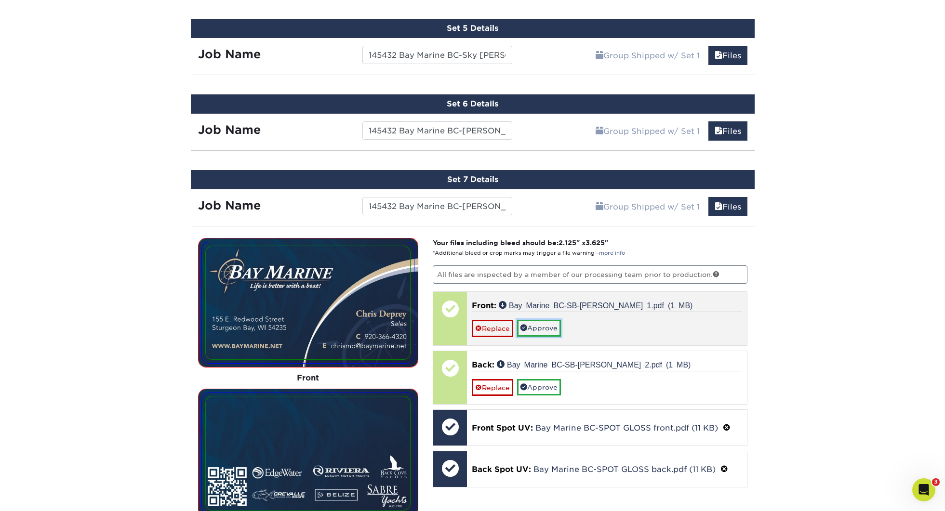
drag, startPoint x: 536, startPoint y: 330, endPoint x: 530, endPoint y: 330, distance: 5.8
click at [536, 330] on link "Approve" at bounding box center [539, 328] width 44 height 16
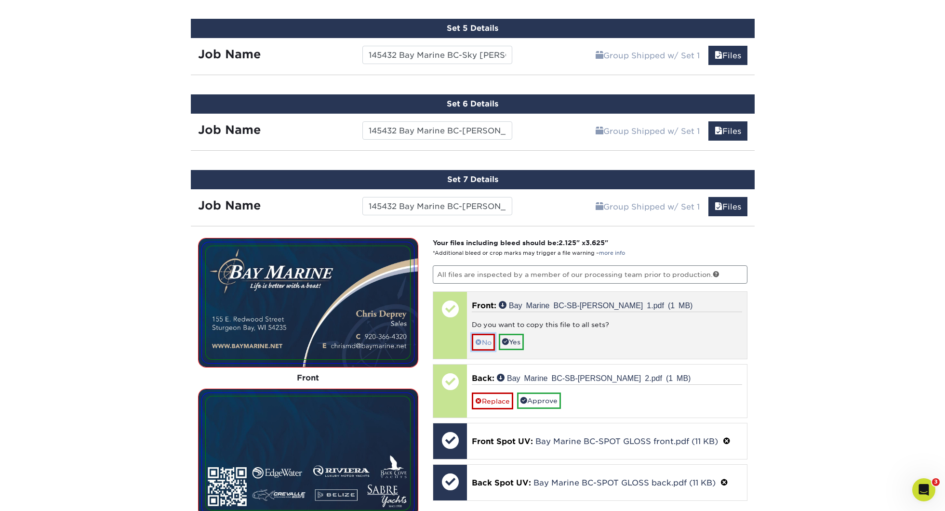
click at [482, 339] on link "No" at bounding box center [483, 342] width 23 height 17
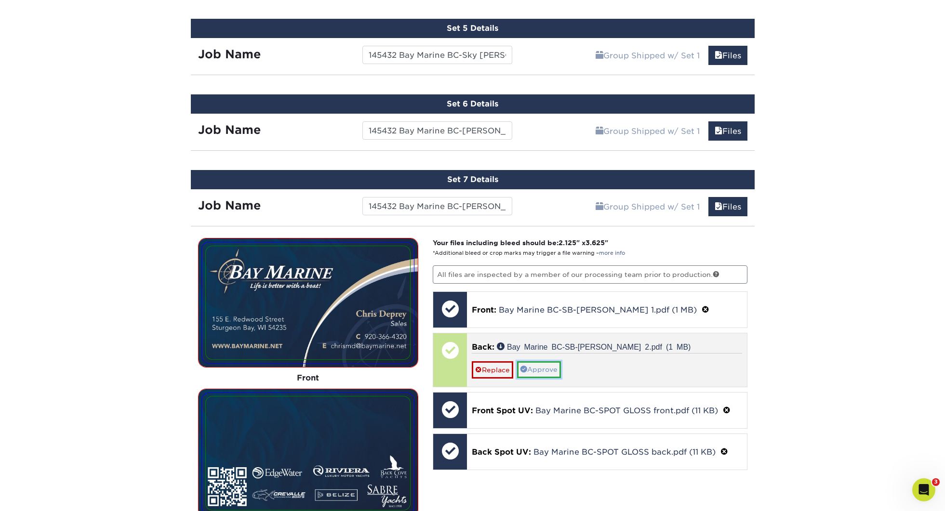
click at [537, 365] on link "Approve" at bounding box center [539, 370] width 44 height 16
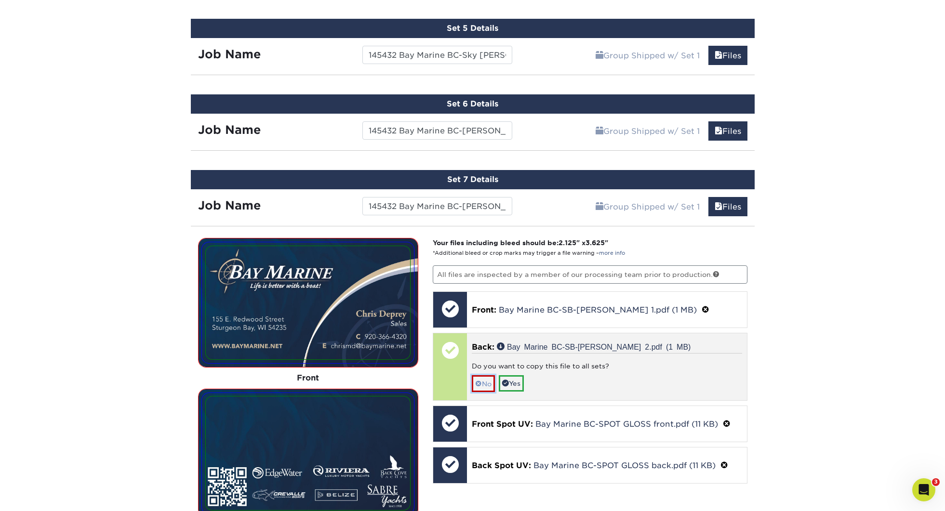
click at [483, 385] on link "No" at bounding box center [483, 384] width 23 height 17
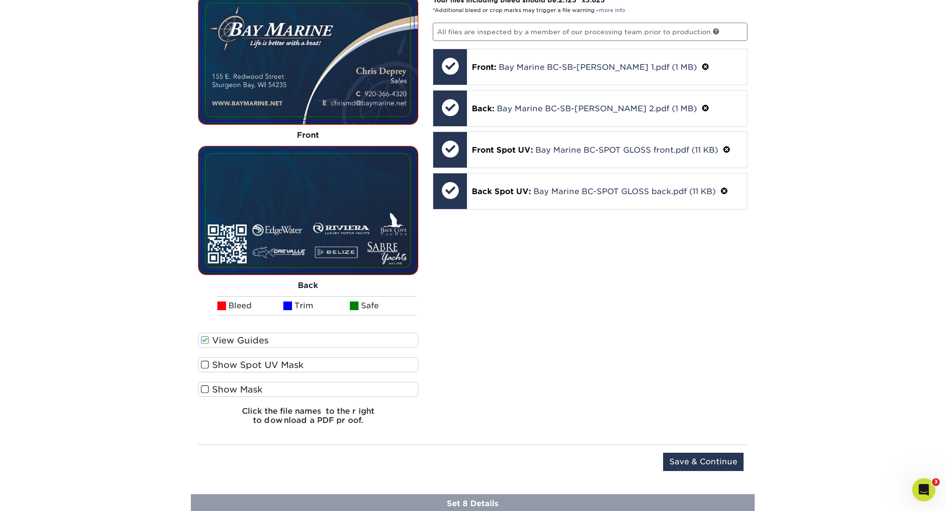
scroll to position [1272, 0]
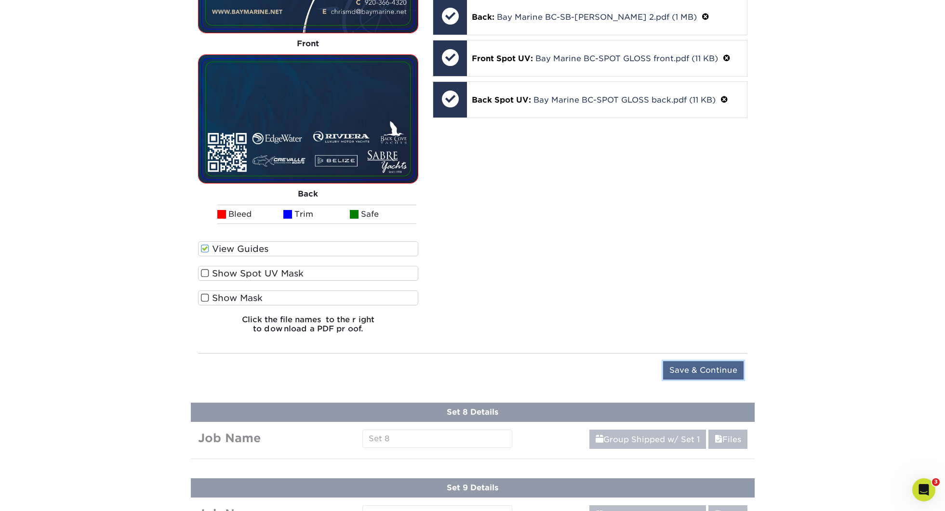
click at [711, 363] on input "Save & Continue" at bounding box center [703, 371] width 80 height 18
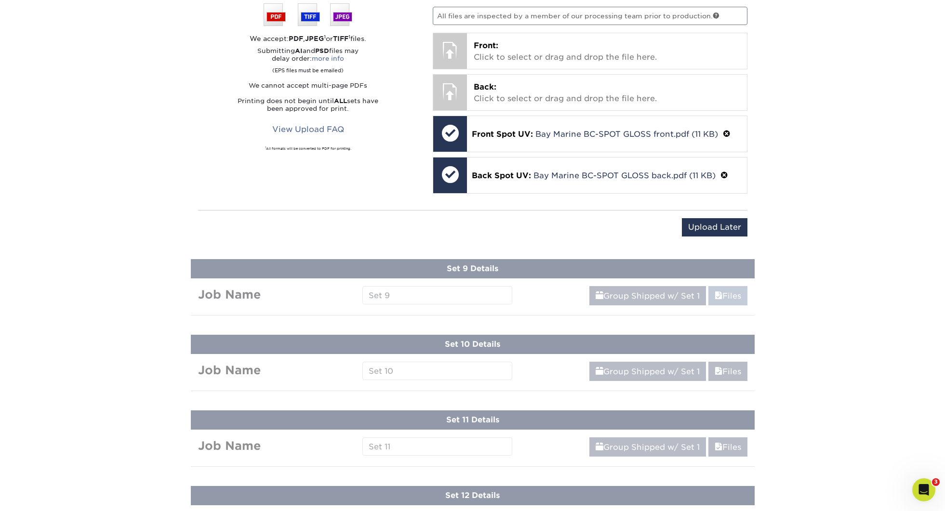
scroll to position [962, 0]
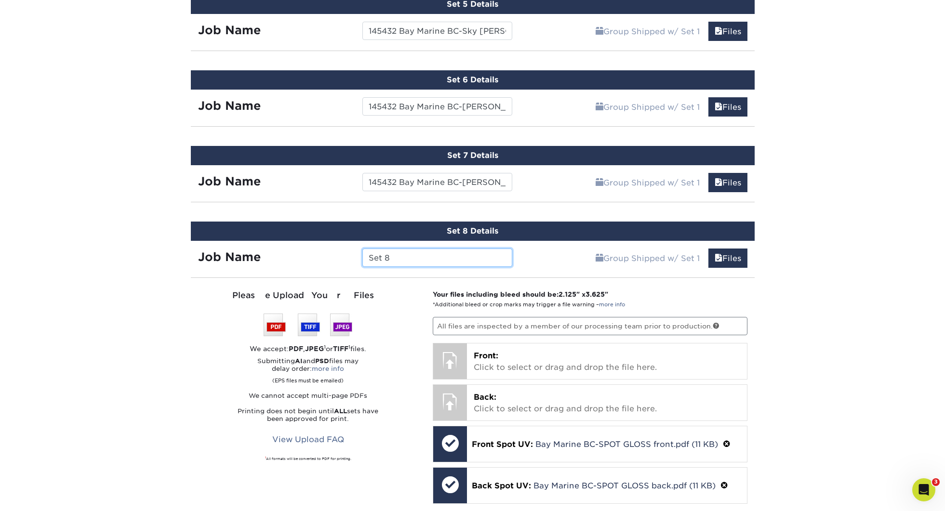
click at [445, 257] on input "Set 8" at bounding box center [437, 258] width 150 height 18
paste input "145432 Bay Marine BC-"
type input "145432 Bay Marine BC-[PERSON_NAME]"
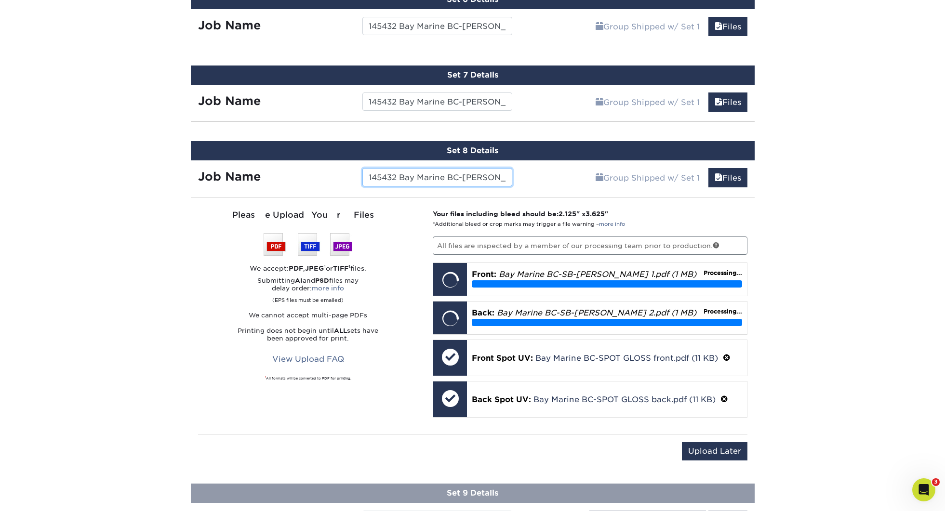
scroll to position [1044, 0]
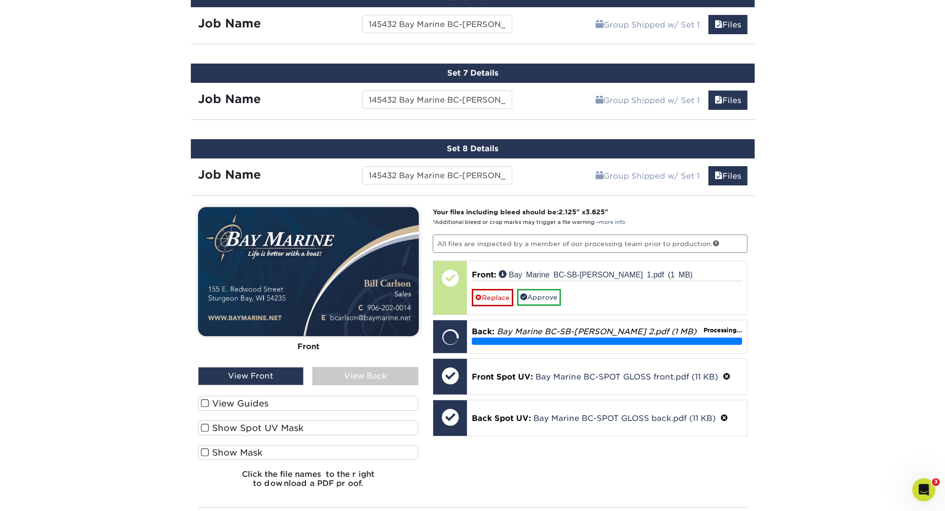
click at [259, 402] on label "View Guides" at bounding box center [308, 403] width 221 height 15
click at [0, 0] on input "View Guides" at bounding box center [0, 0] width 0 height 0
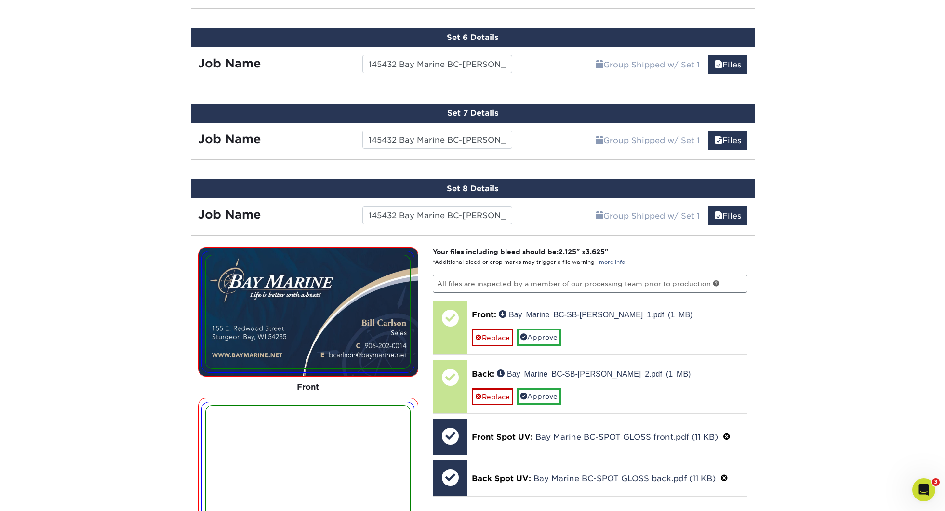
scroll to position [1004, 0]
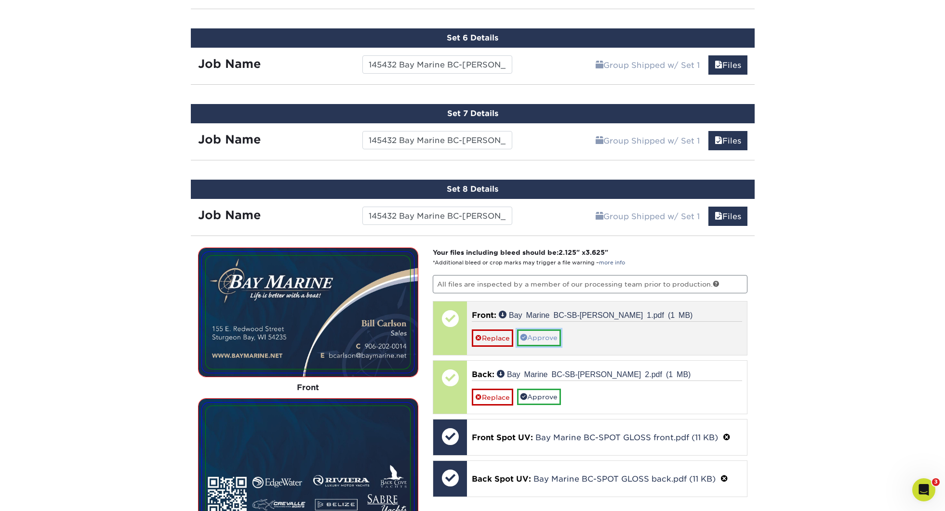
click at [537, 331] on link "Approve" at bounding box center [539, 338] width 44 height 16
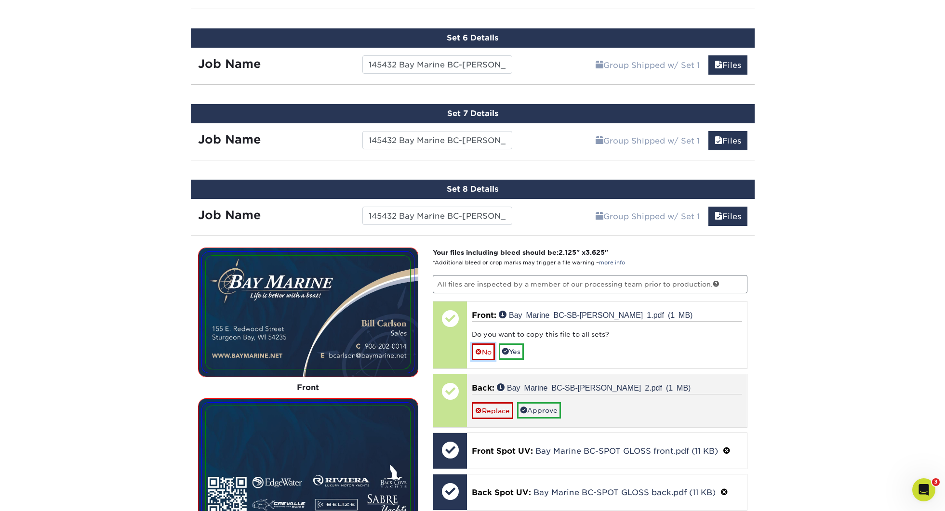
click at [491, 348] on link "No" at bounding box center [483, 352] width 23 height 17
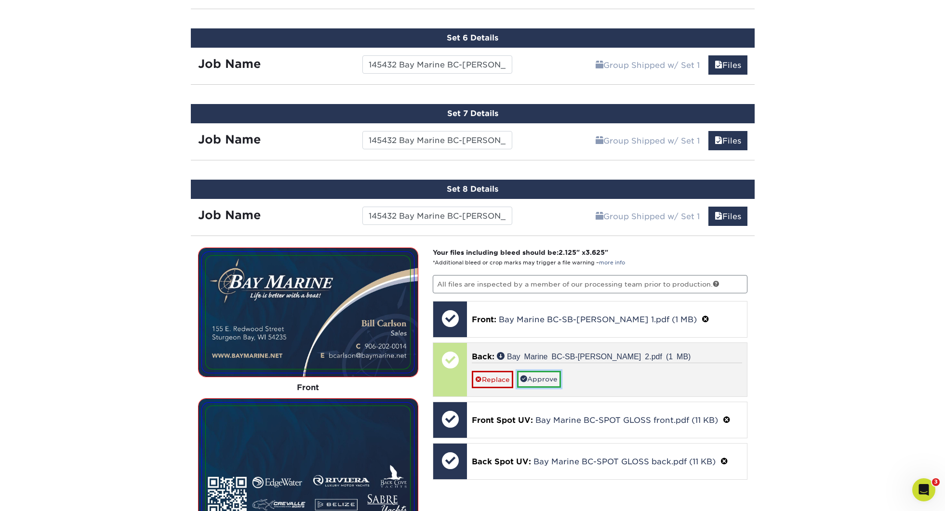
drag, startPoint x: 541, startPoint y: 383, endPoint x: 521, endPoint y: 385, distance: 20.8
click at [541, 383] on link "Approve" at bounding box center [539, 379] width 44 height 16
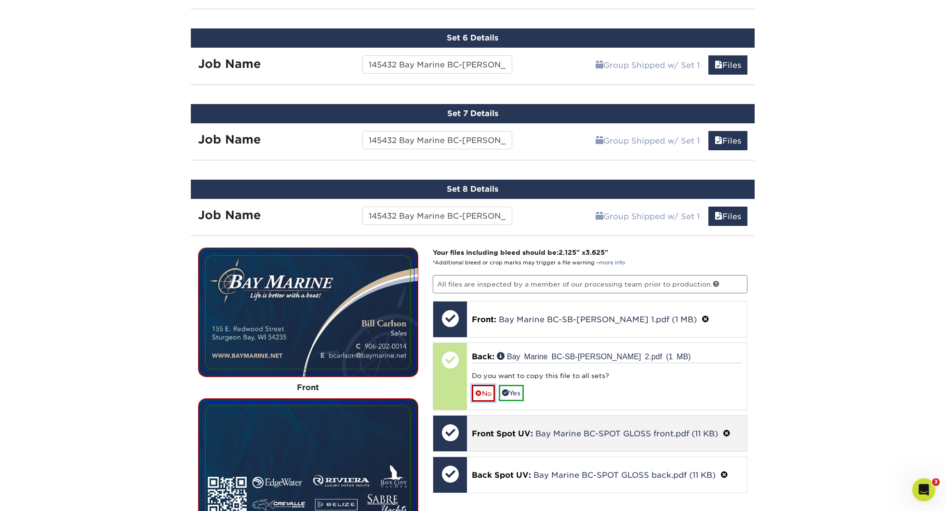
click at [486, 390] on link "No" at bounding box center [483, 393] width 23 height 17
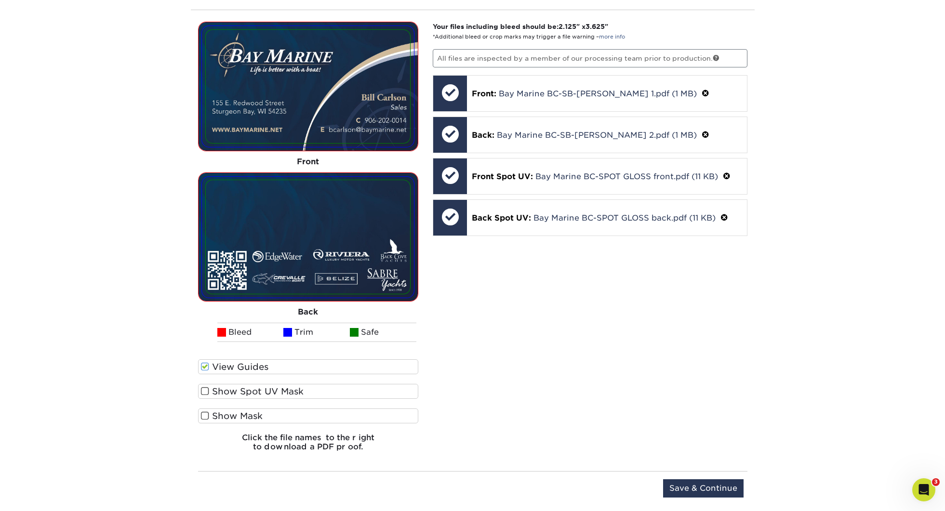
scroll to position [1241, 0]
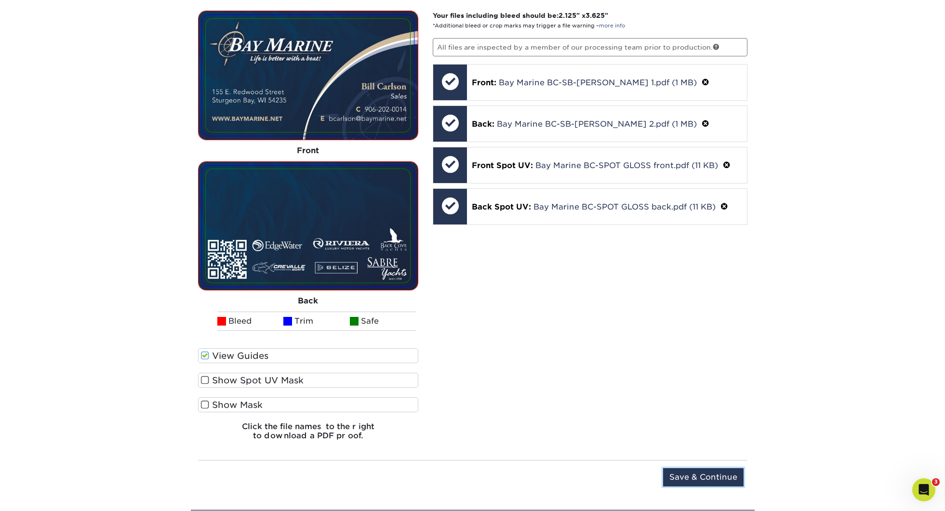
click at [720, 471] on input "Save & Continue" at bounding box center [703, 478] width 80 height 18
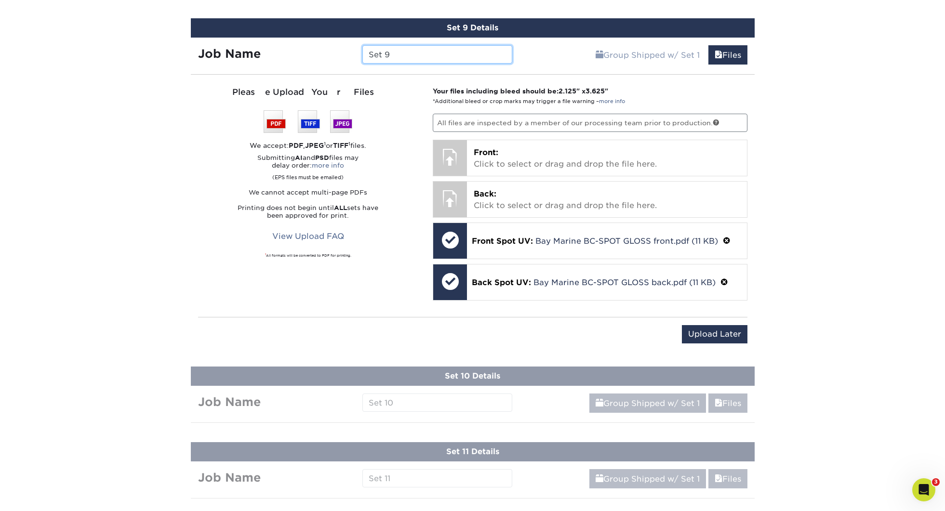
paste input "145432 Bay Marine BC-"
type input "145432 Bay Marine BC-[PERSON_NAME]"
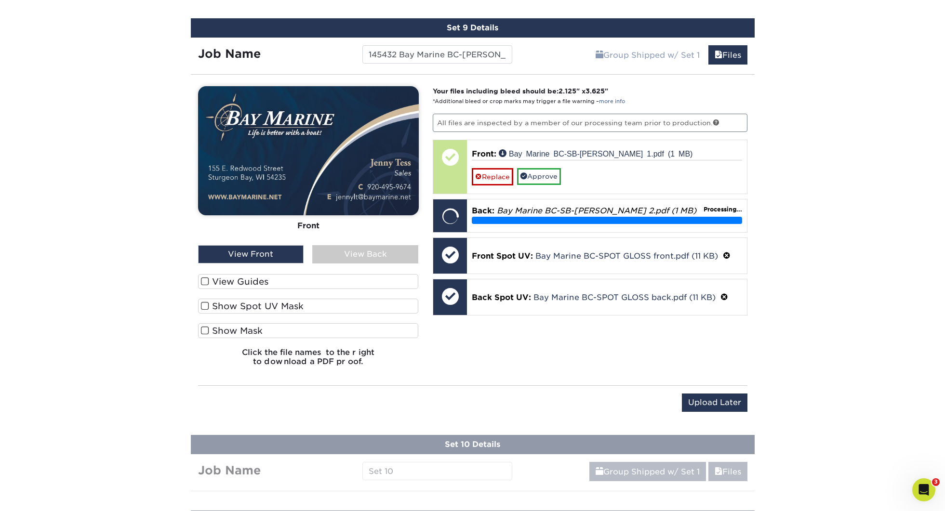
click at [261, 285] on label "View Guides" at bounding box center [308, 281] width 221 height 15
click at [0, 0] on input "View Guides" at bounding box center [0, 0] width 0 height 0
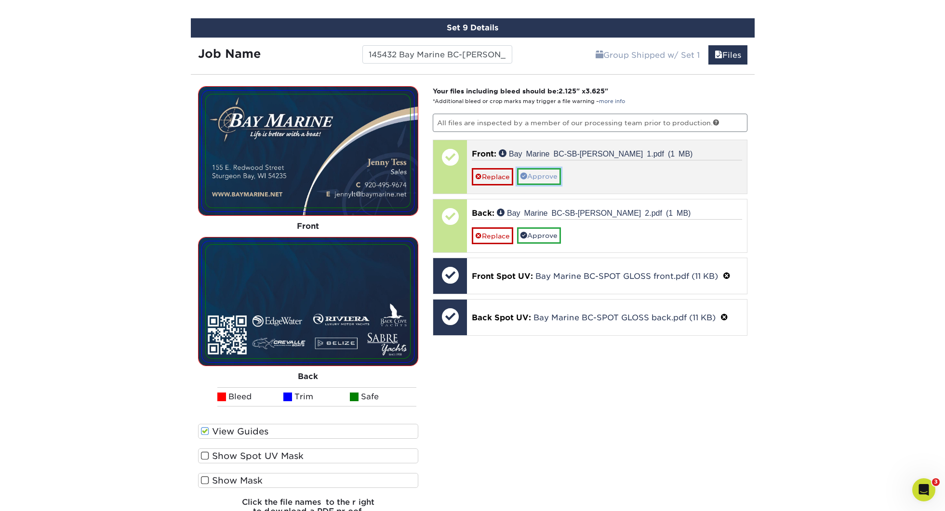
click at [546, 176] on link "Approve" at bounding box center [539, 176] width 44 height 16
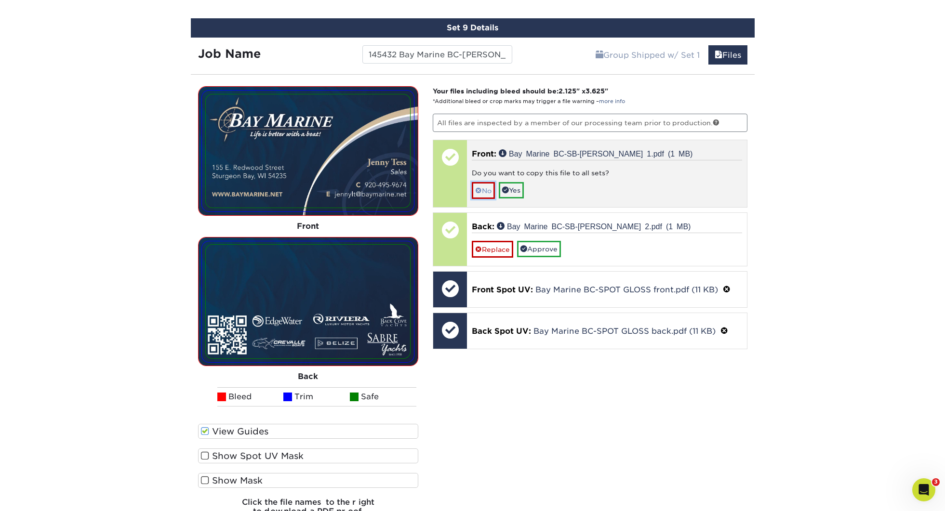
click at [483, 192] on link "No" at bounding box center [483, 190] width 23 height 17
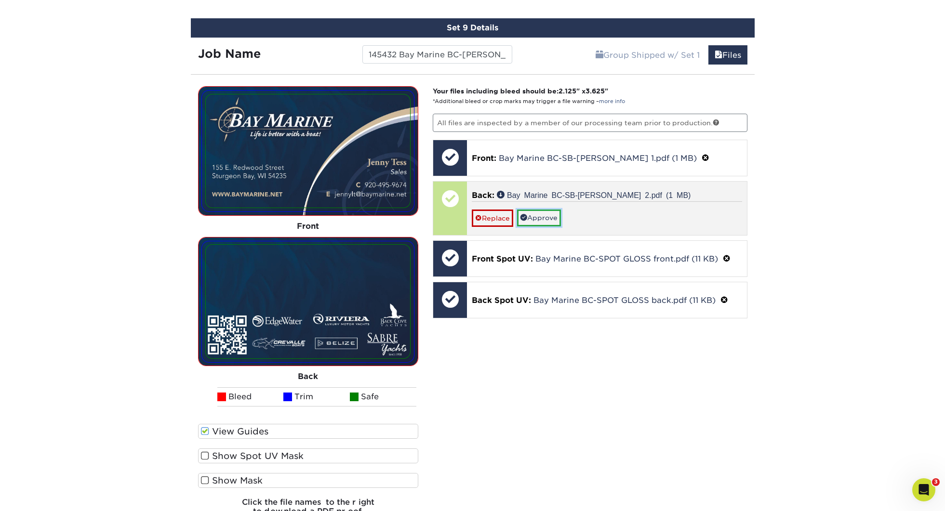
click at [544, 217] on link "Approve" at bounding box center [539, 218] width 44 height 16
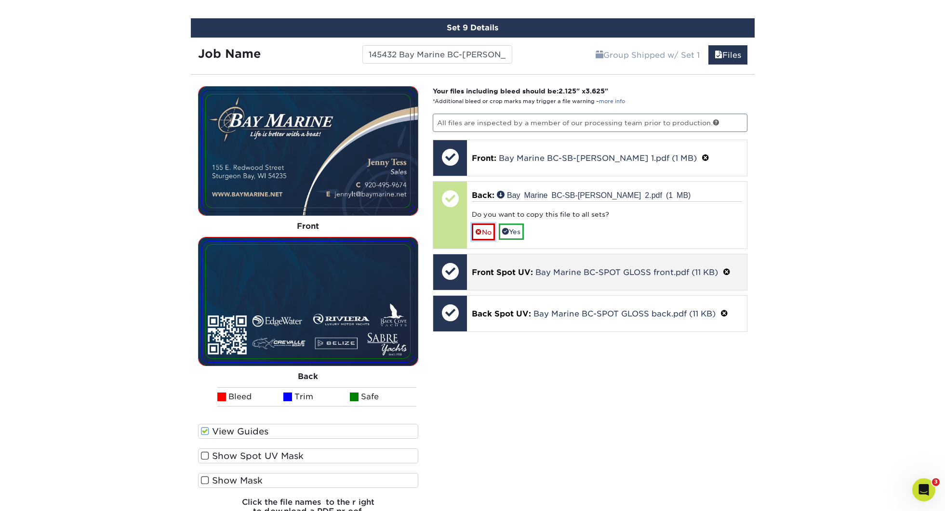
click at [484, 235] on link "No" at bounding box center [483, 232] width 23 height 17
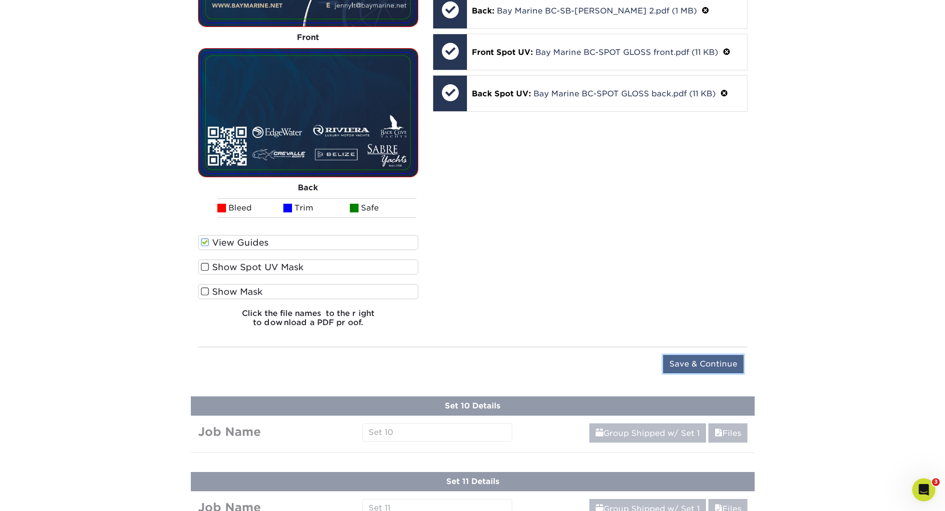
click at [691, 360] on input "Save & Continue" at bounding box center [703, 364] width 80 height 18
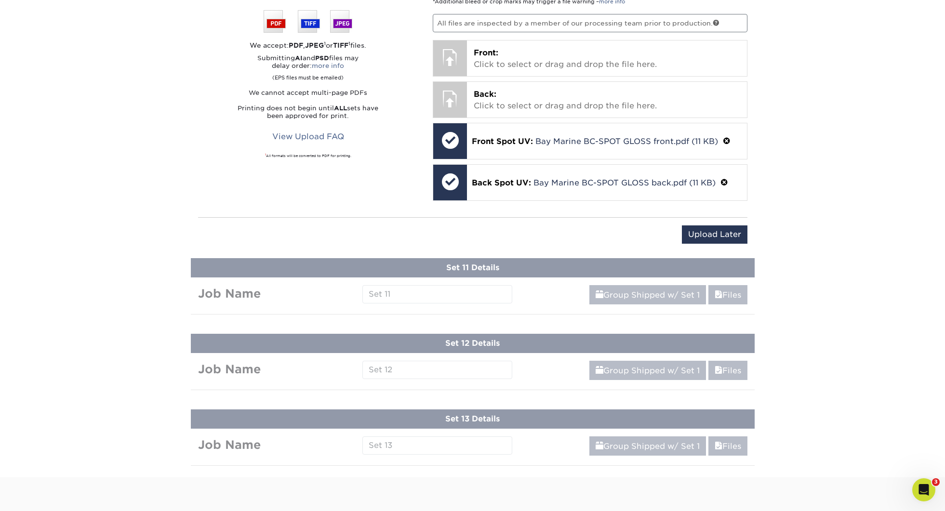
scroll to position [1113, 0]
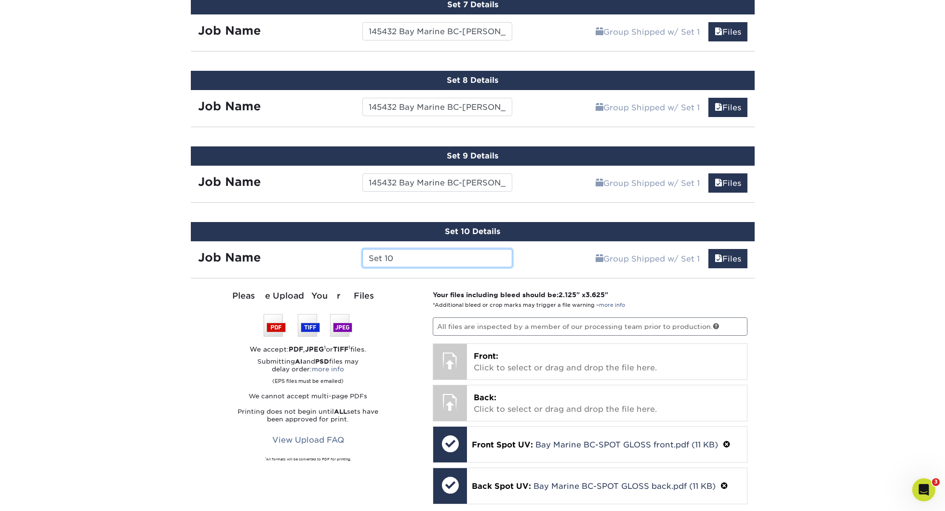
paste input "145432 Bay Marine BC-"
type input "145432 Bay Marine BC-[GEOGRAPHIC_DATA][PERSON_NAME]"
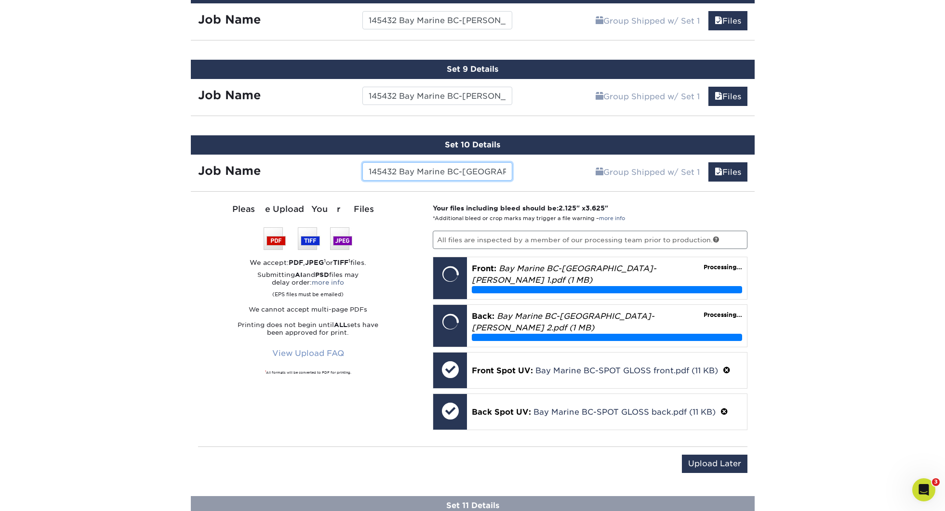
scroll to position [1204, 0]
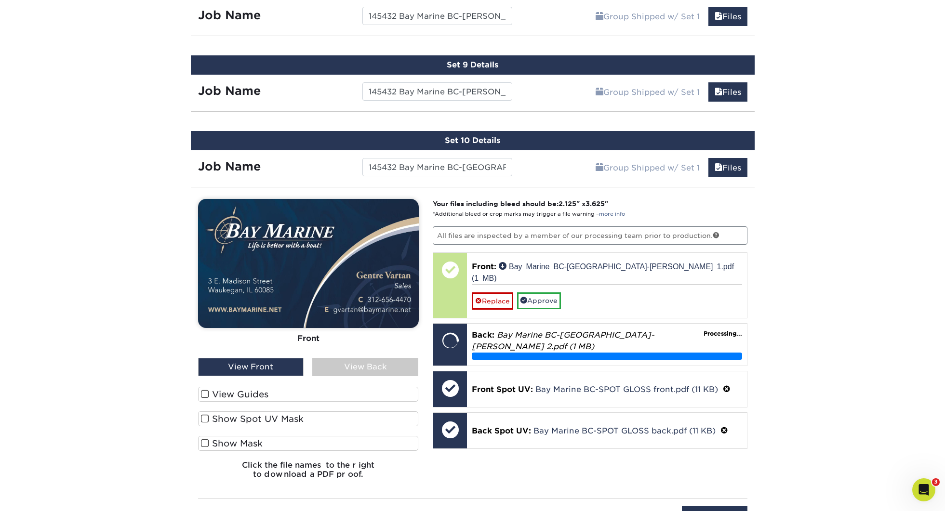
click at [261, 407] on div "View Guides Show Spot UV Mask Show Mask" at bounding box center [308, 424] width 221 height 74
click at [259, 396] on label "View Guides" at bounding box center [308, 394] width 221 height 15
click at [0, 0] on input "View Guides" at bounding box center [0, 0] width 0 height 0
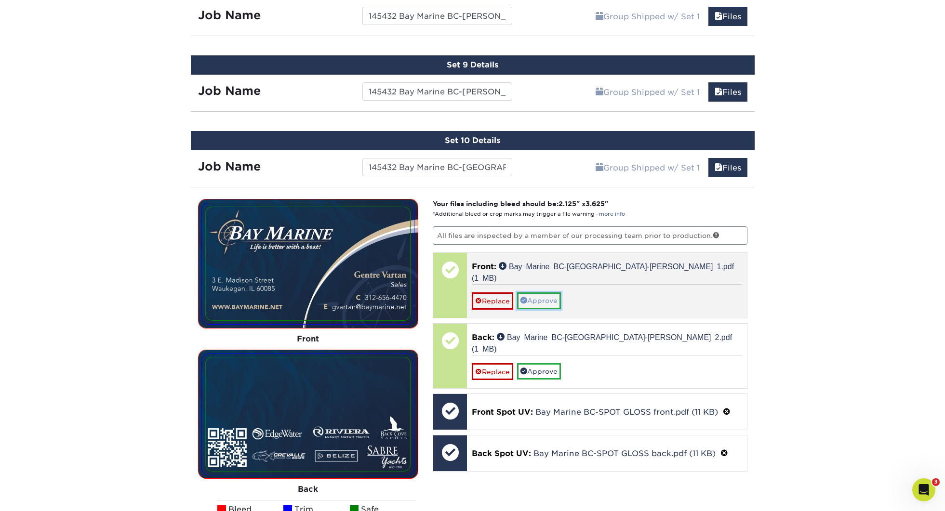
click at [545, 293] on link "Approve" at bounding box center [539, 301] width 44 height 16
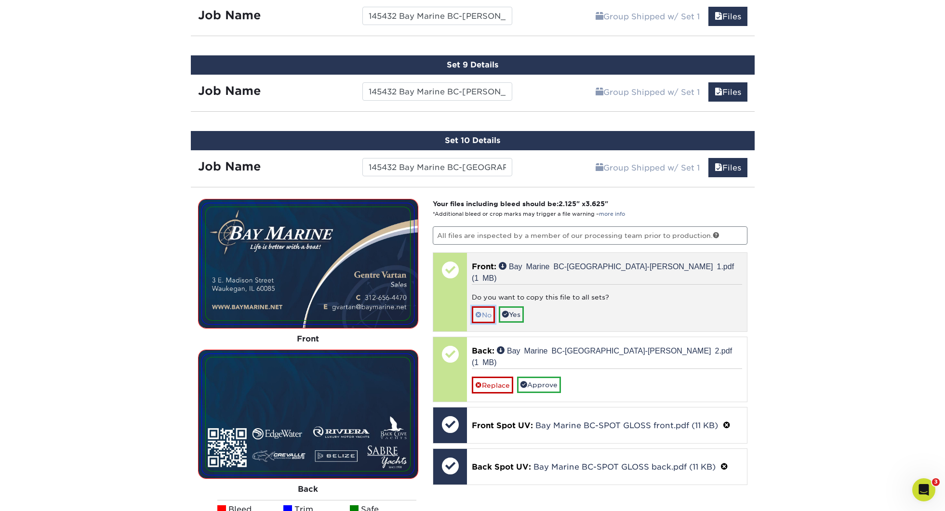
click at [492, 307] on link "No" at bounding box center [483, 315] width 23 height 17
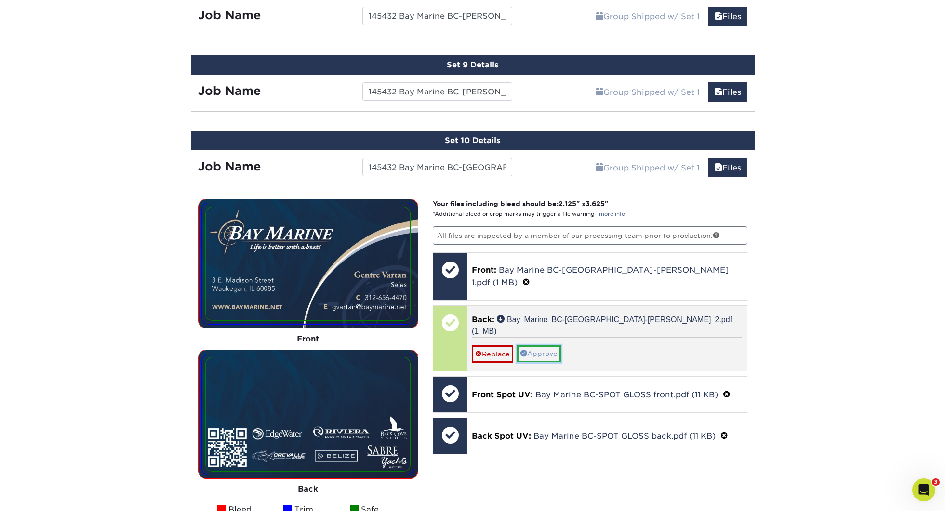
click at [553, 346] on link "Approve" at bounding box center [539, 354] width 44 height 16
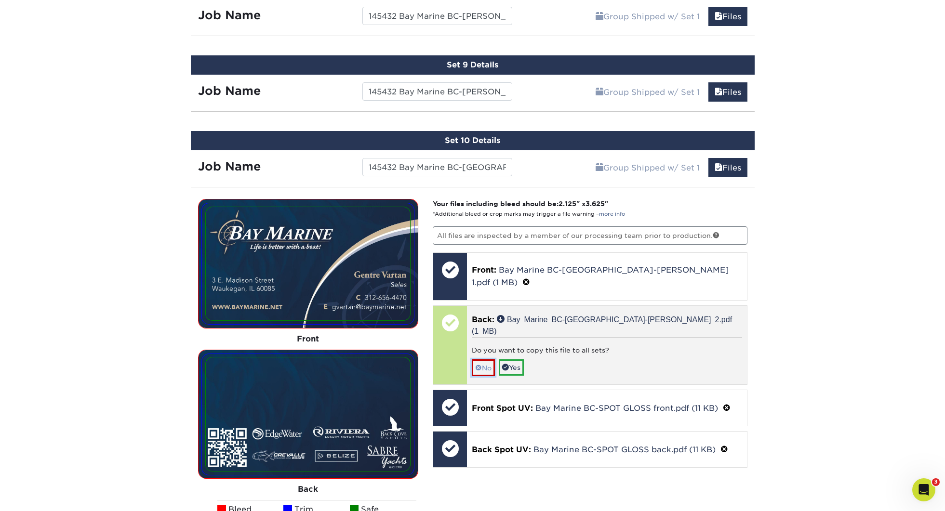
click at [487, 360] on link "No" at bounding box center [483, 368] width 23 height 17
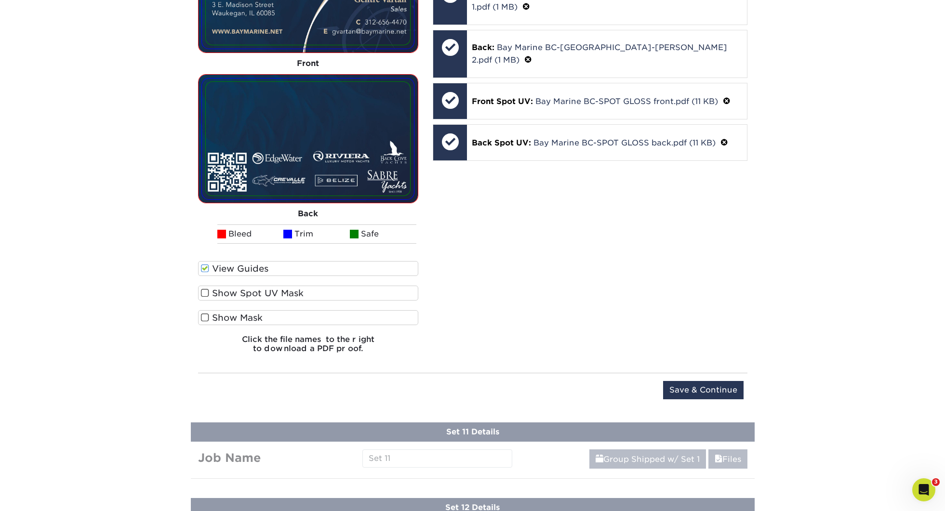
scroll to position [1606, 0]
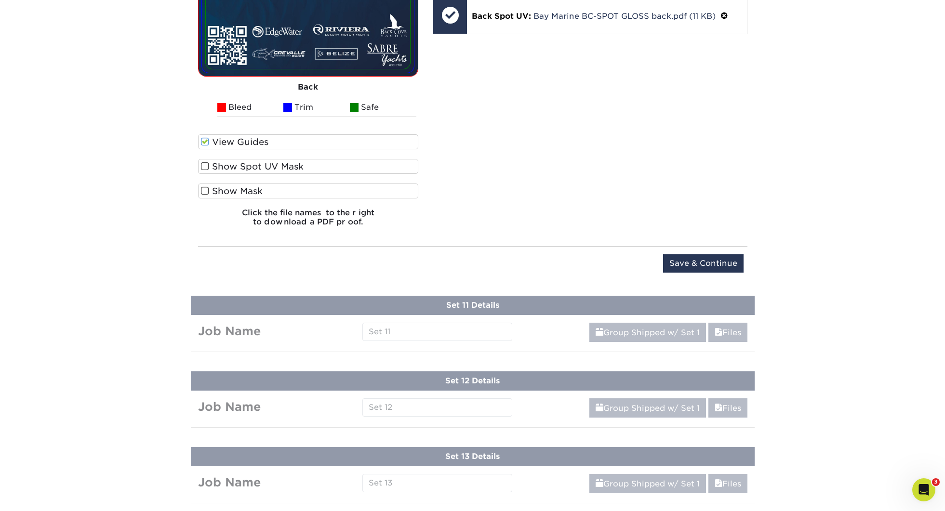
click at [703, 246] on div "Upload Later Save & Continue Continue" at bounding box center [473, 265] width 550 height 38
click at [709, 256] on input "Save & Continue" at bounding box center [703, 264] width 80 height 18
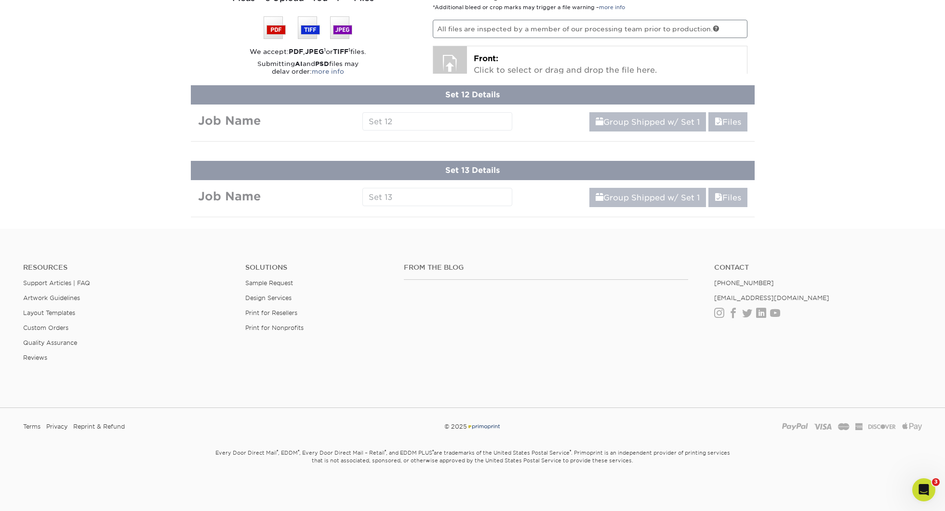
scroll to position [1188, 0]
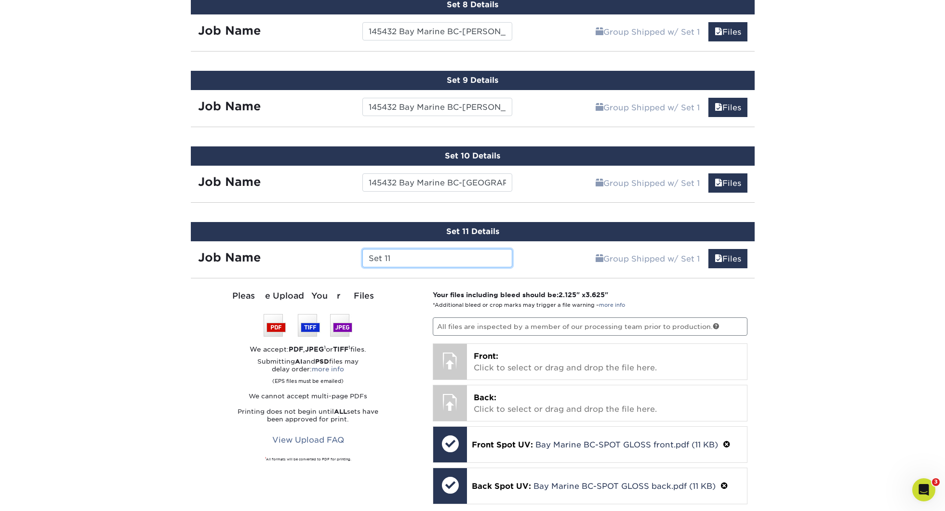
paste input "145432 Bay Marine BC-"
type input "145432 Bay Marine BC-[PERSON_NAME]"
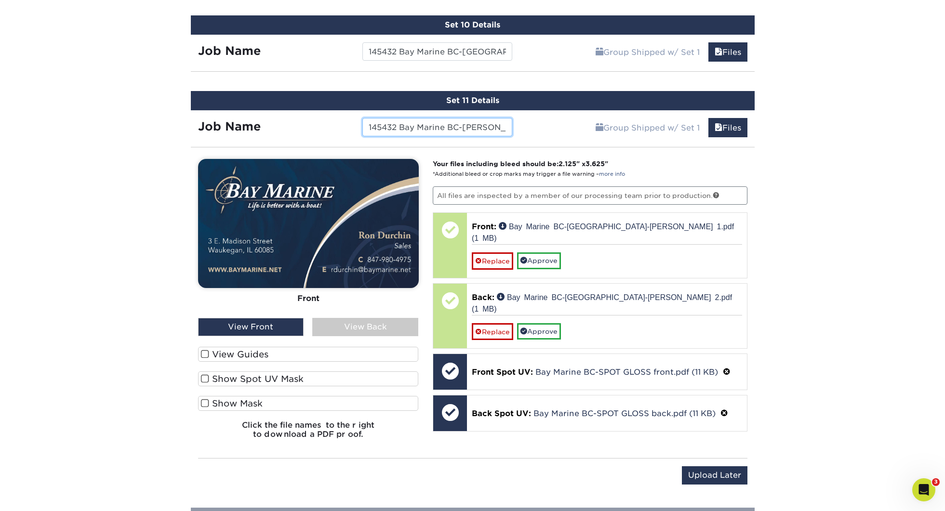
scroll to position [1330, 0]
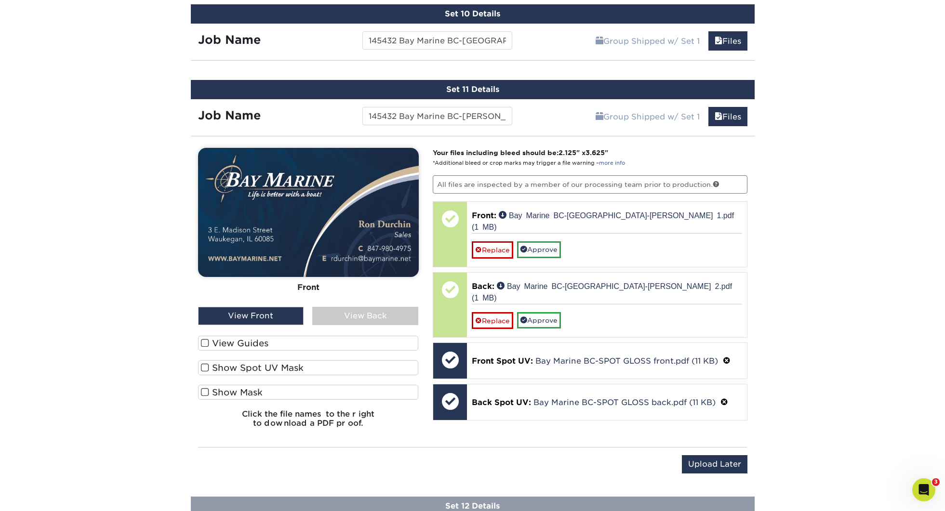
click at [239, 338] on label "View Guides" at bounding box center [308, 343] width 221 height 15
click at [0, 0] on input "View Guides" at bounding box center [0, 0] width 0 height 0
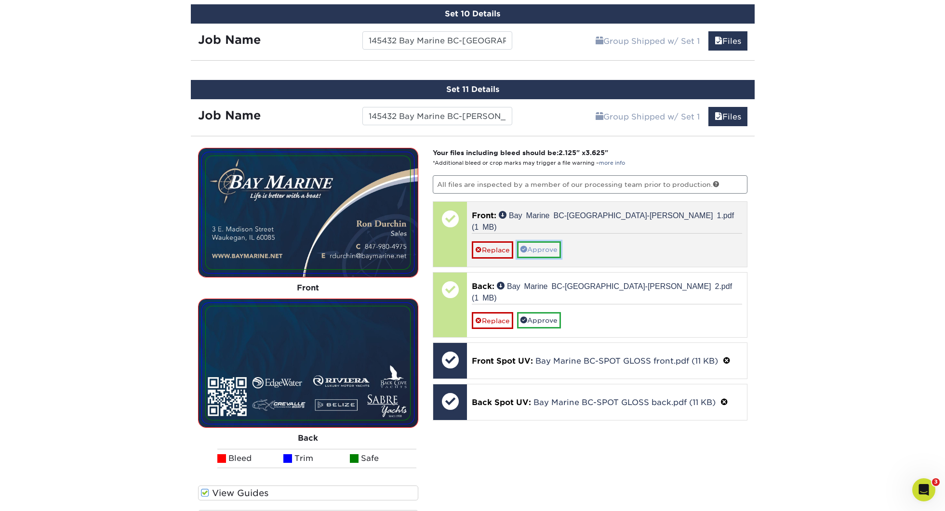
click at [546, 241] on link "Approve" at bounding box center [539, 249] width 44 height 16
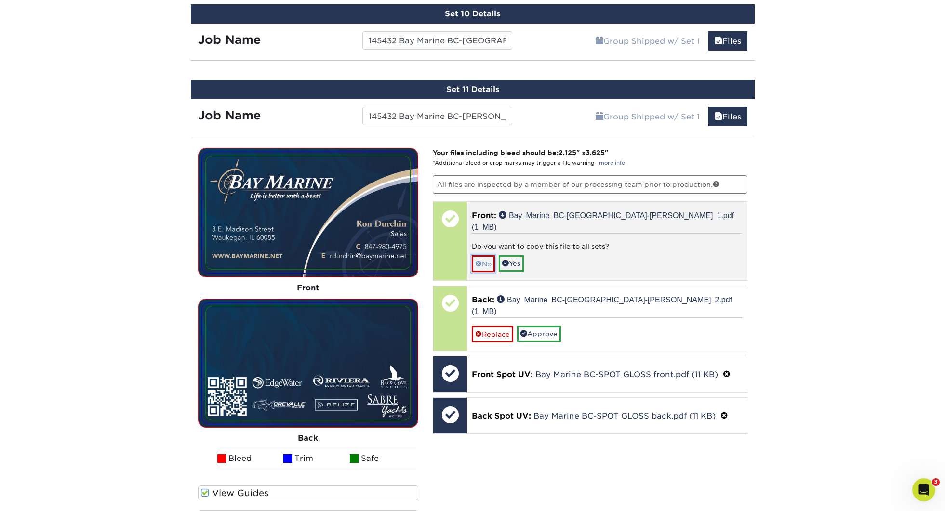
click at [479, 260] on span at bounding box center [478, 264] width 7 height 8
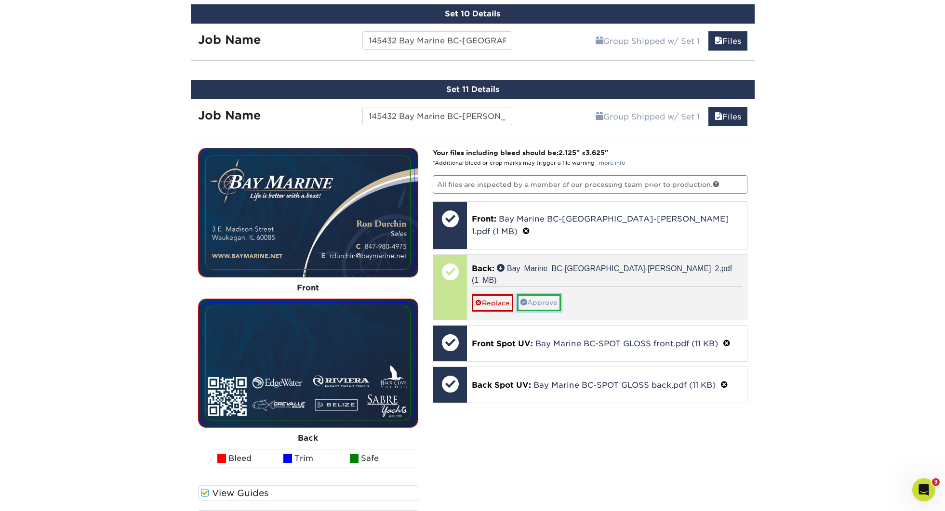
click at [545, 295] on link "Approve" at bounding box center [539, 303] width 44 height 16
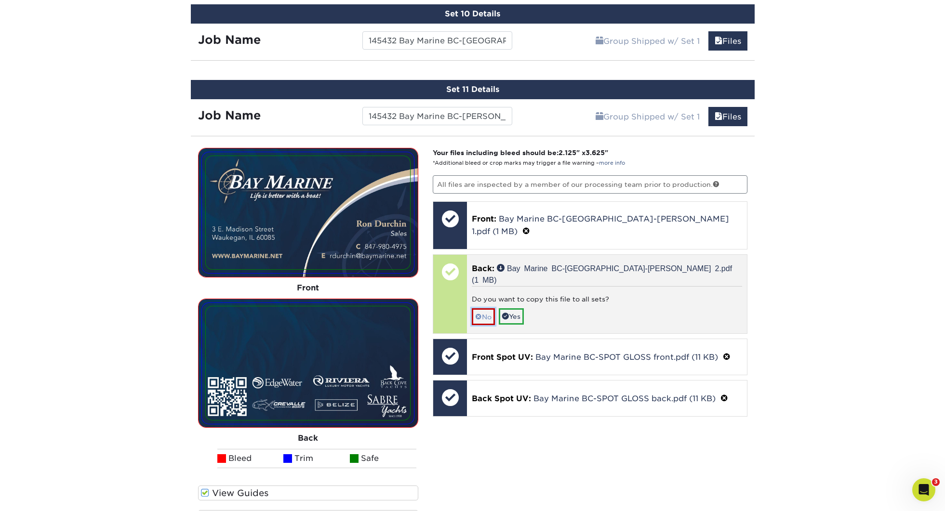
click at [482, 309] on link "No" at bounding box center [483, 317] width 23 height 17
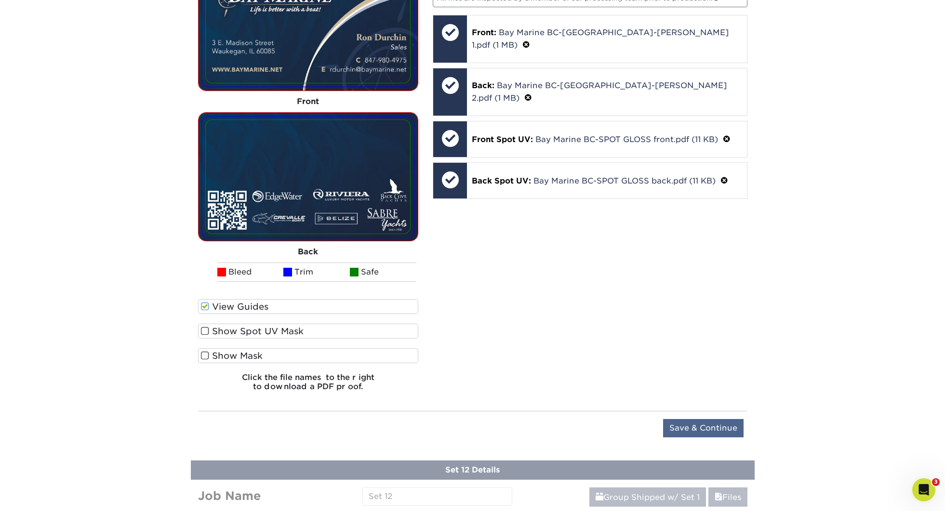
scroll to position [1542, 0]
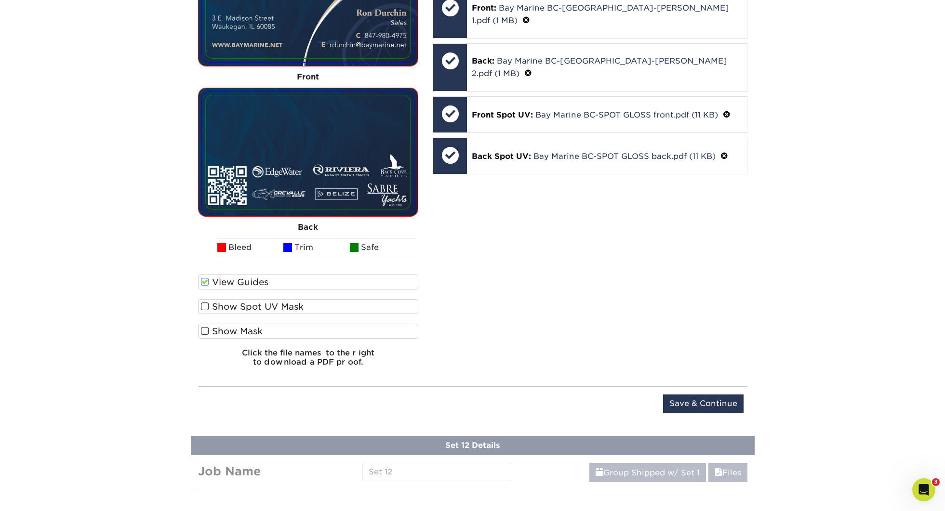
click at [677, 388] on div "Upload Later Save & Continue Continue" at bounding box center [473, 406] width 550 height 38
click at [680, 396] on input "Save & Continue" at bounding box center [703, 404] width 80 height 18
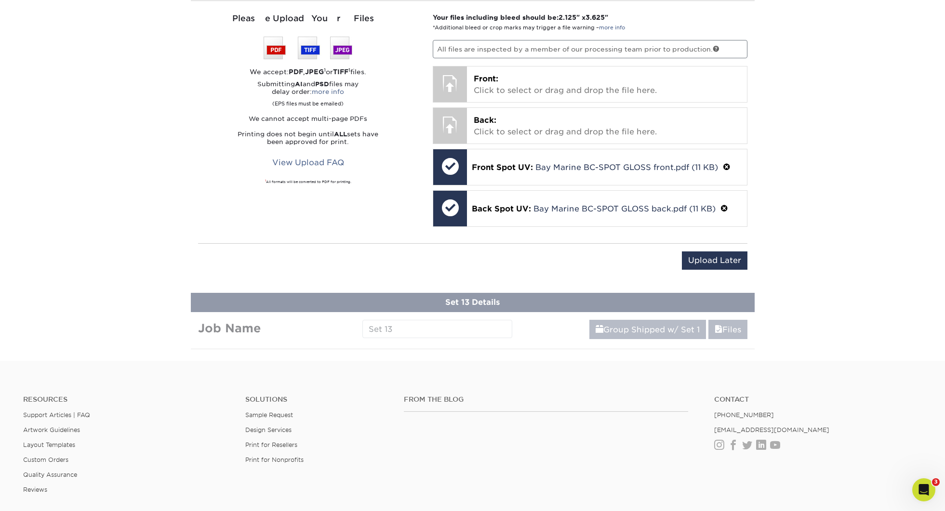
scroll to position [1263, 0]
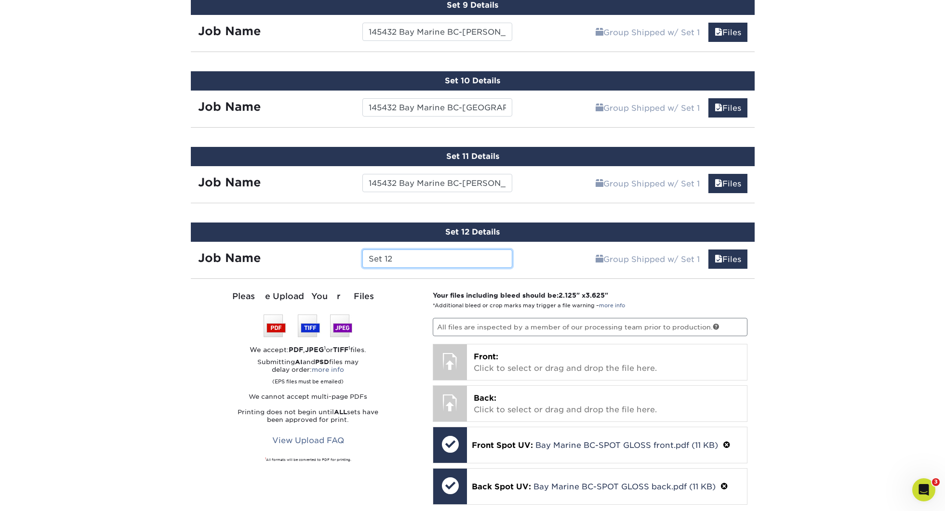
paste input "145432 Bay Marine BC-"
type input "145432 Bay Marine BC-[PERSON_NAME]"
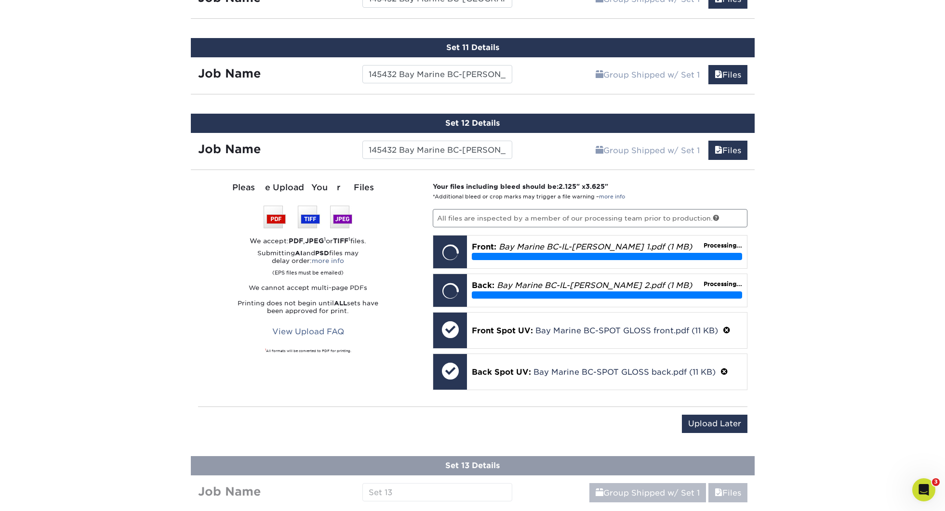
scroll to position [1368, 0]
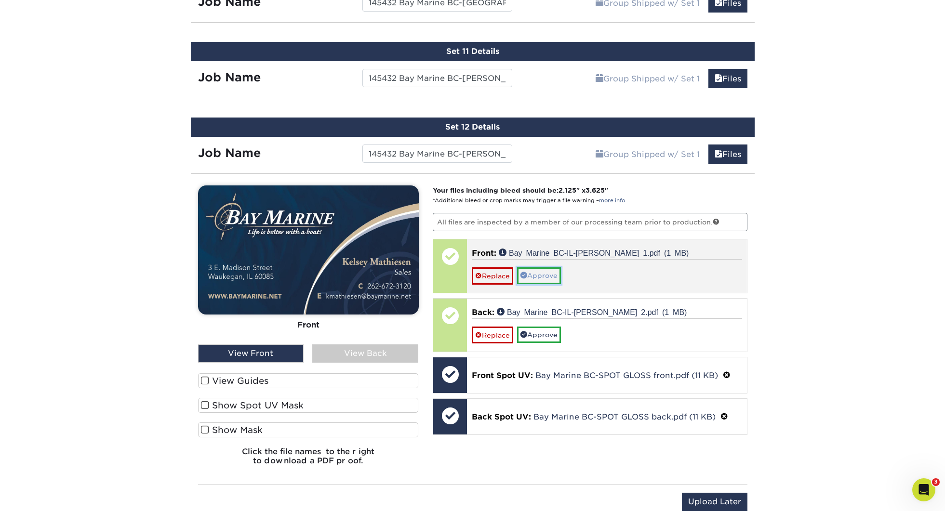
click at [544, 276] on link "Approve" at bounding box center [539, 276] width 44 height 16
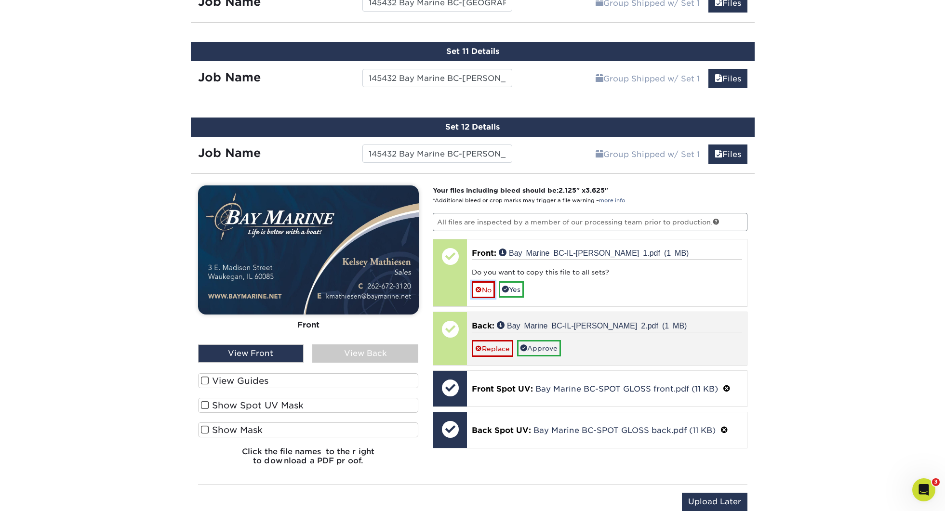
drag, startPoint x: 486, startPoint y: 287, endPoint x: 500, endPoint y: 300, distance: 19.1
click at [486, 287] on link "No" at bounding box center [483, 290] width 23 height 17
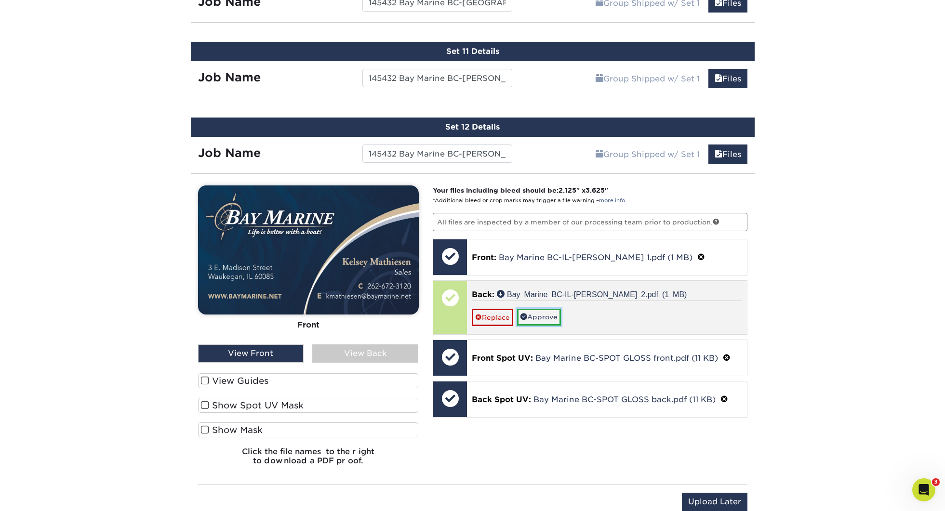
drag, startPoint x: 546, startPoint y: 315, endPoint x: 540, endPoint y: 317, distance: 6.1
click at [546, 315] on link "Approve" at bounding box center [539, 317] width 44 height 16
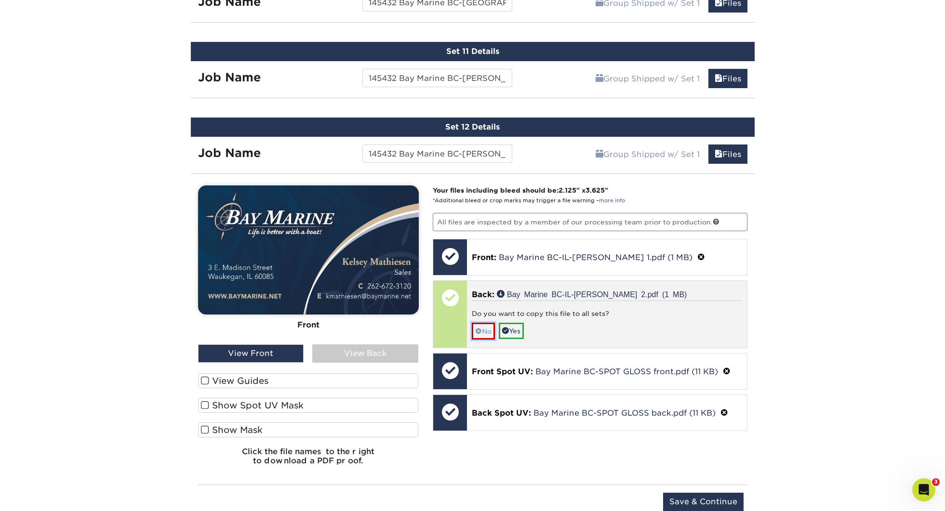
click at [481, 328] on span at bounding box center [478, 332] width 7 height 8
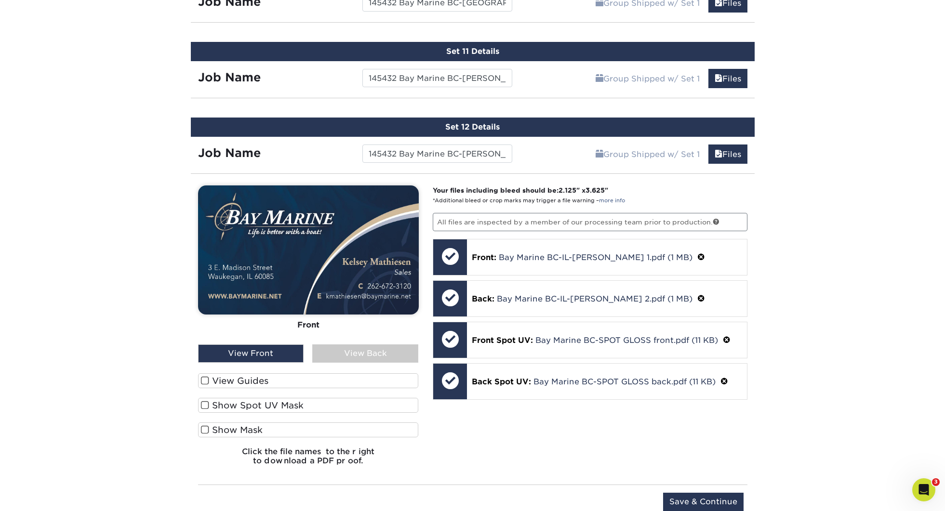
click at [254, 379] on label "View Guides" at bounding box center [308, 381] width 221 height 15
click at [0, 0] on input "View Guides" at bounding box center [0, 0] width 0 height 0
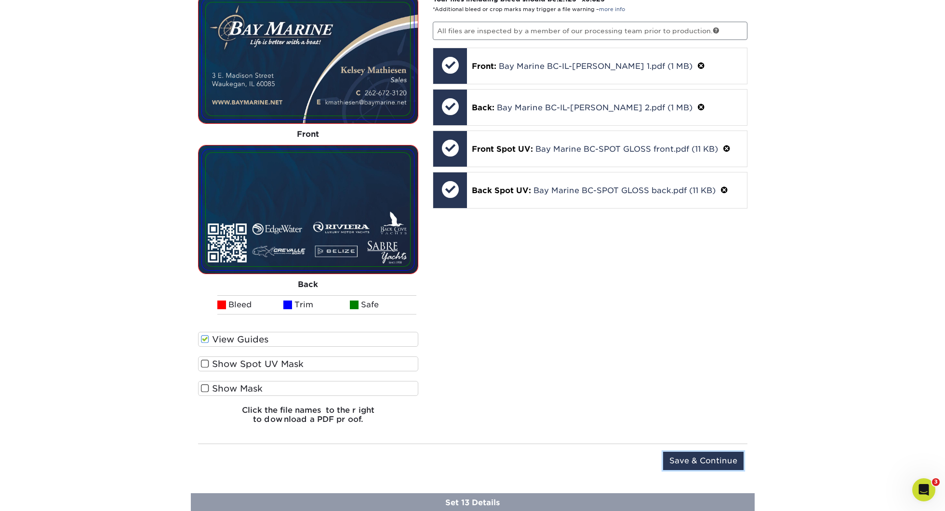
click at [732, 459] on input "Save & Continue" at bounding box center [703, 461] width 80 height 18
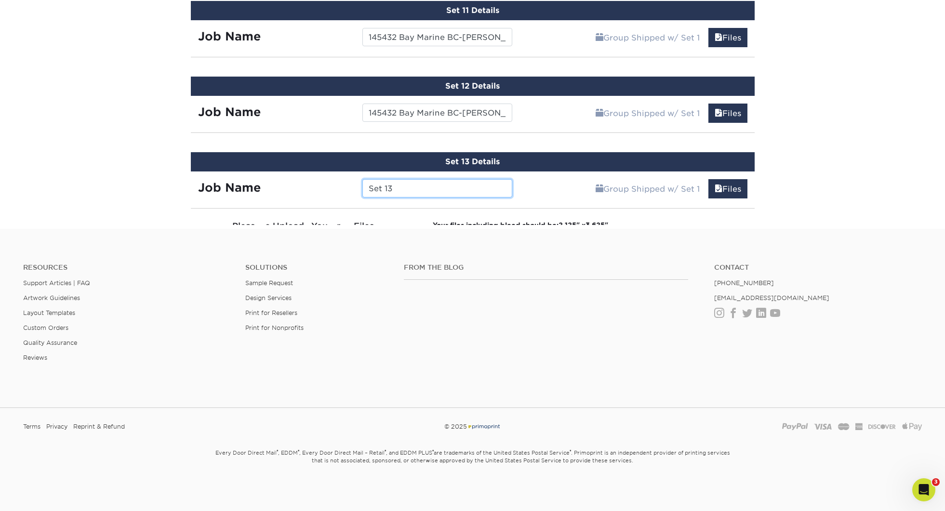
scroll to position [1560, 0]
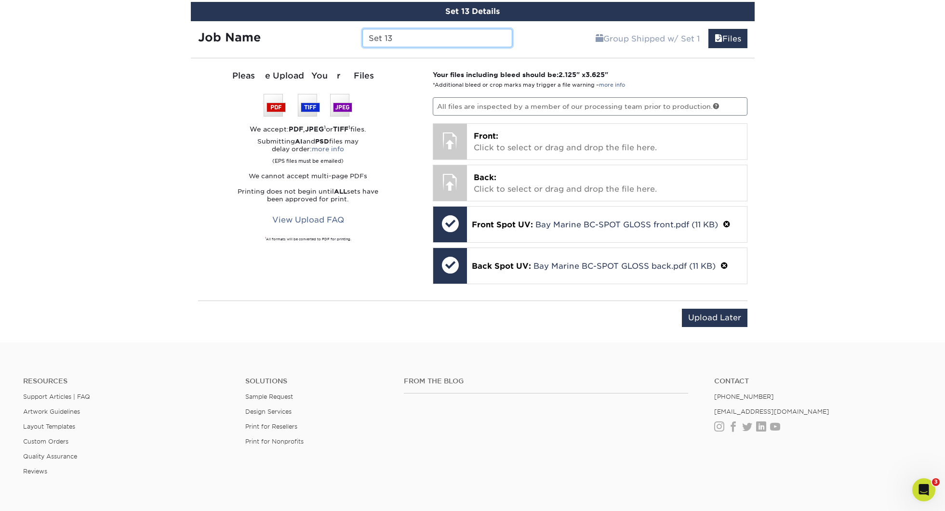
paste input "145432 Bay Marine BC-"
type input "145432 Bay Marine BC-[PERSON_NAME]"
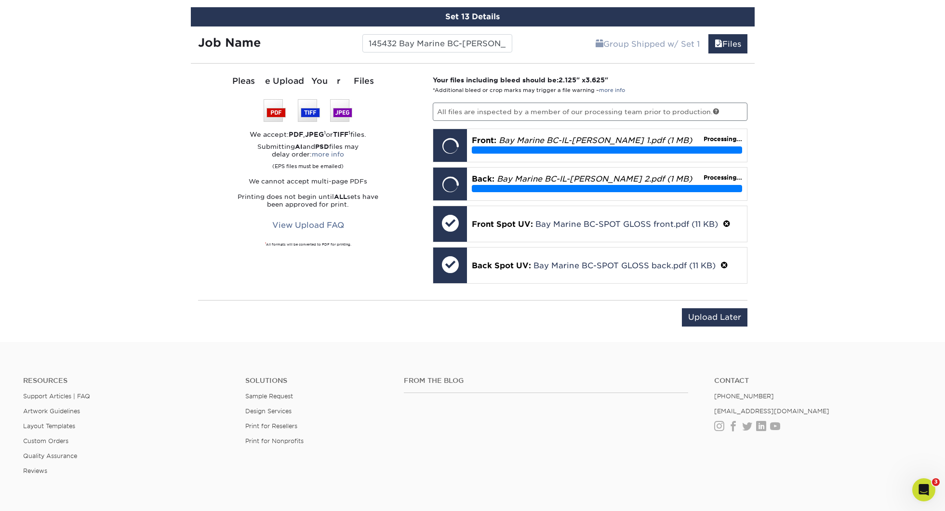
scroll to position [1555, 0]
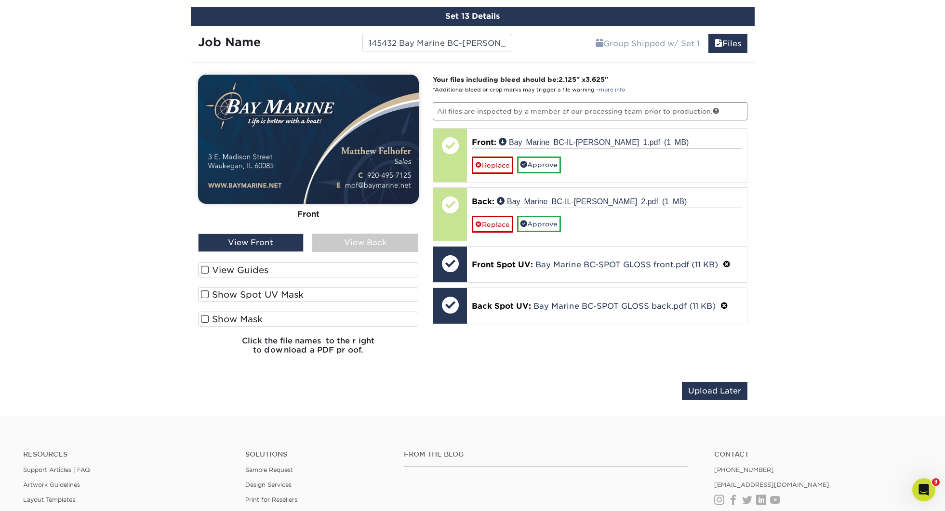
click at [244, 266] on label "View Guides" at bounding box center [308, 270] width 221 height 15
click at [0, 0] on input "View Guides" at bounding box center [0, 0] width 0 height 0
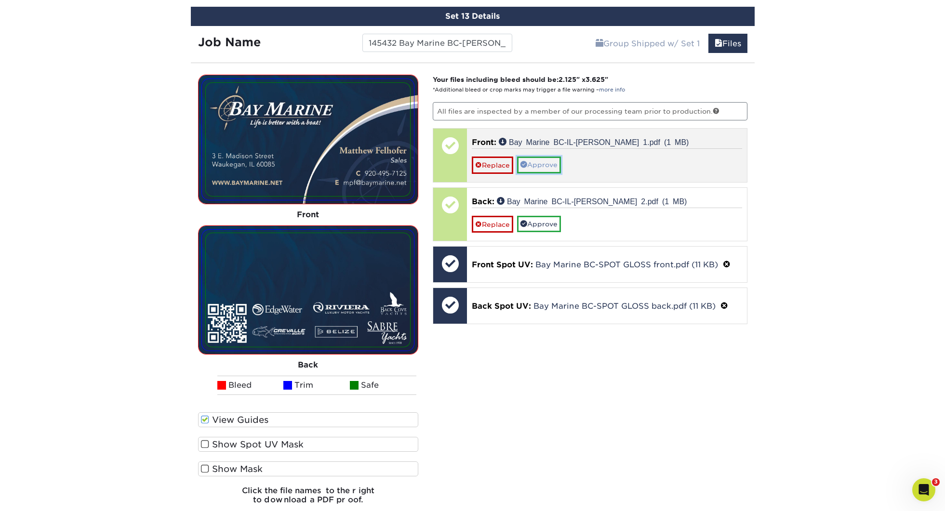
click at [550, 160] on link "Approve" at bounding box center [539, 165] width 44 height 16
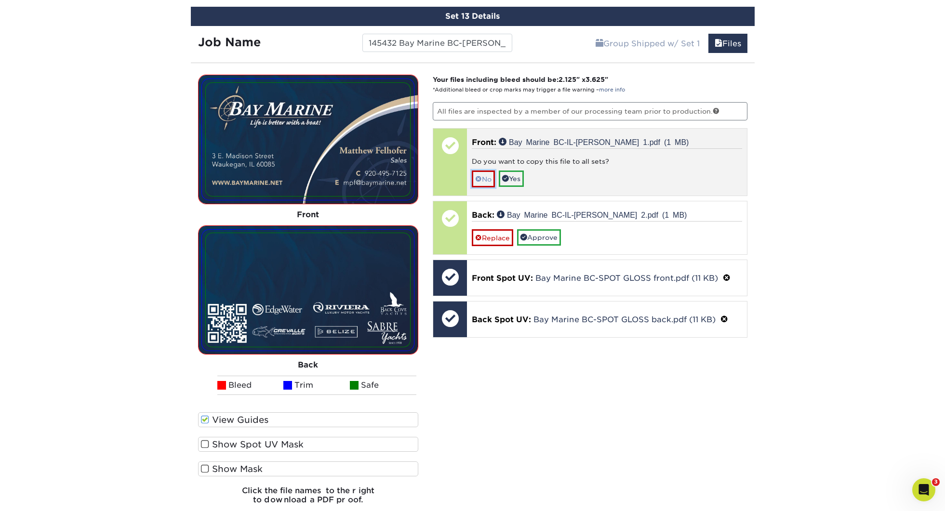
drag, startPoint x: 489, startPoint y: 178, endPoint x: 494, endPoint y: 179, distance: 5.5
click at [489, 178] on link "No" at bounding box center [483, 179] width 23 height 17
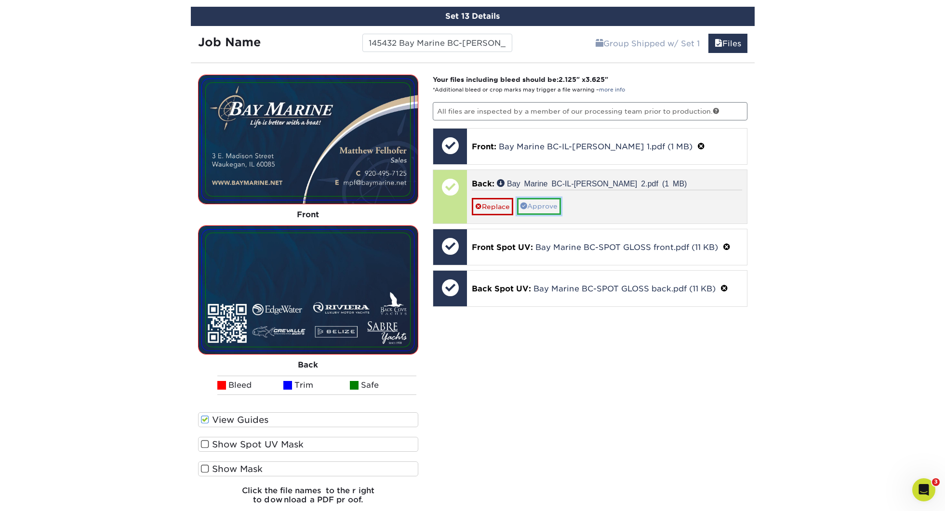
click at [533, 199] on link "Approve" at bounding box center [539, 206] width 44 height 16
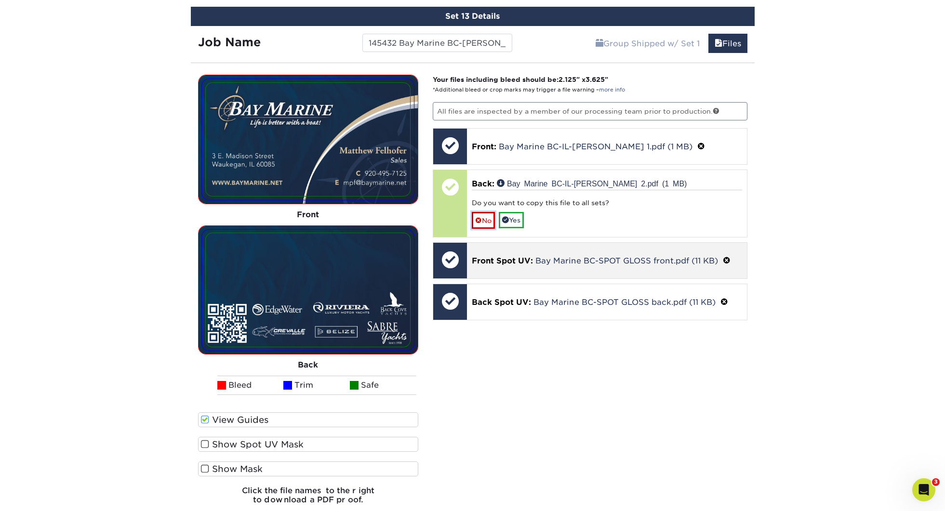
click at [483, 219] on link "No" at bounding box center [483, 220] width 23 height 17
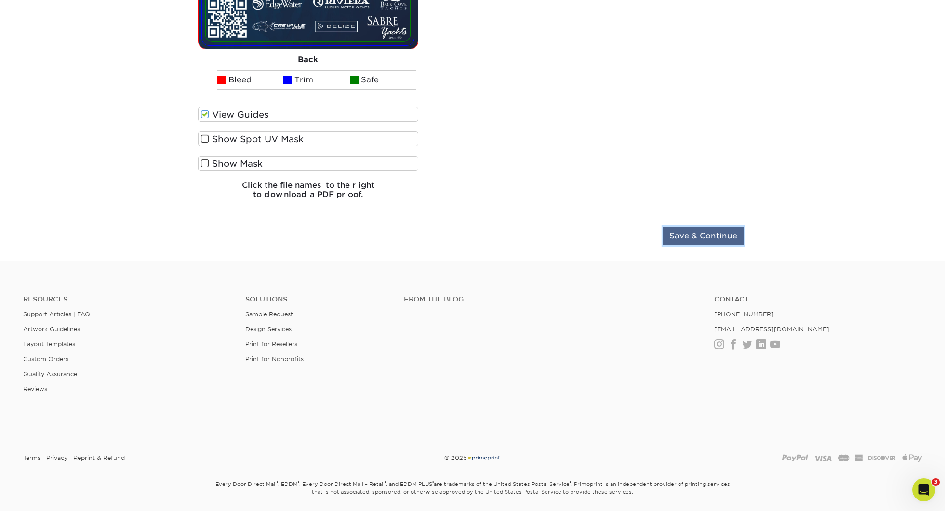
click at [716, 229] on input "Save & Continue" at bounding box center [703, 236] width 80 height 18
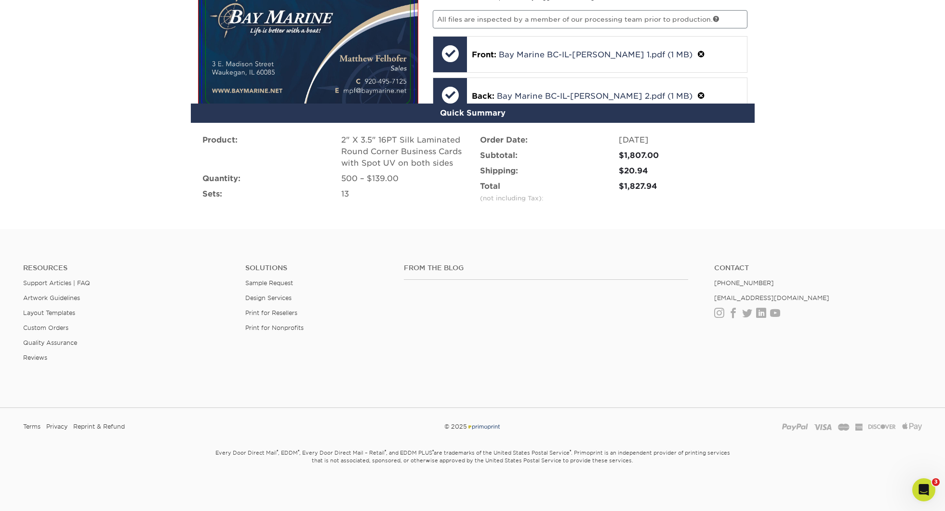
scroll to position [1562, 0]
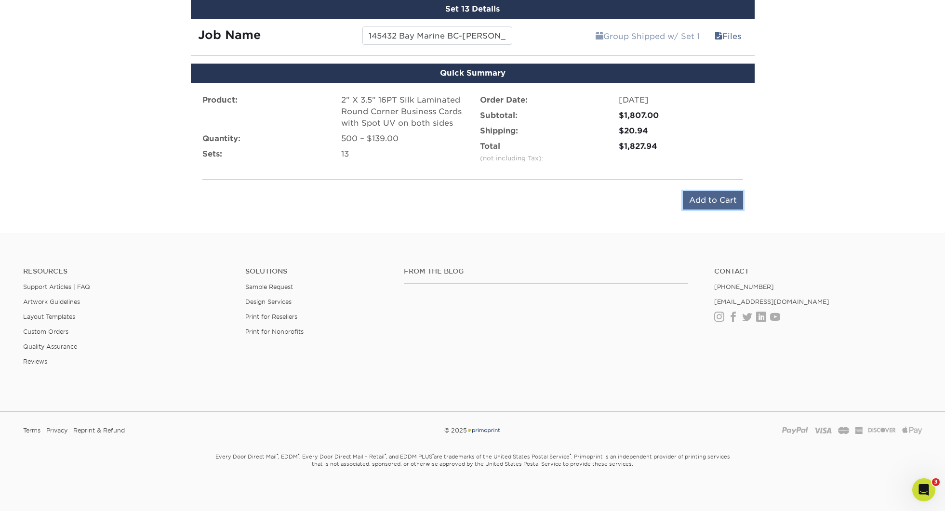
click at [715, 197] on input "Add to Cart" at bounding box center [713, 200] width 60 height 18
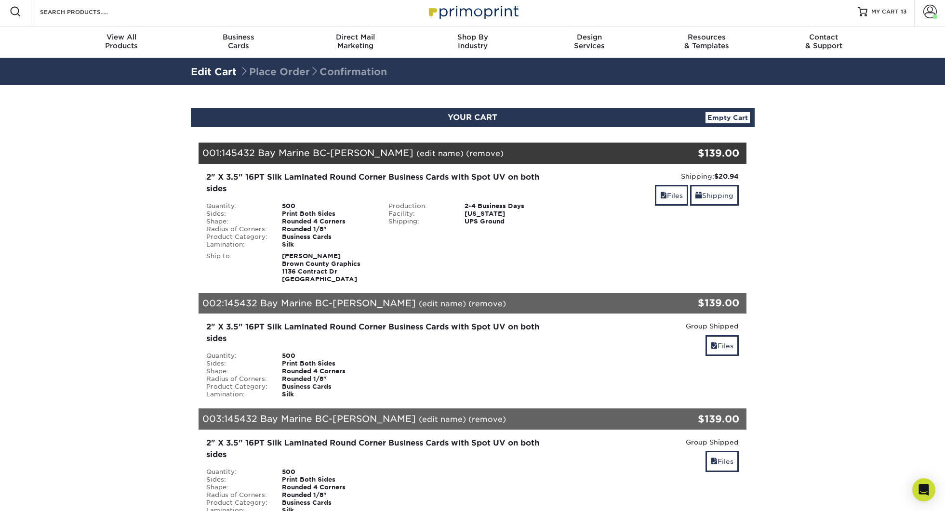
scroll to position [6, 0]
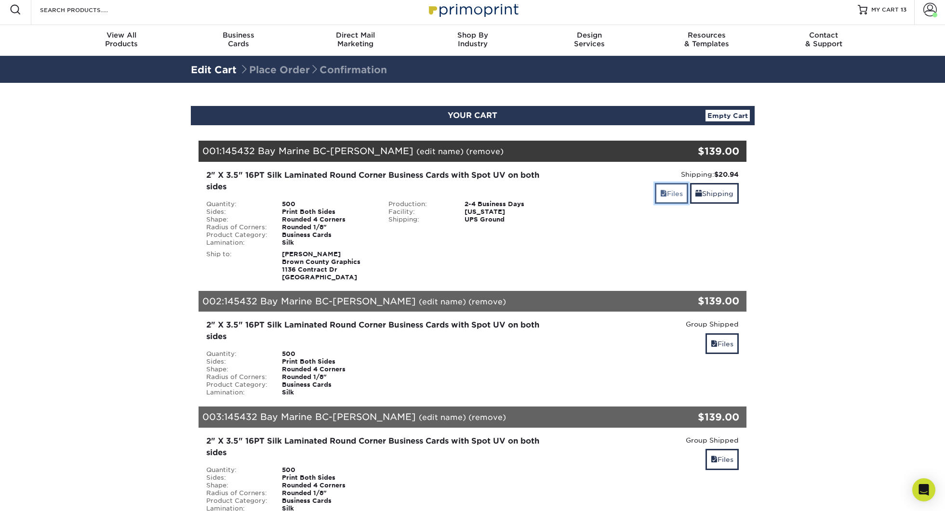
click at [656, 188] on link "Files" at bounding box center [671, 193] width 33 height 21
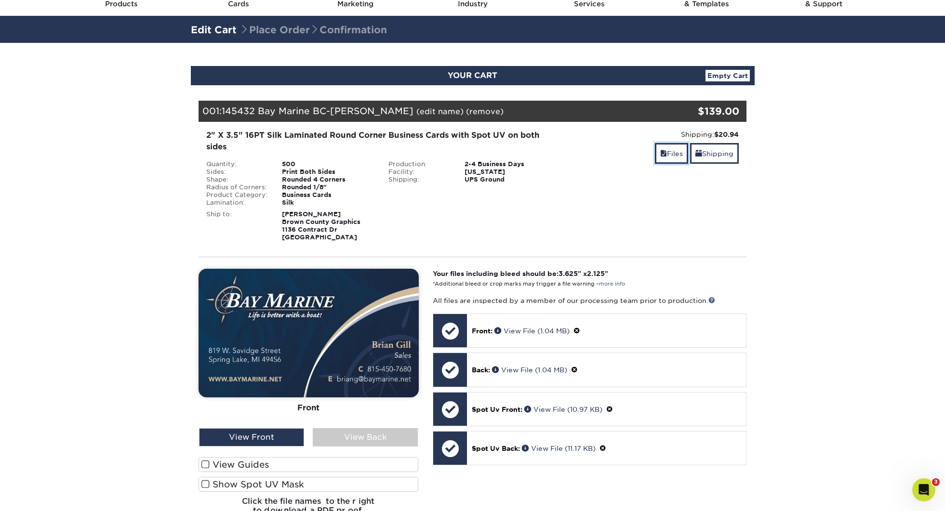
scroll to position [46, 0]
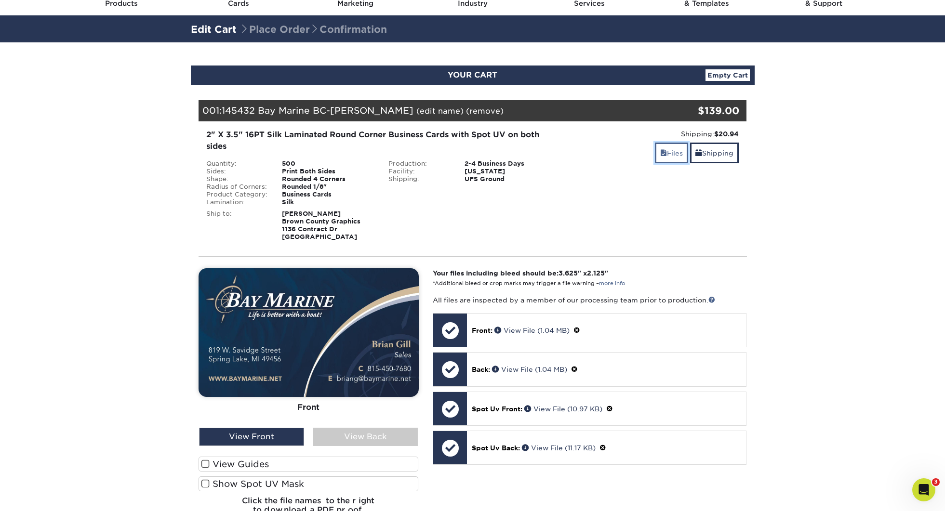
click at [663, 155] on span at bounding box center [663, 153] width 7 height 8
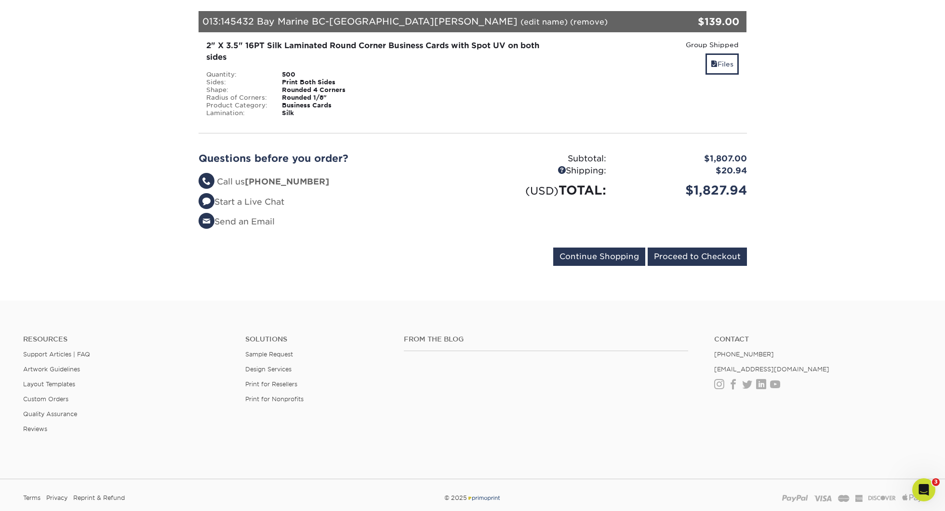
scroll to position [1565, 0]
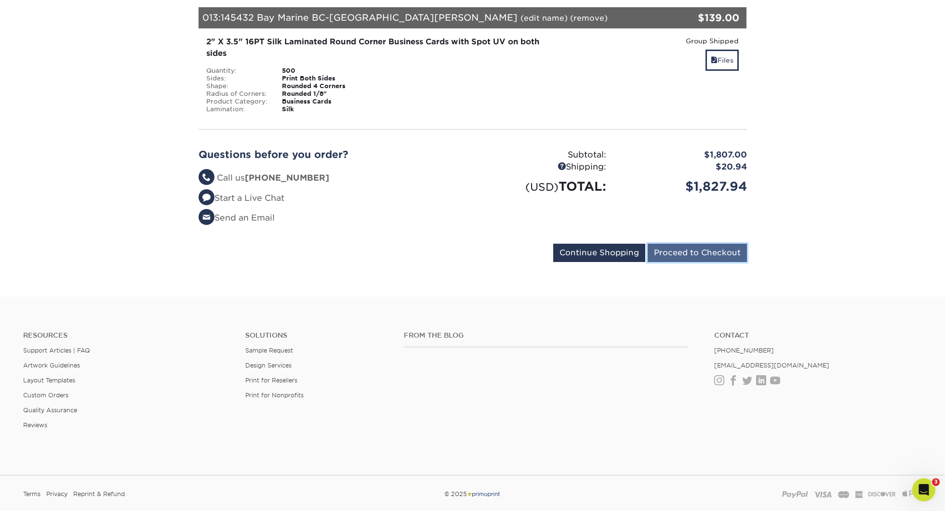
click at [742, 252] on input "Proceed to Checkout" at bounding box center [697, 253] width 99 height 18
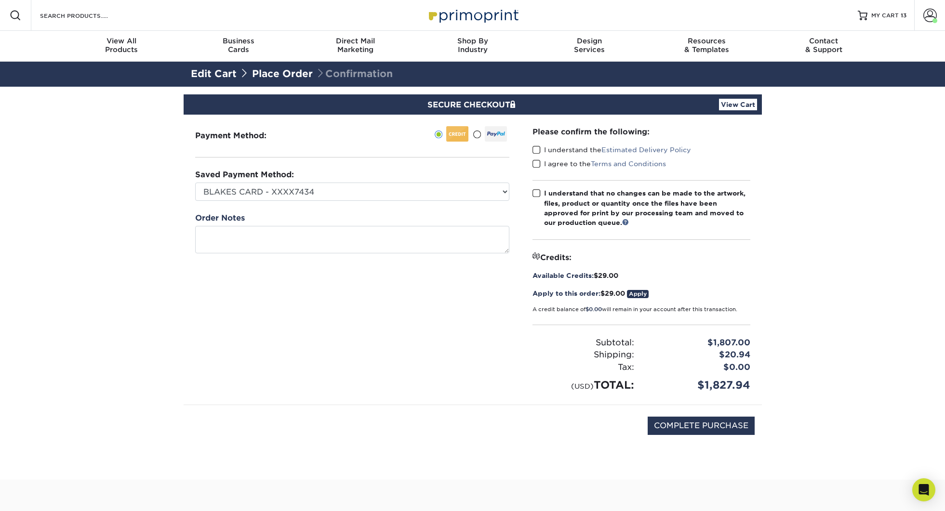
click at [564, 153] on label "I understand the Estimated Delivery Policy" at bounding box center [612, 150] width 159 height 10
click at [0, 0] on input "I understand the Estimated Delivery Policy" at bounding box center [0, 0] width 0 height 0
click at [561, 167] on label "I agree to the Terms and Conditions" at bounding box center [600, 164] width 134 height 10
click at [0, 0] on input "I agree to the Terms and Conditions" at bounding box center [0, 0] width 0 height 0
click at [538, 194] on span at bounding box center [537, 193] width 8 height 9
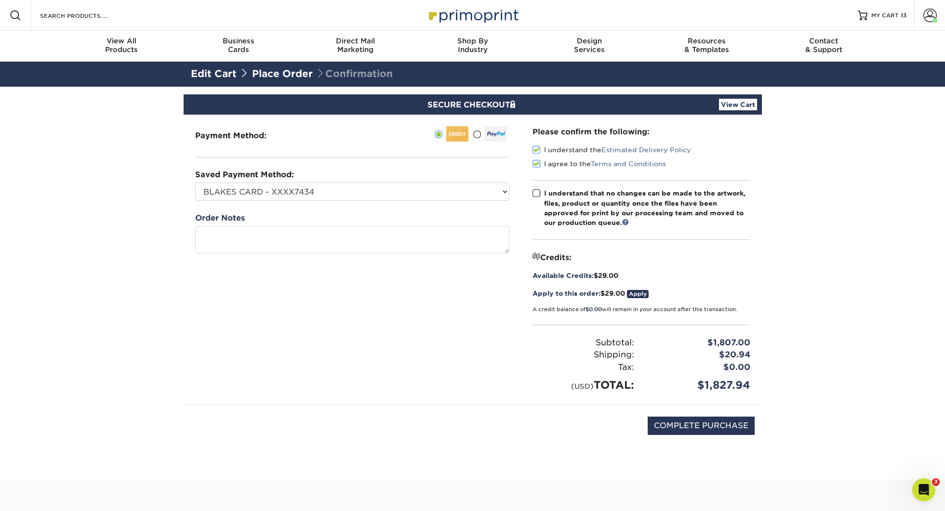
click at [0, 0] on input "I understand that no changes can be made to the artwork, files, product or quan…" at bounding box center [0, 0] width 0 height 0
click at [698, 425] on input "COMPLETE PURCHASE" at bounding box center [701, 426] width 107 height 18
type input "PROCESSING, PLEASE WAIT..."
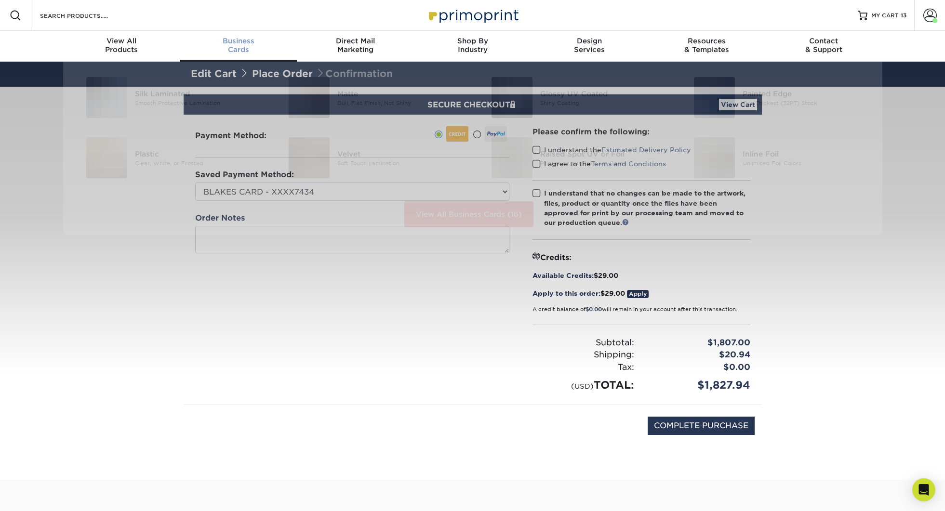
click at [242, 35] on link "Business Cards" at bounding box center [238, 46] width 117 height 31
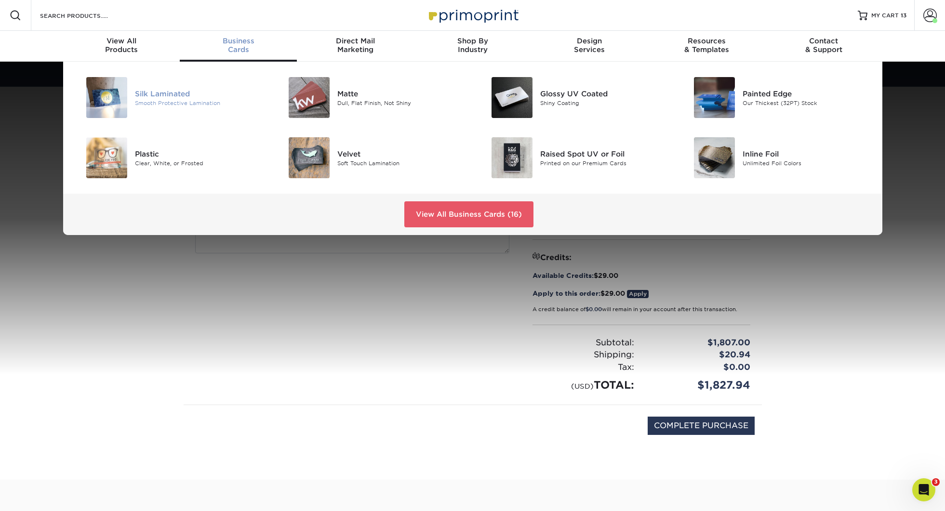
click at [145, 95] on div "Silk Laminated" at bounding box center [199, 93] width 128 height 11
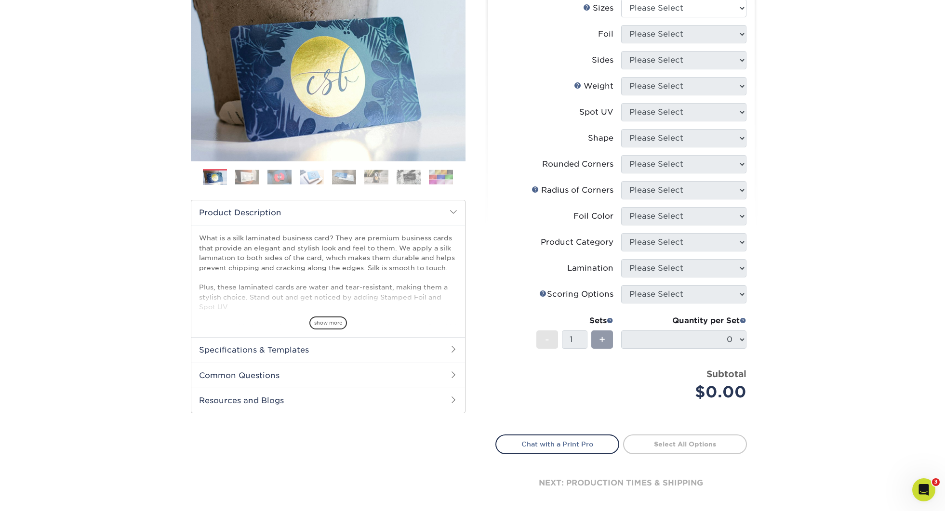
scroll to position [126, 0]
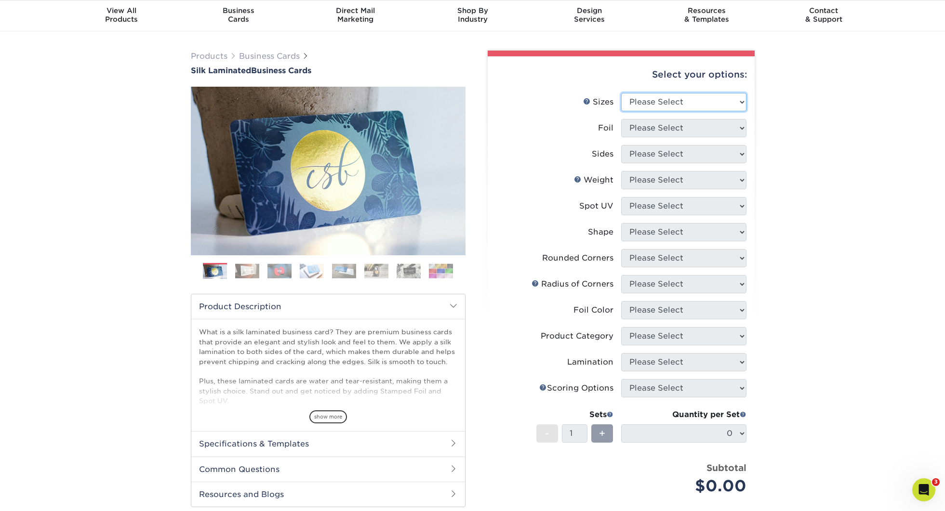
click at [672, 106] on select "Please Select 1.5" x 3.5" - Mini 1.75" x 3.5" - Mini 2" x 2" - Square 2" x 3" -…" at bounding box center [683, 102] width 125 height 18
select select "2.00x3.50"
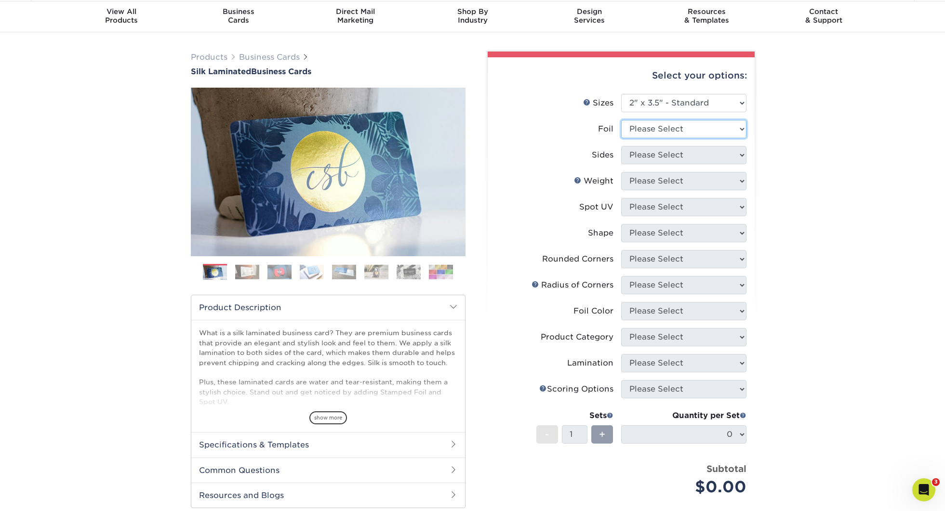
click at [661, 130] on select "Please Select Yes No" at bounding box center [683, 129] width 125 height 18
select select "0"
click at [655, 156] on select "Please Select Print Both Sides Print Front Only" at bounding box center [683, 155] width 125 height 18
select select "13abbda7-1d64-4f25-8bb2-c179b224825d"
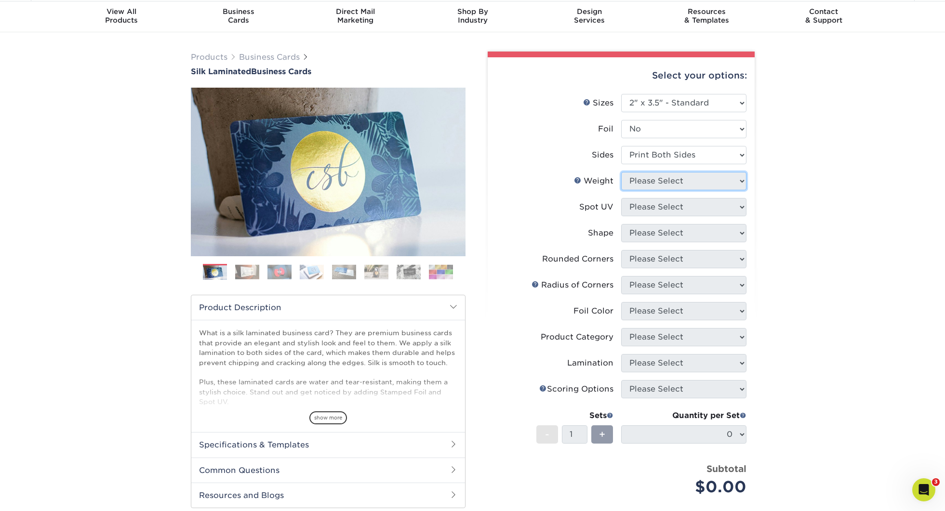
click at [645, 182] on select "Please Select 16PT" at bounding box center [683, 181] width 125 height 18
select select "16PT"
click at [639, 201] on select "Please Select No Spot UV Front and Back (Both Sides) Front Only Back Only" at bounding box center [683, 207] width 125 height 18
select select "0"
click at [655, 239] on select "Please Select Standard Oval" at bounding box center [683, 233] width 125 height 18
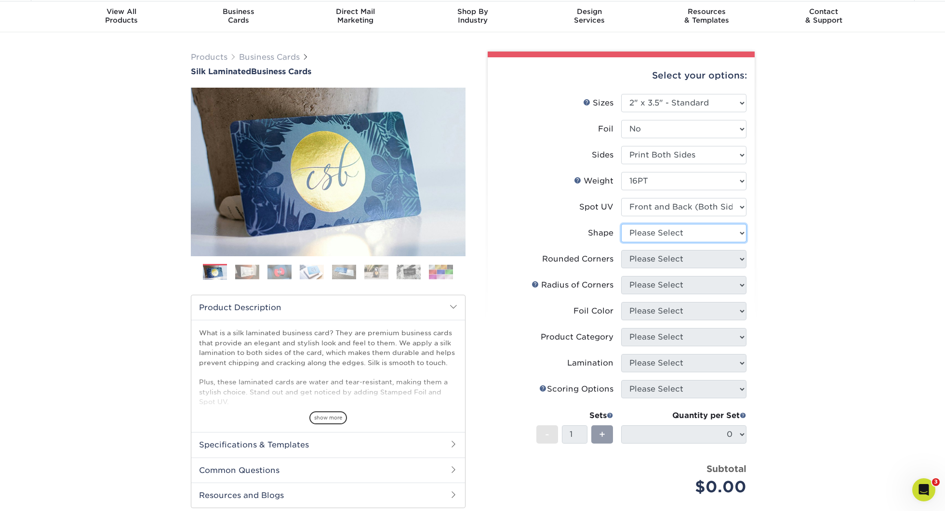
select select "standard"
click at [652, 260] on select "Please Select Yes - Round 2 Corners Yes - Round 4 Corners No" at bounding box center [683, 259] width 125 height 18
select select "7672df9e-0e0a-464d-8e1f-920c575e4da3"
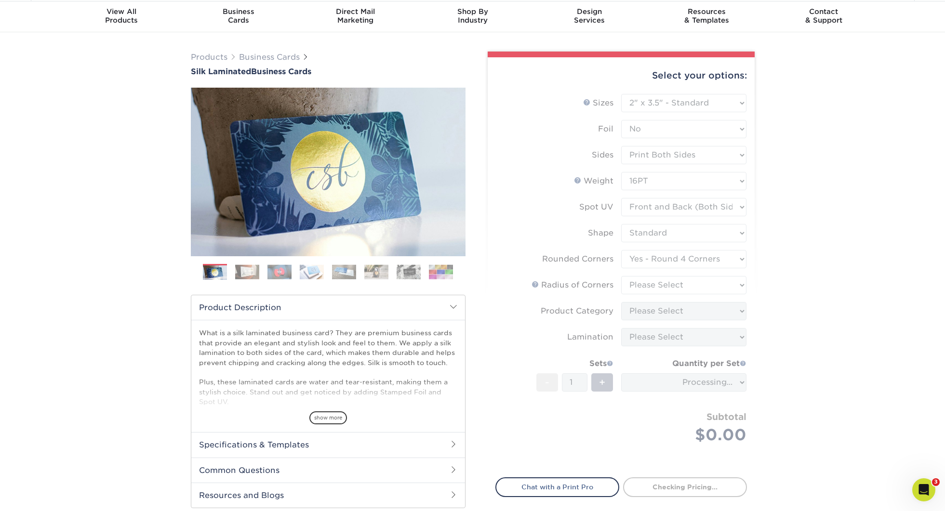
click at [650, 288] on form "Sizes Help Sizes Please Select 1.5" x 3.5" - Mini 1.75" x 3.5" - Mini 2" x 2" -…" at bounding box center [622, 280] width 252 height 373
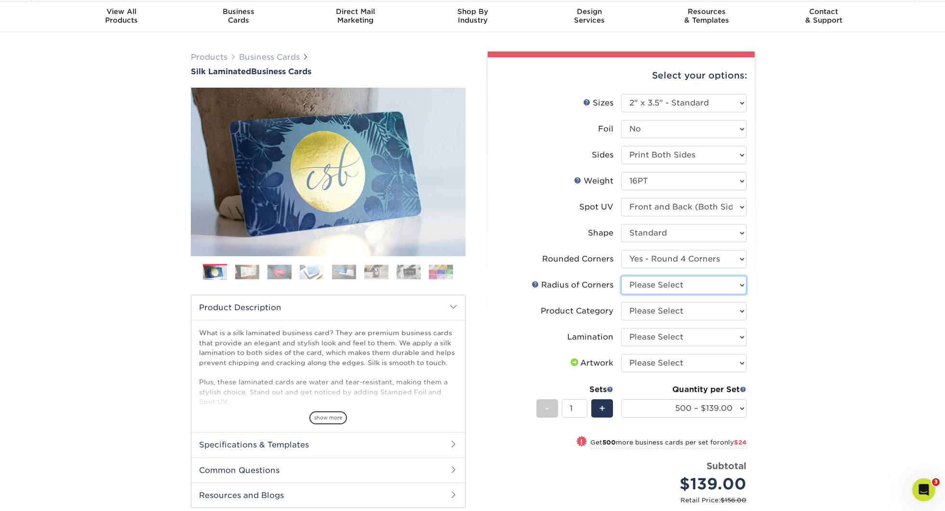
click at [675, 289] on select "Please Select Rounded 1/8" Rounded 1/4"" at bounding box center [683, 285] width 125 height 18
select select "589680c7-ee9a-431b-9d12-d7aeb1386a97"
click at [651, 312] on select "Please Select Business Cards" at bounding box center [683, 311] width 125 height 18
select select "3b5148f1-0588-4f88-a218-97bcfdce65c1"
click at [660, 343] on select "Please Select Silk" at bounding box center [683, 337] width 125 height 18
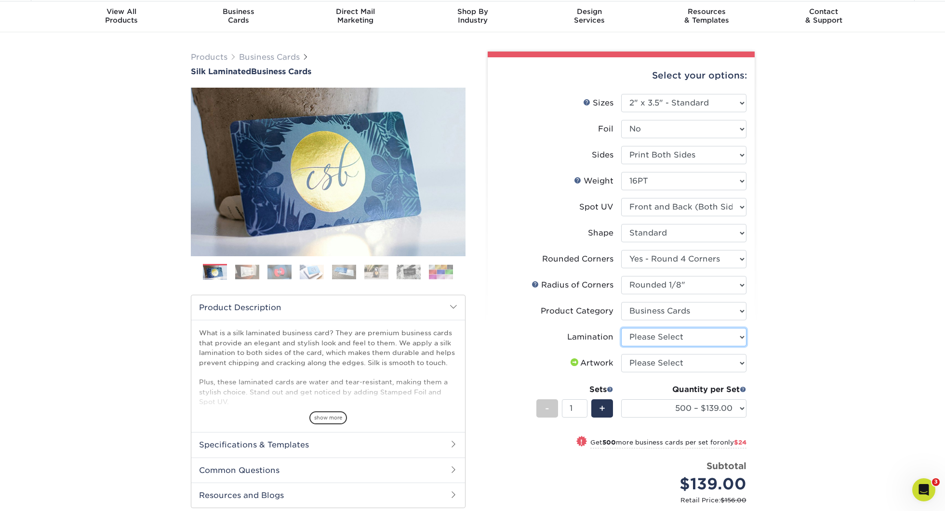
select select "ccacb42f-45f7-42d3-bbd3-7c8421cf37f0"
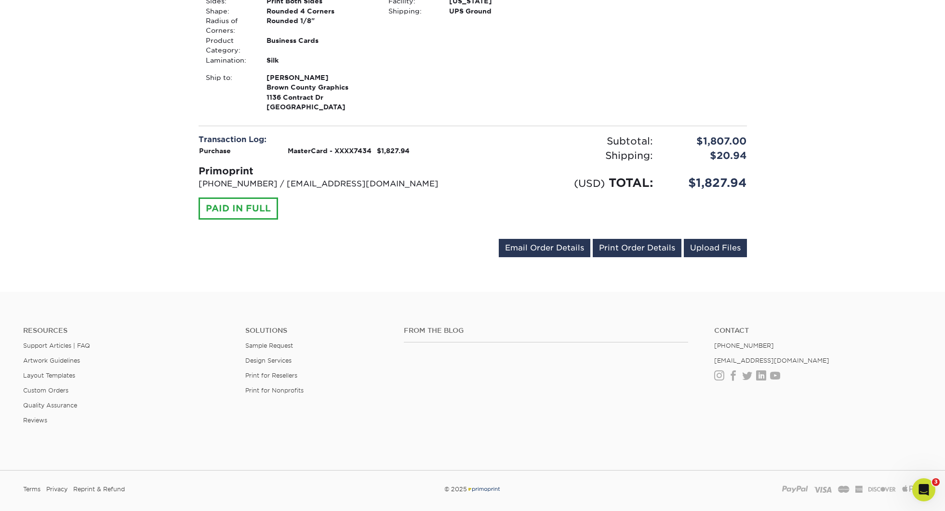
scroll to position [2543, 0]
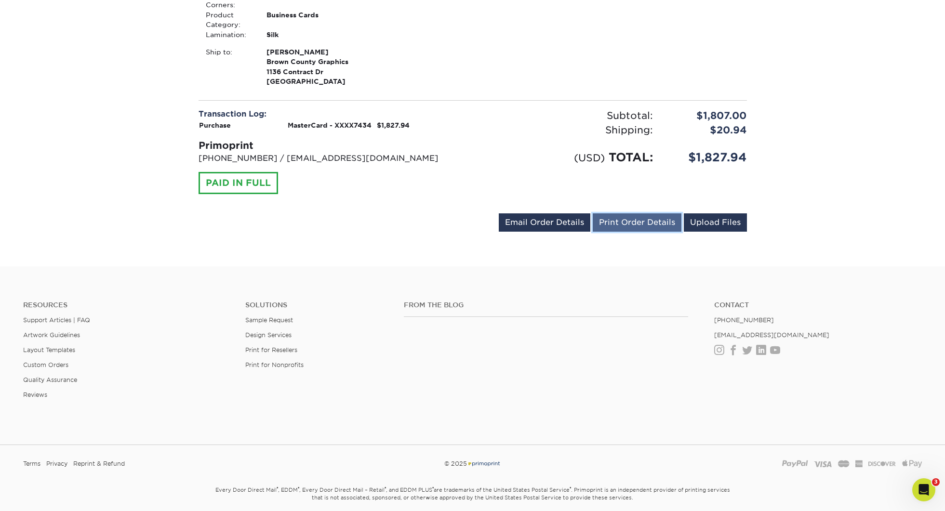
click at [665, 230] on link "Print Order Details" at bounding box center [637, 223] width 89 height 18
